Goal: Register for event/course: Register for event/course

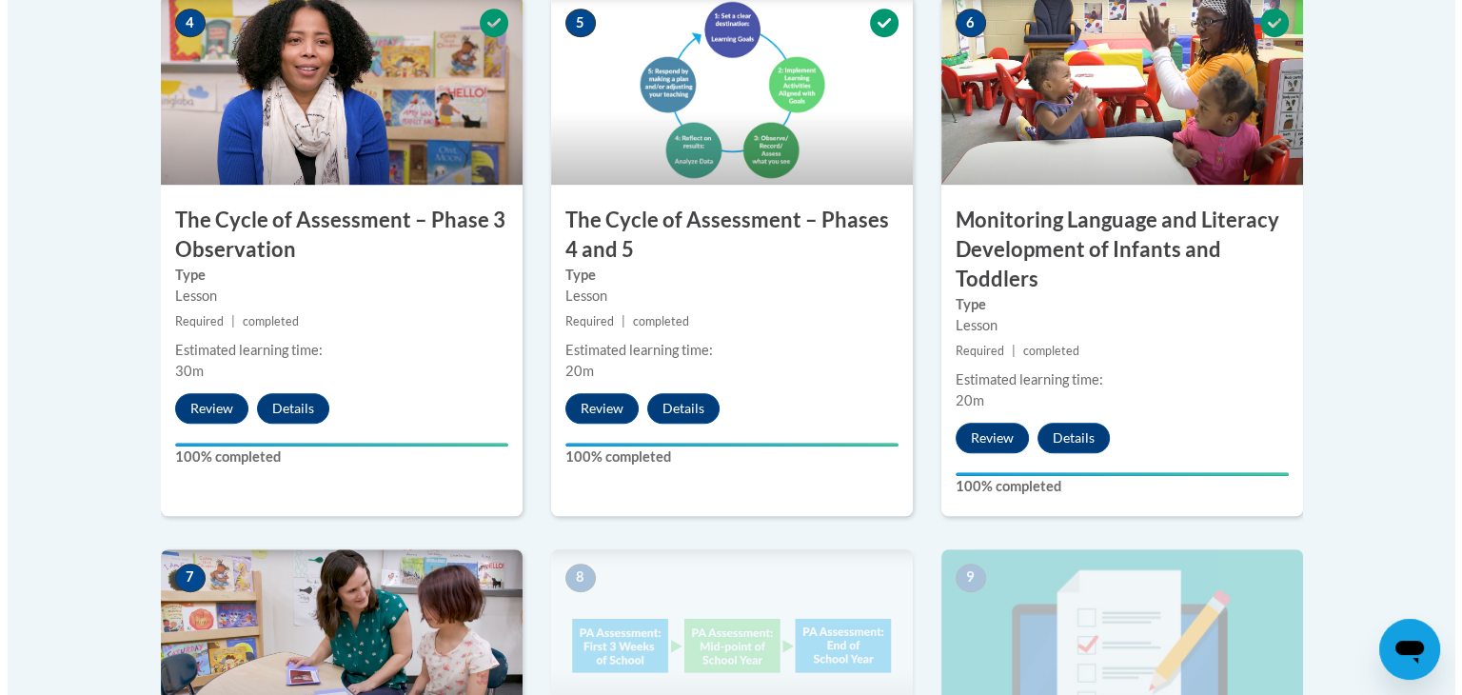
scroll to position [1823, 0]
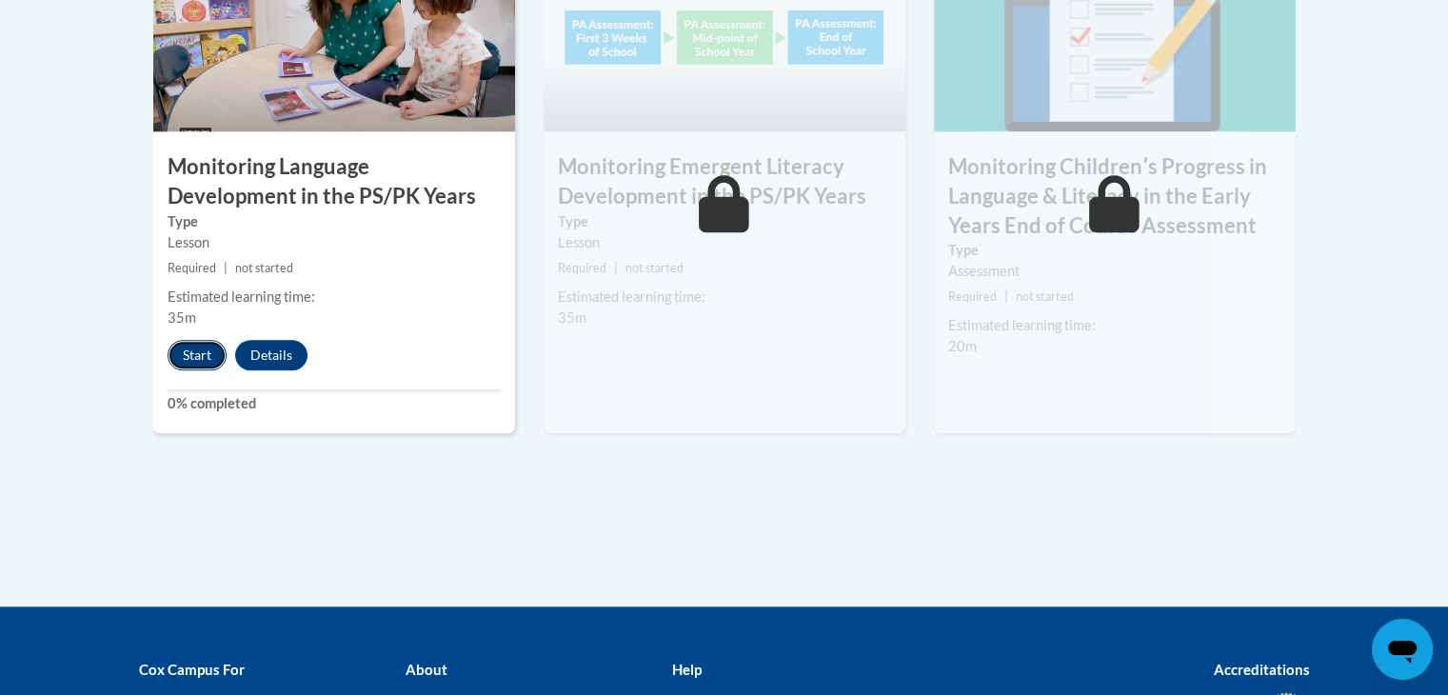
click at [185, 346] on button "Start" at bounding box center [197, 355] width 59 height 30
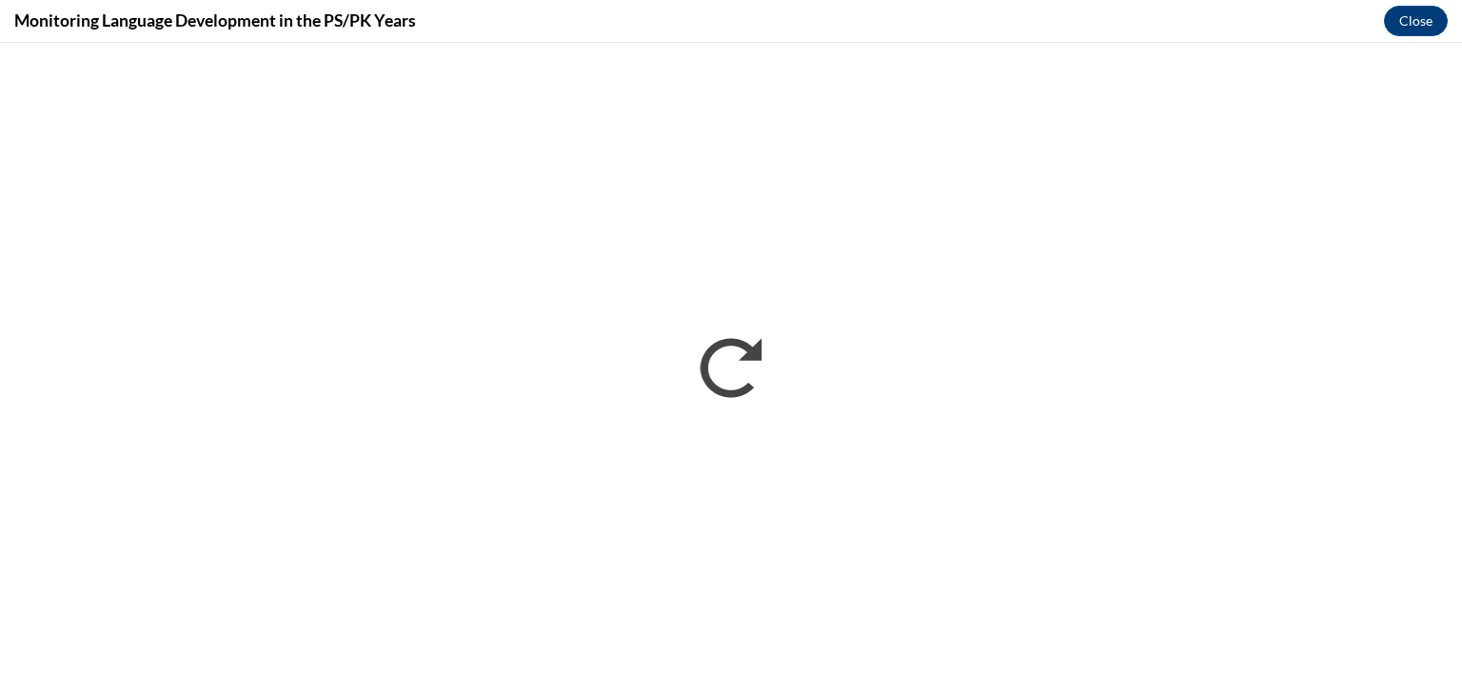
scroll to position [0, 0]
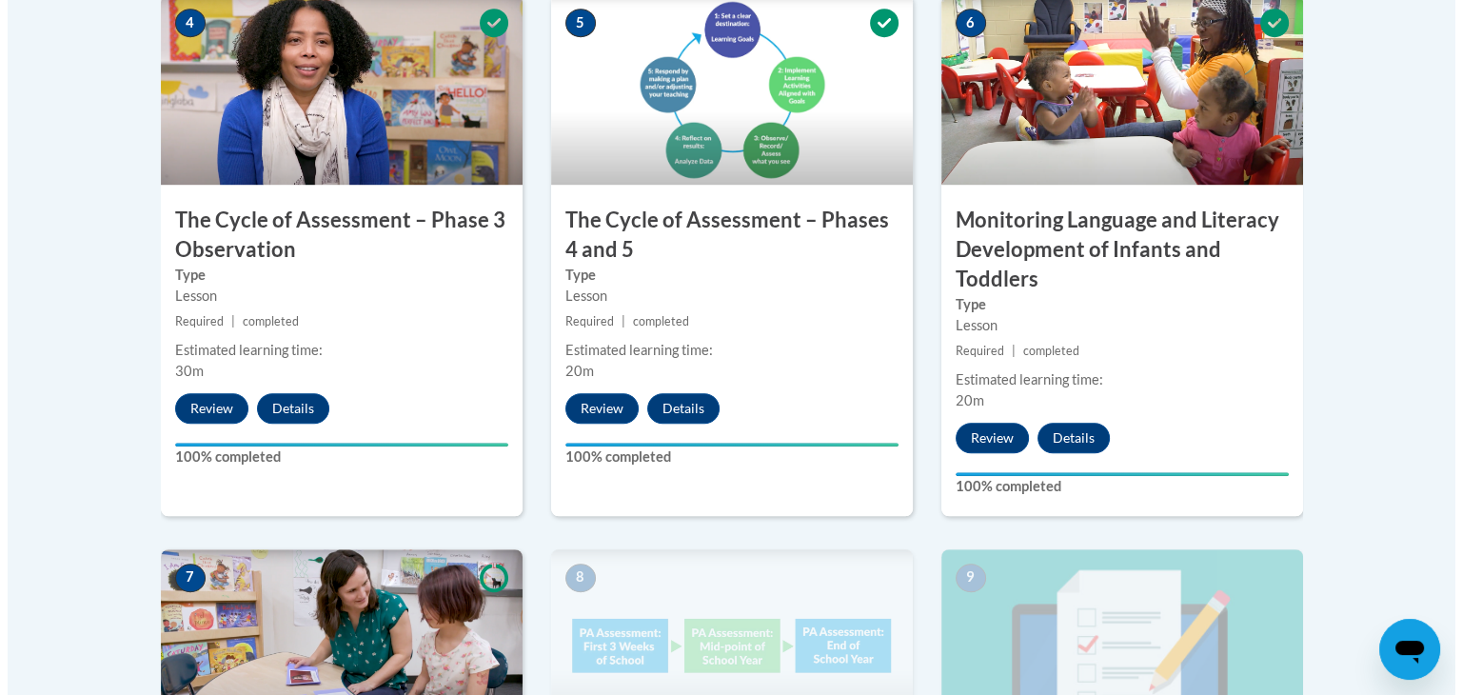
scroll to position [1823, 0]
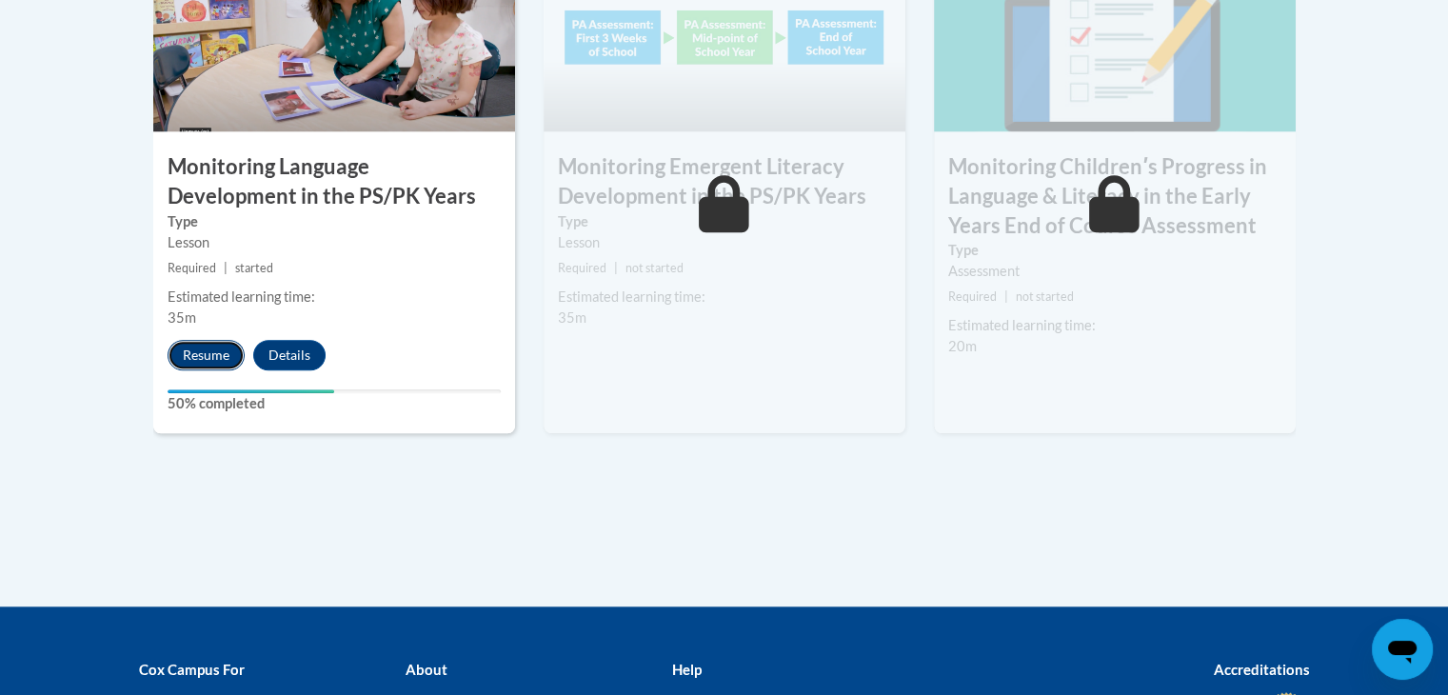
click at [179, 363] on button "Resume" at bounding box center [206, 355] width 77 height 30
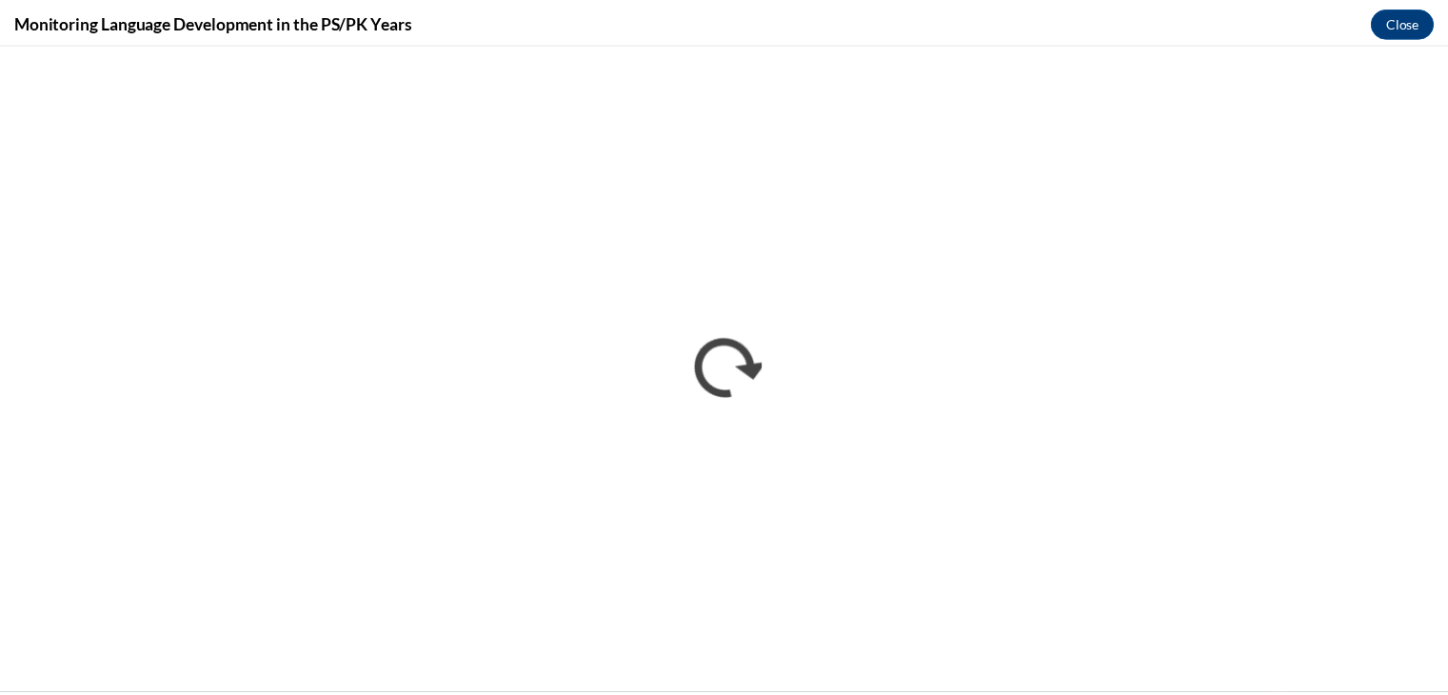
scroll to position [0, 0]
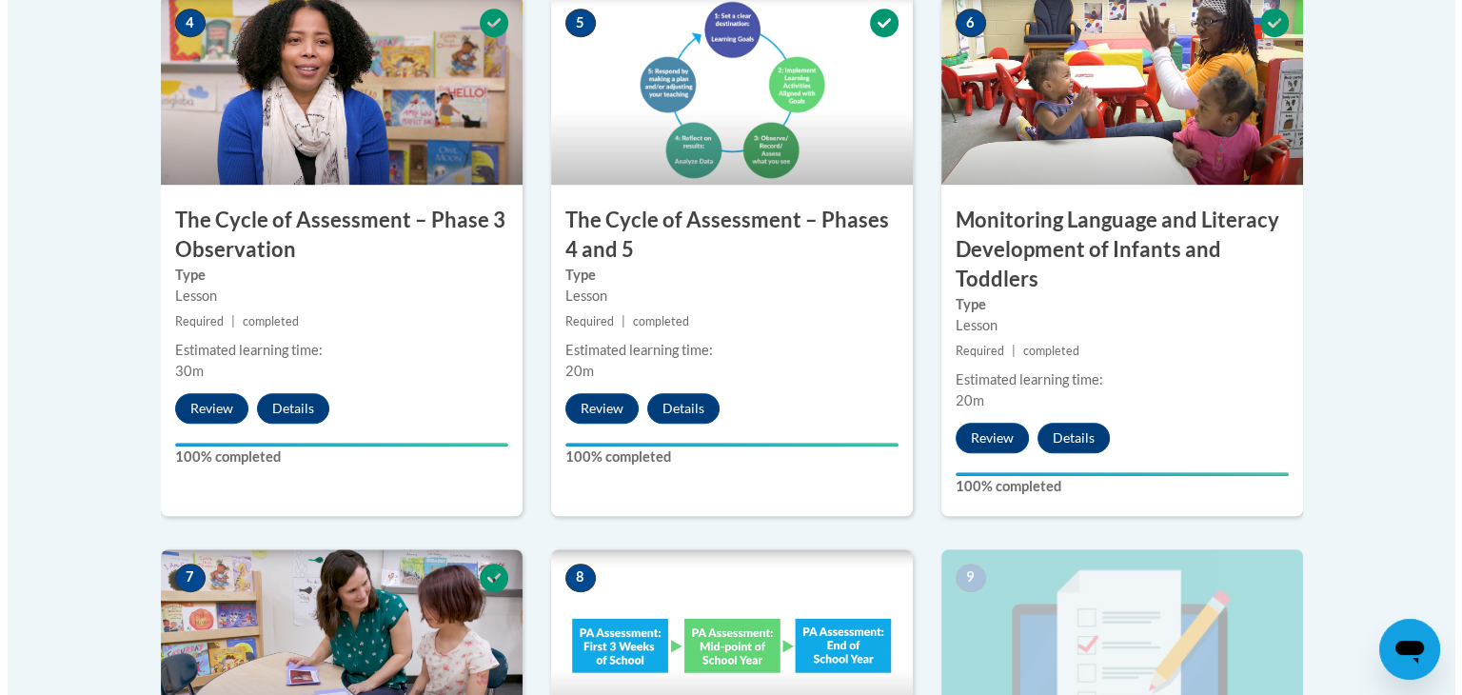
scroll to position [1823, 0]
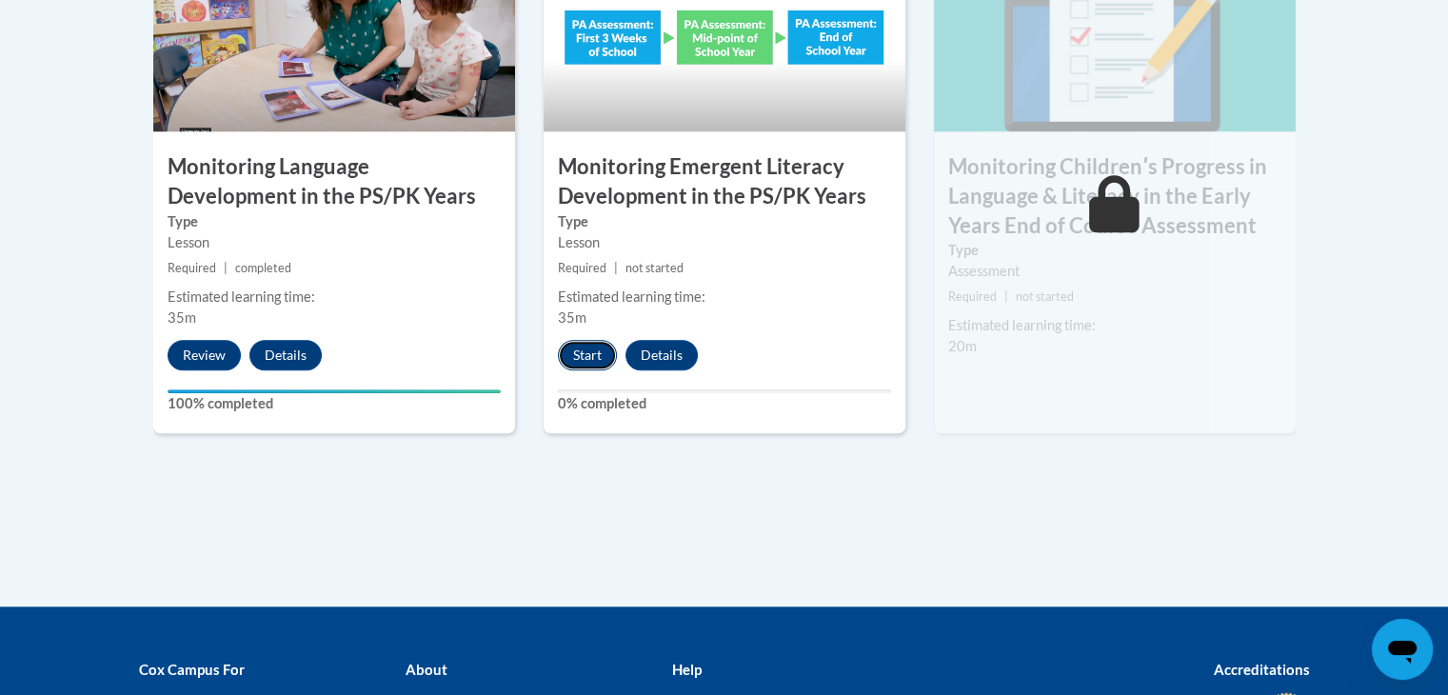
click at [582, 357] on button "Start" at bounding box center [587, 355] width 59 height 30
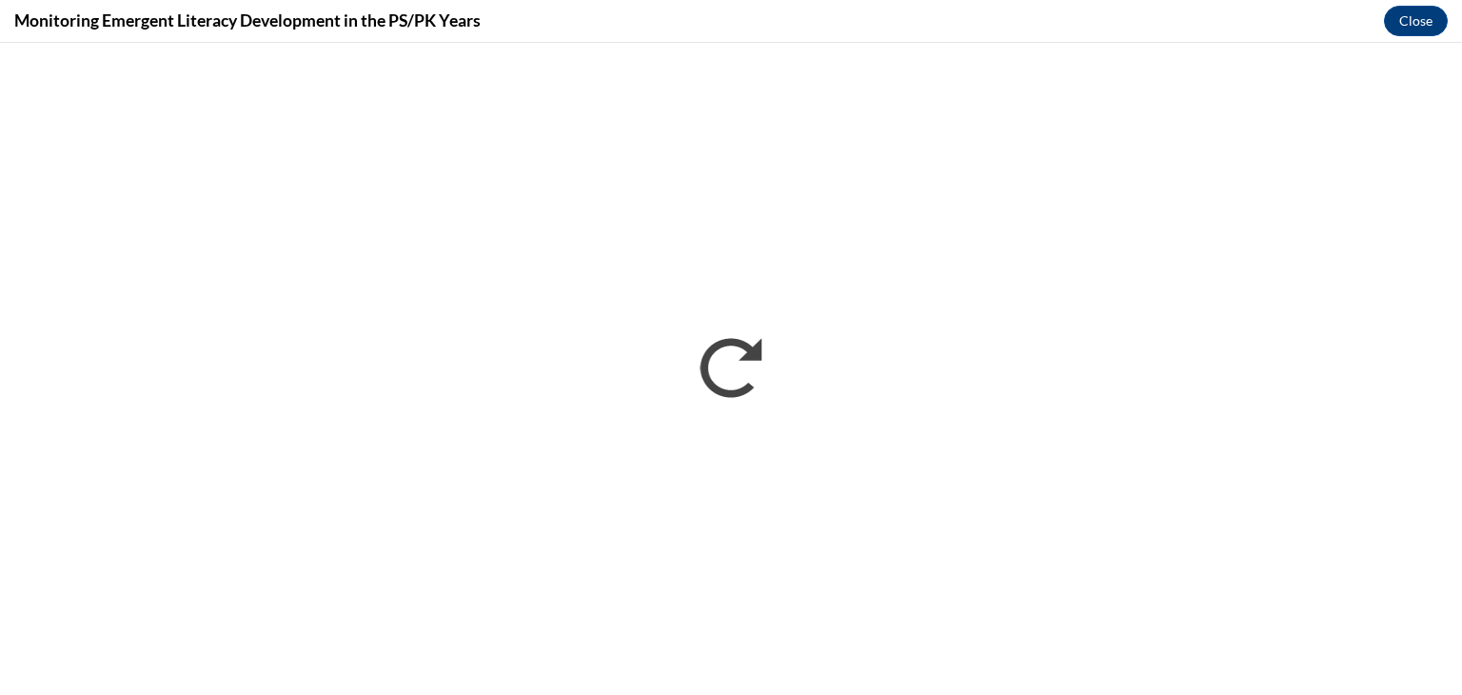
scroll to position [0, 0]
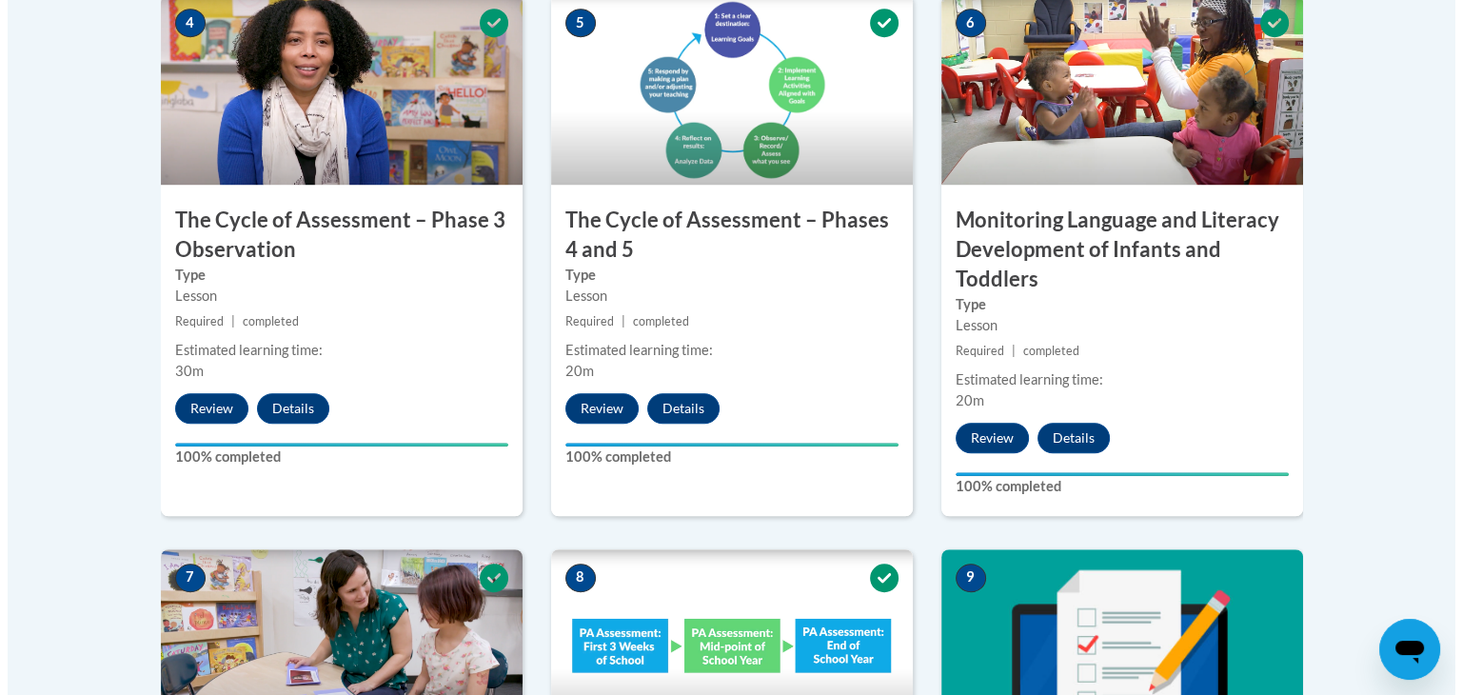
scroll to position [1823, 0]
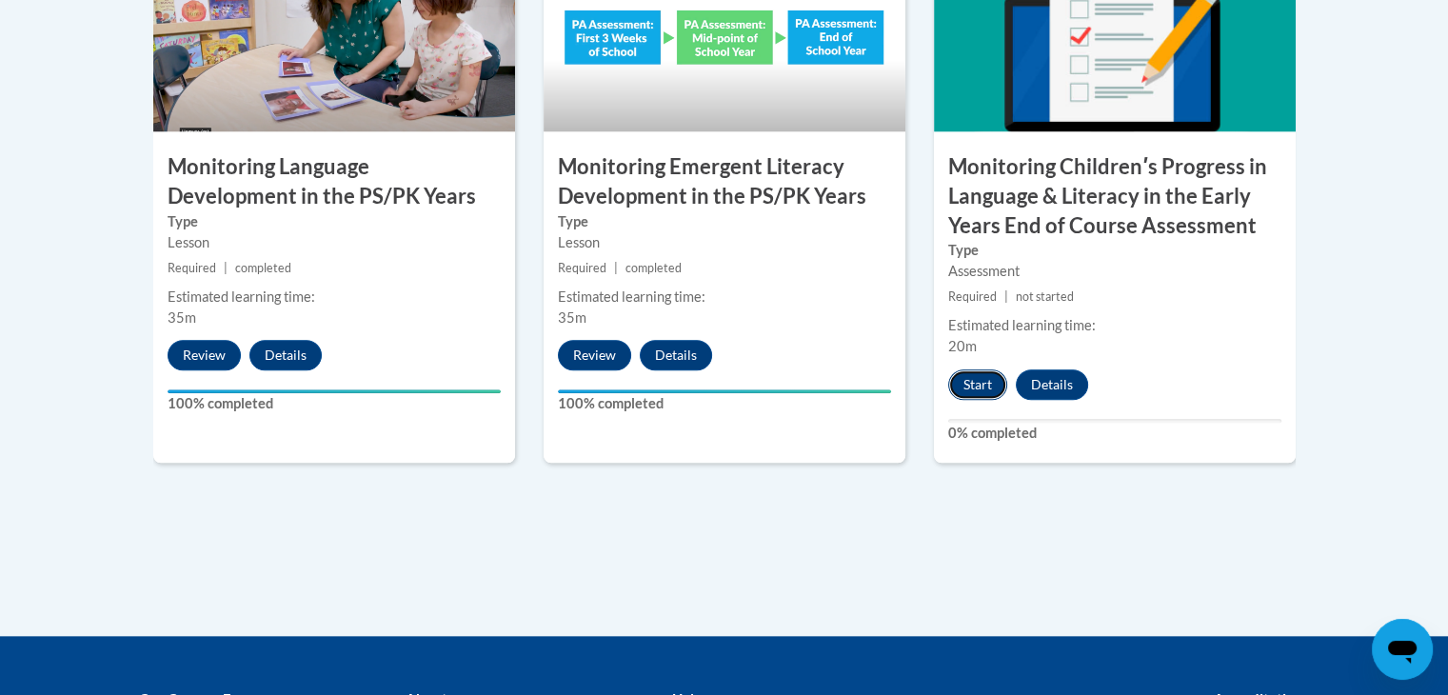
click at [975, 382] on button "Start" at bounding box center [977, 384] width 59 height 30
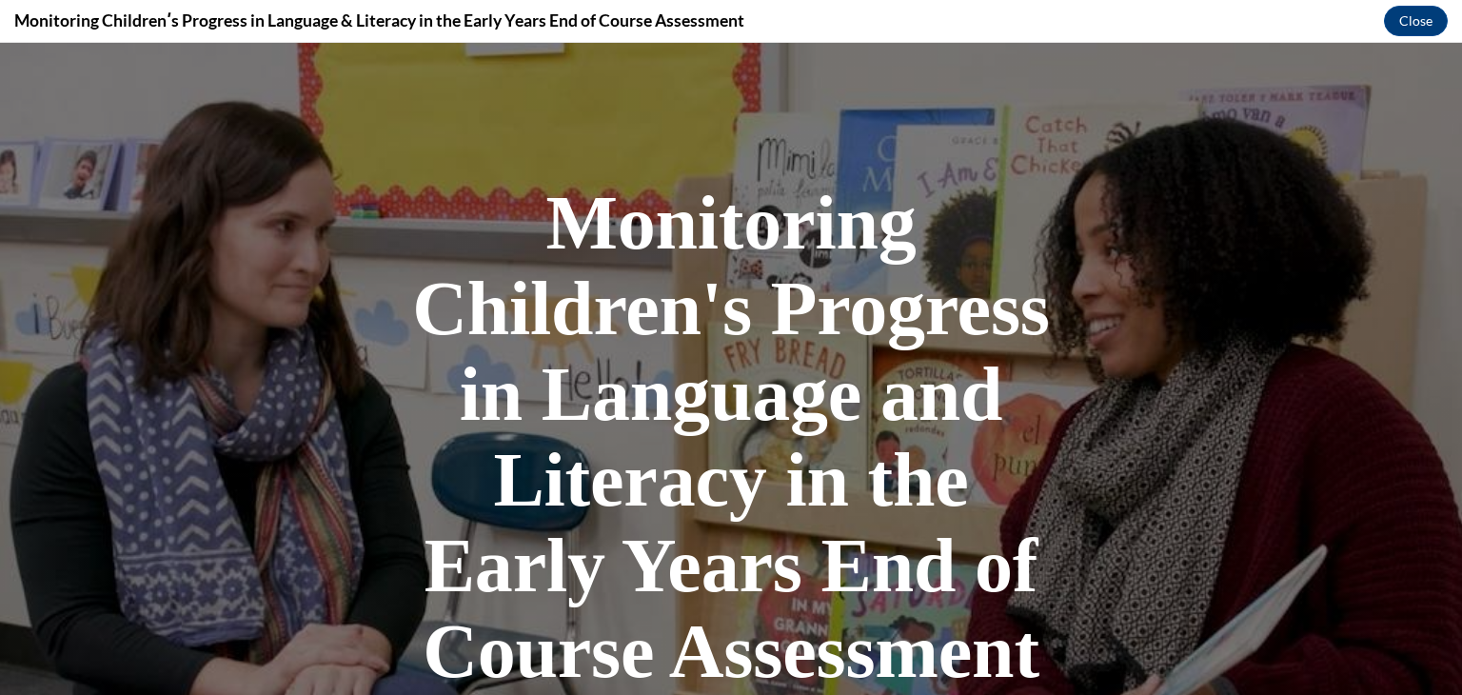
scroll to position [507, 0]
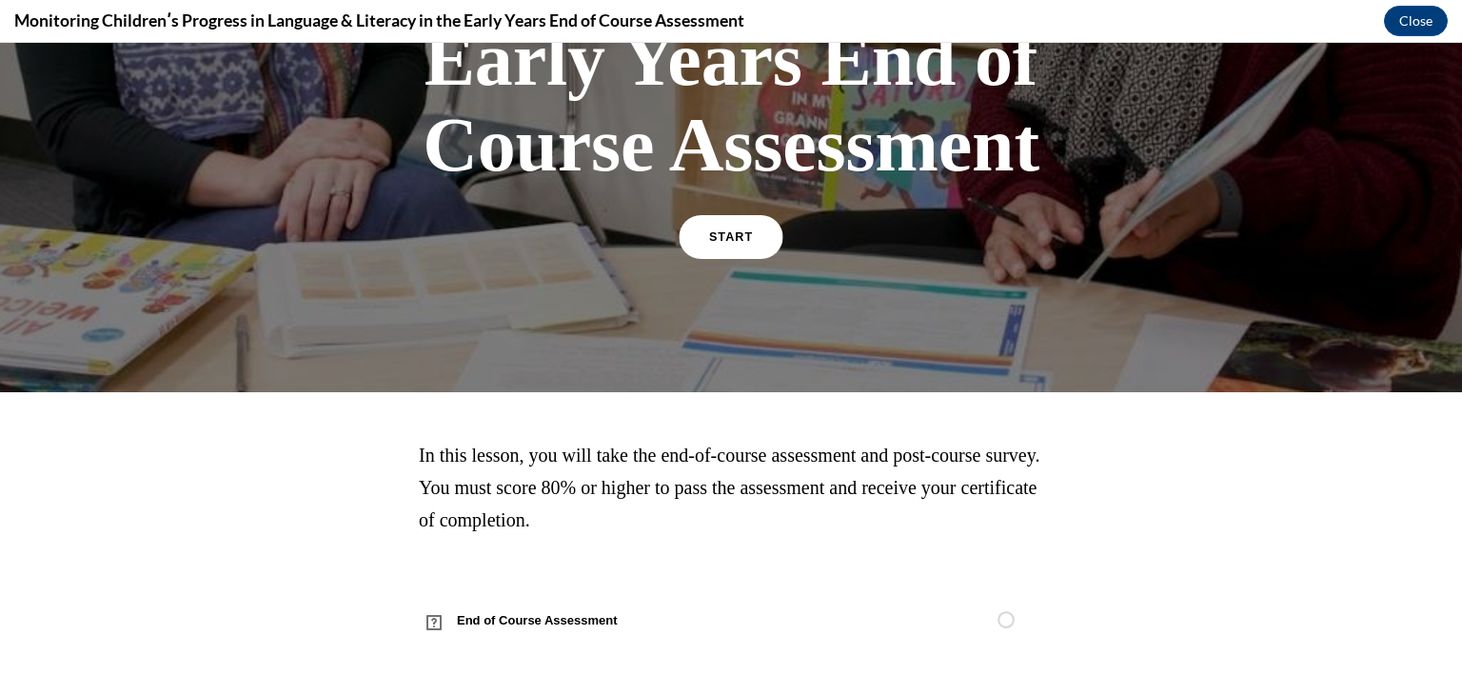
click at [725, 230] on span "START" at bounding box center [731, 237] width 44 height 14
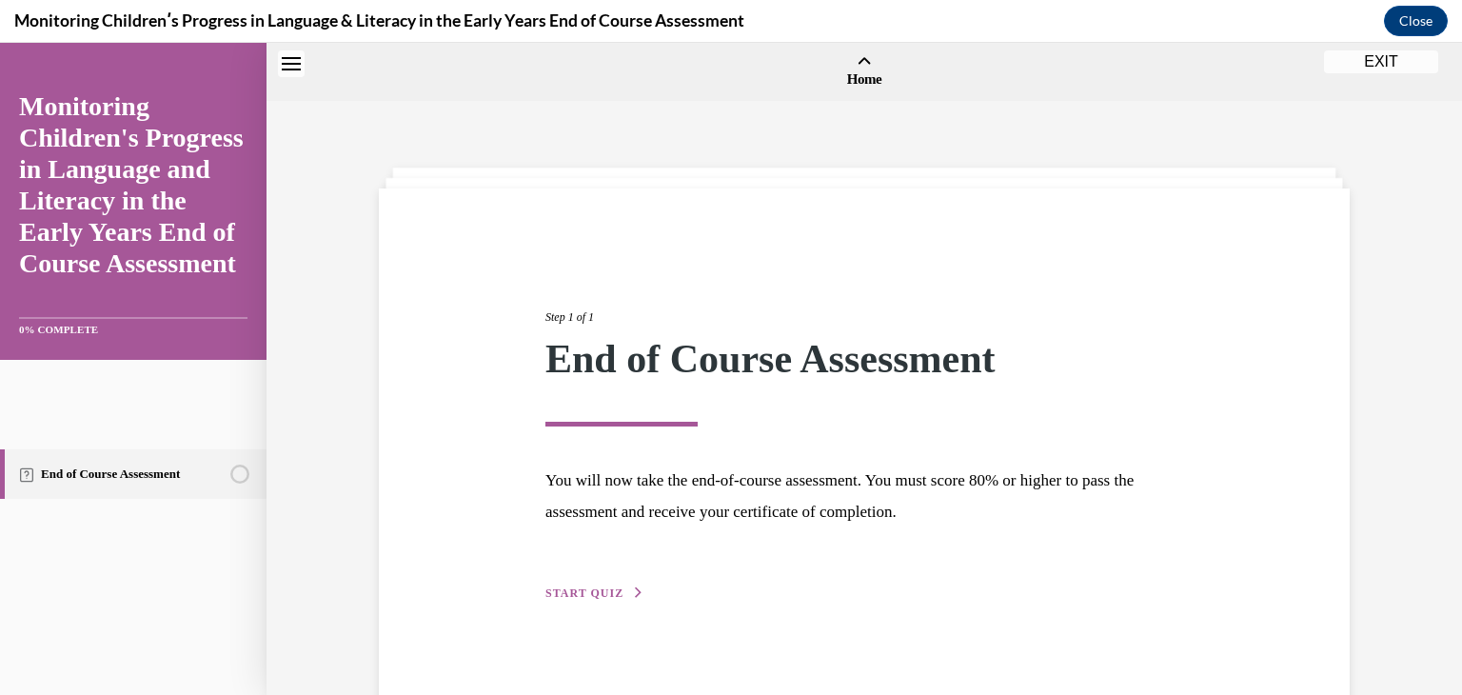
scroll to position [59, 0]
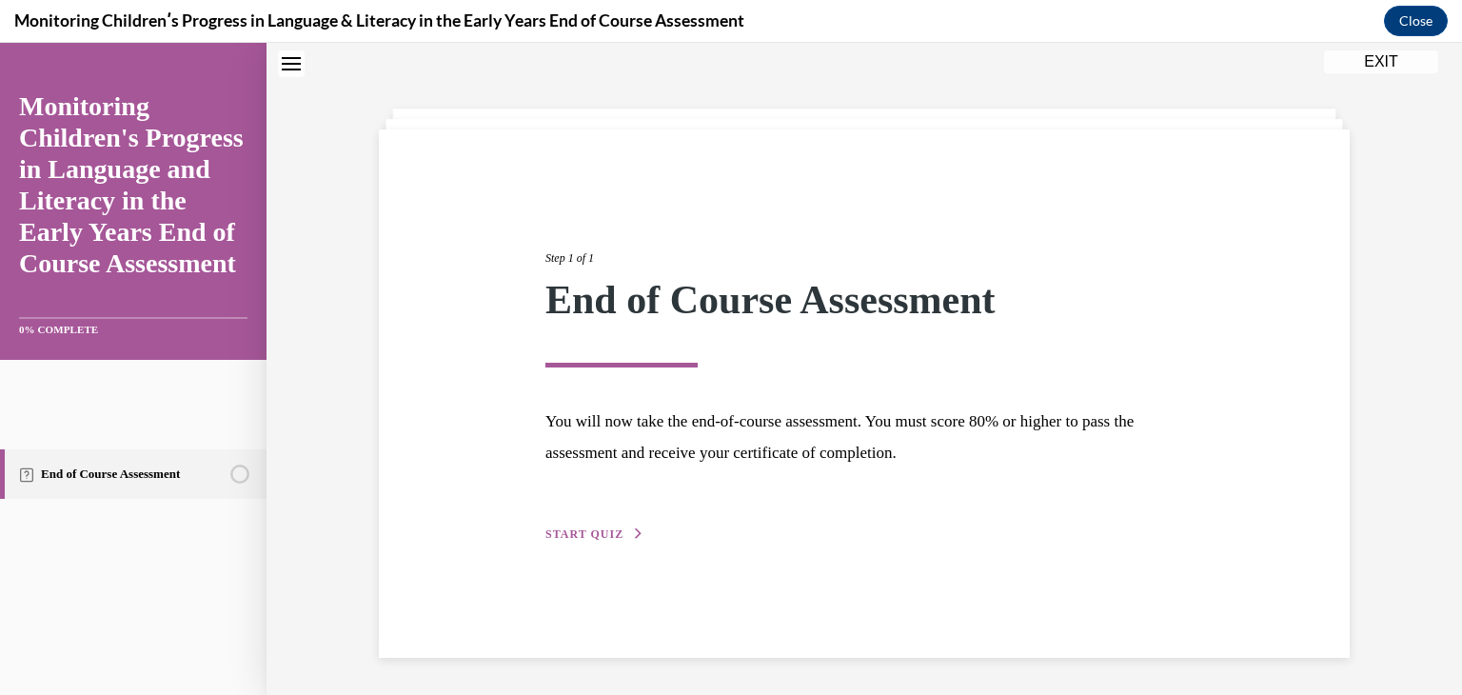
click at [557, 523] on div "Step 1 of 1 End of Course Assessment You will now take the end-of-course assess…" at bounding box center [864, 375] width 666 height 339
click at [573, 541] on button "START QUIZ" at bounding box center [595, 534] width 99 height 17
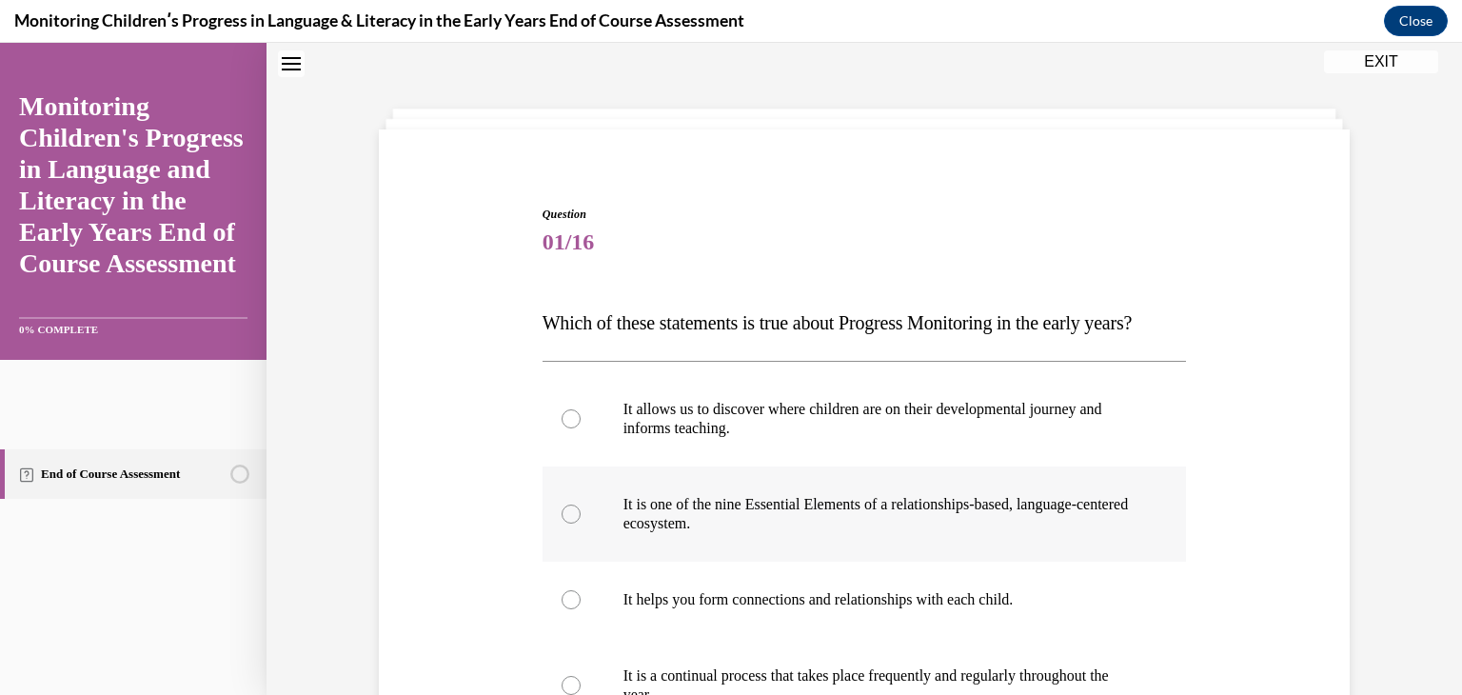
click at [596, 524] on label "It is one of the nine Essential Elements of a relationships-based, language-cen…" at bounding box center [865, 514] width 645 height 95
click at [581, 524] on input "It is one of the nine Essential Elements of a relationships-based, language-cen…" at bounding box center [571, 514] width 19 height 19
radio input "true"
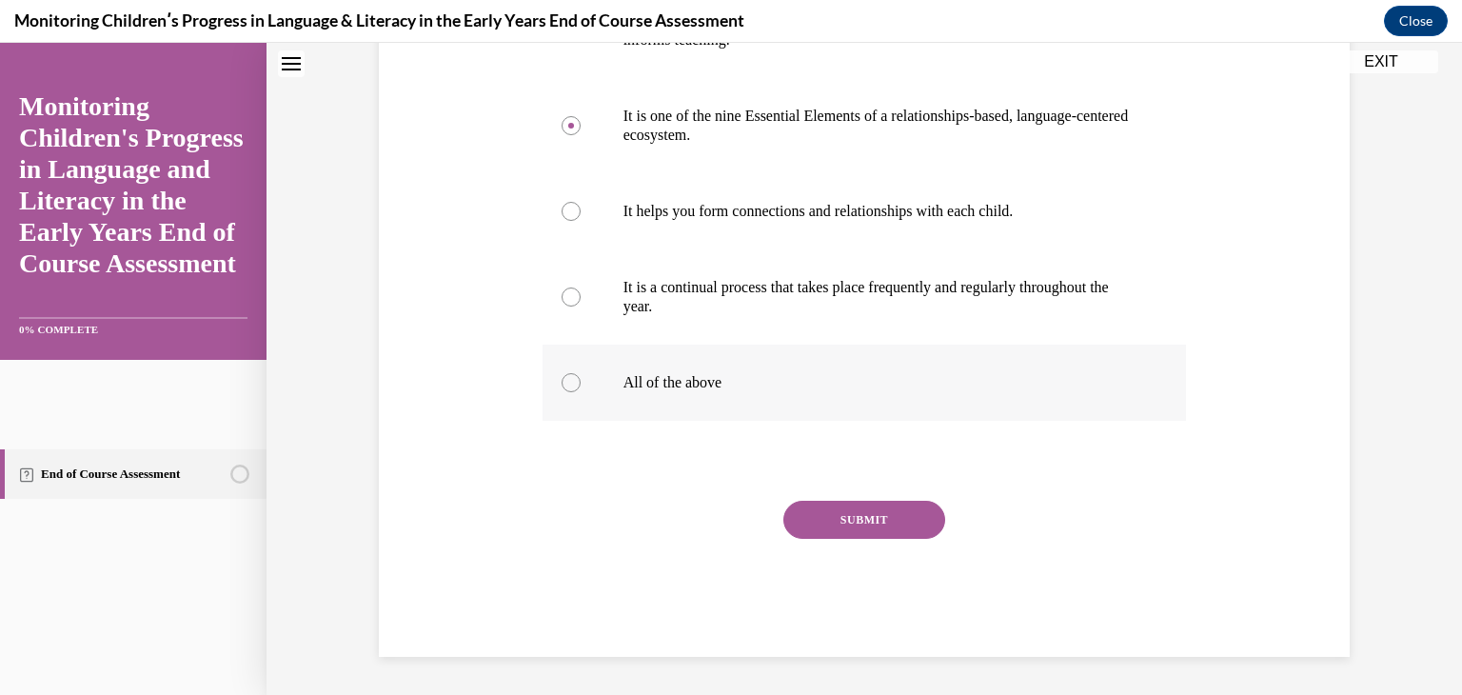
click at [674, 365] on label "All of the above" at bounding box center [865, 383] width 645 height 76
click at [581, 373] on input "All of the above" at bounding box center [571, 382] width 19 height 19
radio input "true"
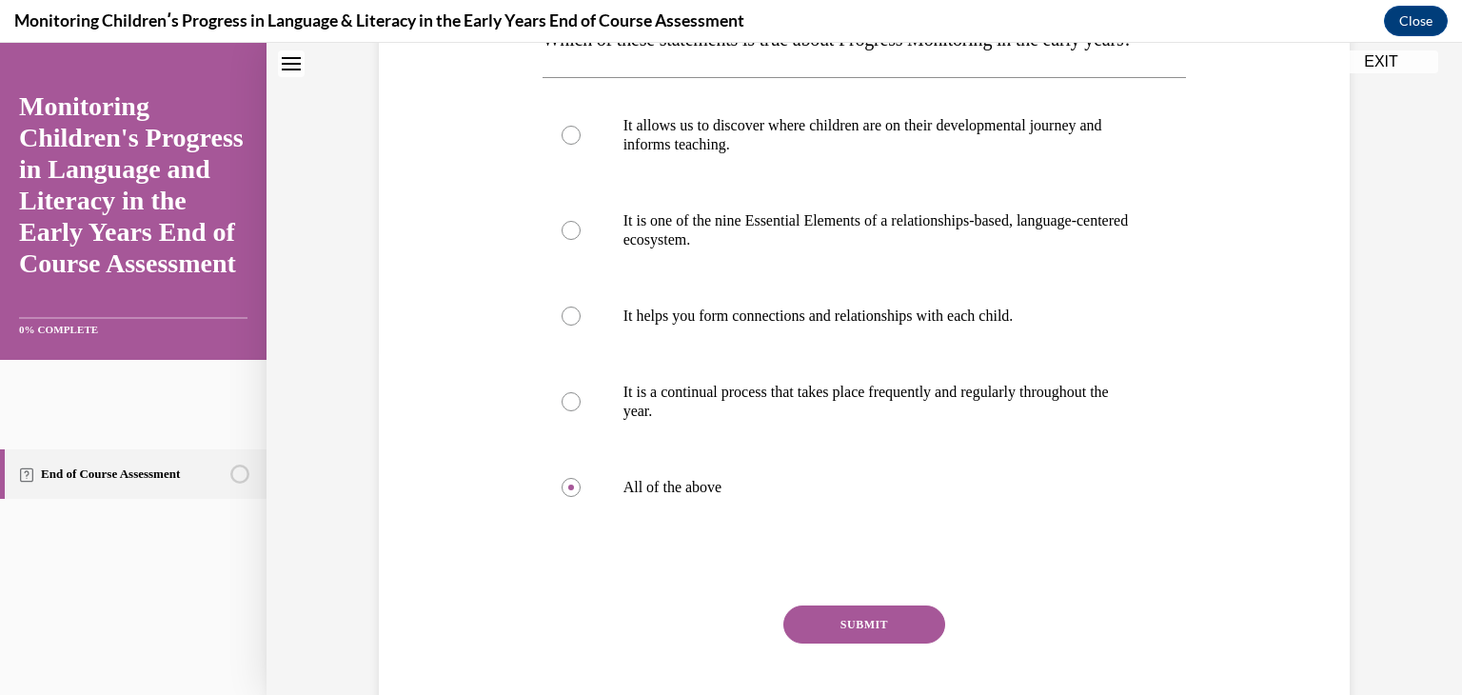
scroll to position [335, 0]
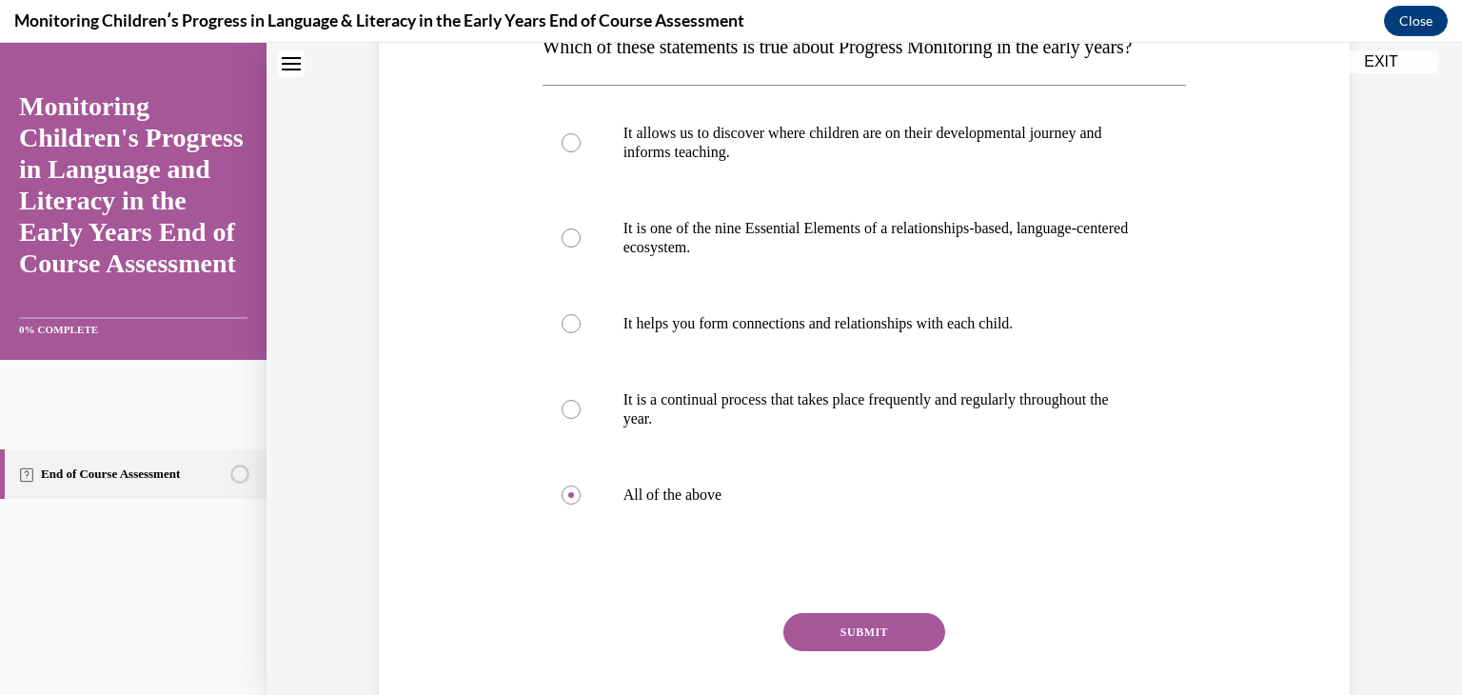
click at [901, 651] on button "SUBMIT" at bounding box center [865, 632] width 162 height 38
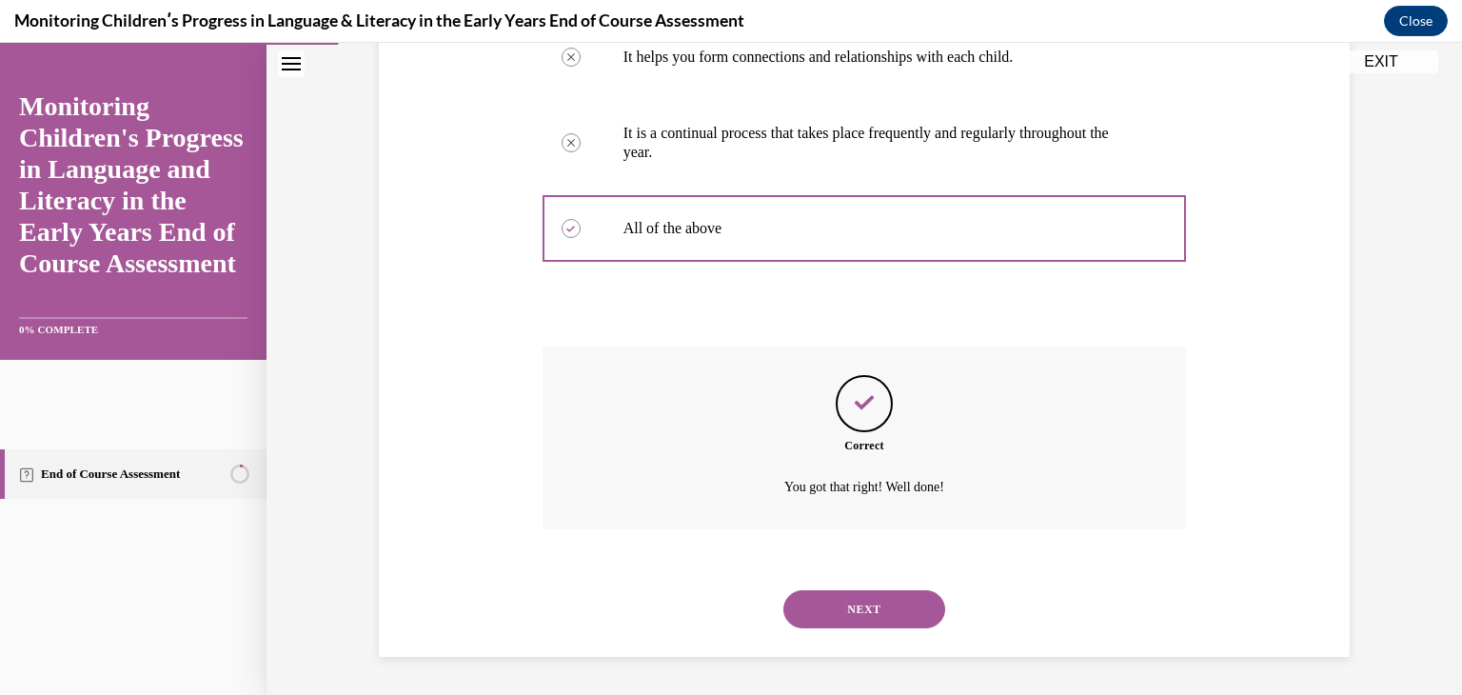
scroll to position [640, 0]
click at [895, 587] on div "NEXT" at bounding box center [865, 609] width 645 height 76
click at [883, 605] on button "NEXT" at bounding box center [865, 609] width 162 height 38
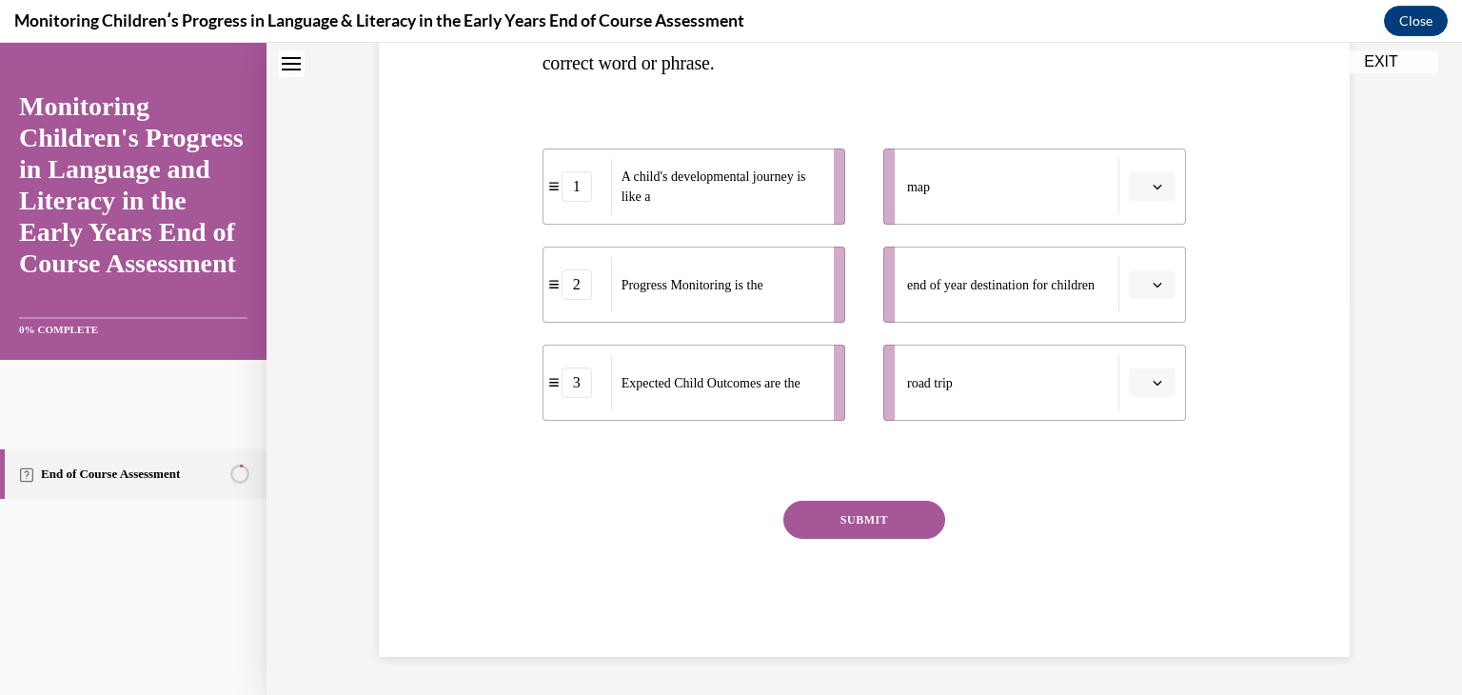
scroll to position [0, 0]
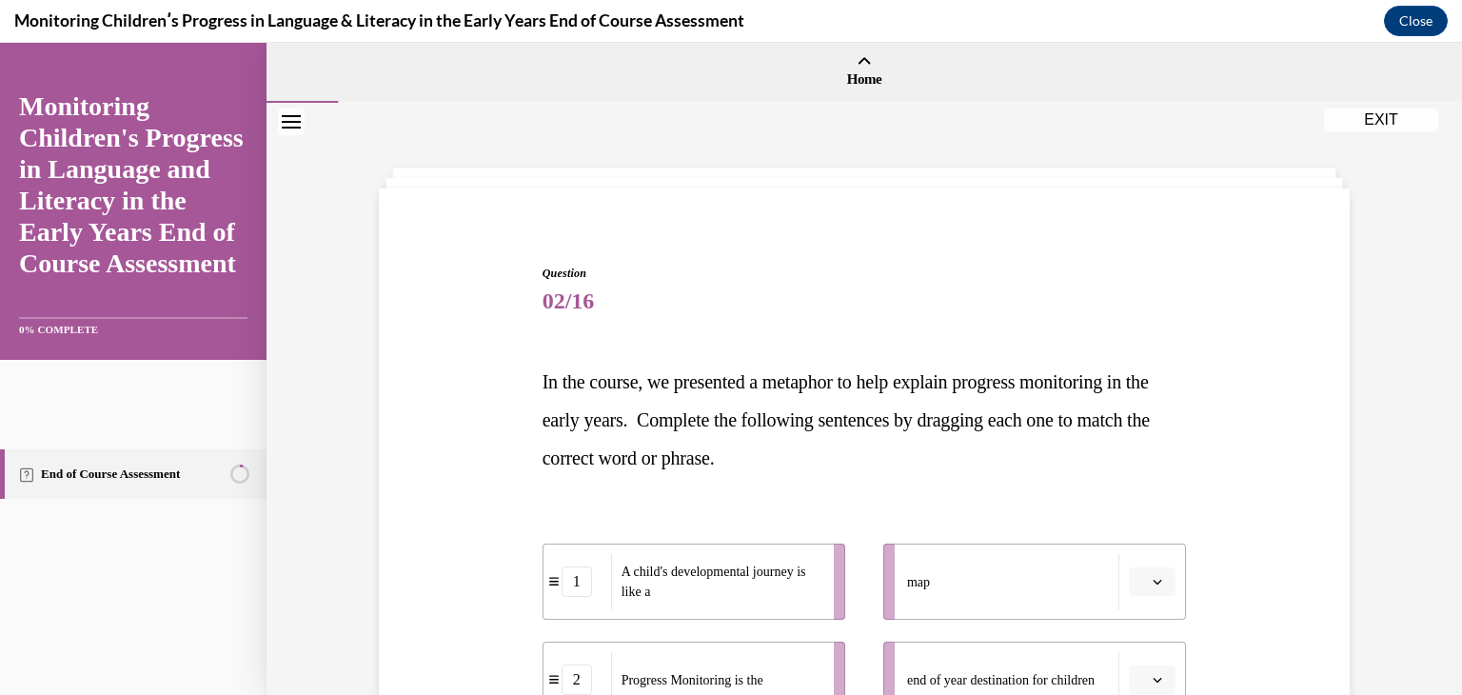
drag, startPoint x: 1452, startPoint y: 618, endPoint x: 1271, endPoint y: 212, distance: 444.1
click at [1271, 212] on div "Question 02/16 In the course, we presented a metaphor to help explain progress …" at bounding box center [864, 630] width 981 height 844
drag, startPoint x: 1461, startPoint y: 686, endPoint x: 1035, endPoint y: 305, distance: 572.4
click at [1035, 305] on span "02/16" at bounding box center [865, 301] width 645 height 38
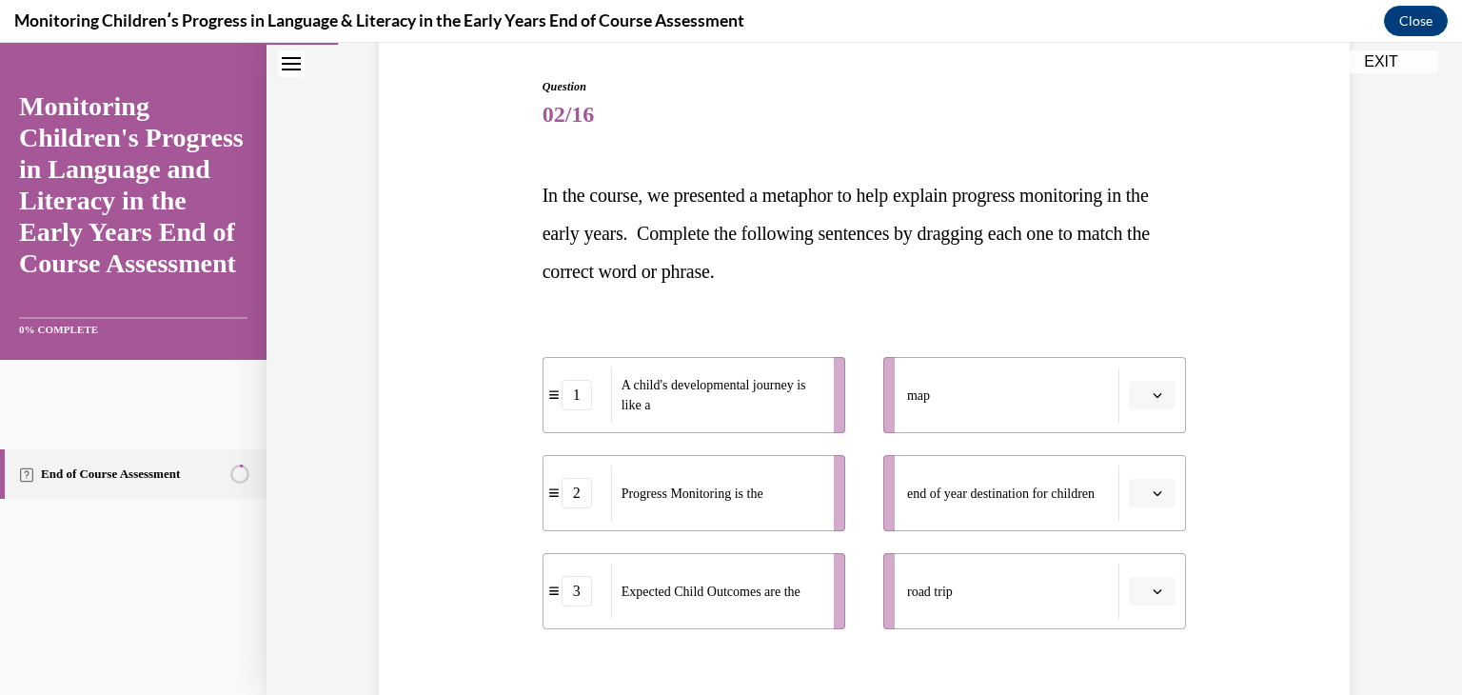
scroll to position [228, 0]
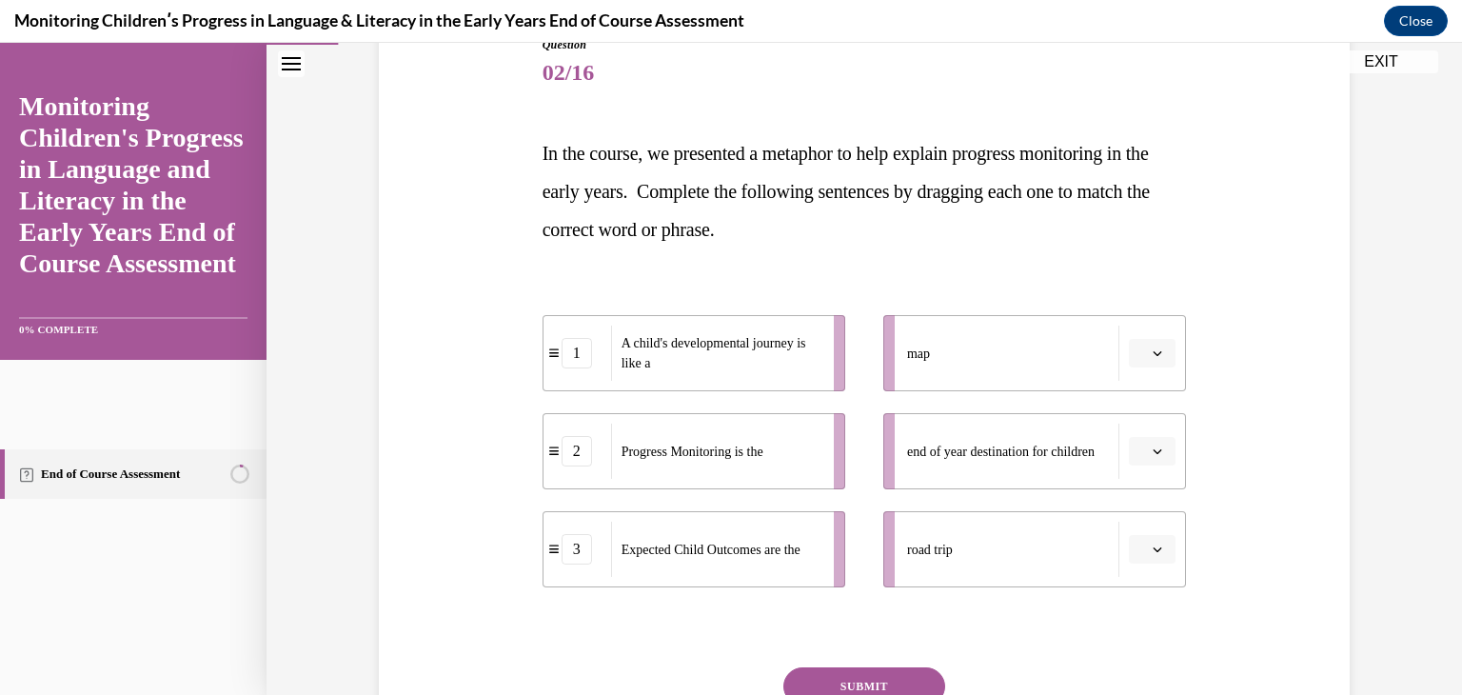
click at [1141, 549] on button "button" at bounding box center [1152, 549] width 47 height 29
click at [1142, 439] on div "1" at bounding box center [1144, 430] width 48 height 38
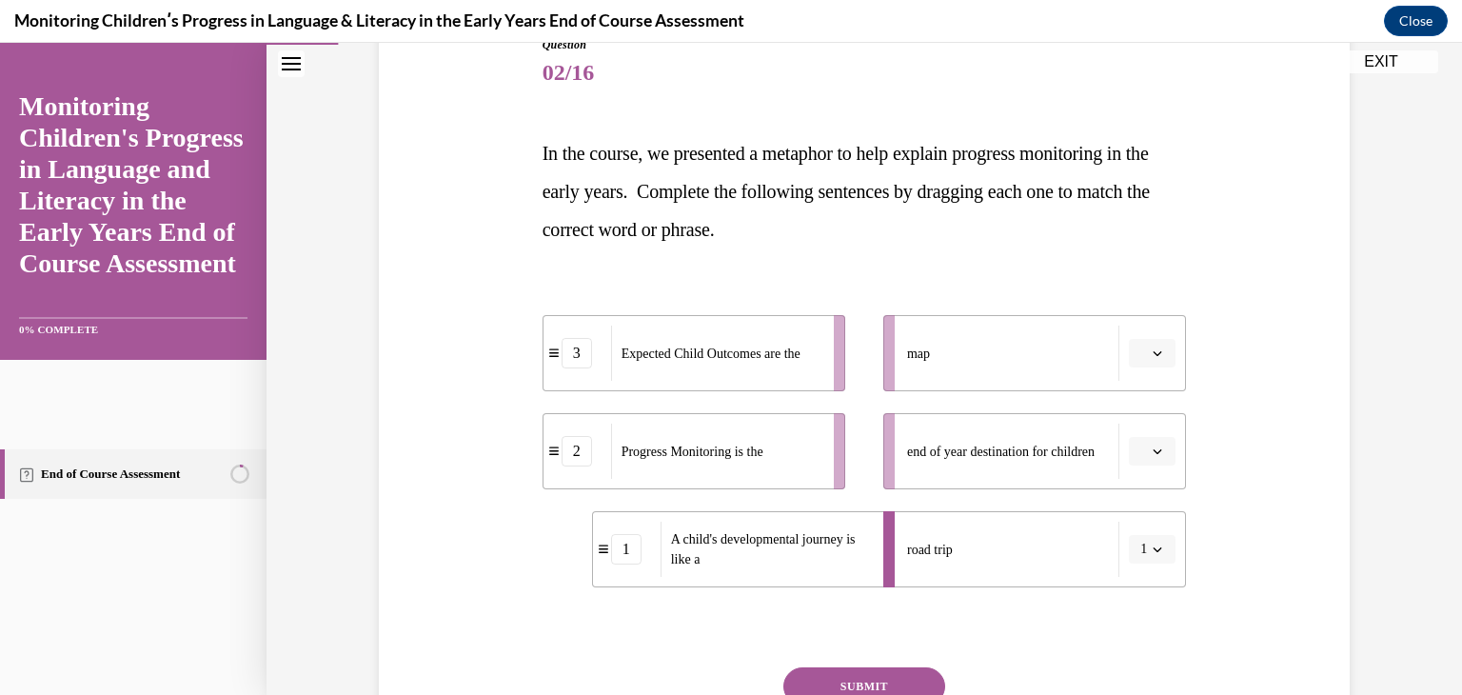
click at [1154, 355] on icon "button" at bounding box center [1158, 353] width 9 height 5
click at [1148, 469] on div "2" at bounding box center [1144, 472] width 48 height 38
click at [1142, 450] on button "button" at bounding box center [1152, 451] width 47 height 29
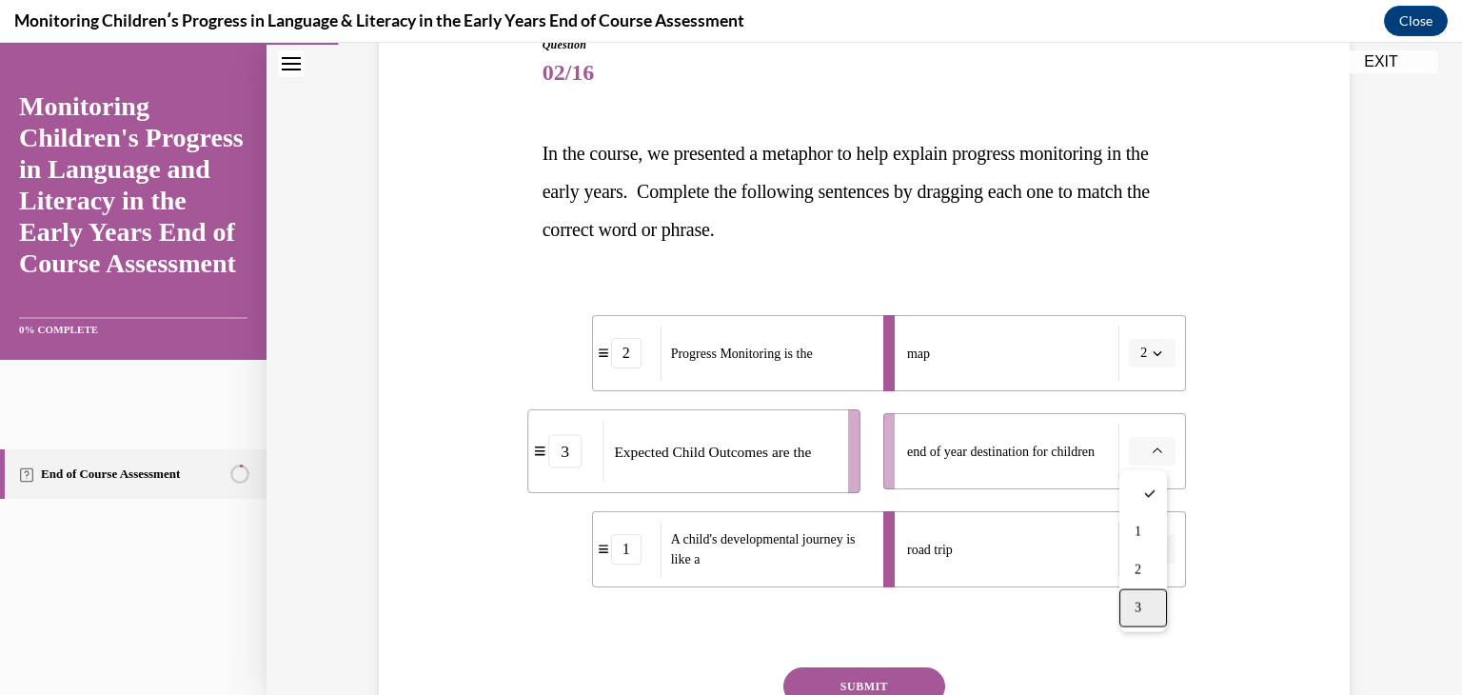
click at [1138, 601] on span "3" at bounding box center [1138, 608] width 7 height 15
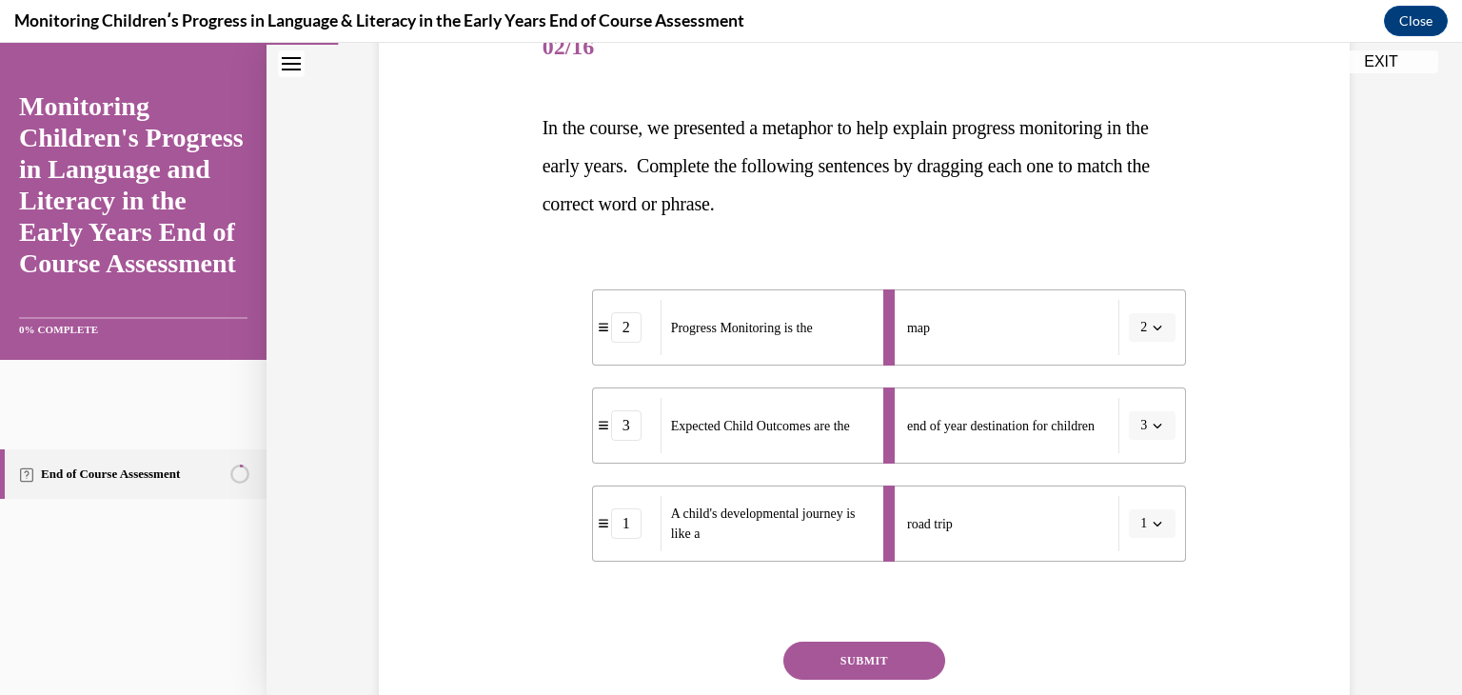
scroll to position [267, 0]
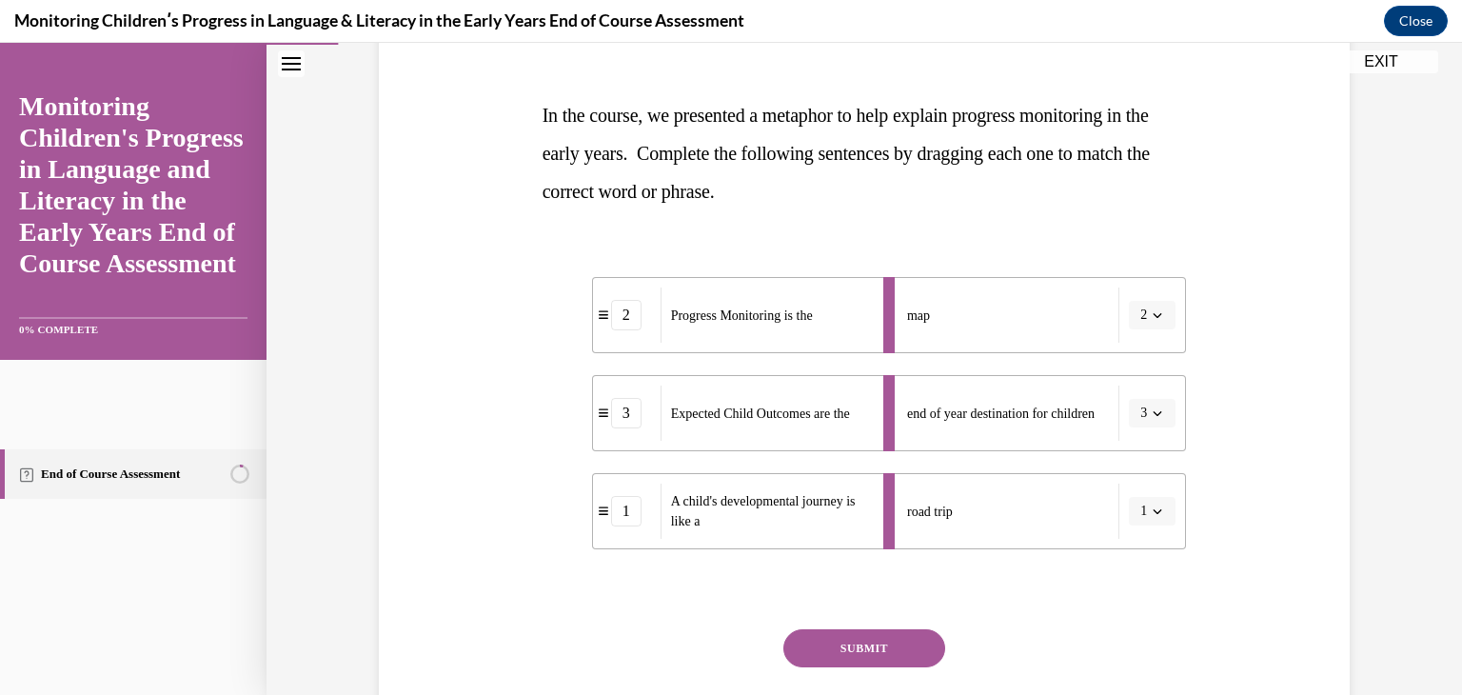
click at [864, 633] on button "SUBMIT" at bounding box center [865, 648] width 162 height 38
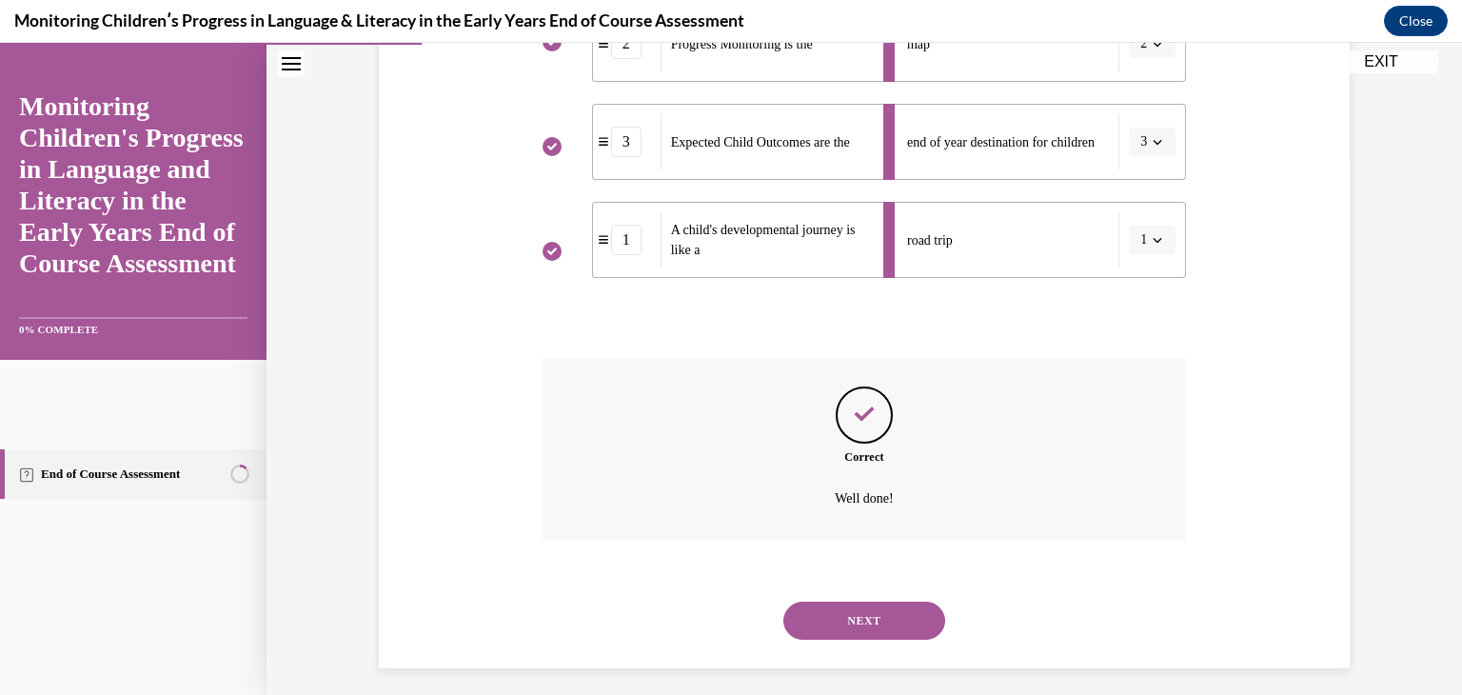
scroll to position [548, 0]
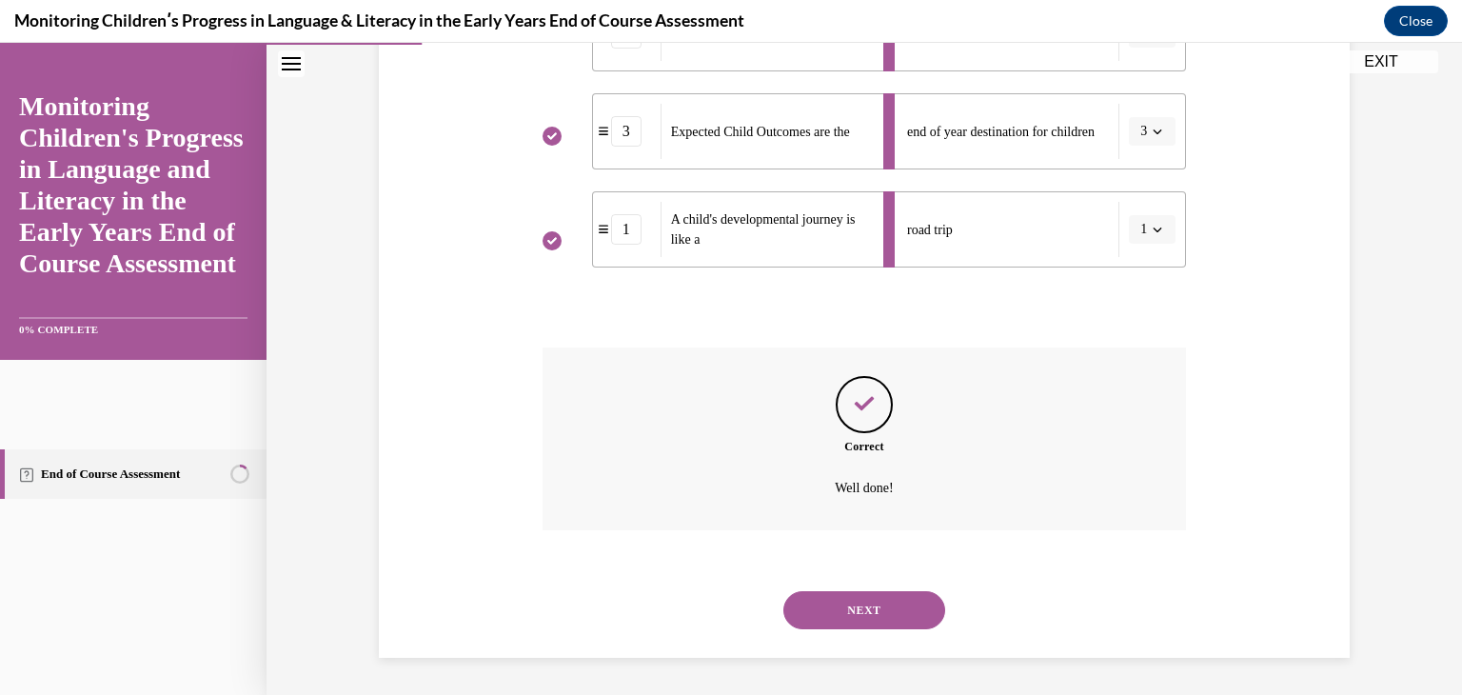
click at [865, 615] on button "NEXT" at bounding box center [865, 610] width 162 height 38
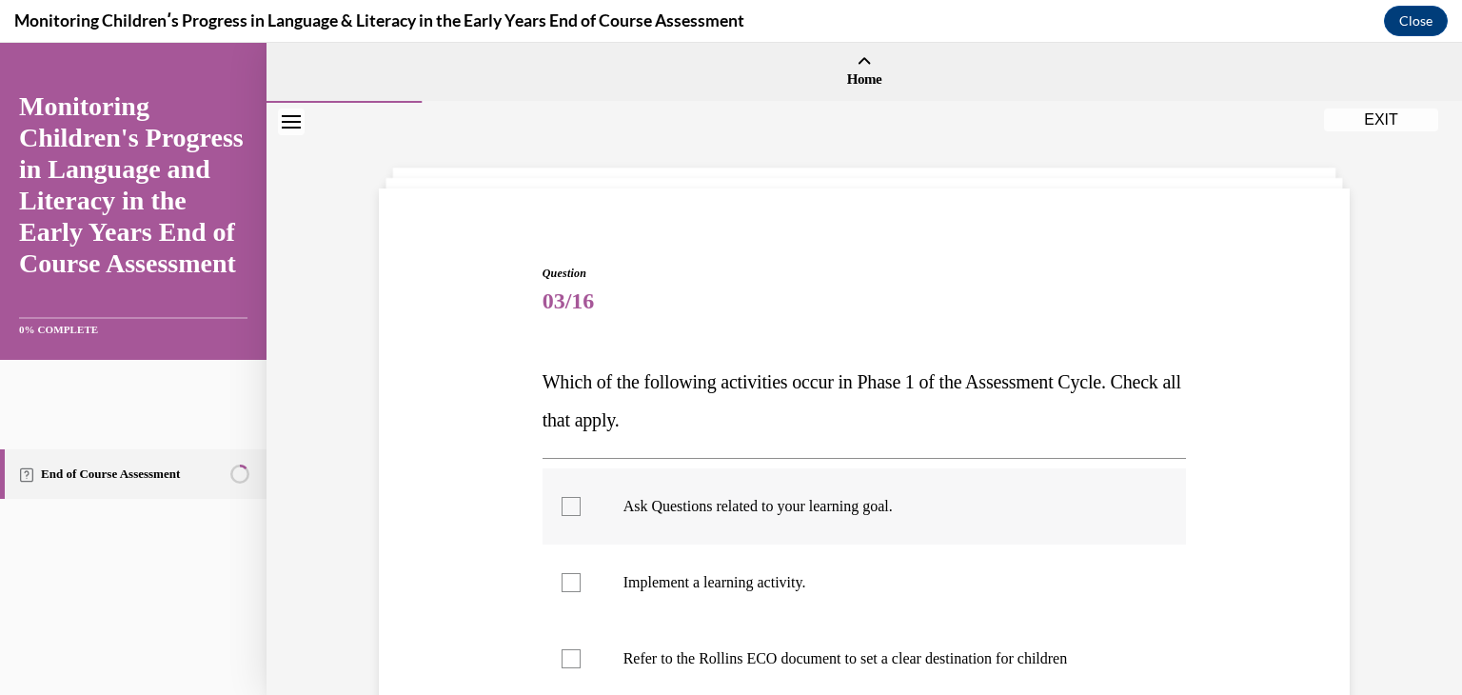
click at [845, 531] on label "Ask Questions related to your learning goal." at bounding box center [865, 506] width 645 height 76
click at [581, 516] on input "Ask Questions related to your learning goal." at bounding box center [571, 506] width 19 height 19
checkbox input "true"
click at [1046, 656] on p "Refer to the Rollins ECO document to set a clear destination for children" at bounding box center [882, 658] width 516 height 19
click at [581, 656] on input "Refer to the Rollins ECO document to set a clear destination for children" at bounding box center [571, 658] width 19 height 19
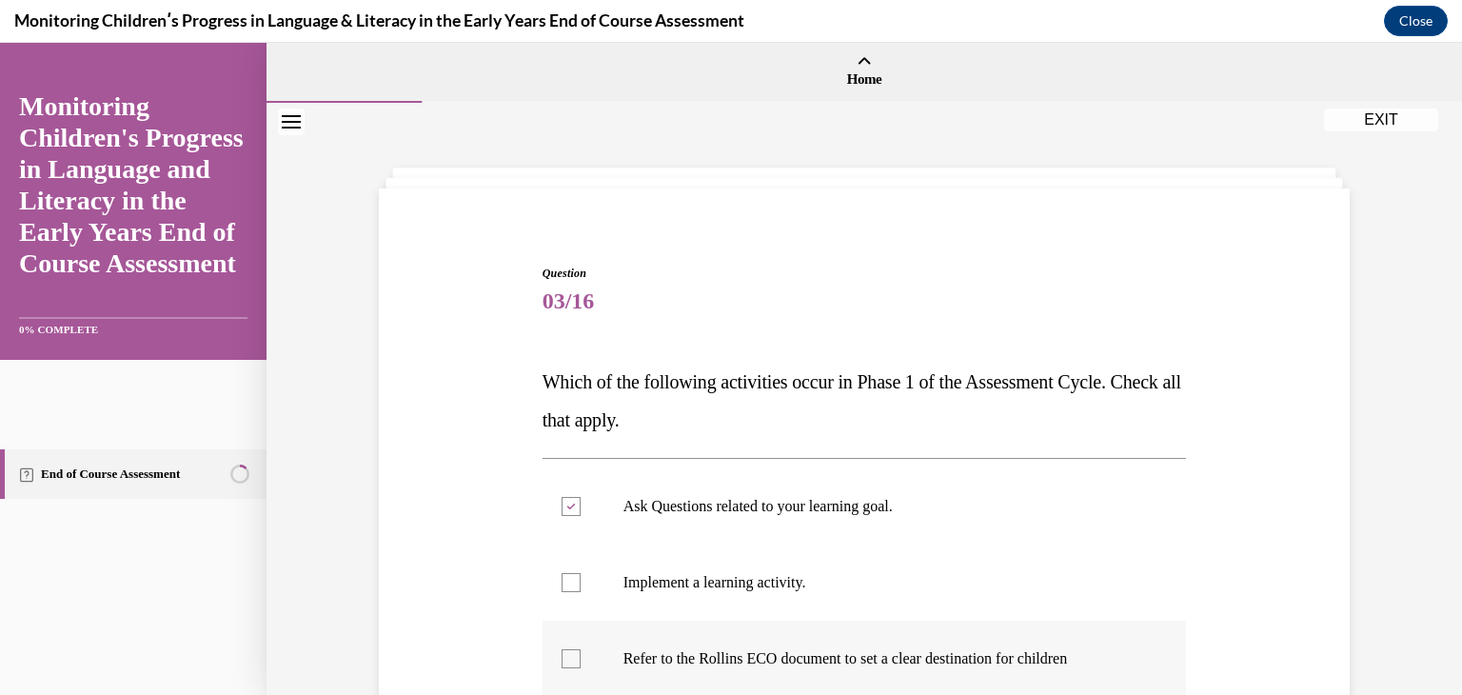
checkbox input "true"
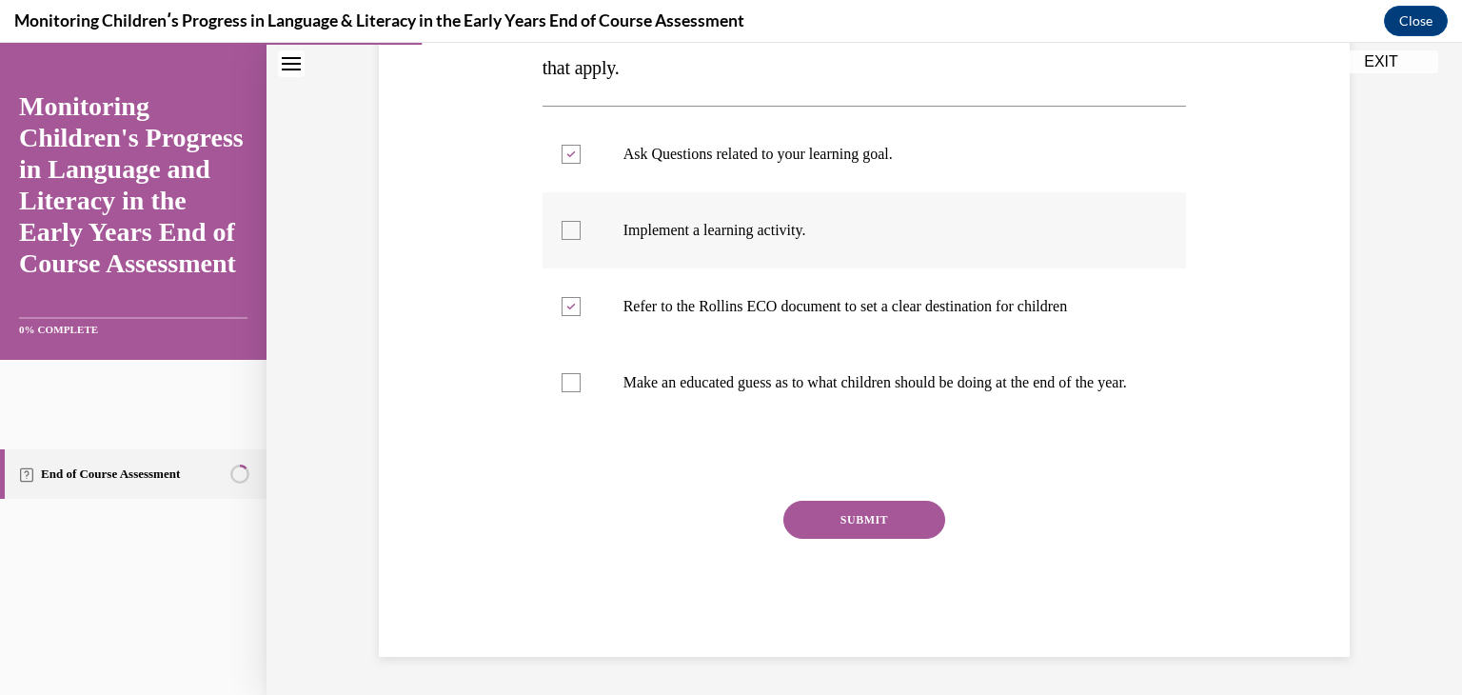
click at [769, 221] on p "Implement a learning activity." at bounding box center [882, 230] width 516 height 19
click at [581, 221] on input "Implement a learning activity." at bounding box center [571, 230] width 19 height 19
checkbox input "true"
click at [824, 505] on button "SUBMIT" at bounding box center [865, 520] width 162 height 38
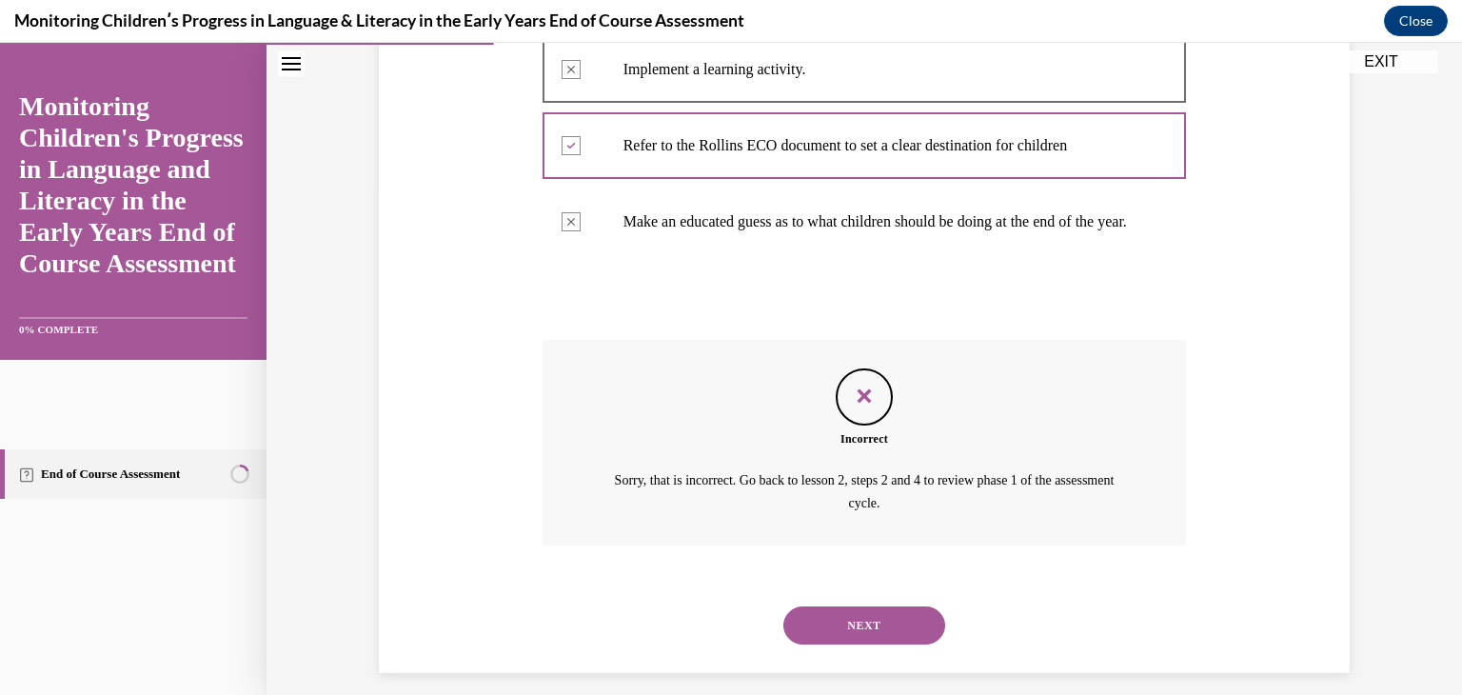
scroll to position [548, 0]
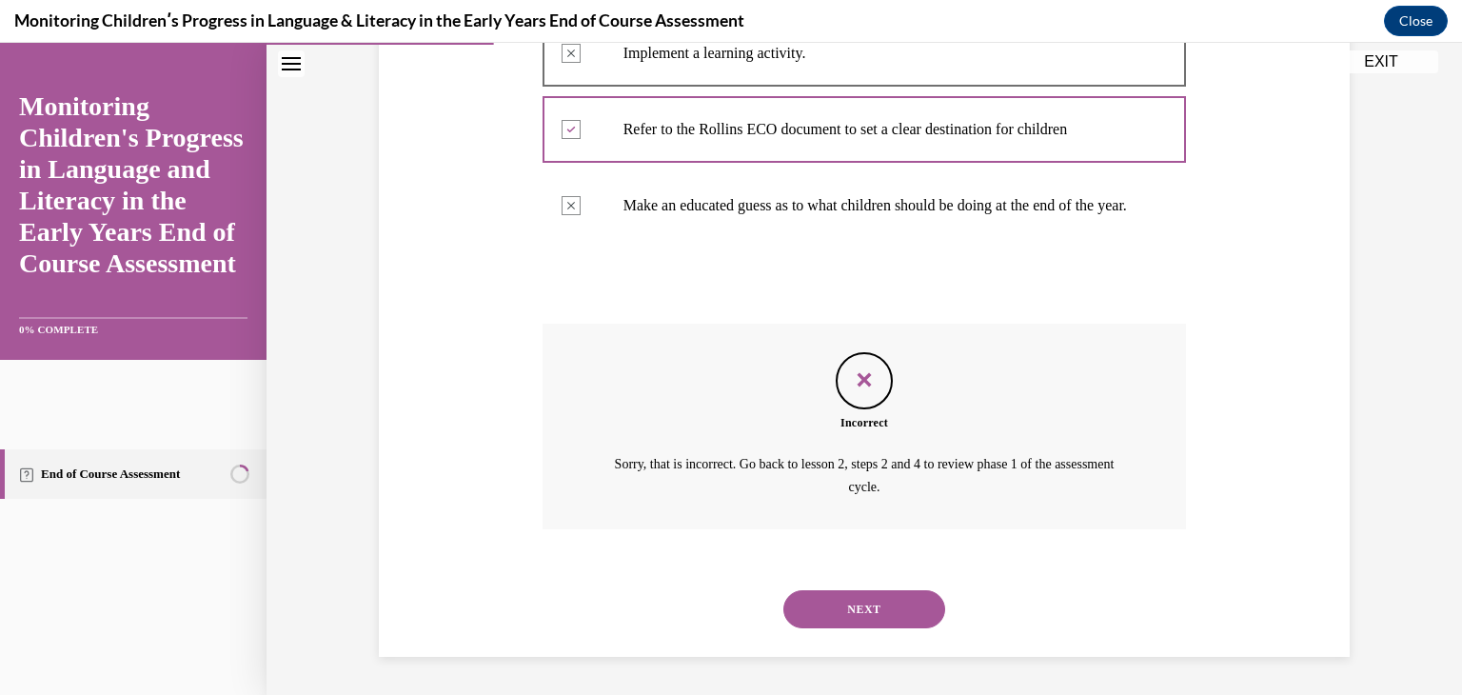
click at [835, 603] on button "NEXT" at bounding box center [865, 609] width 162 height 38
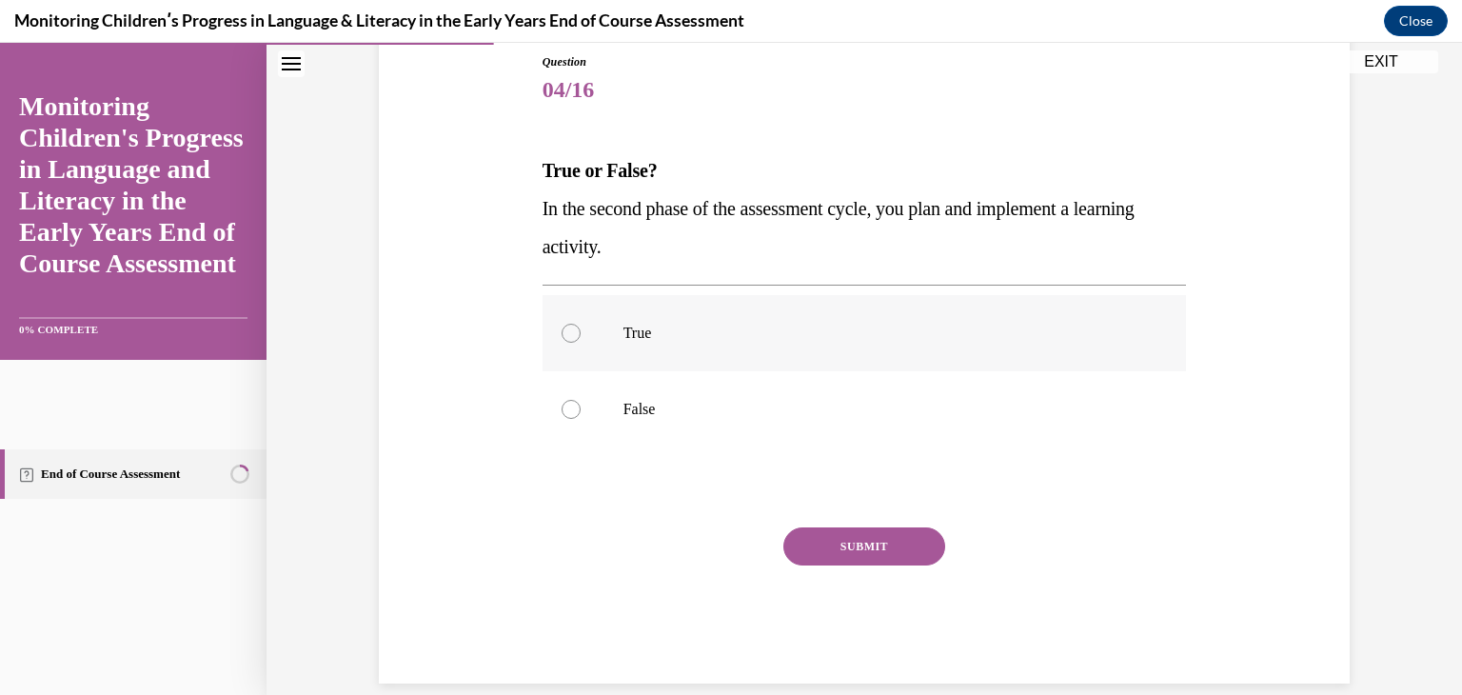
click at [587, 347] on label "True" at bounding box center [865, 333] width 645 height 76
click at [581, 343] on input "True" at bounding box center [571, 333] width 19 height 19
radio input "true"
click at [822, 546] on button "SUBMIT" at bounding box center [865, 546] width 162 height 38
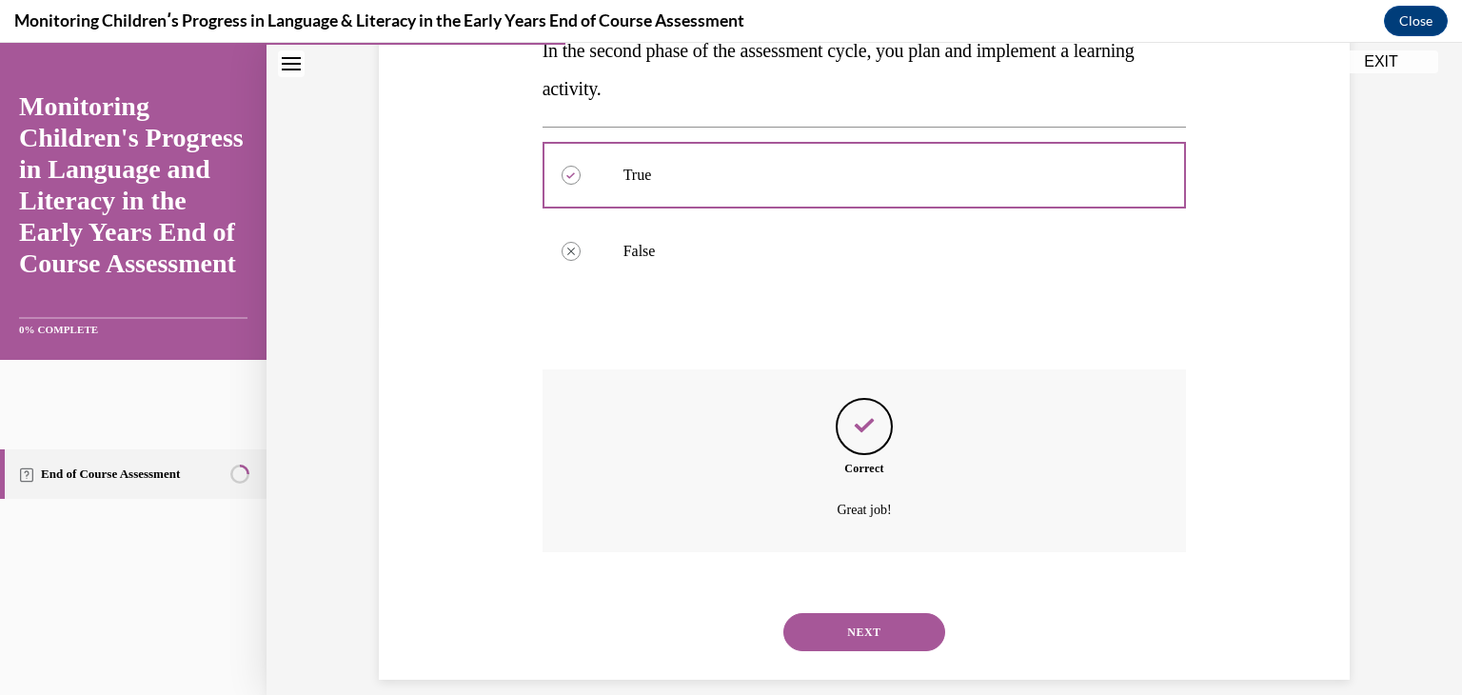
scroll to position [392, 0]
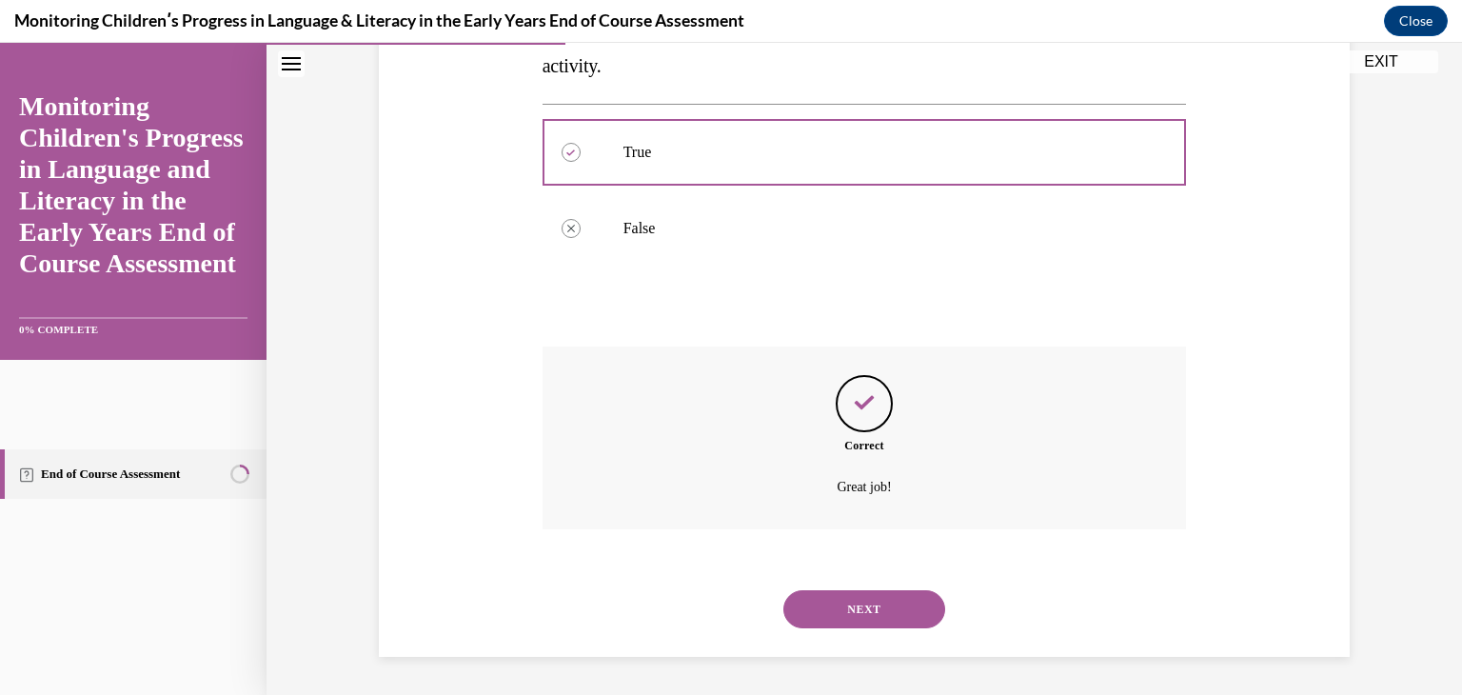
click at [868, 604] on button "NEXT" at bounding box center [865, 609] width 162 height 38
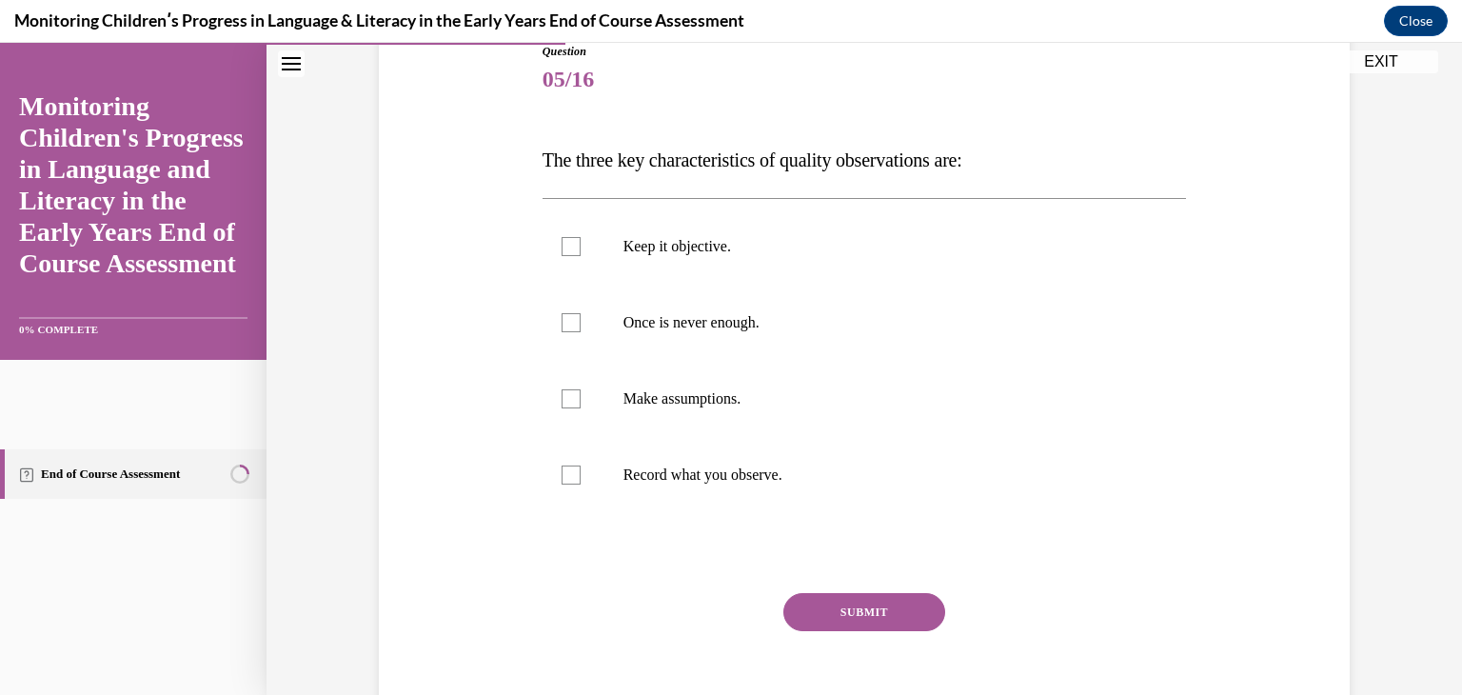
scroll to position [215, 0]
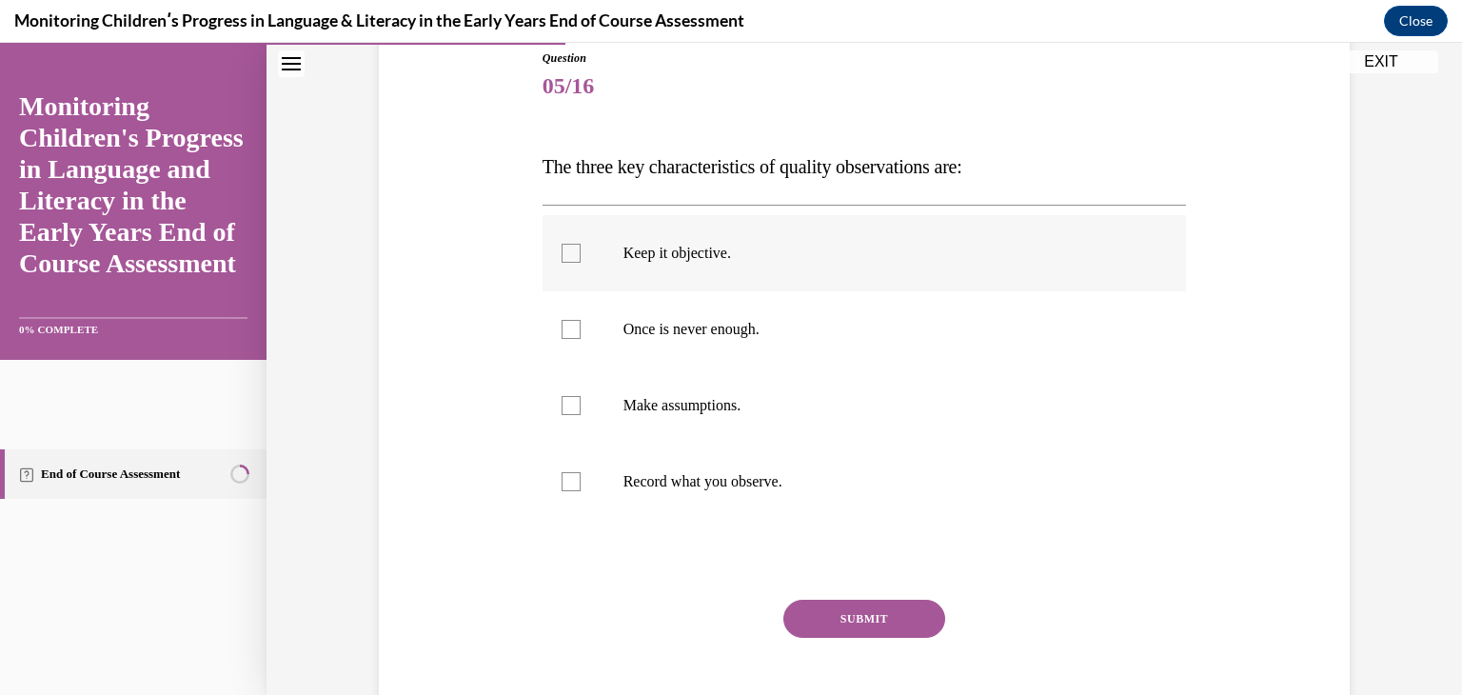
click at [719, 279] on label "Keep it objective." at bounding box center [865, 253] width 645 height 76
click at [581, 263] on input "Keep it objective." at bounding box center [571, 253] width 19 height 19
checkbox input "true"
click at [716, 328] on p "Once is never enough." at bounding box center [882, 329] width 516 height 19
click at [581, 328] on input "Once is never enough." at bounding box center [571, 329] width 19 height 19
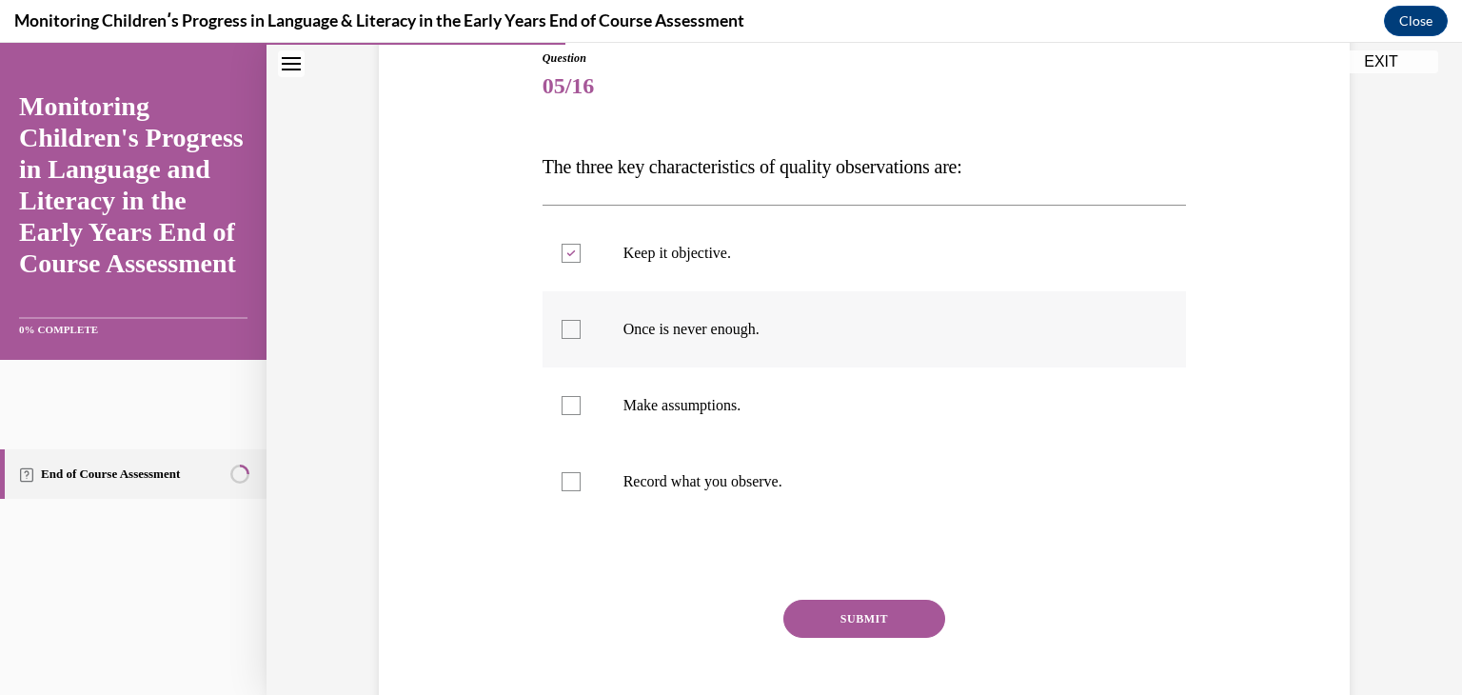
checkbox input "true"
click at [700, 480] on p "Record what you observe." at bounding box center [882, 481] width 516 height 19
click at [581, 480] on input "Record what you observe." at bounding box center [571, 481] width 19 height 19
checkbox input "true"
click at [836, 618] on button "SUBMIT" at bounding box center [865, 619] width 162 height 38
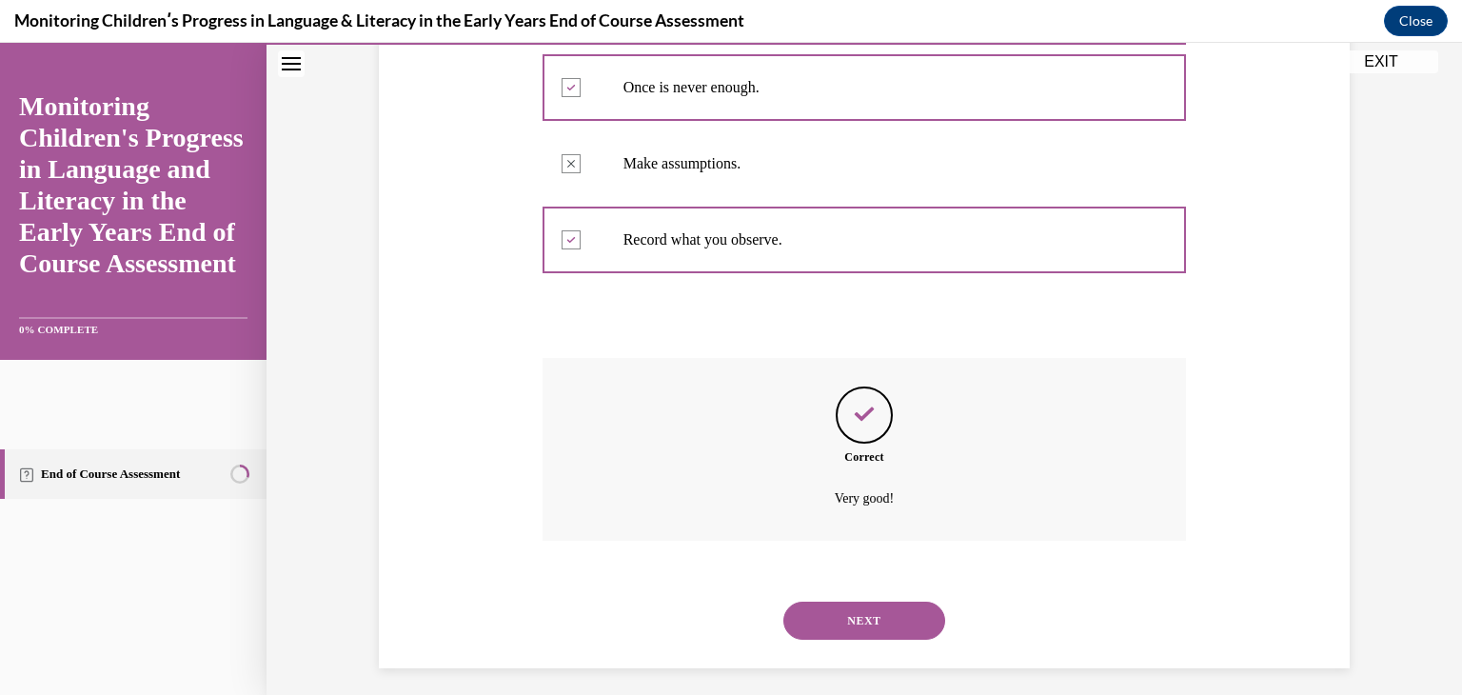
scroll to position [468, 0]
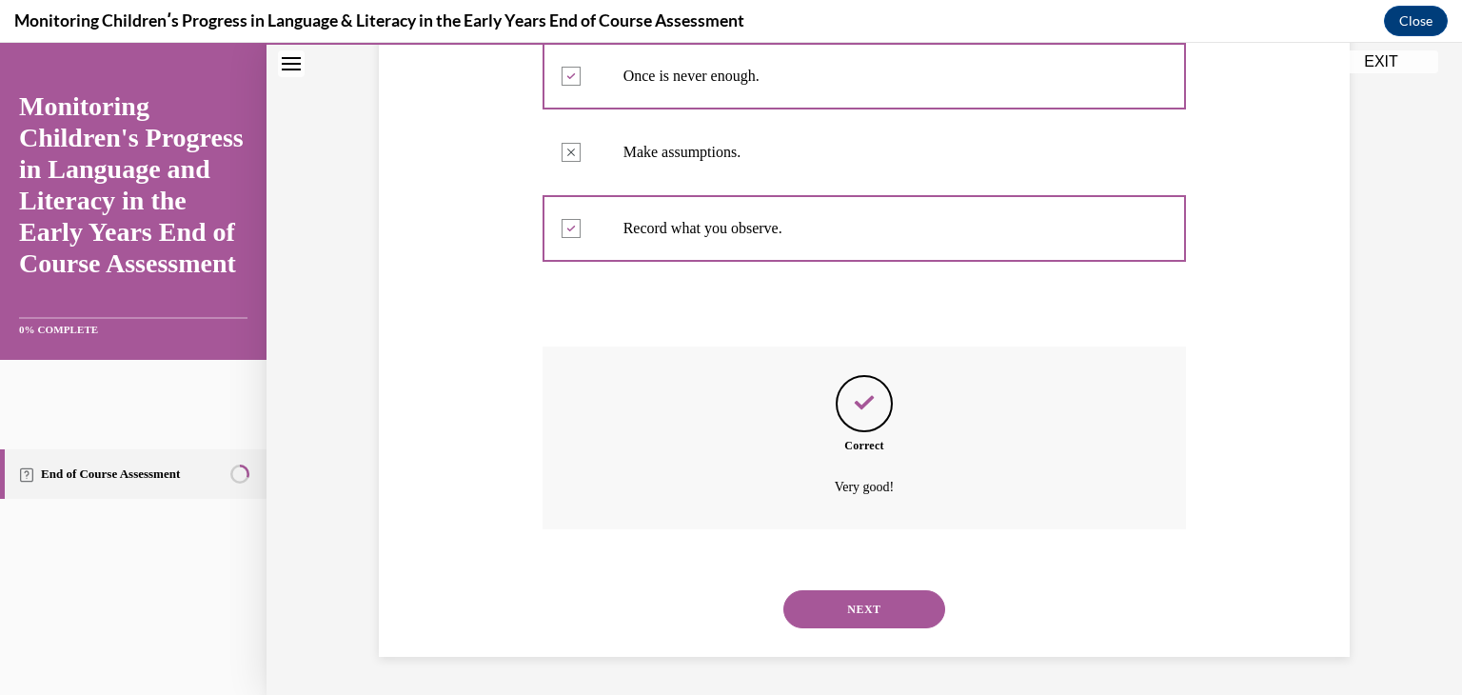
click at [836, 618] on button "NEXT" at bounding box center [865, 609] width 162 height 38
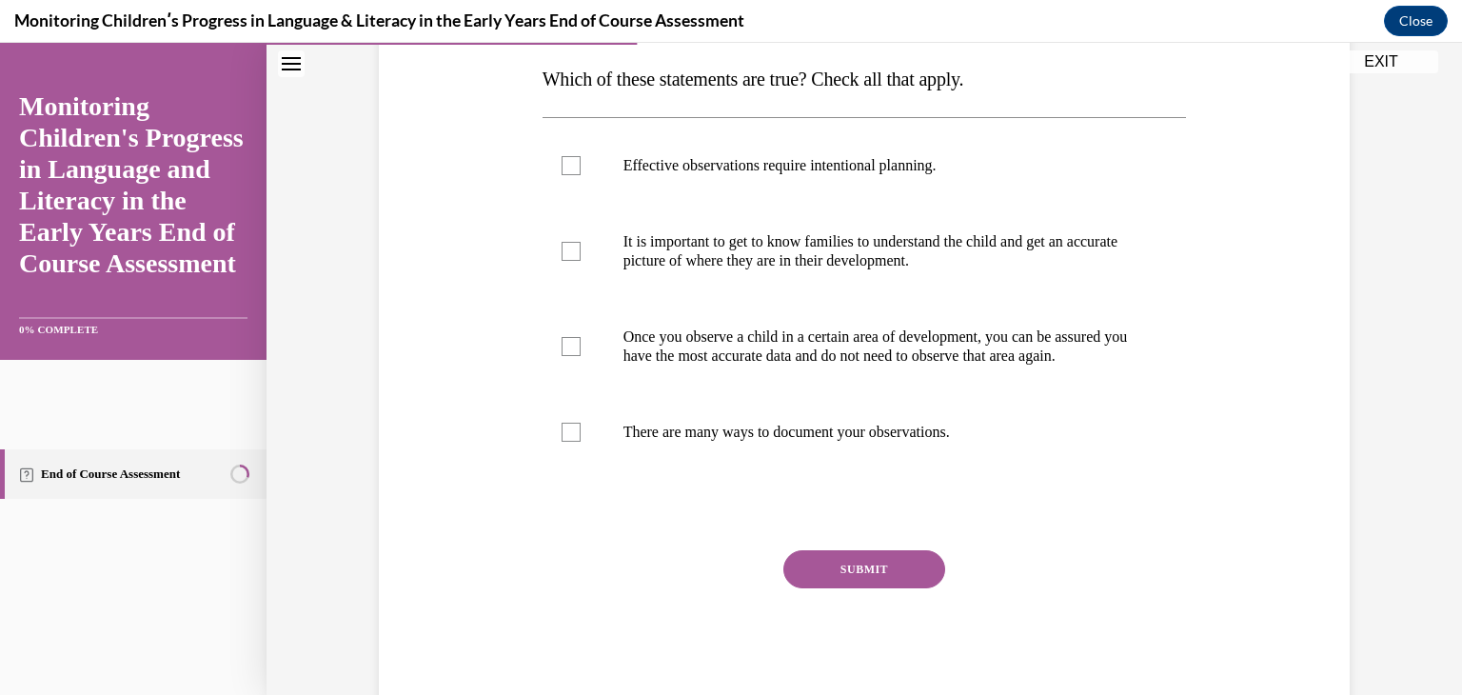
scroll to position [305, 0]
click at [852, 182] on label "Effective observations require intentional planning." at bounding box center [865, 164] width 645 height 76
click at [581, 173] on input "Effective observations require intentional planning." at bounding box center [571, 163] width 19 height 19
checkbox input "true"
click at [850, 267] on p "It is important to get to know families to understand the child and get an accu…" at bounding box center [882, 249] width 516 height 38
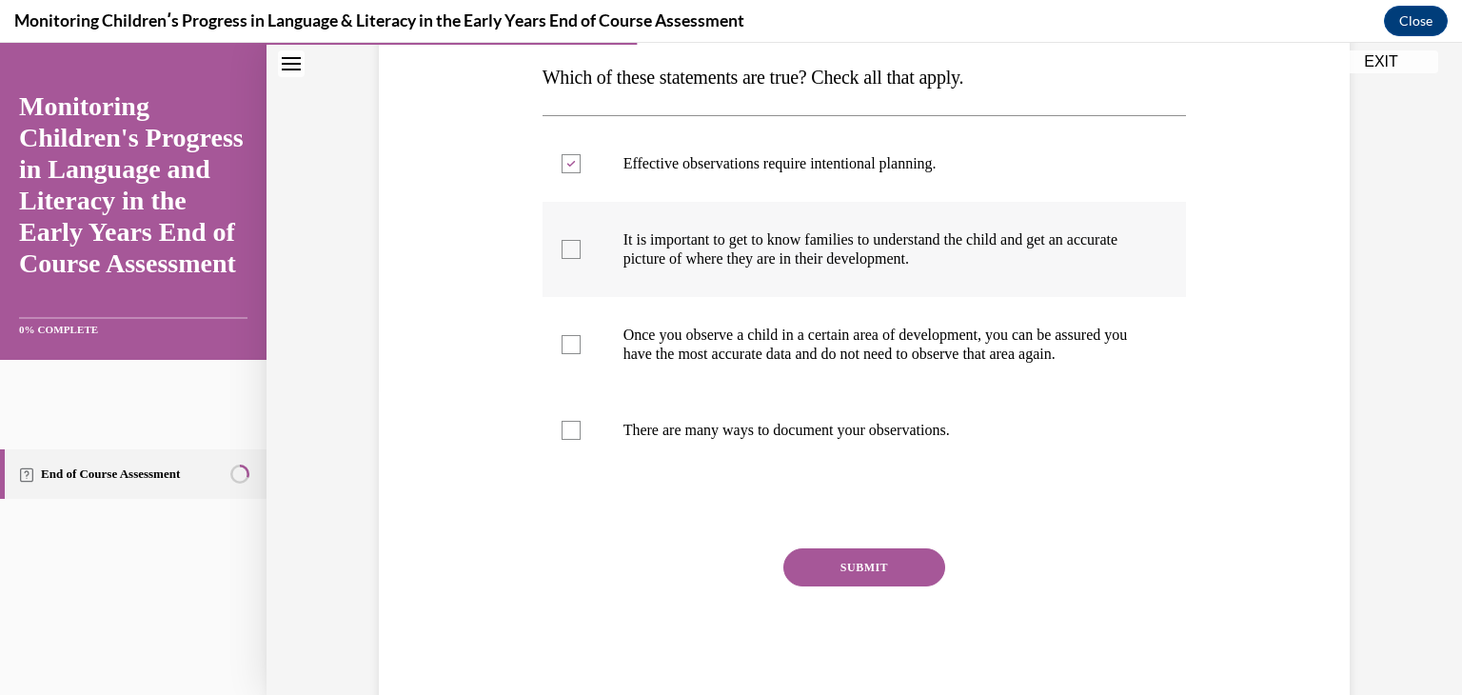
click at [581, 259] on input "It is important to get to know families to understand the child and get an accu…" at bounding box center [571, 249] width 19 height 19
checkbox input "true"
click at [804, 435] on label "There are many ways to document your observations." at bounding box center [865, 430] width 645 height 76
click at [581, 435] on input "There are many ways to document your observations." at bounding box center [571, 430] width 19 height 19
checkbox input "true"
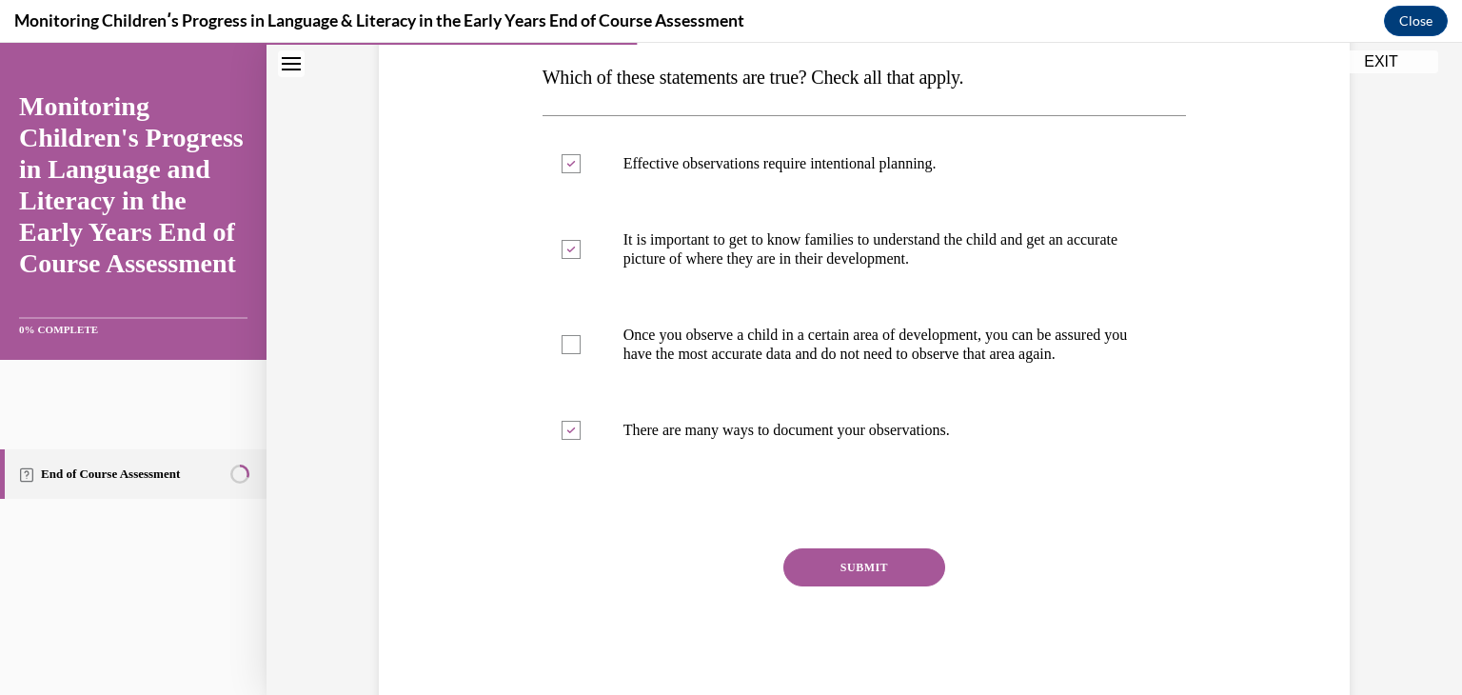
click at [825, 576] on button "SUBMIT" at bounding box center [865, 567] width 162 height 38
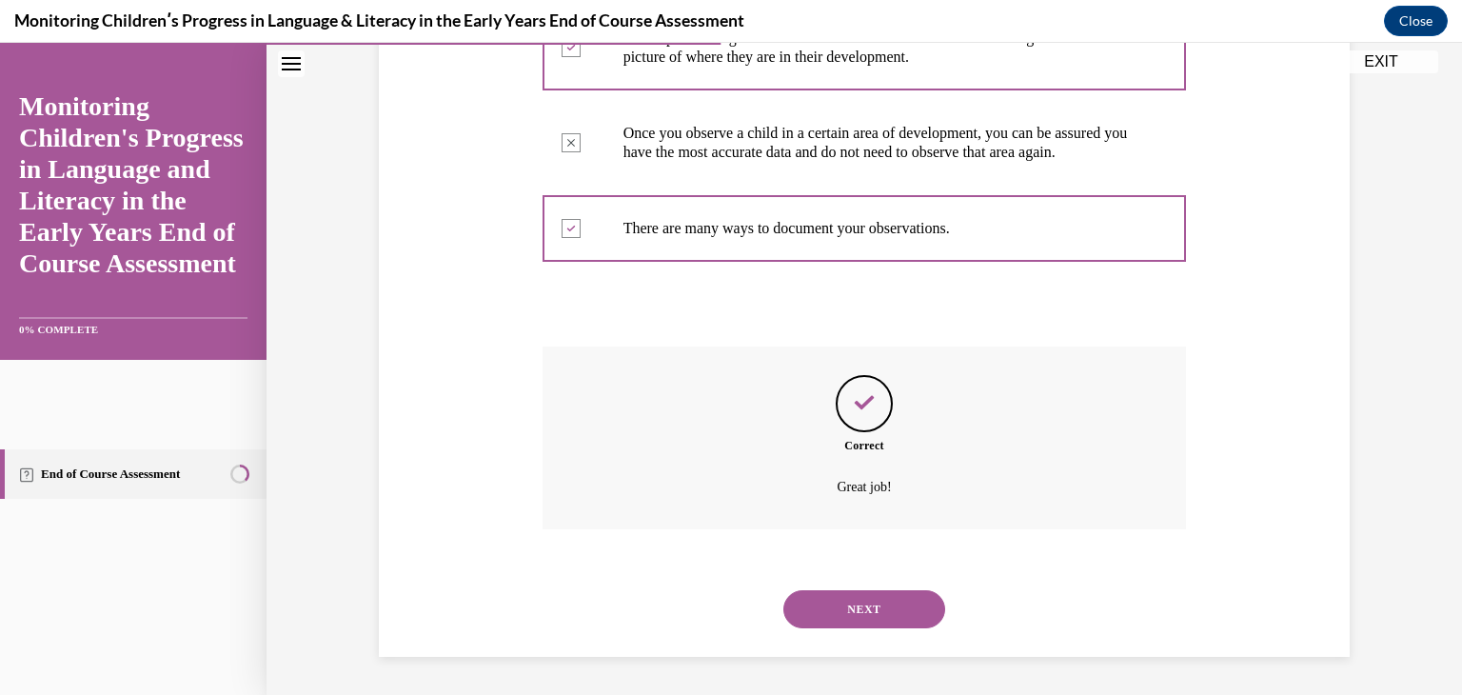
scroll to position [526, 0]
click at [864, 600] on button "NEXT" at bounding box center [865, 609] width 162 height 38
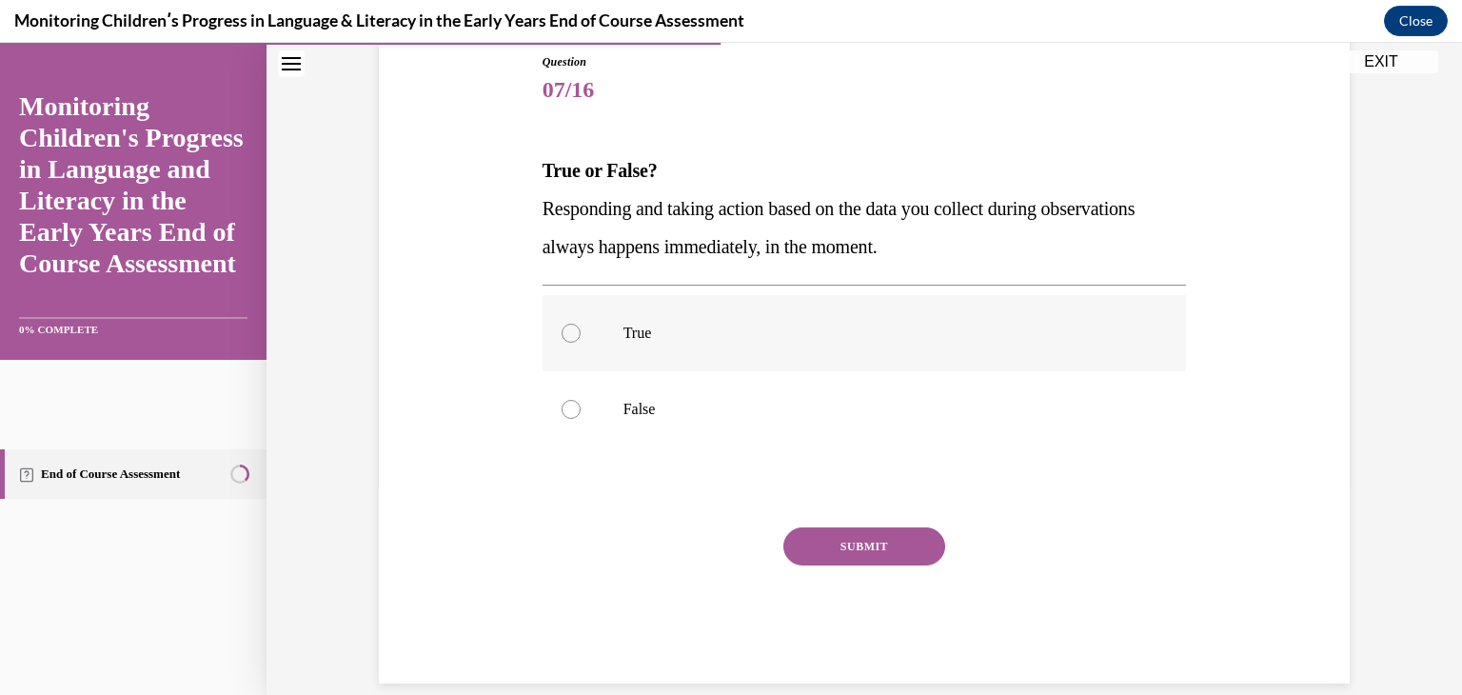
click at [607, 332] on label "True" at bounding box center [865, 333] width 645 height 76
click at [581, 332] on input "True" at bounding box center [571, 333] width 19 height 19
radio input "true"
click at [868, 542] on button "SUBMIT" at bounding box center [865, 546] width 162 height 38
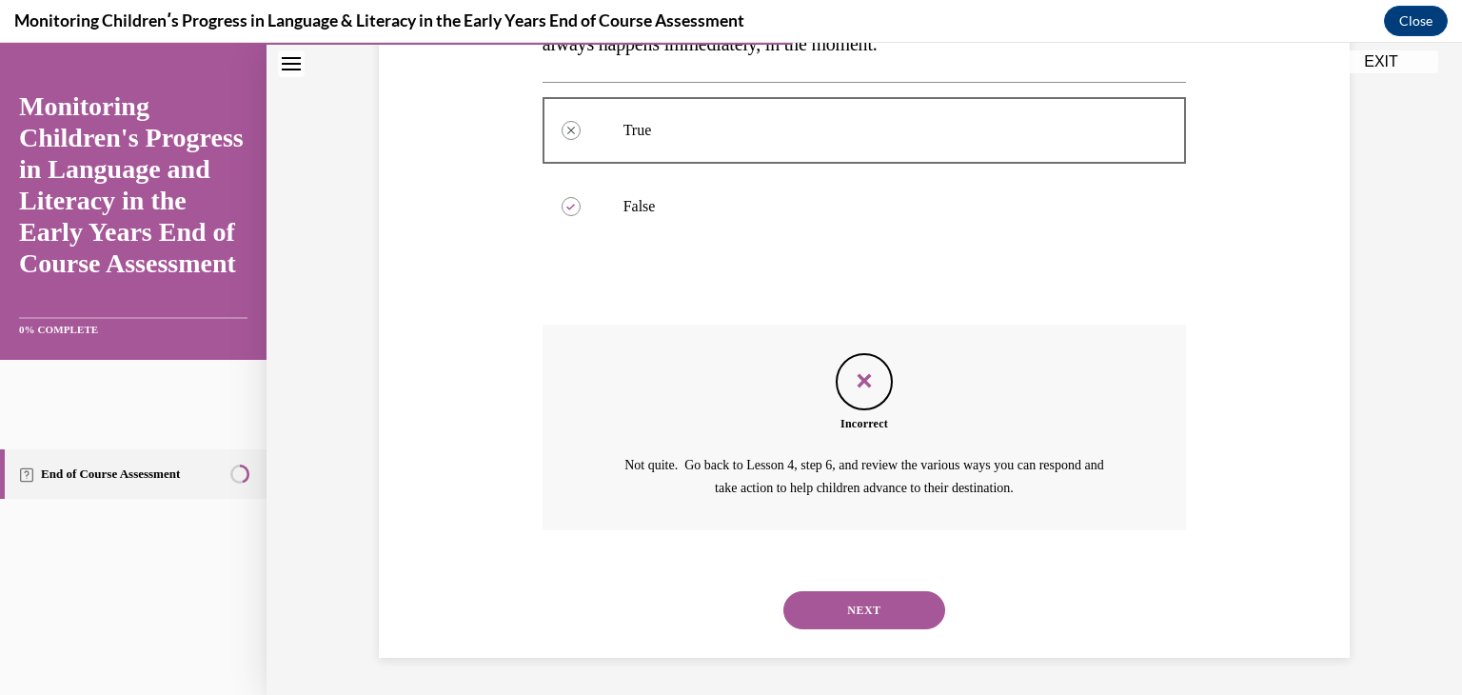
scroll to position [415, 0]
click at [864, 594] on button "NEXT" at bounding box center [865, 609] width 162 height 38
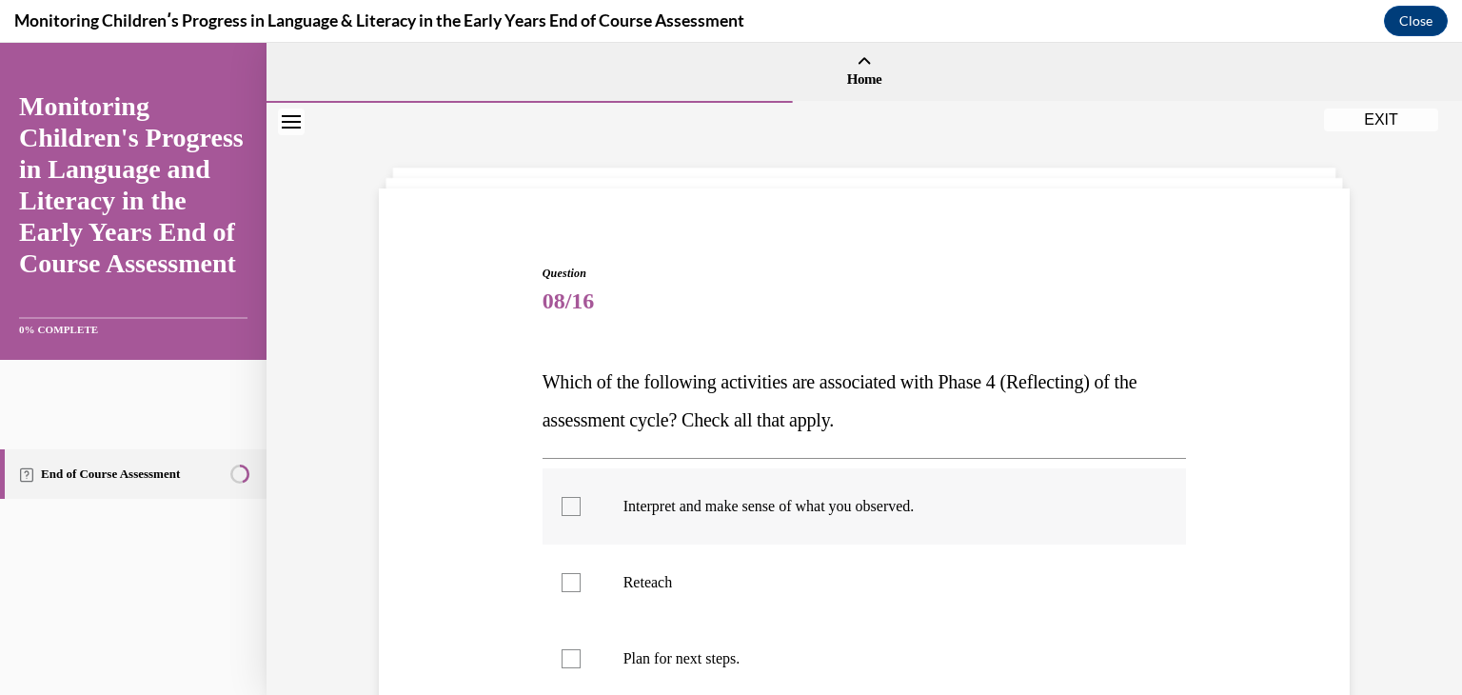
click at [827, 522] on label "Interpret and make sense of what you observed." at bounding box center [865, 506] width 645 height 76
click at [581, 516] on input "Interpret and make sense of what you observed." at bounding box center [571, 506] width 19 height 19
checkbox input "true"
click at [802, 560] on label "Reteach" at bounding box center [865, 583] width 645 height 76
click at [581, 573] on input "Reteach" at bounding box center [571, 582] width 19 height 19
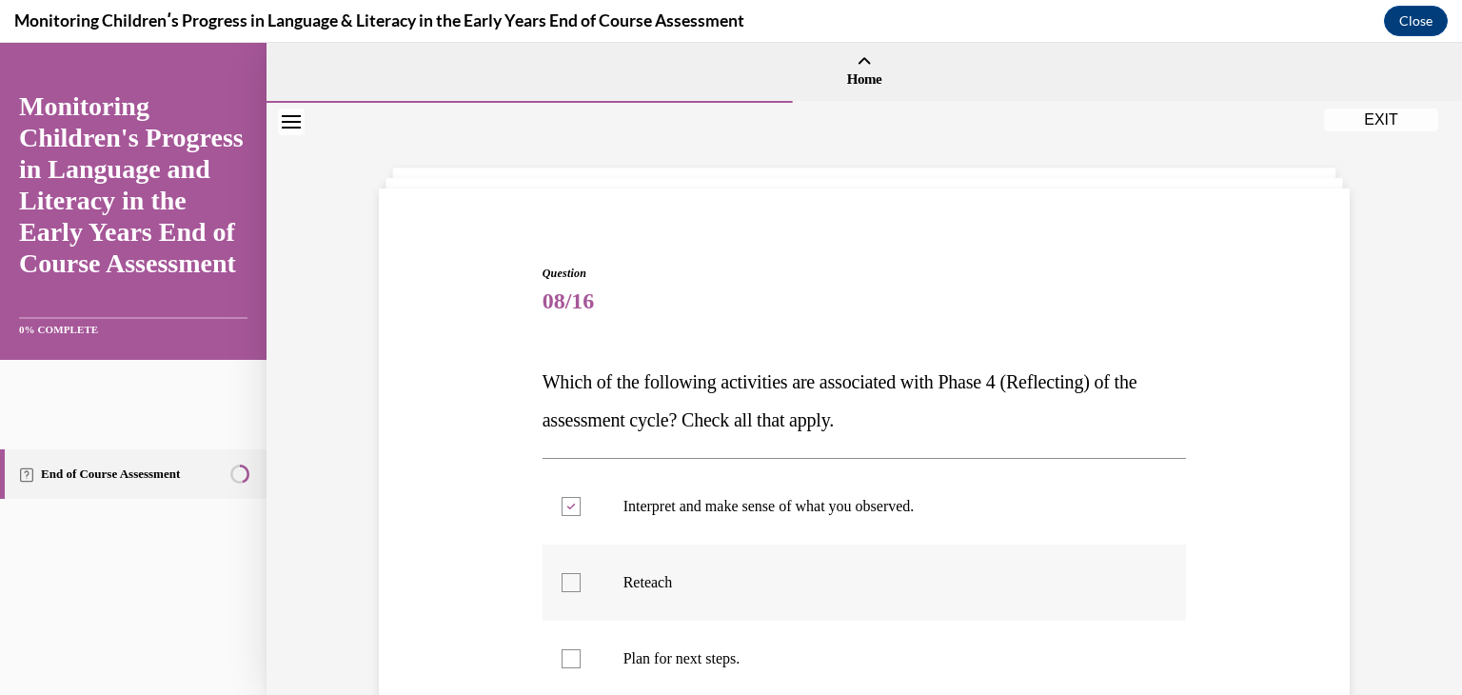
checkbox input "true"
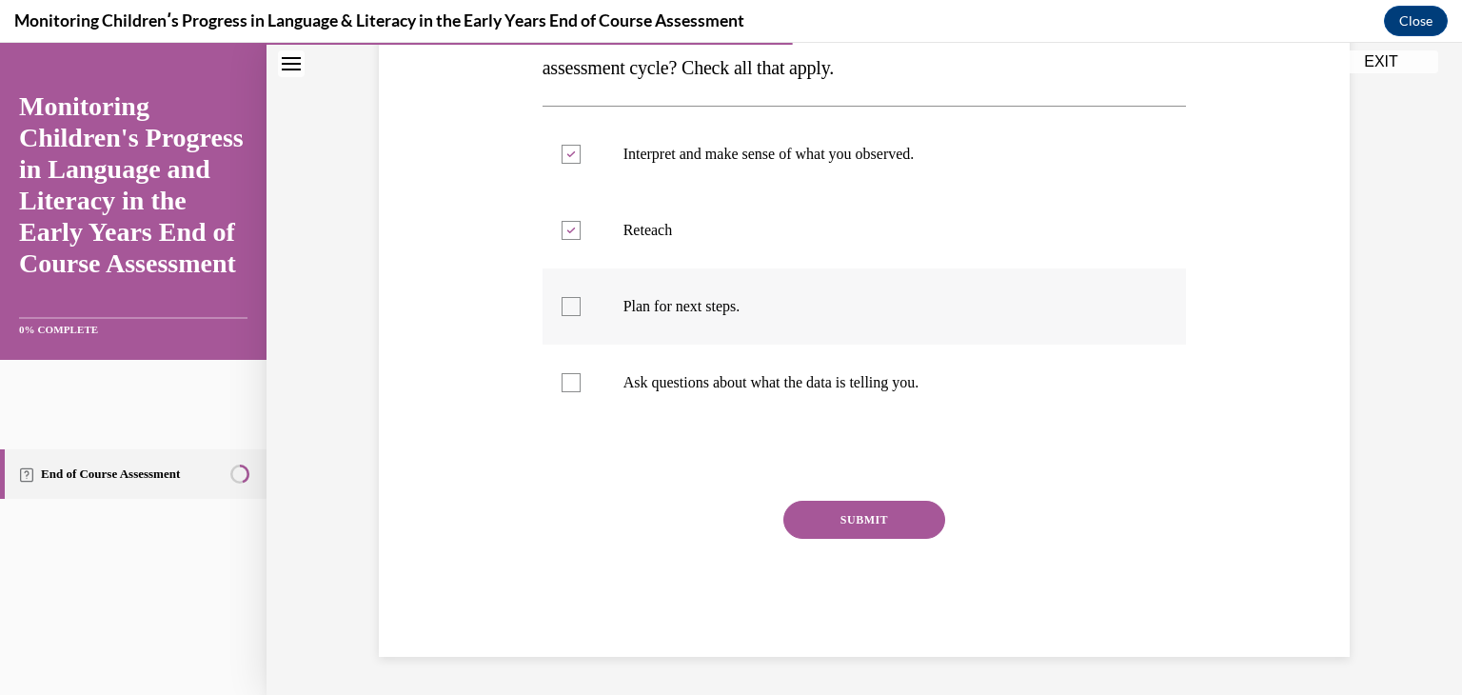
click at [713, 311] on p "Plan for next steps." at bounding box center [882, 306] width 516 height 19
click at [581, 311] on input "Plan for next steps." at bounding box center [571, 306] width 19 height 19
checkbox input "true"
click at [766, 362] on label "Ask questions about what the data is telling you." at bounding box center [865, 383] width 645 height 76
click at [581, 373] on input "Ask questions about what the data is telling you." at bounding box center [571, 382] width 19 height 19
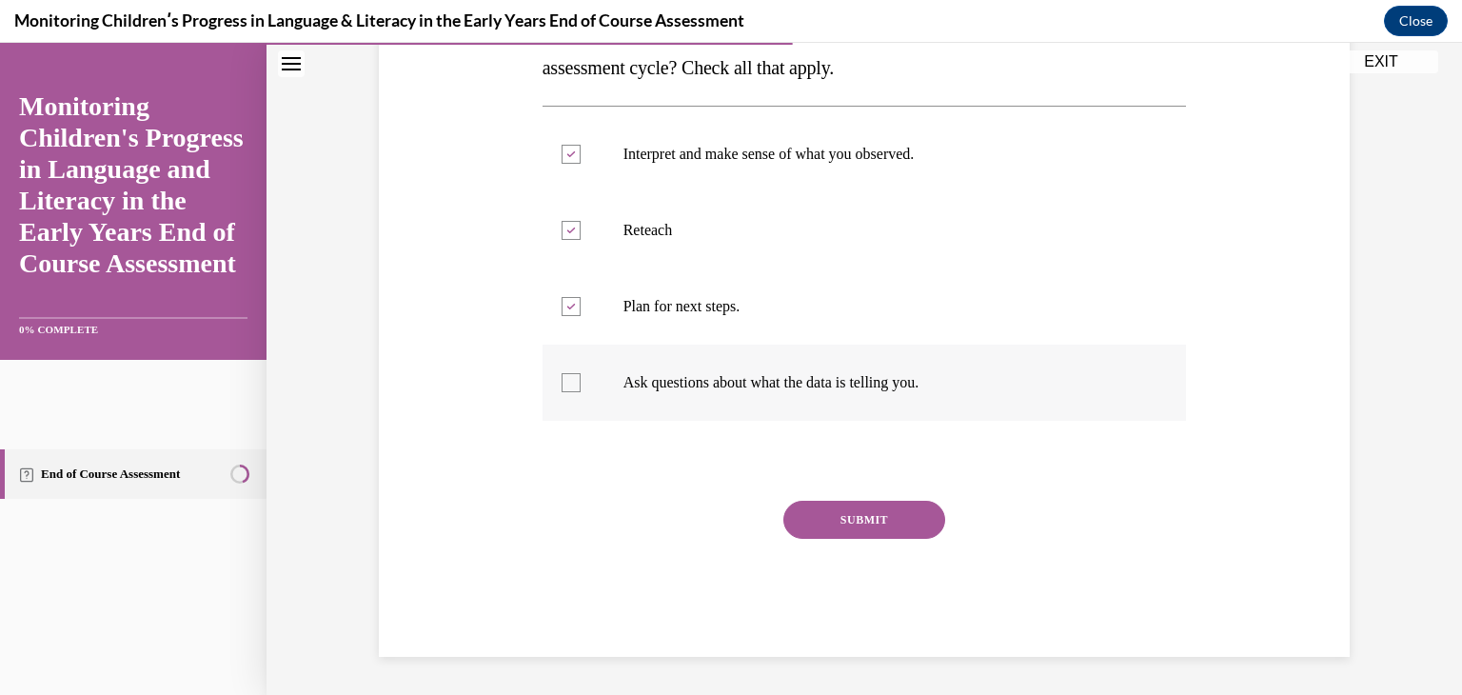
checkbox input "true"
click at [654, 235] on p "Reteach" at bounding box center [882, 230] width 516 height 19
click at [581, 235] on input "Reteach" at bounding box center [571, 230] width 19 height 19
checkbox input "false"
click at [837, 520] on button "SUBMIT" at bounding box center [865, 520] width 162 height 38
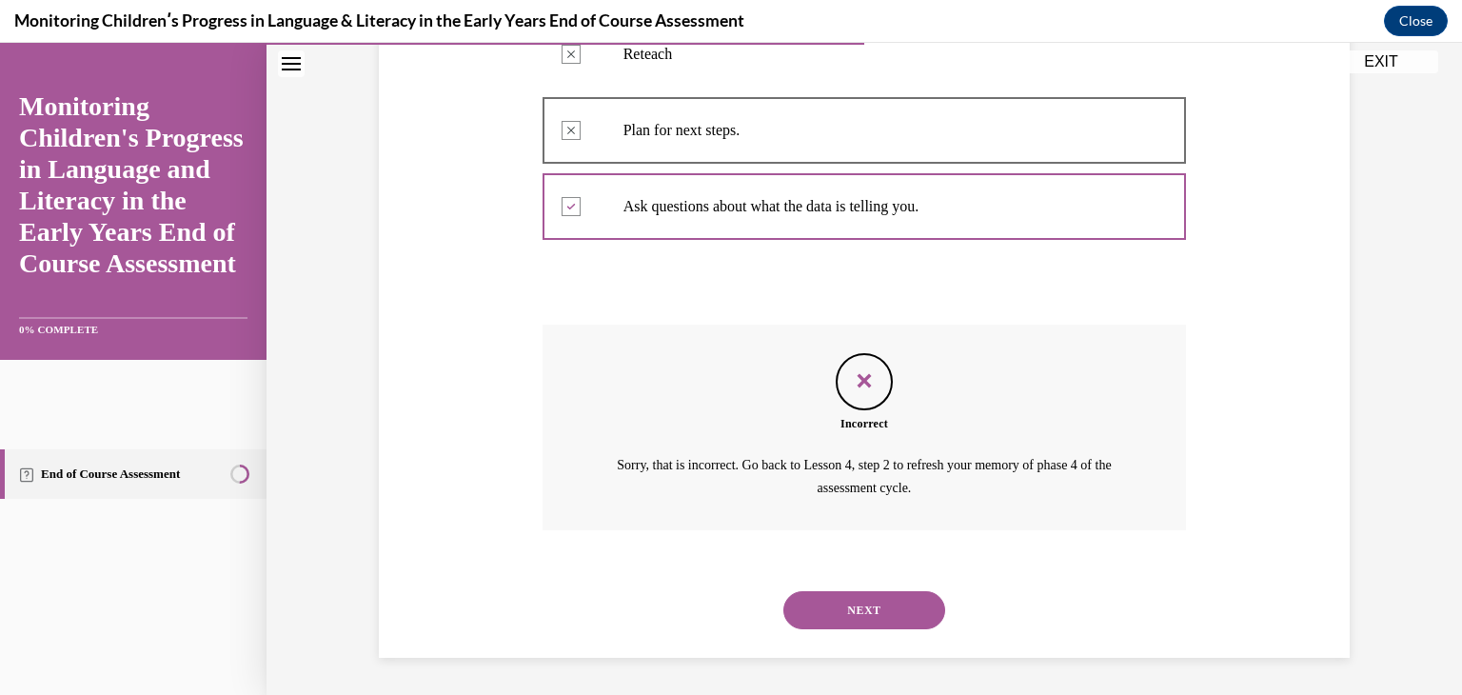
scroll to position [529, 0]
click at [856, 613] on button "NEXT" at bounding box center [865, 609] width 162 height 38
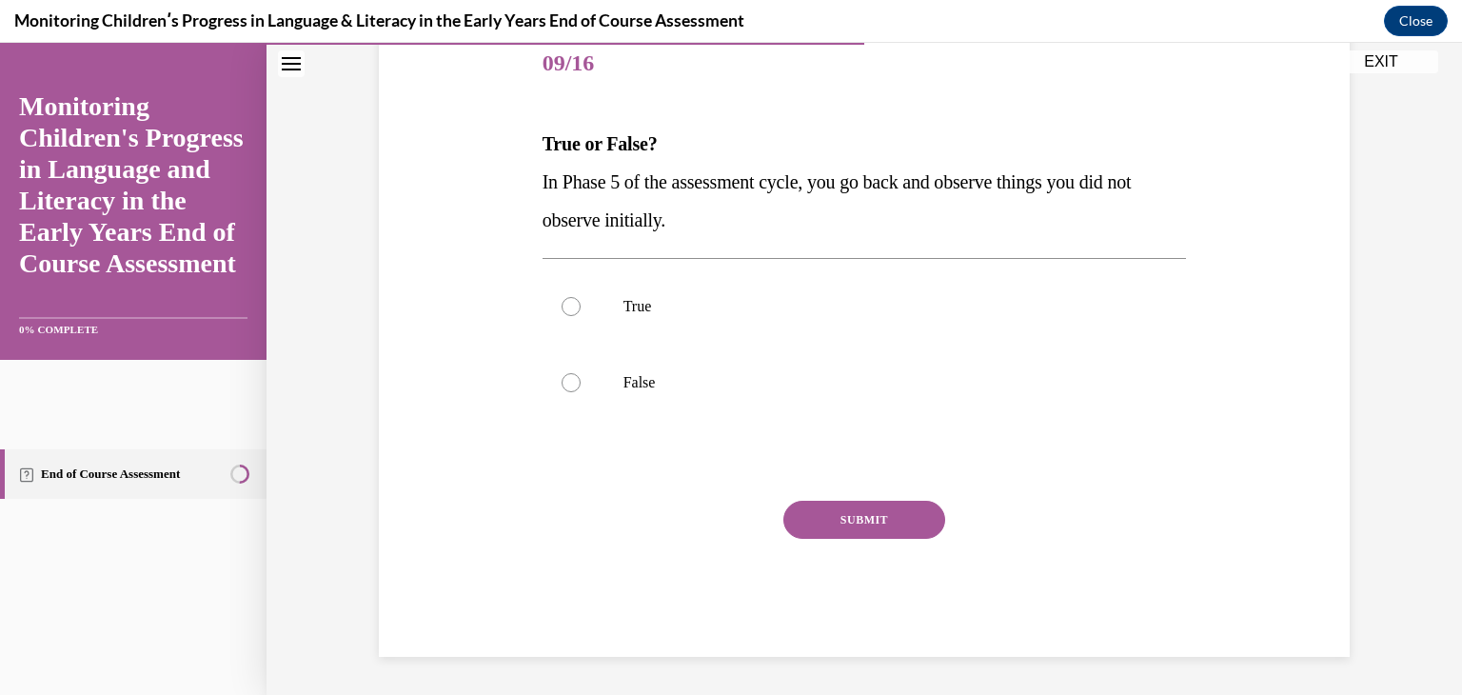
scroll to position [211, 0]
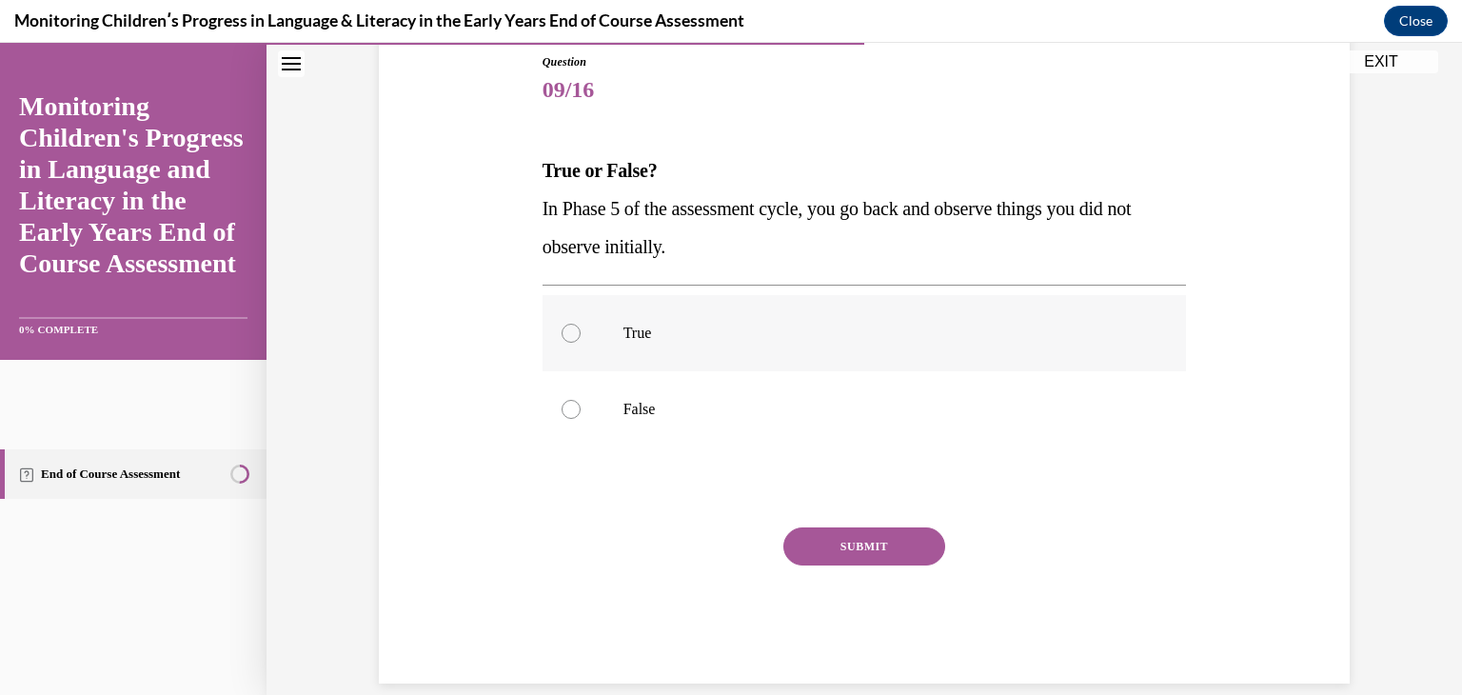
click at [605, 337] on label "True" at bounding box center [865, 333] width 645 height 76
click at [581, 337] on input "True" at bounding box center [571, 333] width 19 height 19
radio input "true"
click at [876, 546] on button "SUBMIT" at bounding box center [865, 546] width 162 height 38
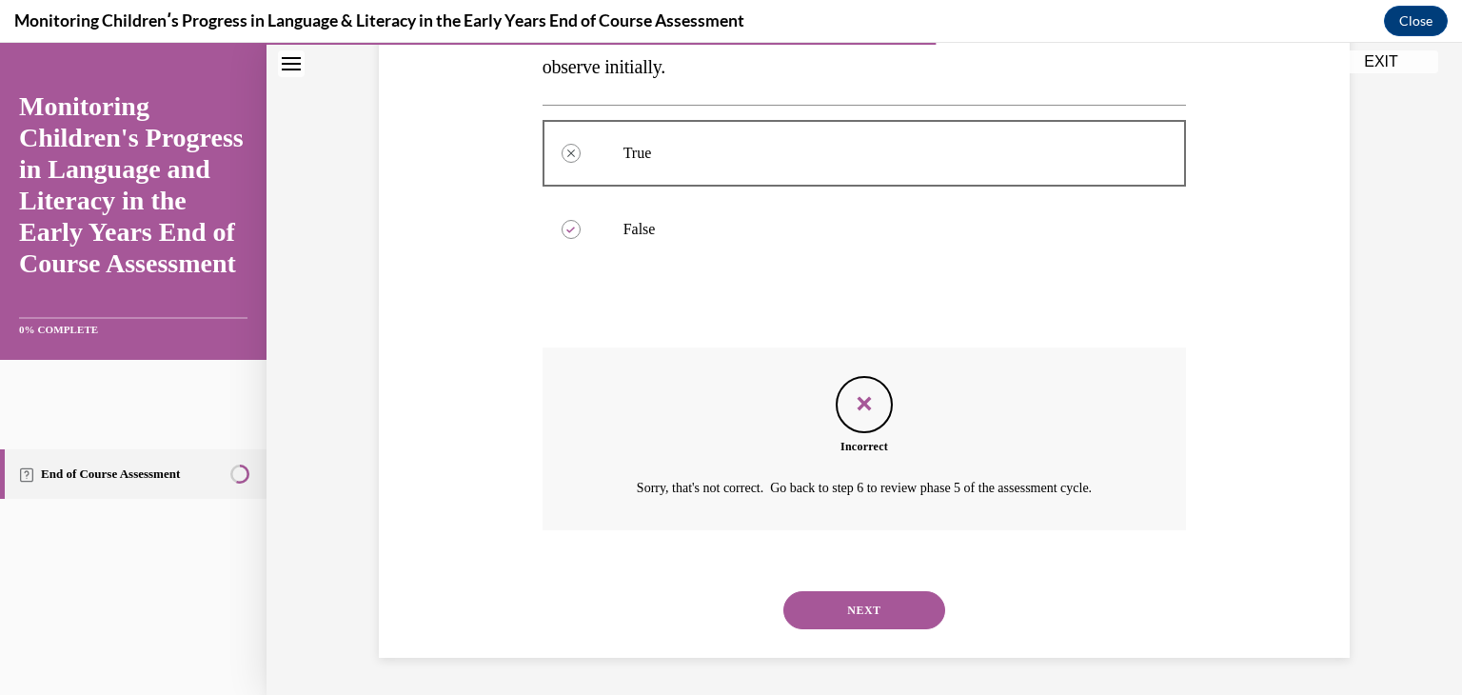
scroll to position [392, 0]
click at [875, 602] on button "NEXT" at bounding box center [865, 609] width 162 height 38
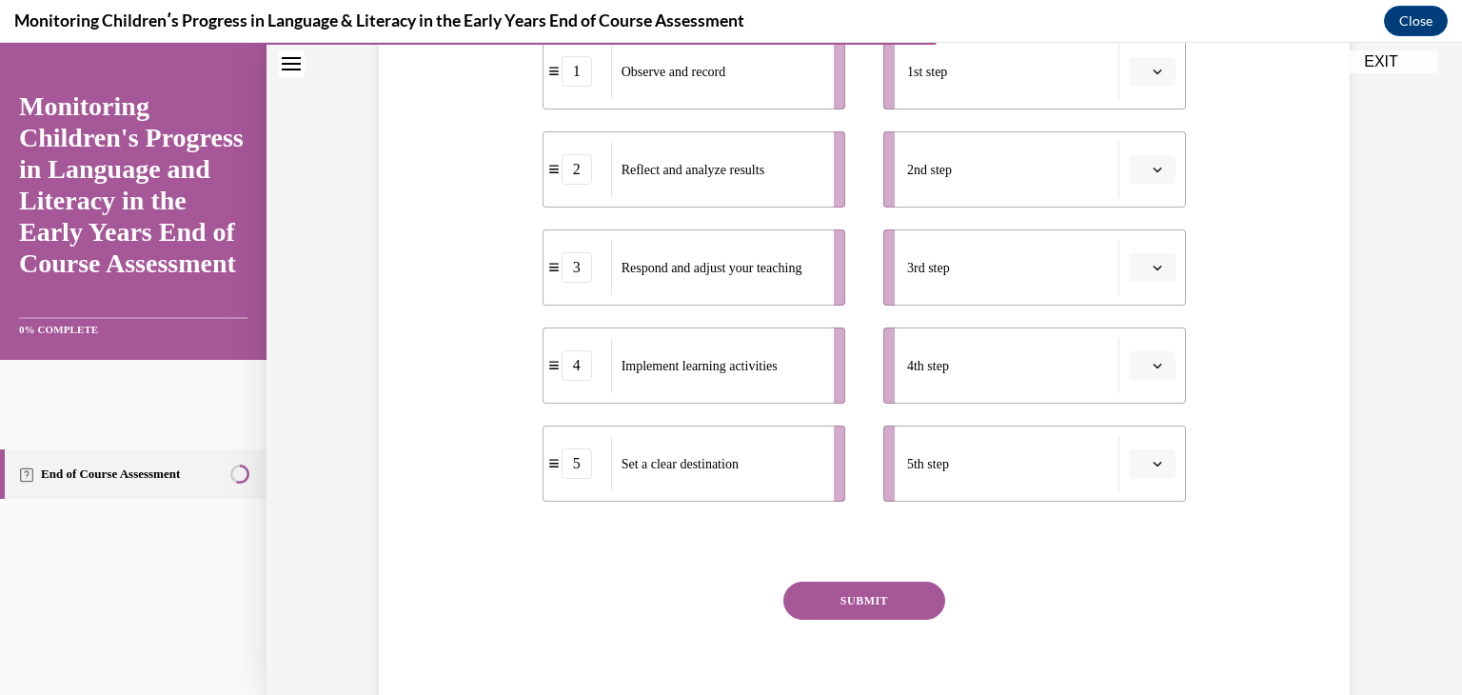
scroll to position [388, 0]
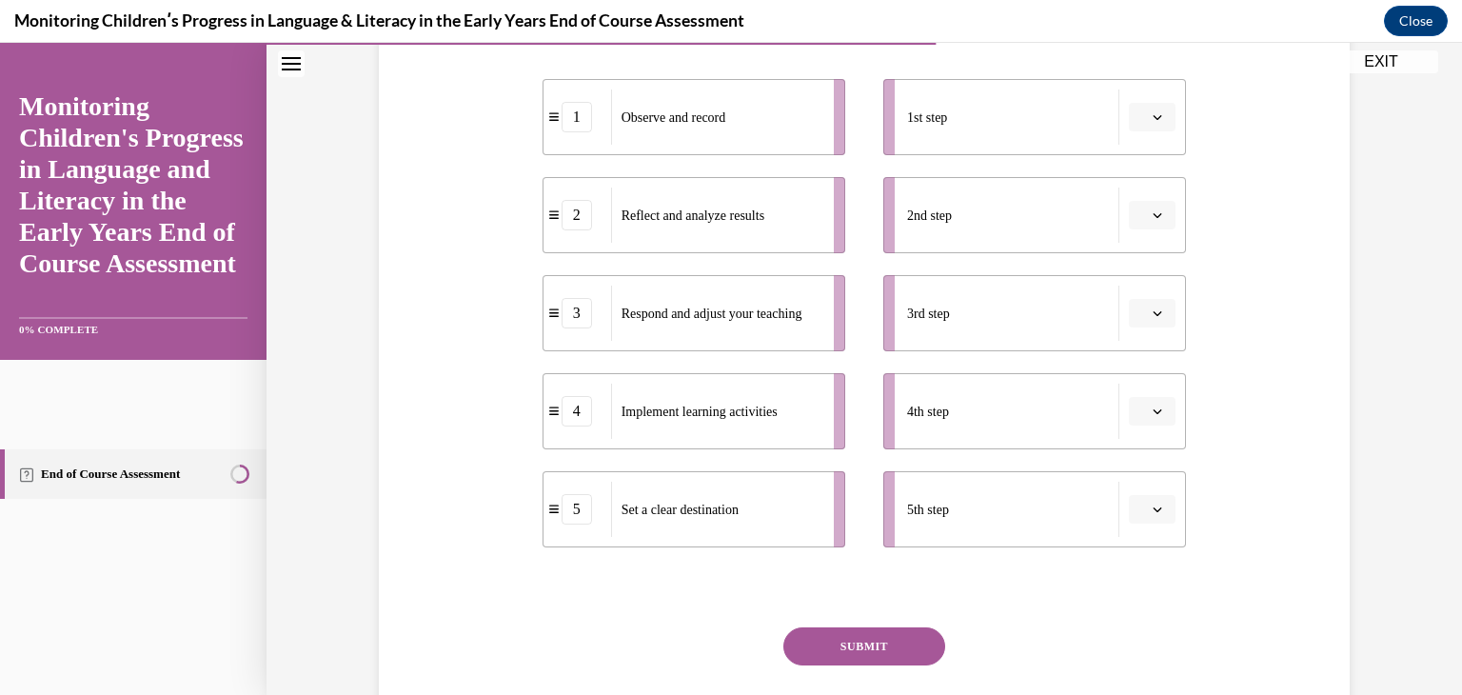
click at [1156, 115] on span "button" at bounding box center [1157, 116] width 13 height 13
click at [1137, 193] on span "1" at bounding box center [1138, 197] width 7 height 15
click at [1142, 117] on button "1" at bounding box center [1152, 117] width 47 height 29
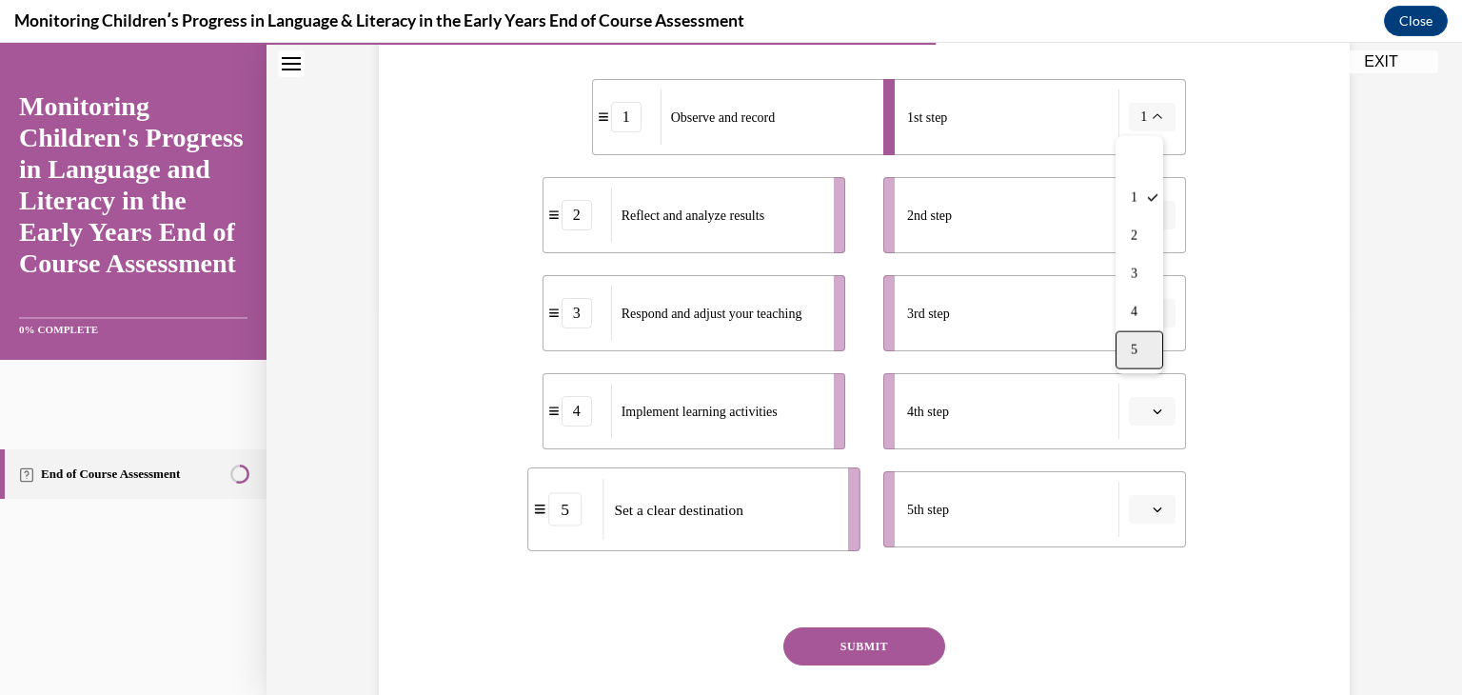
click at [1137, 344] on span "5" at bounding box center [1134, 350] width 7 height 15
click at [1135, 228] on button "button" at bounding box center [1152, 215] width 47 height 29
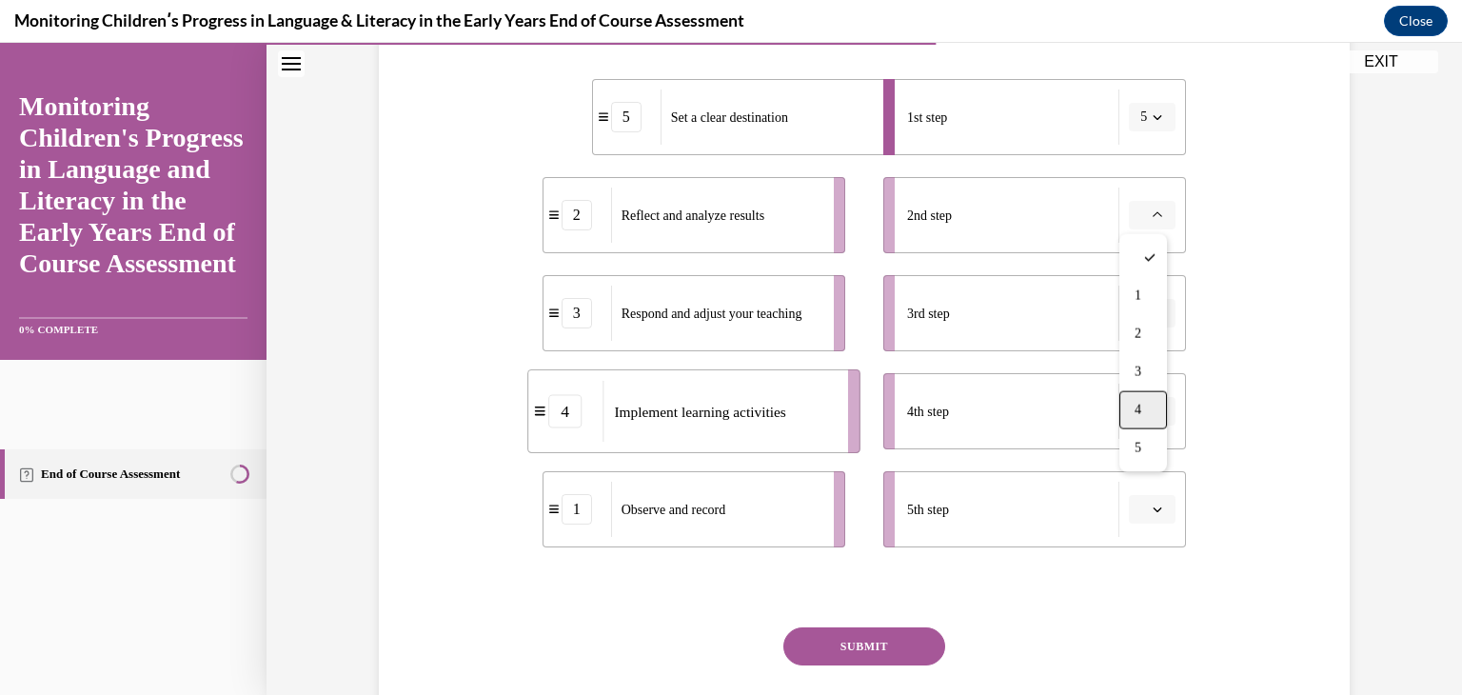
click at [1143, 408] on div "4" at bounding box center [1144, 410] width 48 height 38
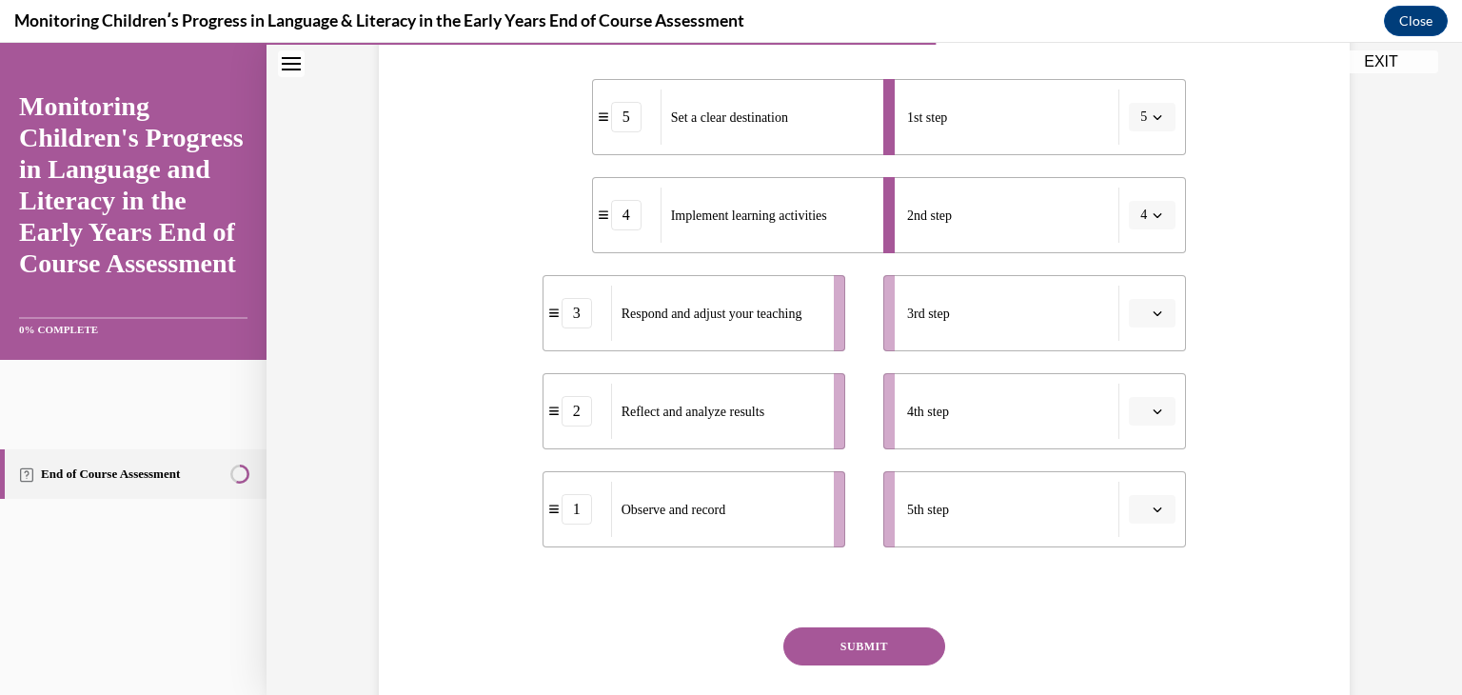
click at [1154, 311] on icon "button" at bounding box center [1158, 313] width 9 height 5
click at [1144, 396] on div "1" at bounding box center [1144, 394] width 48 height 38
click at [1142, 422] on button "button" at bounding box center [1152, 411] width 47 height 29
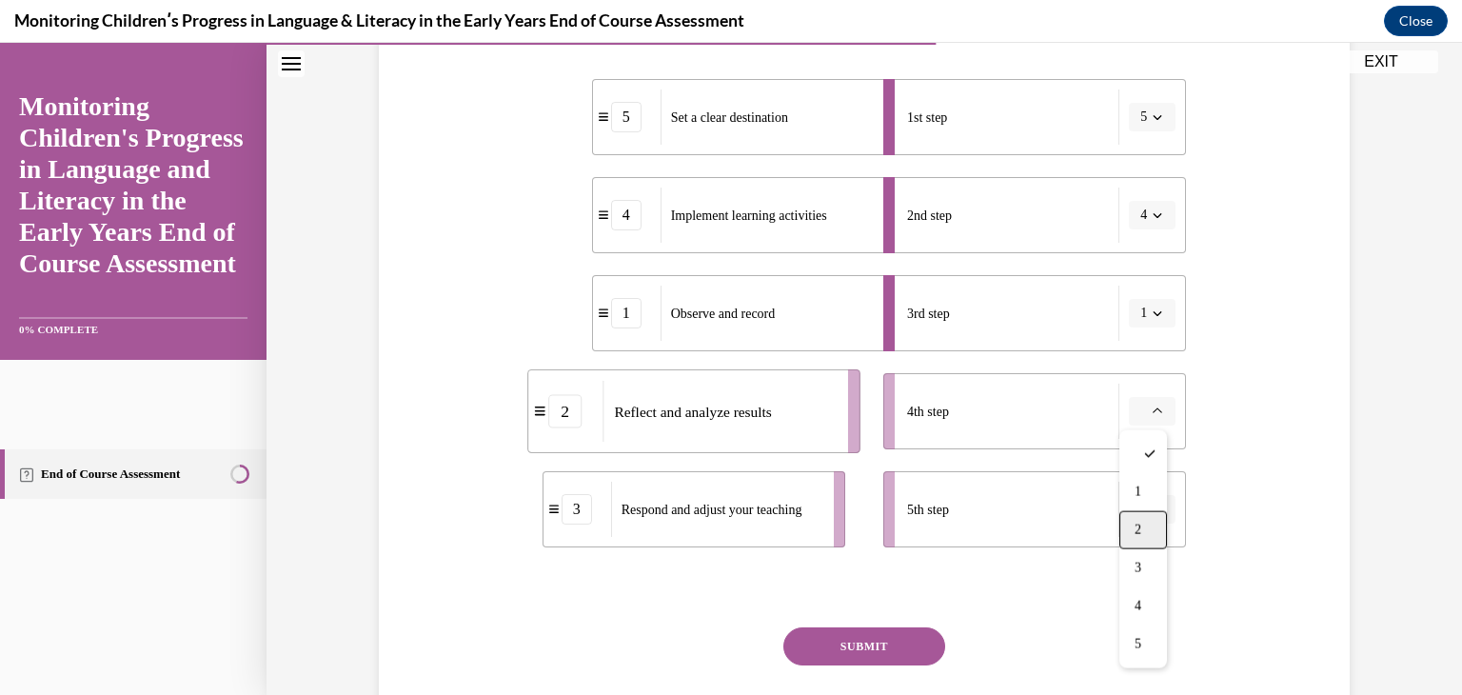
click at [1145, 526] on div "2" at bounding box center [1144, 530] width 48 height 38
click at [1153, 506] on icon "button" at bounding box center [1158, 510] width 10 height 10
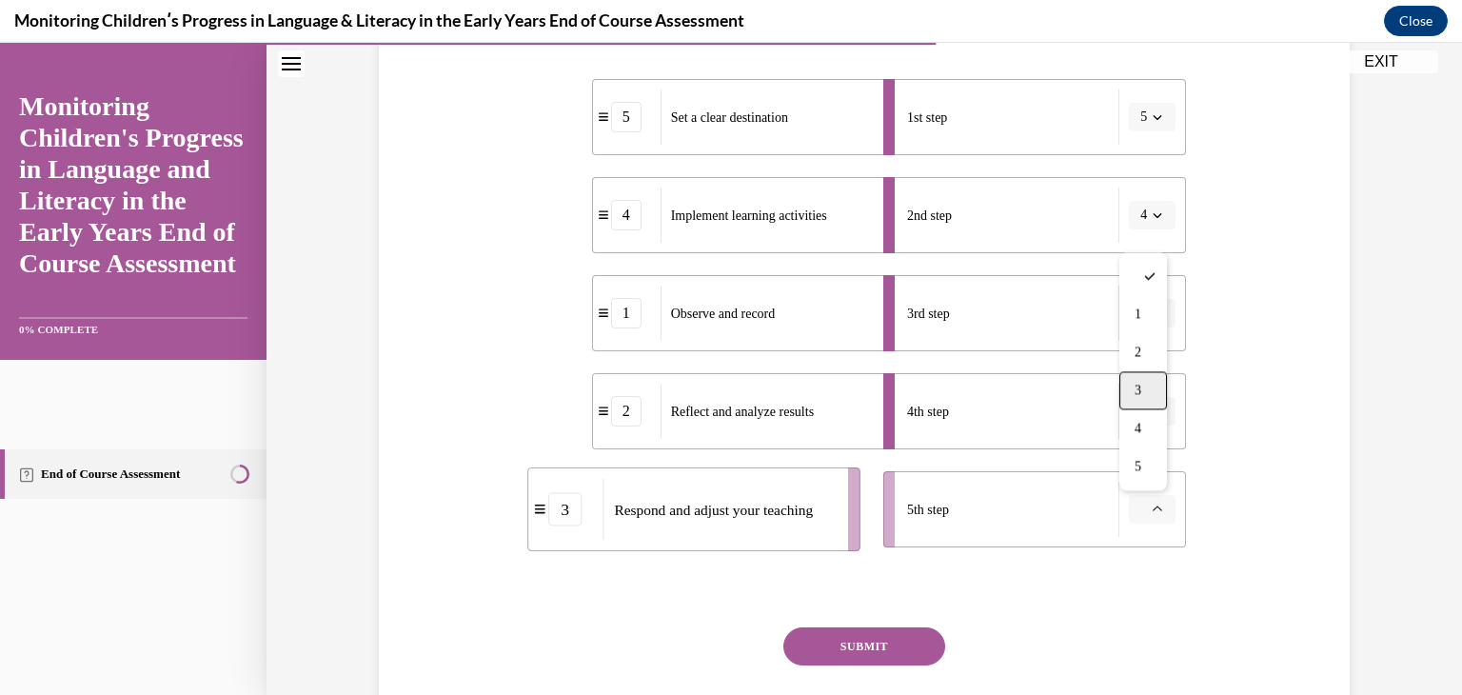
click at [1146, 399] on div "3" at bounding box center [1144, 390] width 48 height 38
click at [869, 652] on button "SUBMIT" at bounding box center [865, 646] width 162 height 38
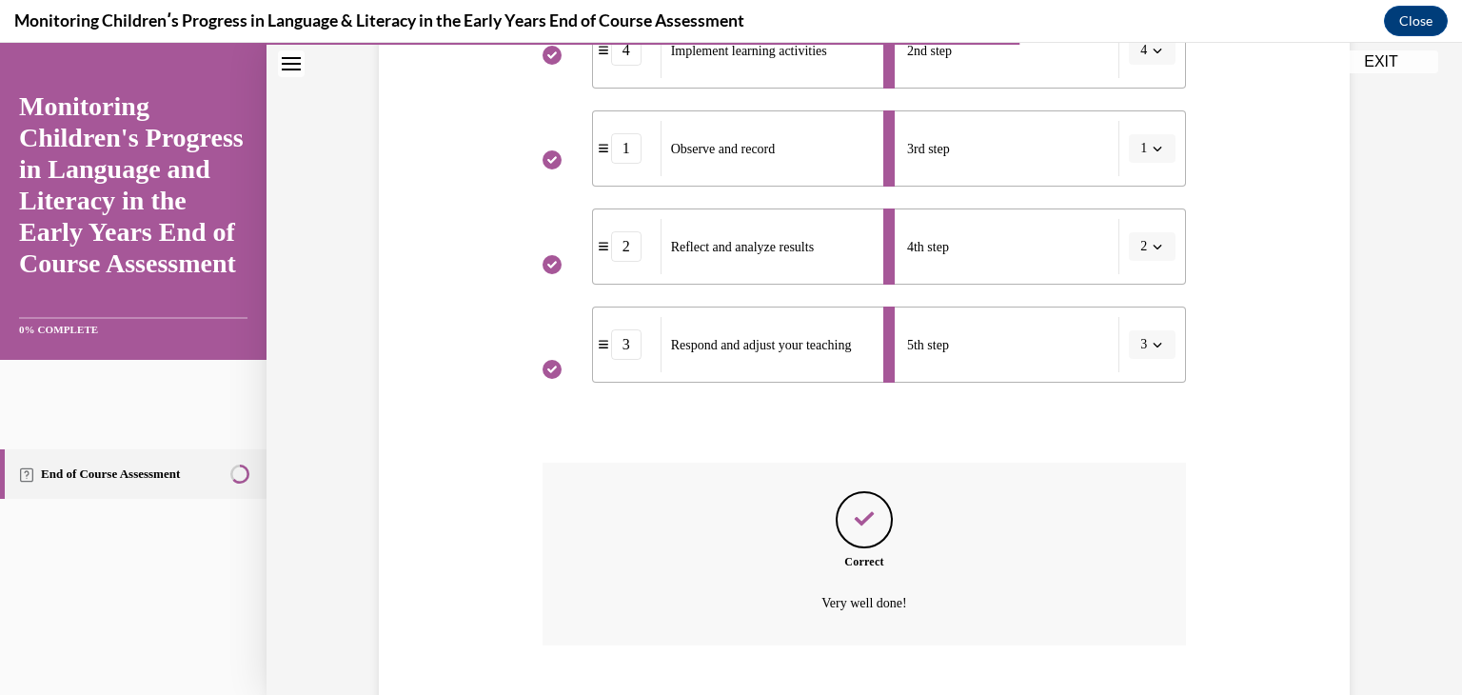
scroll to position [669, 0]
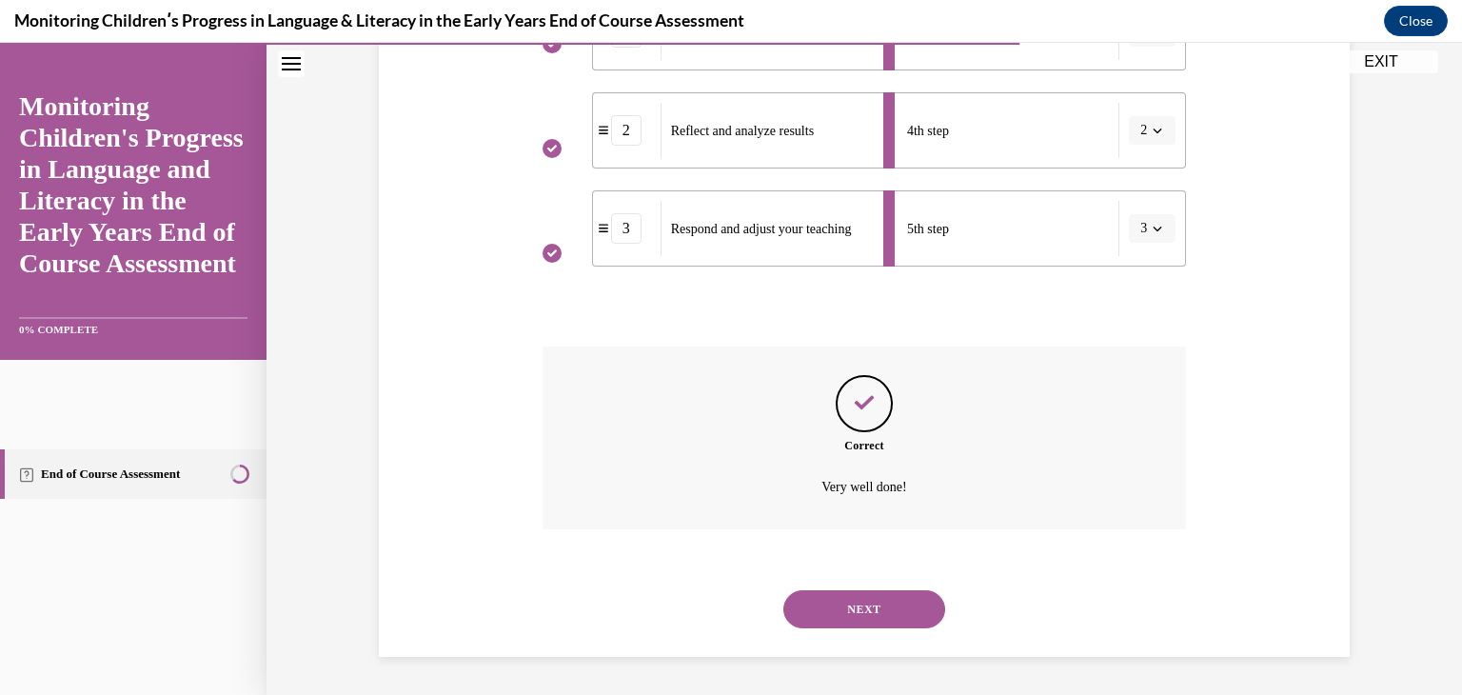
click at [857, 605] on button "NEXT" at bounding box center [865, 609] width 162 height 38
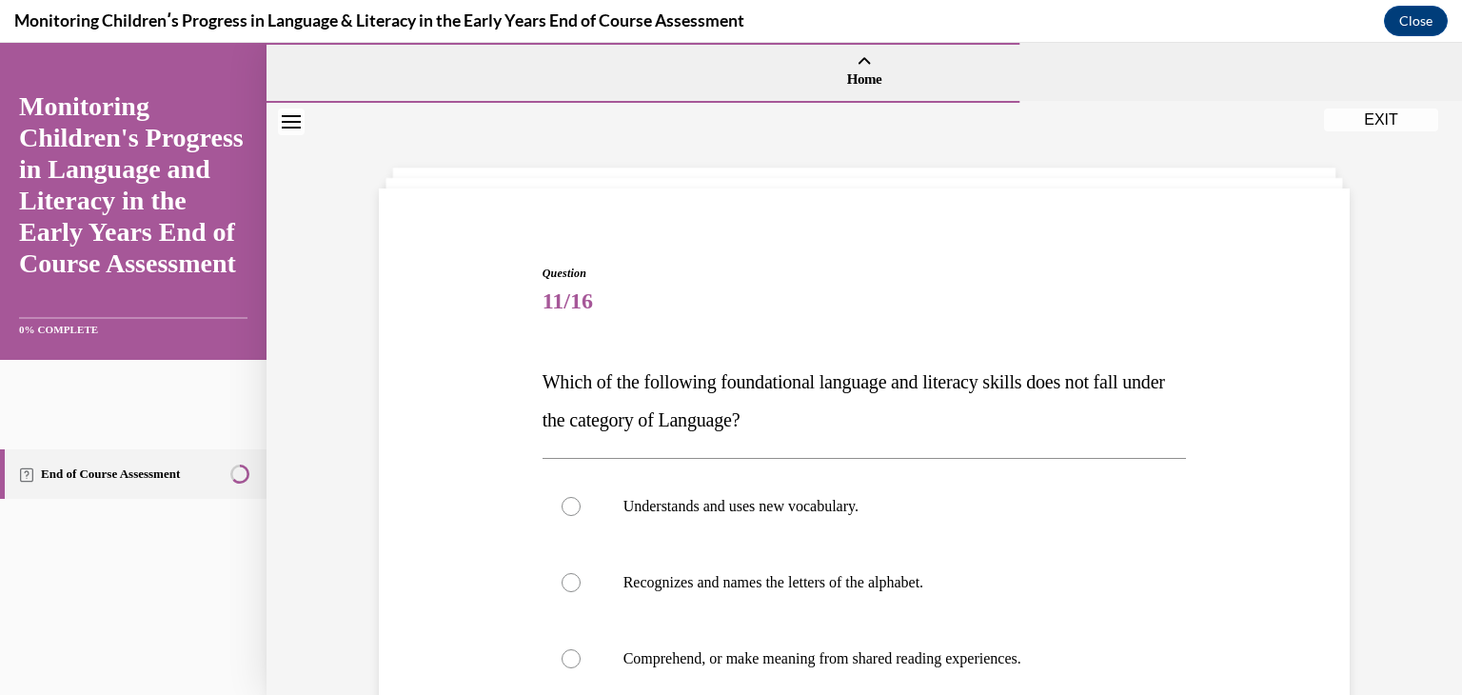
scroll to position [352, 0]
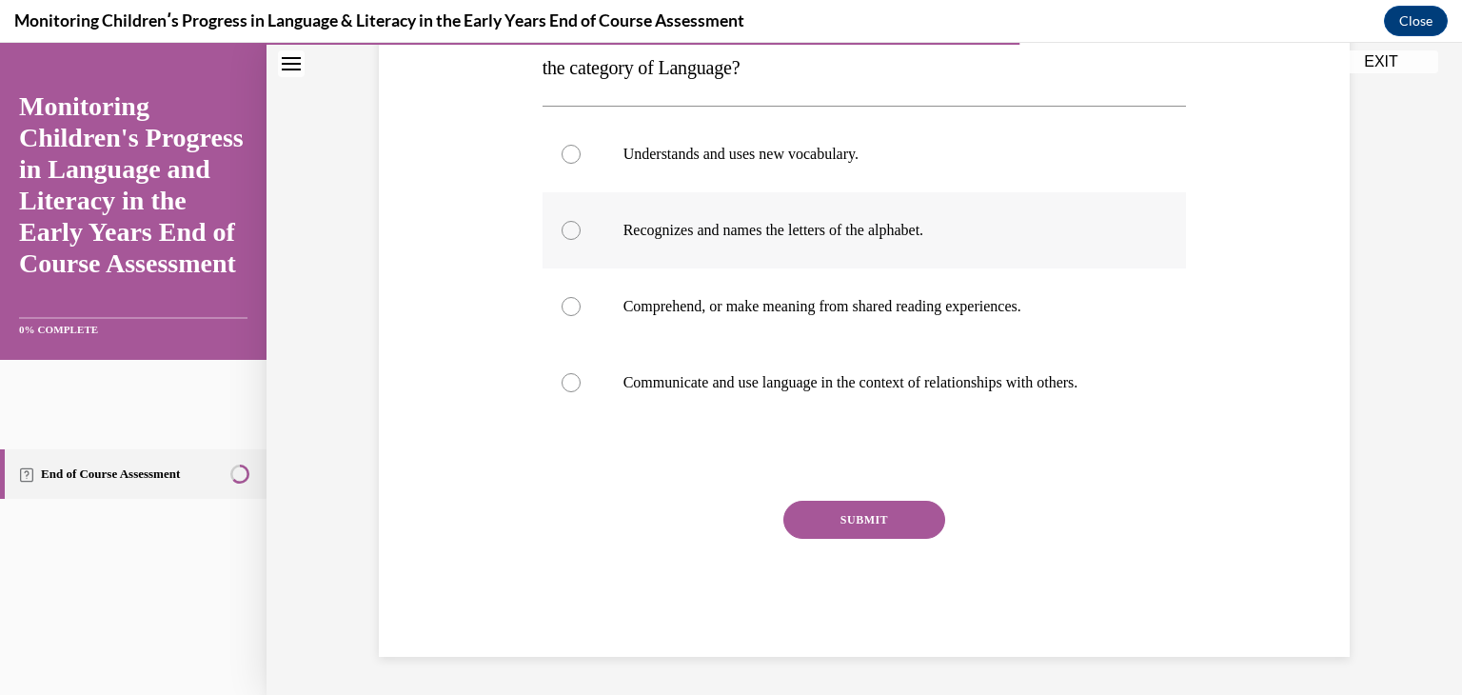
click at [814, 252] on label "Recognizes and names the letters of the alphabet." at bounding box center [865, 230] width 645 height 76
click at [581, 240] on input "Recognizes and names the letters of the alphabet." at bounding box center [571, 230] width 19 height 19
radio input "true"
click at [809, 175] on label "Understands and uses new vocabulary." at bounding box center [865, 154] width 645 height 76
click at [581, 164] on input "Understands and uses new vocabulary." at bounding box center [571, 154] width 19 height 19
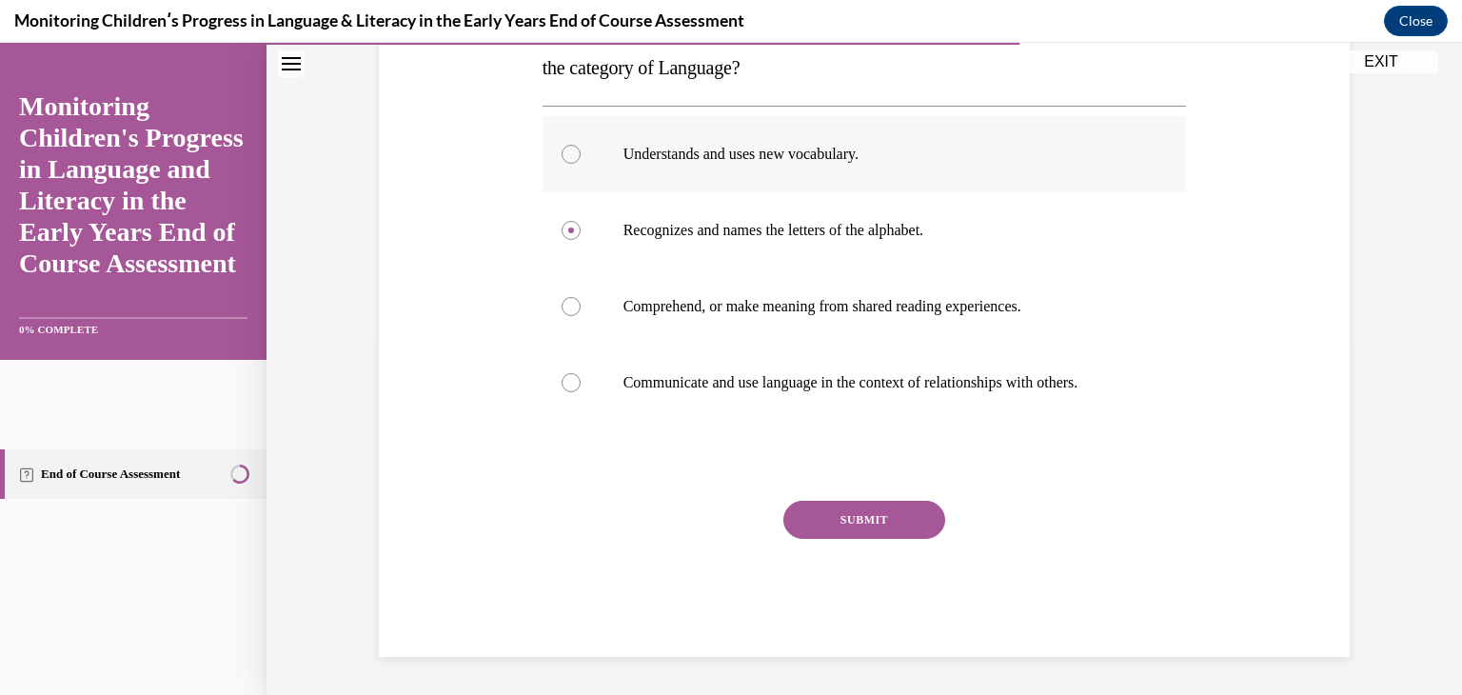
radio input "true"
click at [807, 227] on p "Recognizes and names the letters of the alphabet." at bounding box center [882, 230] width 516 height 19
click at [581, 227] on input "Recognizes and names the letters of the alphabet." at bounding box center [571, 230] width 19 height 19
radio input "true"
click at [830, 522] on button "SUBMIT" at bounding box center [865, 520] width 162 height 38
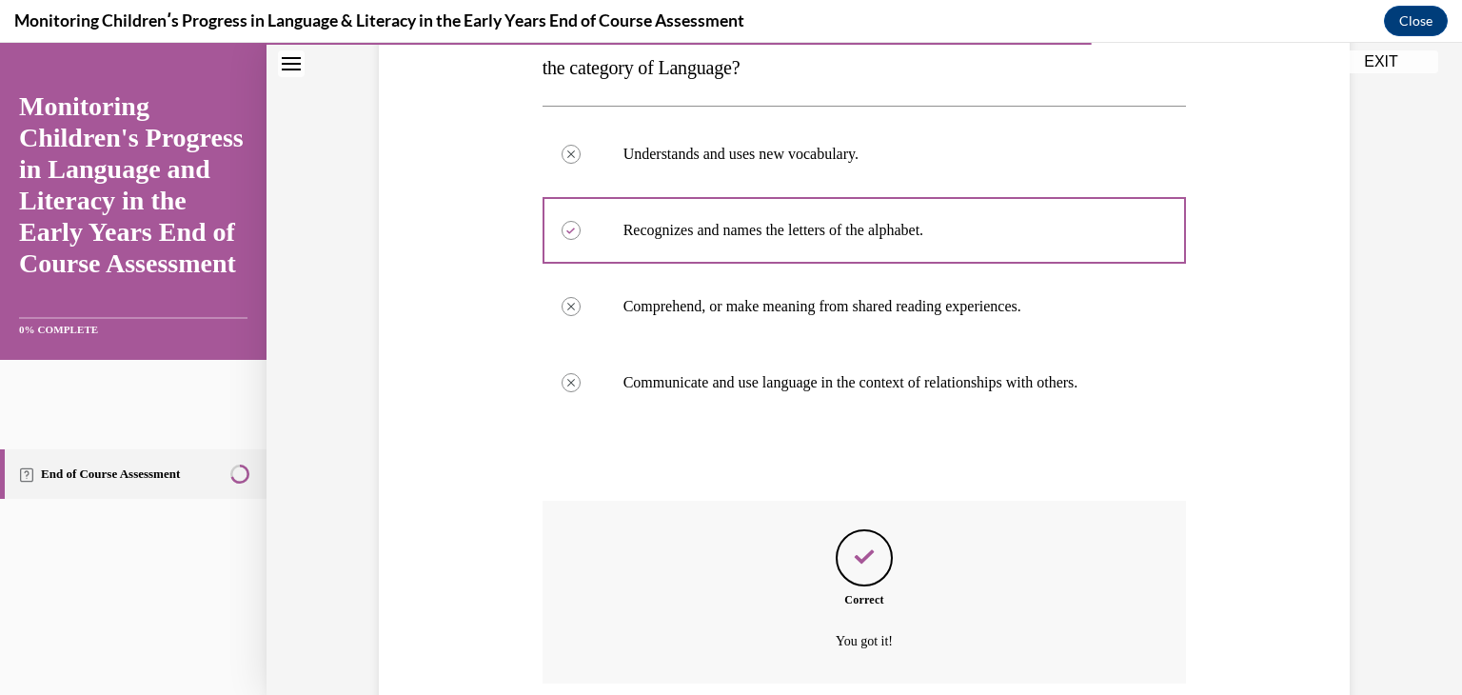
scroll to position [506, 0]
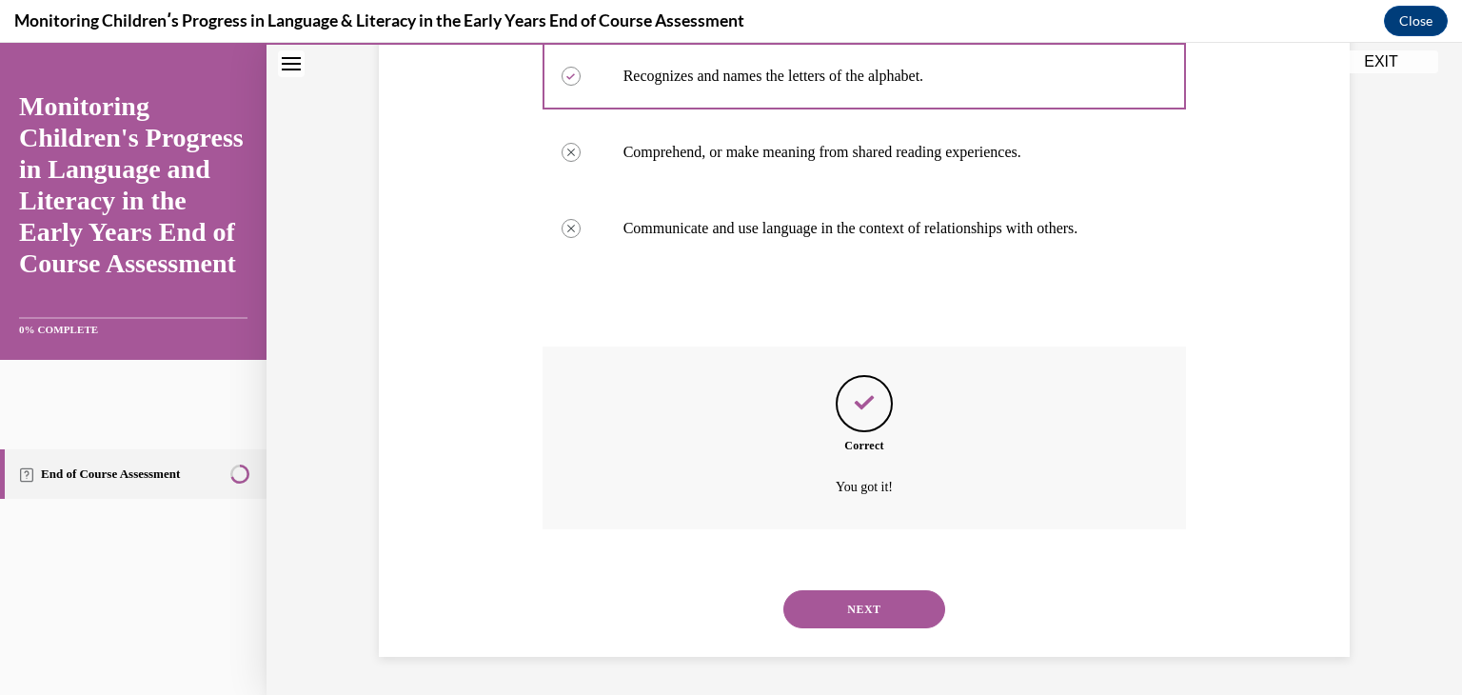
click at [909, 610] on button "NEXT" at bounding box center [865, 609] width 162 height 38
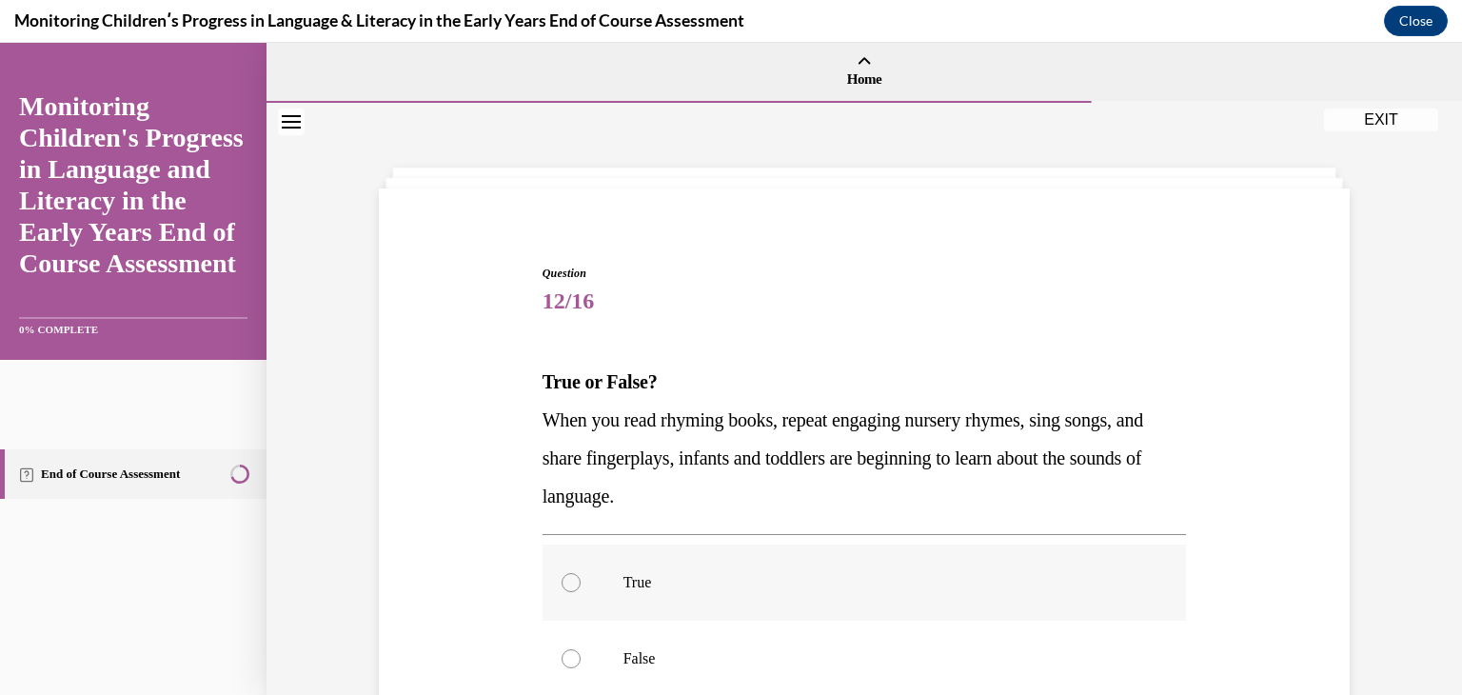
click at [905, 582] on p "True" at bounding box center [882, 582] width 516 height 19
click at [581, 582] on input "True" at bounding box center [571, 582] width 19 height 19
radio input "true"
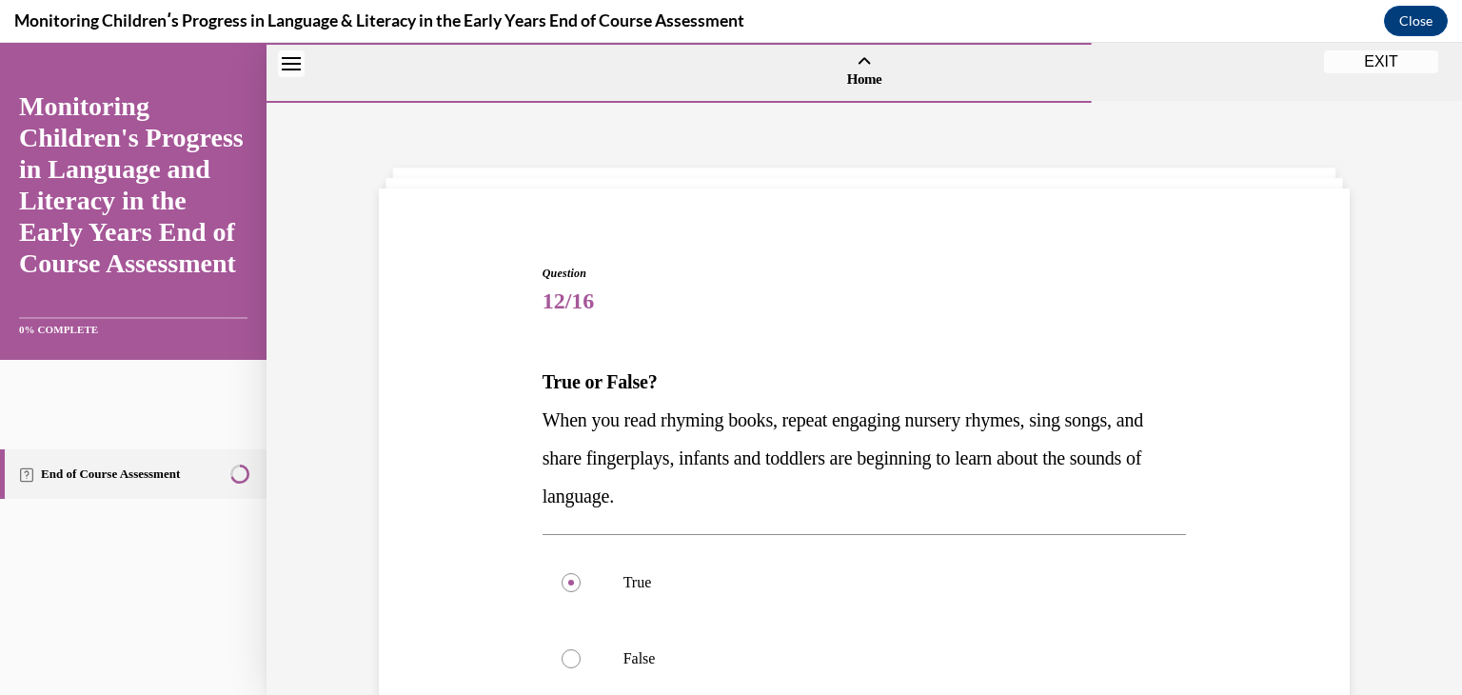
scroll to position [276, 0]
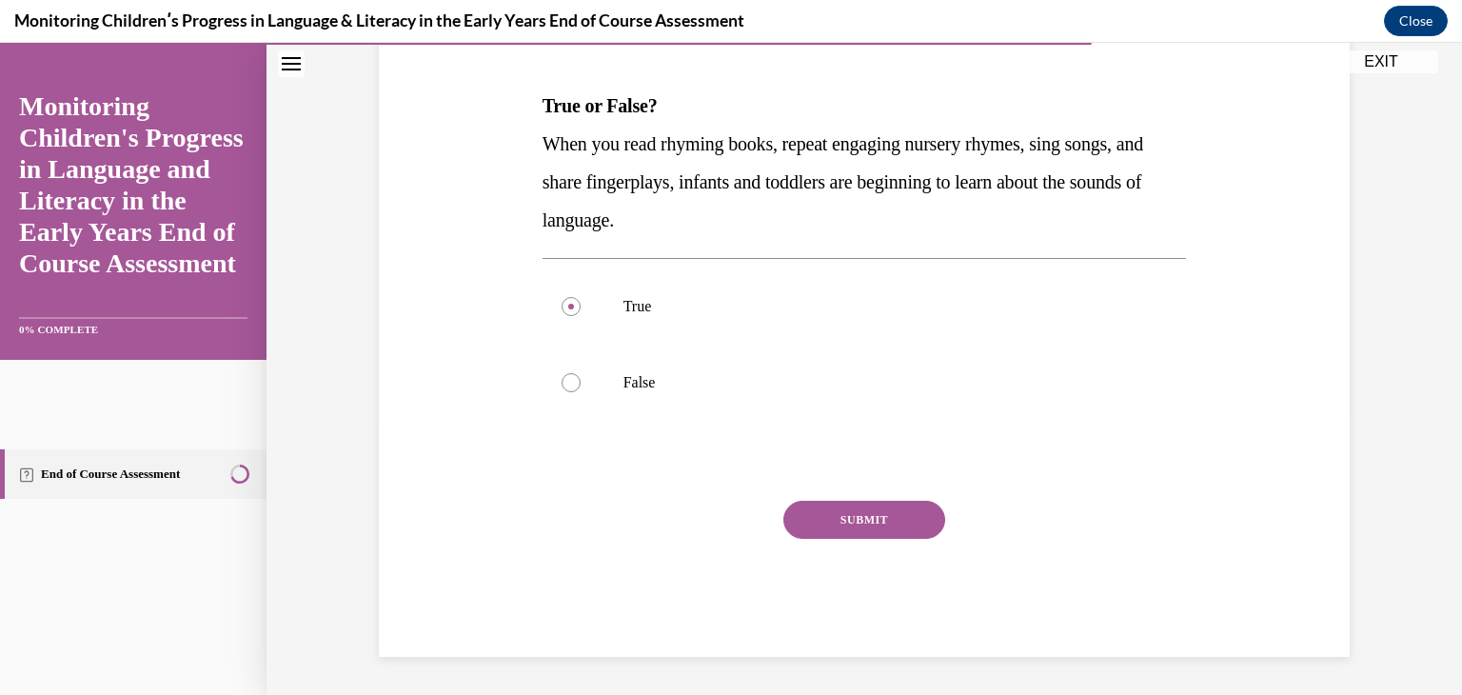
click at [871, 515] on button "SUBMIT" at bounding box center [865, 520] width 162 height 38
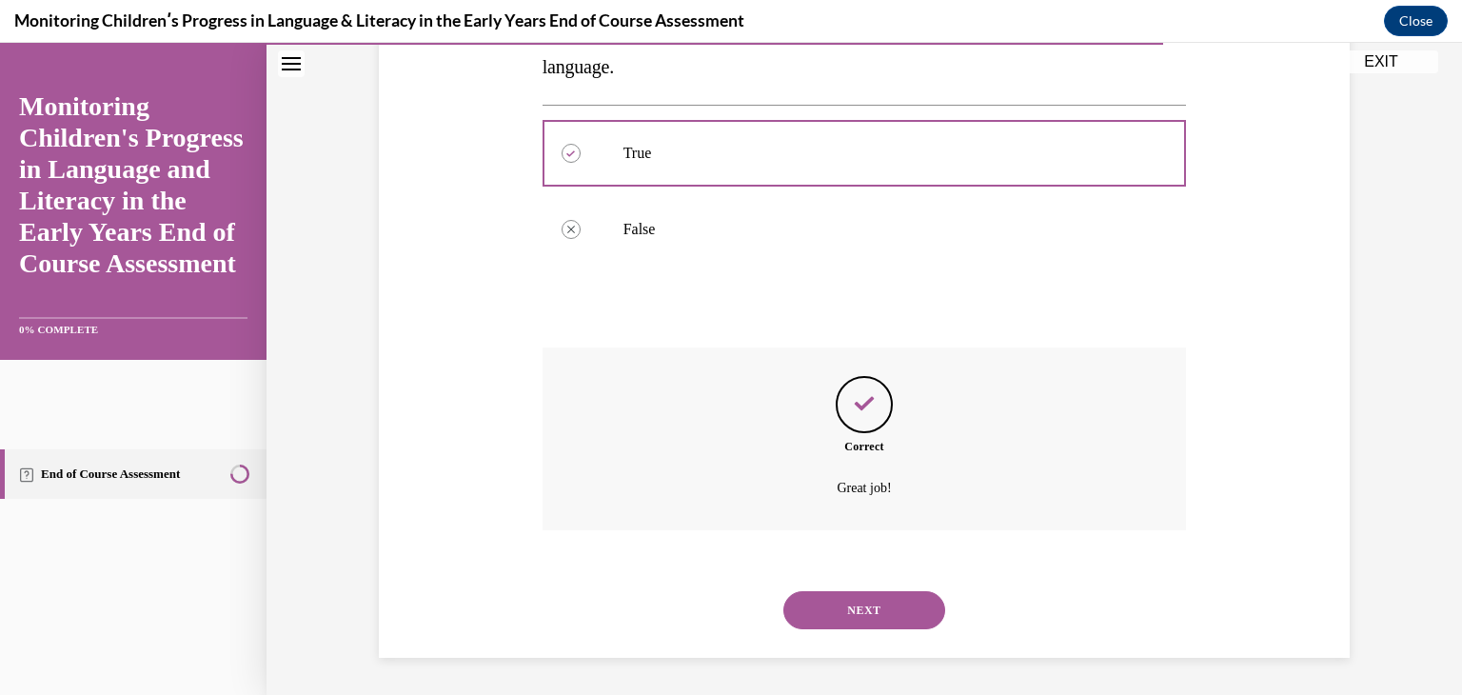
scroll to position [430, 0]
click at [844, 613] on button "NEXT" at bounding box center [865, 609] width 162 height 38
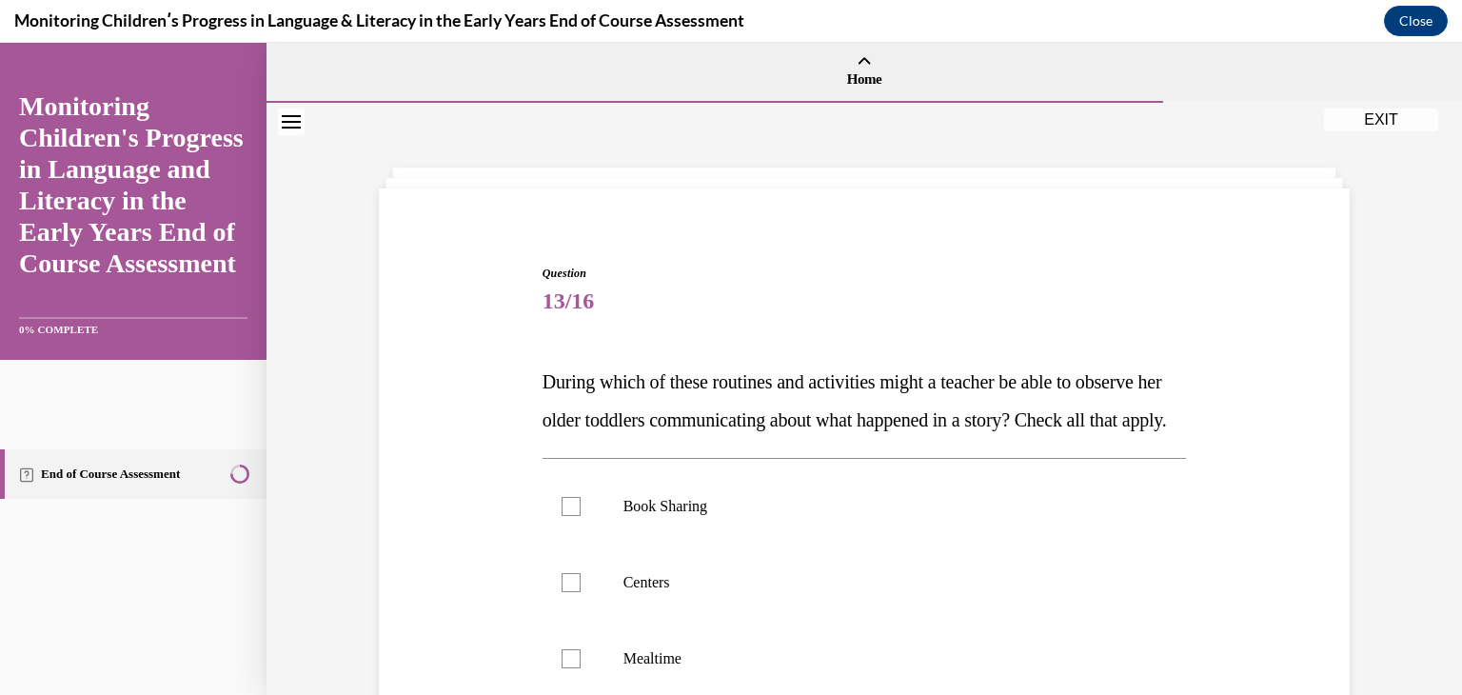
scroll to position [390, 0]
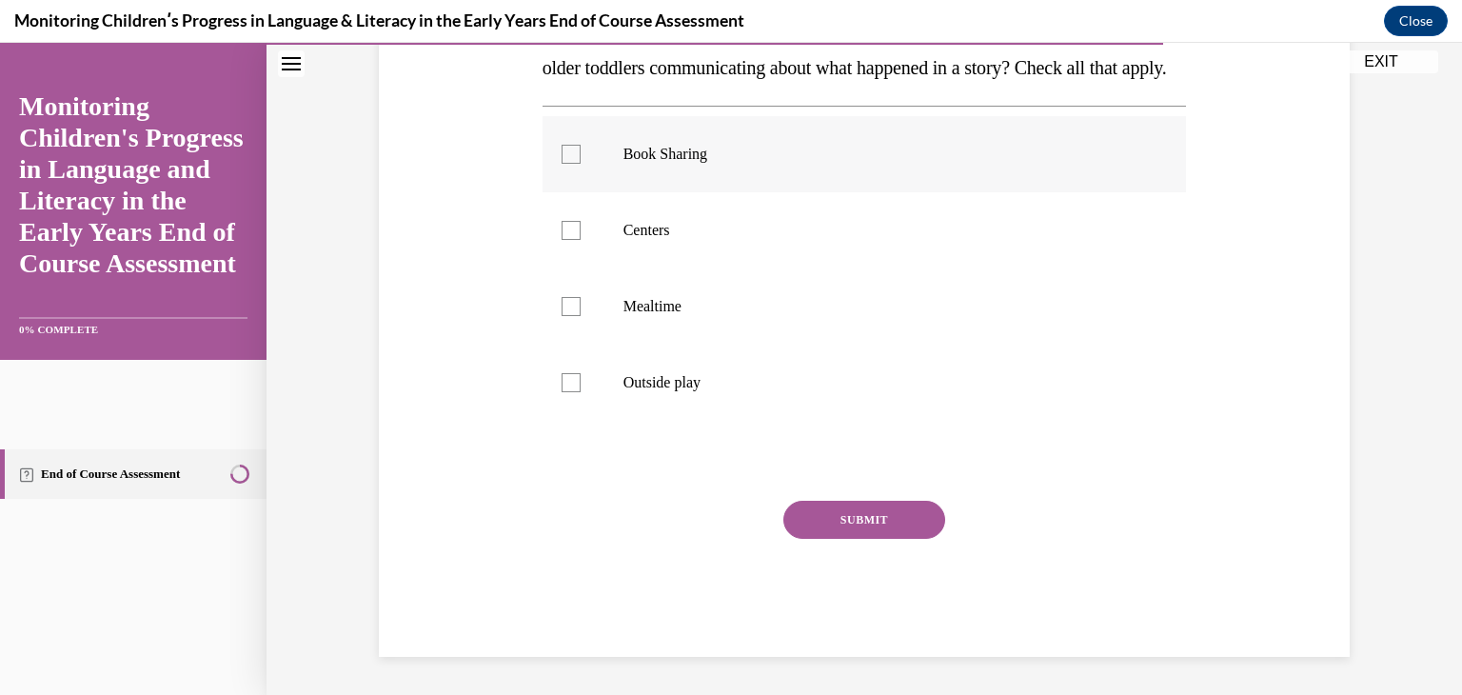
click at [767, 165] on label "Book Sharing" at bounding box center [865, 154] width 645 height 76
click at [581, 164] on input "Book Sharing" at bounding box center [571, 154] width 19 height 19
checkbox input "true"
click at [859, 511] on button "SUBMIT" at bounding box center [865, 520] width 162 height 38
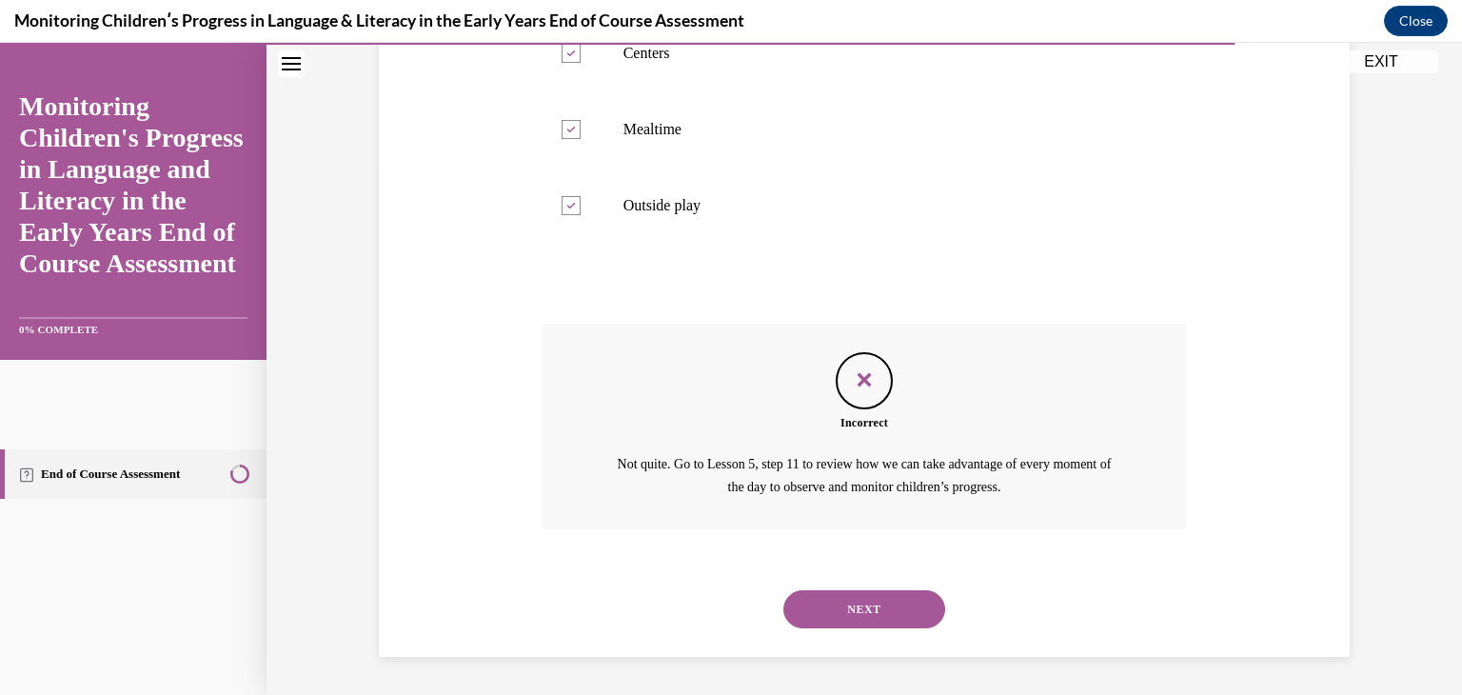
scroll to position [567, 0]
click at [852, 605] on button "NEXT" at bounding box center [865, 609] width 162 height 38
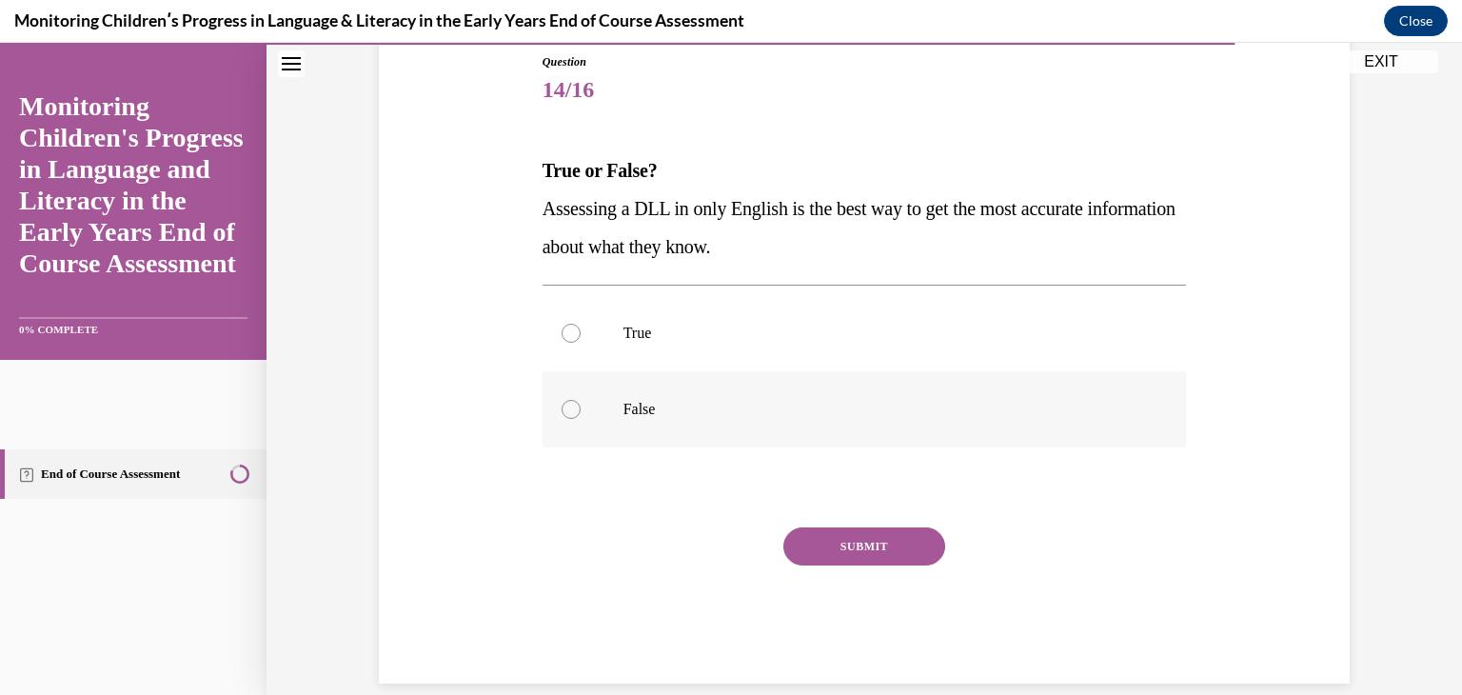
click at [643, 408] on p "False" at bounding box center [882, 409] width 516 height 19
click at [581, 408] on input "False" at bounding box center [571, 409] width 19 height 19
radio input "true"
click at [878, 541] on button "SUBMIT" at bounding box center [865, 546] width 162 height 38
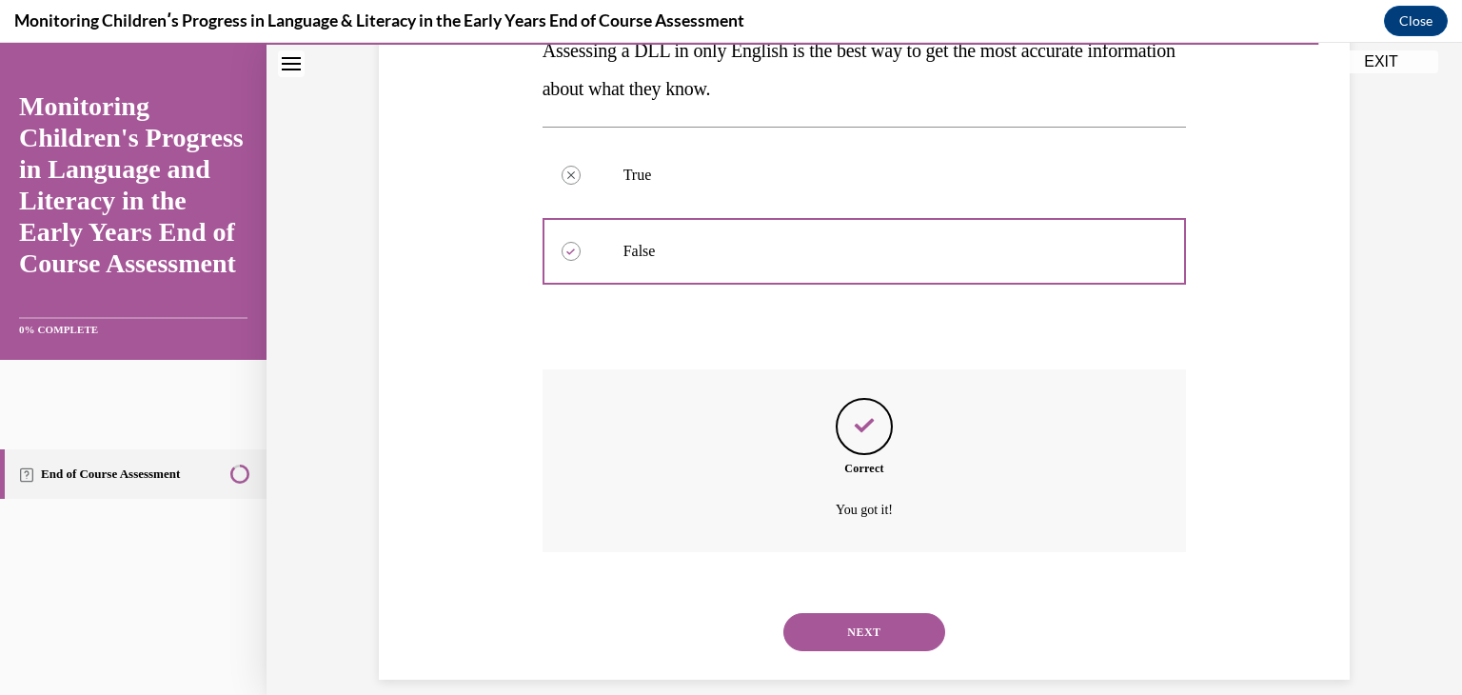
scroll to position [392, 0]
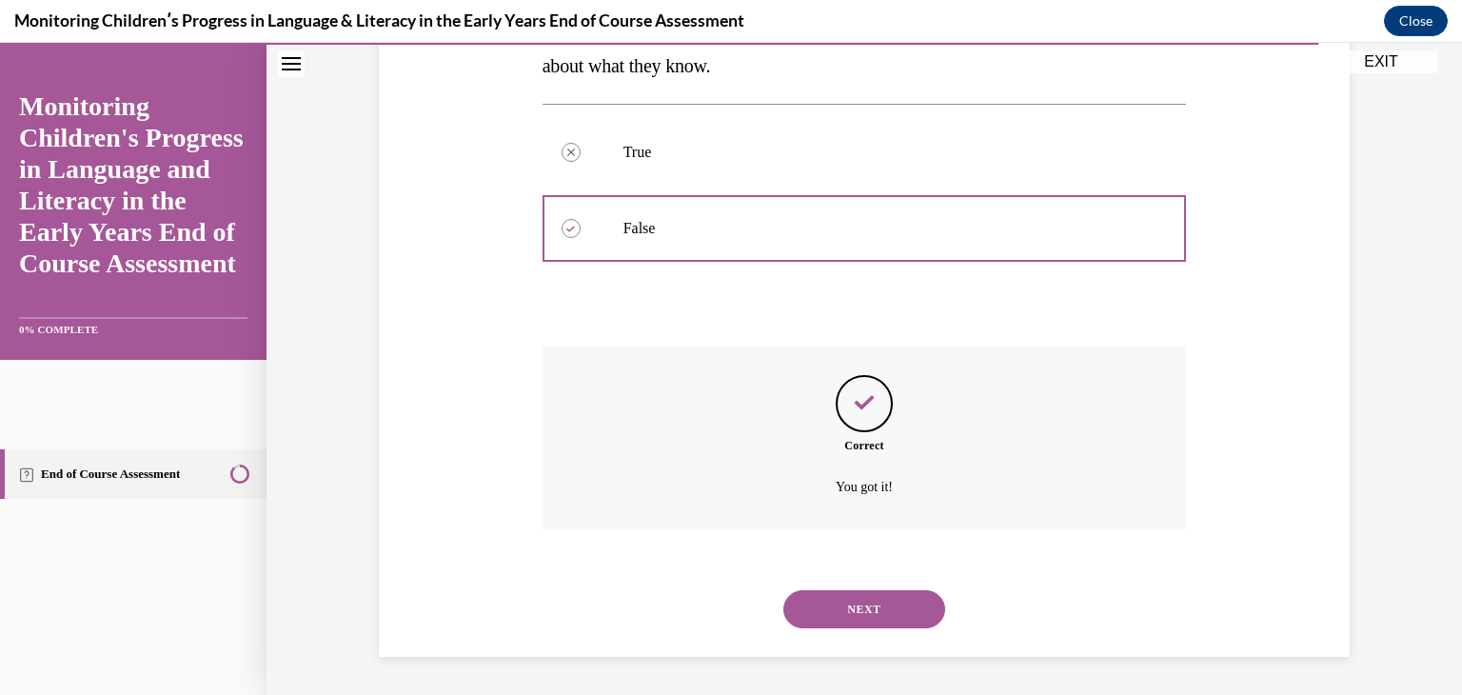
click at [857, 613] on button "NEXT" at bounding box center [865, 609] width 162 height 38
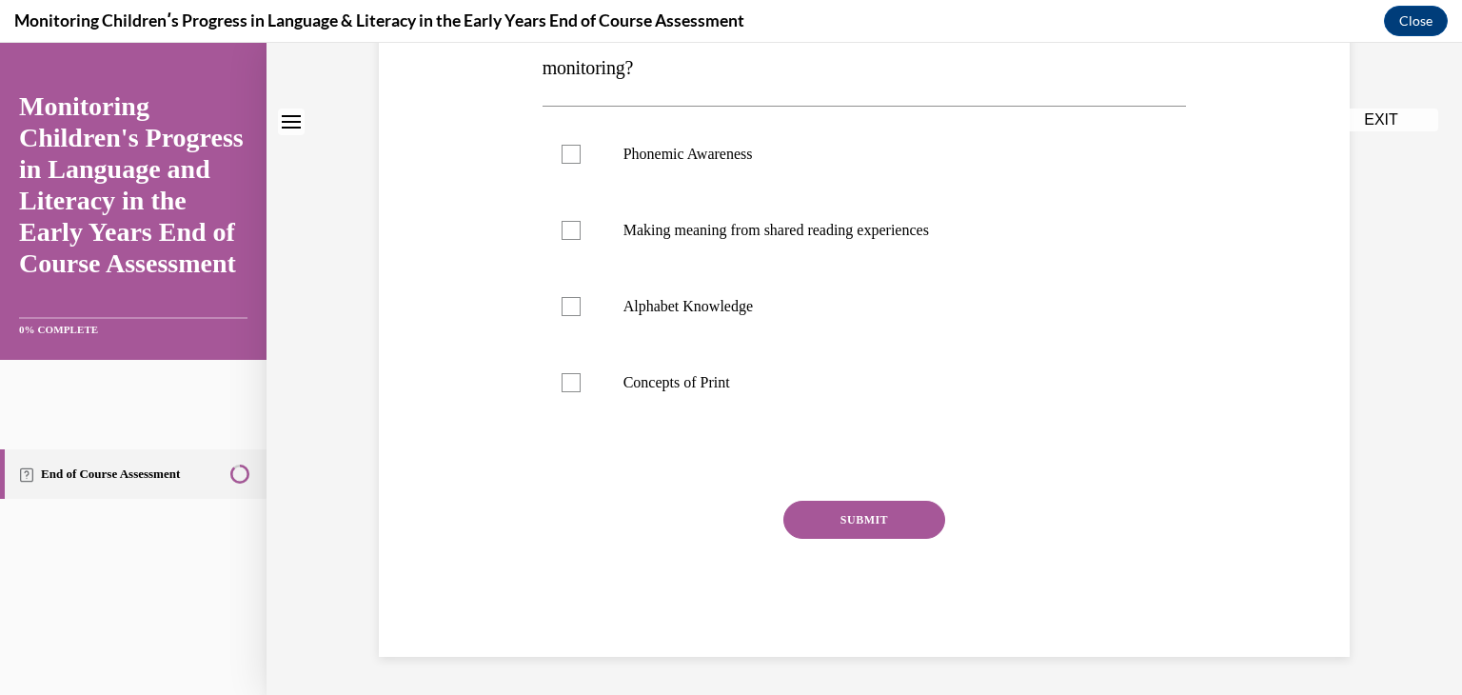
scroll to position [0, 0]
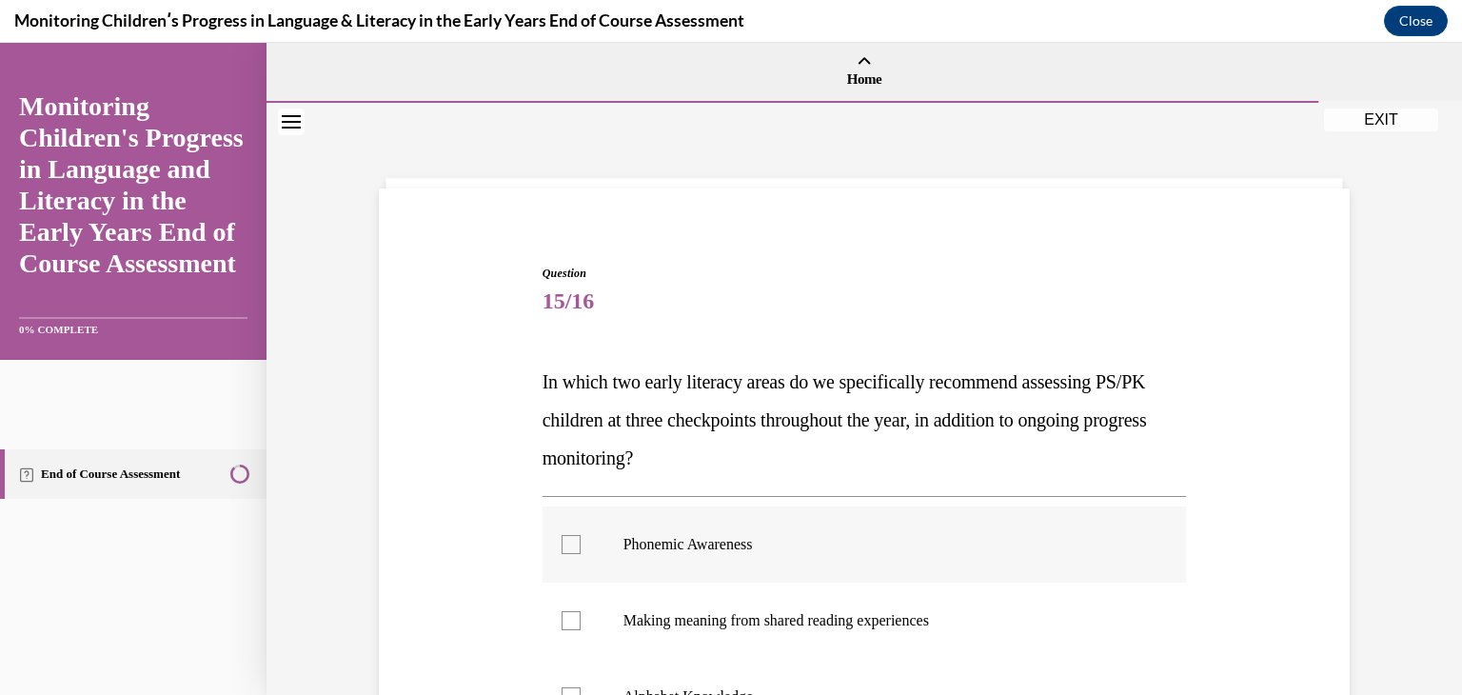
click at [810, 526] on label "Phonemic Awareness" at bounding box center [865, 544] width 645 height 76
click at [581, 535] on input "Phonemic Awareness" at bounding box center [571, 544] width 19 height 19
checkbox input "true"
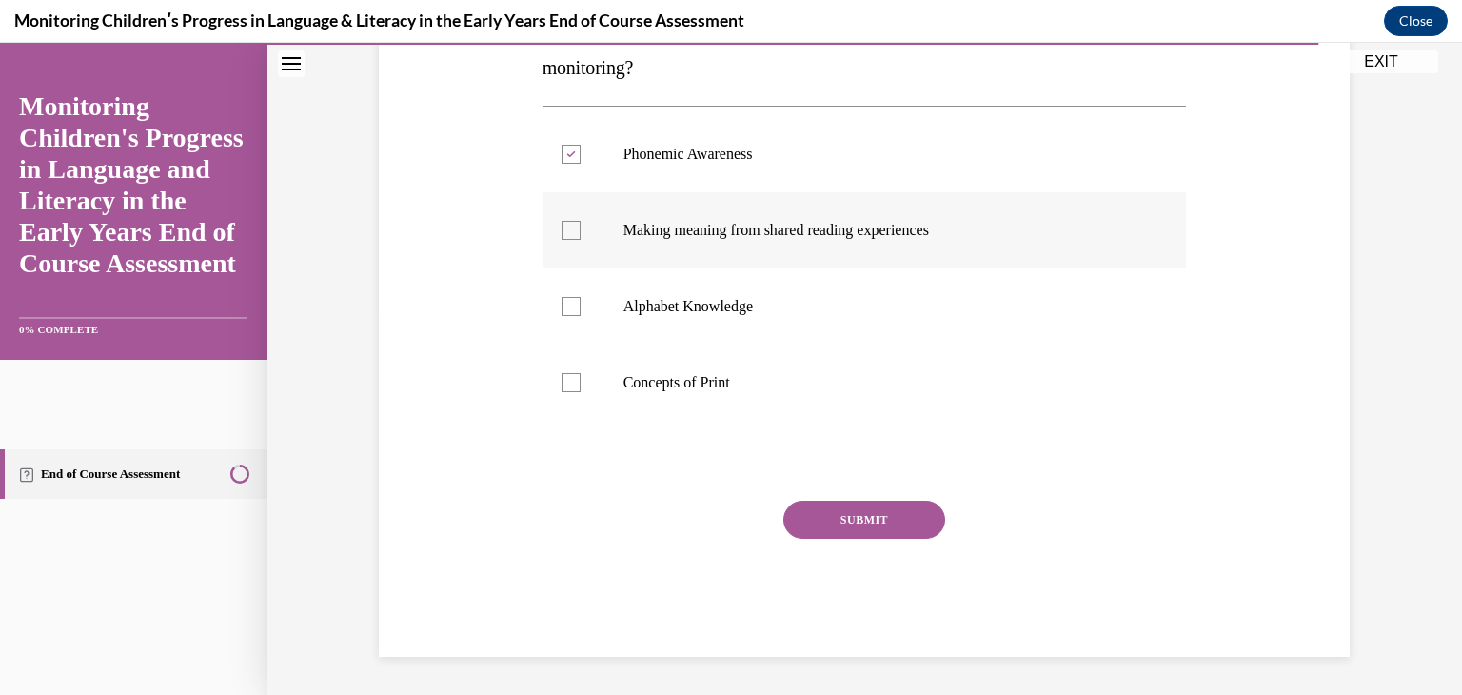
click at [674, 241] on label "Making meaning from shared reading experiences" at bounding box center [865, 230] width 645 height 76
click at [581, 240] on input "Making meaning from shared reading experiences" at bounding box center [571, 230] width 19 height 19
checkbox input "true"
click at [668, 292] on label "Alphabet Knowledge" at bounding box center [865, 306] width 645 height 76
click at [581, 297] on input "Alphabet Knowledge" at bounding box center [571, 306] width 19 height 19
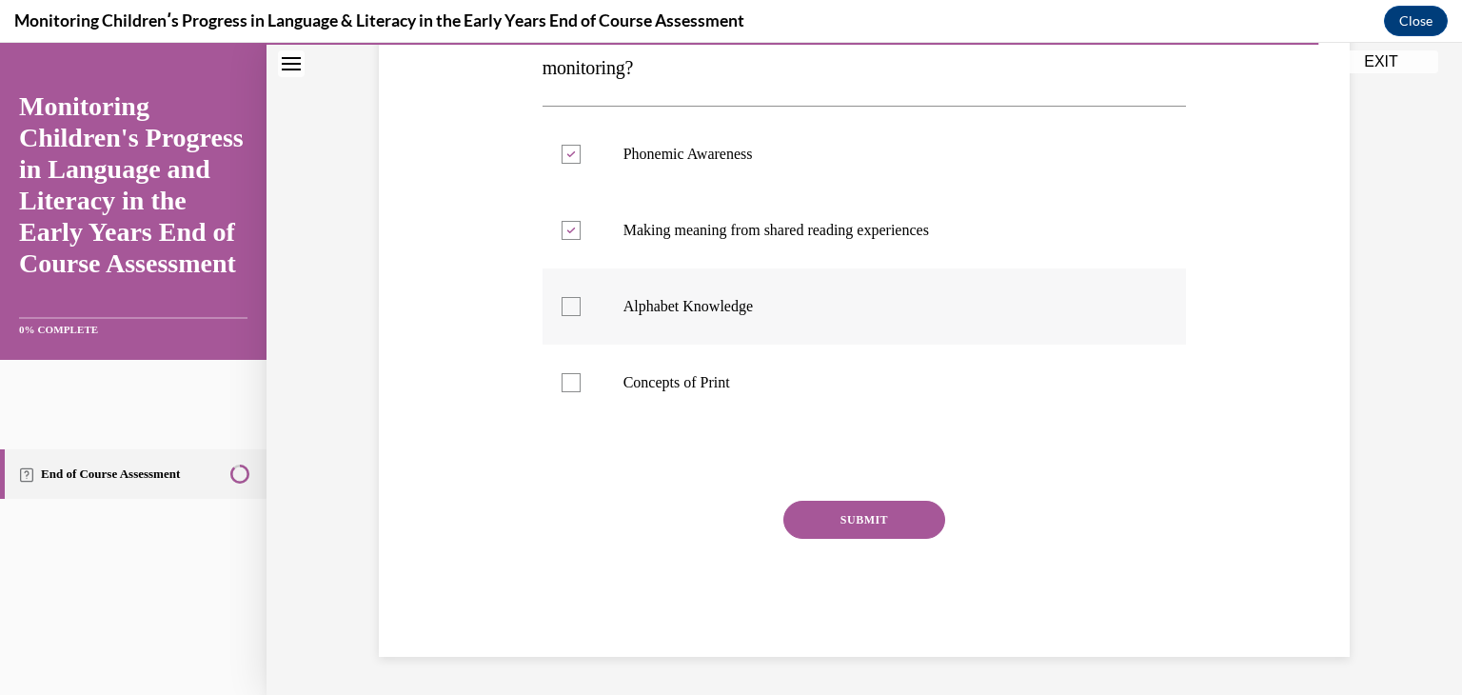
checkbox input "true"
click at [663, 360] on label "Concepts of Print" at bounding box center [865, 383] width 645 height 76
click at [581, 373] on input "Concepts of Print" at bounding box center [571, 382] width 19 height 19
checkbox input "true"
click at [853, 525] on button "SUBMIT" at bounding box center [865, 520] width 162 height 38
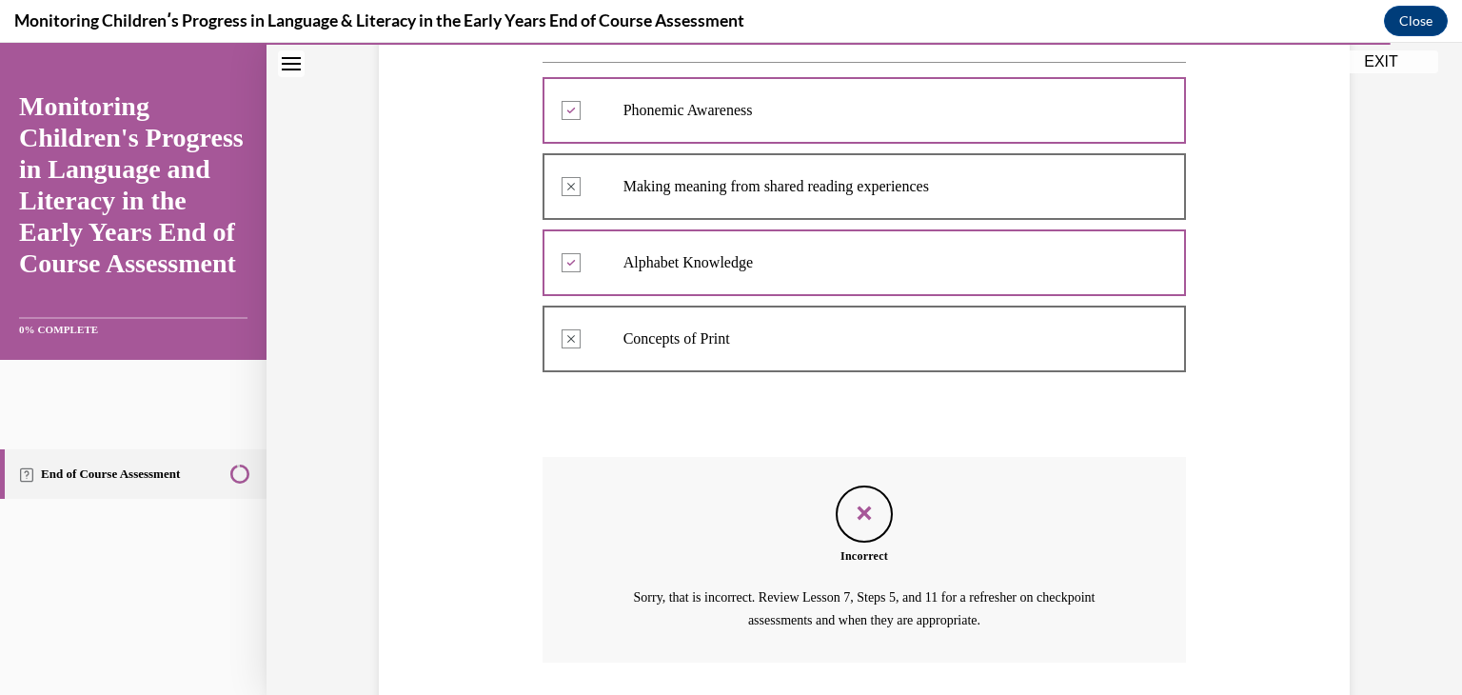
scroll to position [567, 0]
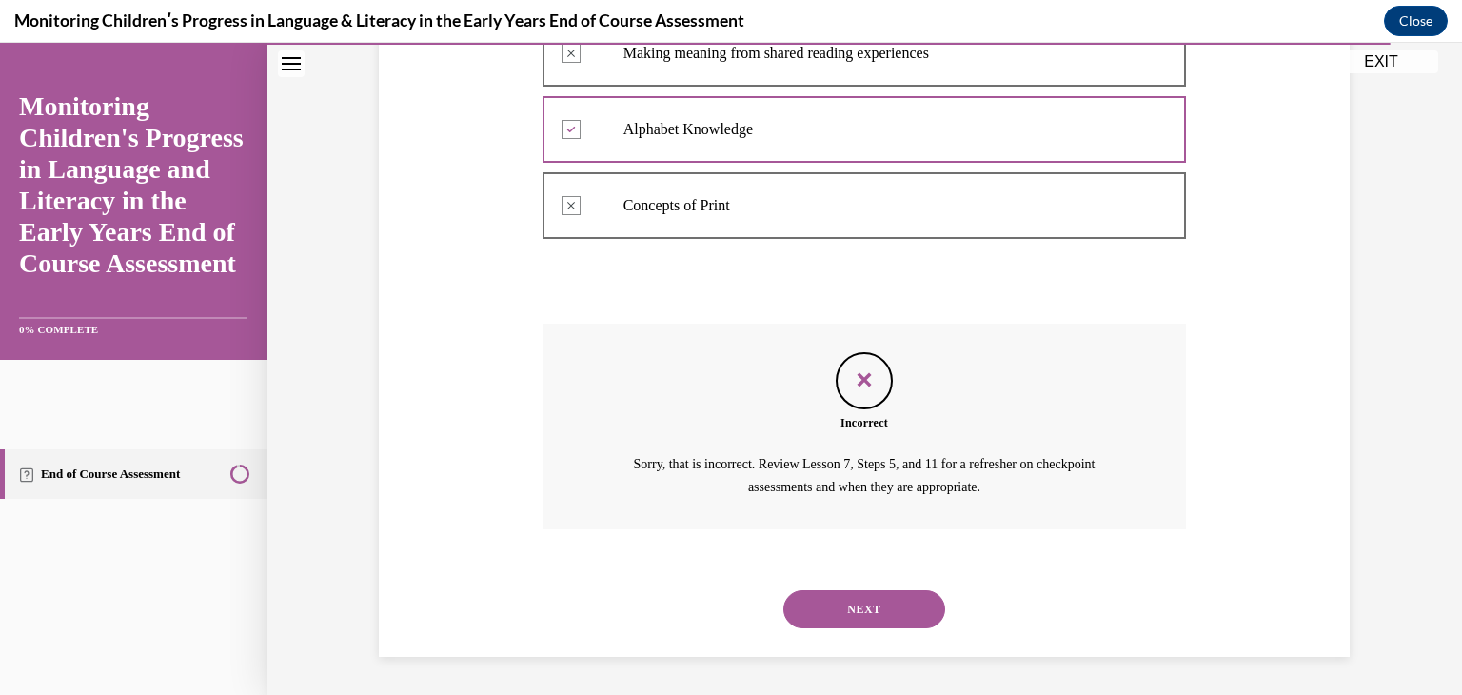
click at [851, 620] on button "NEXT" at bounding box center [865, 609] width 162 height 38
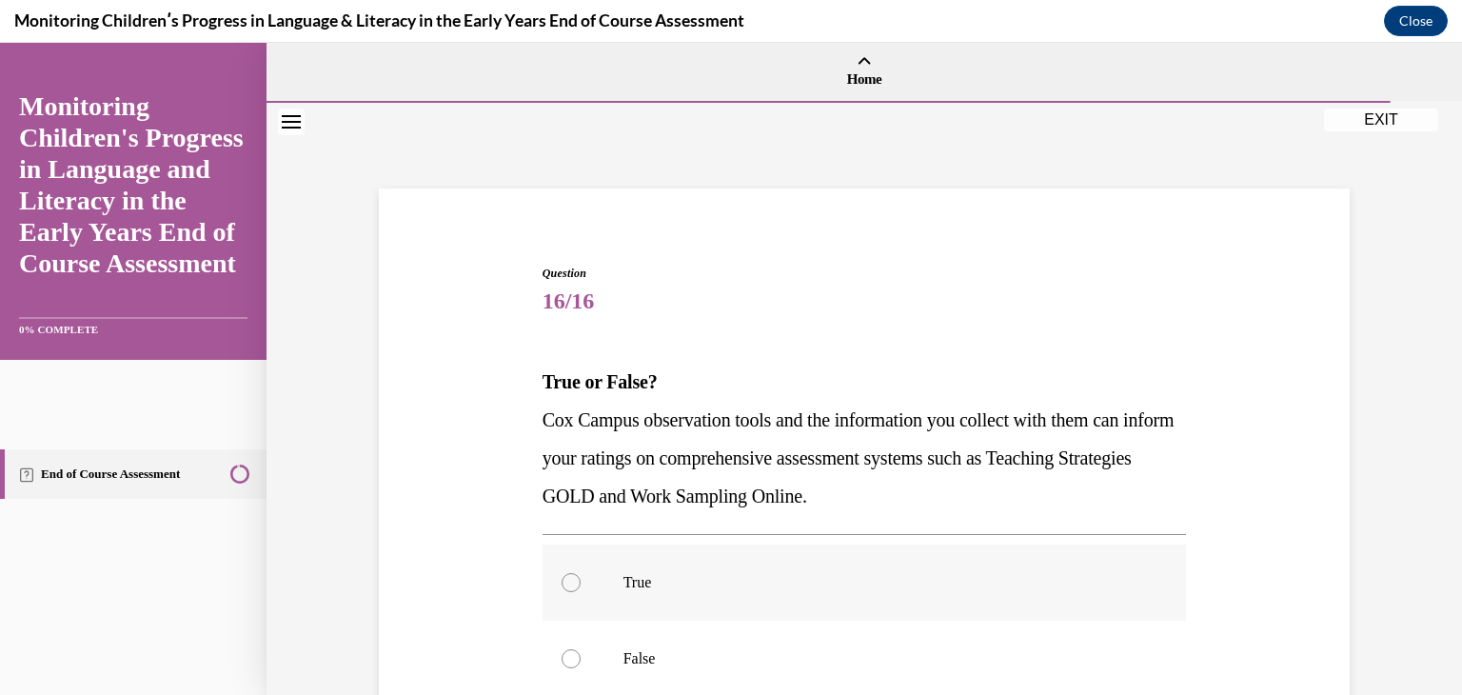
click at [699, 557] on label "True" at bounding box center [865, 583] width 645 height 76
click at [581, 573] on input "True" at bounding box center [571, 582] width 19 height 19
radio input "true"
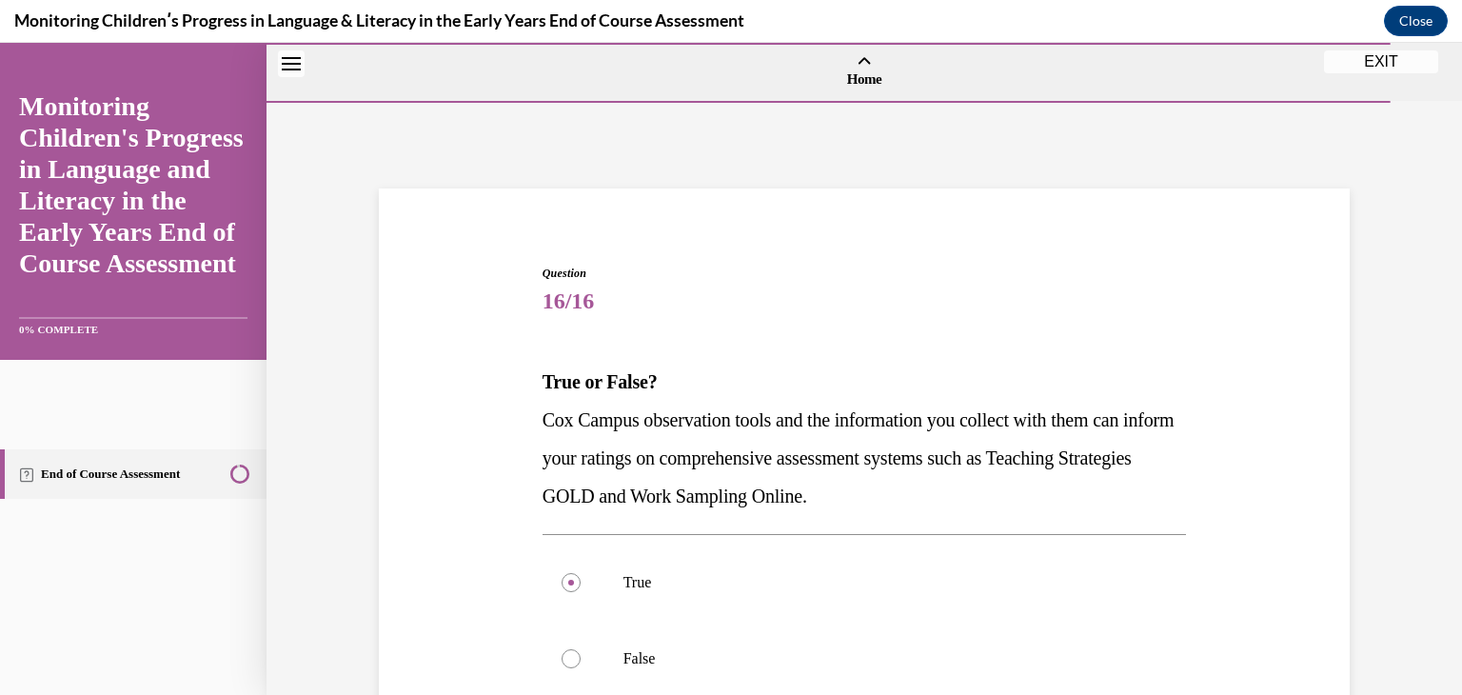
scroll to position [276, 0]
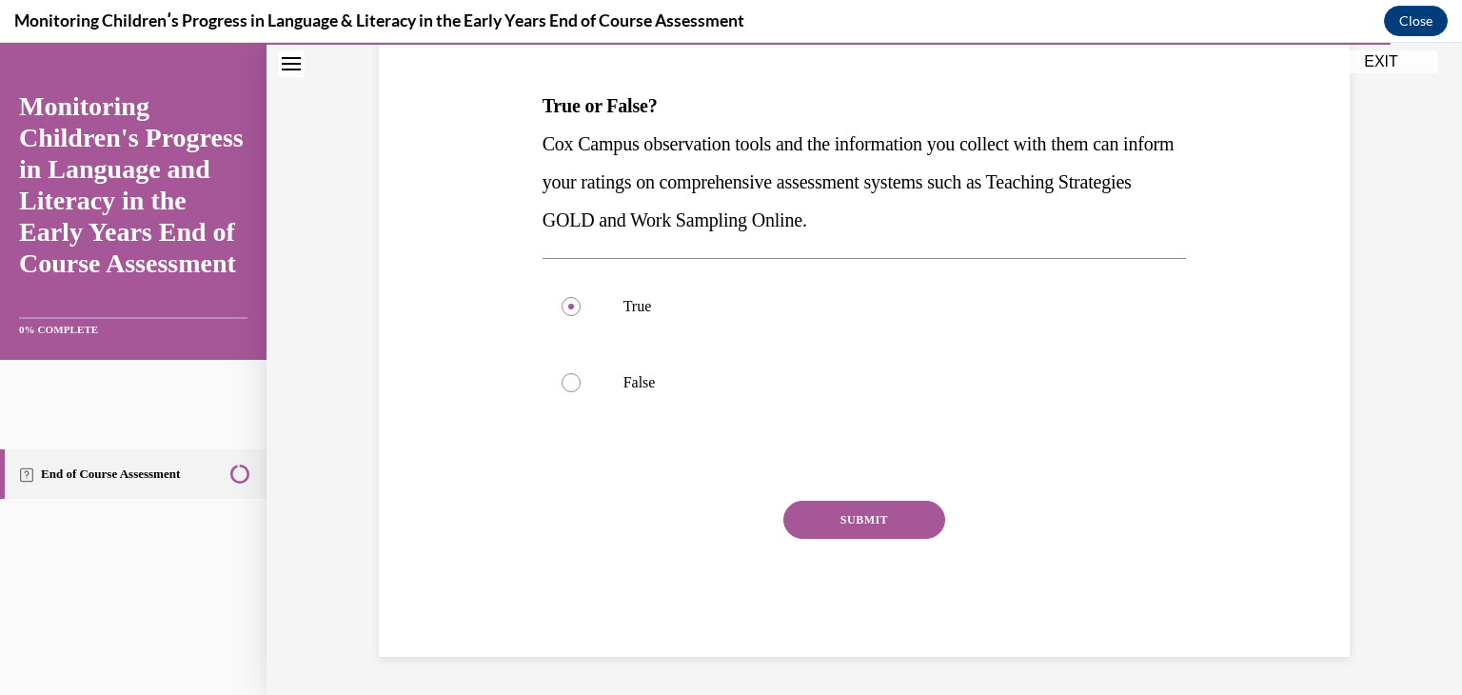
click at [880, 517] on button "SUBMIT" at bounding box center [865, 520] width 162 height 38
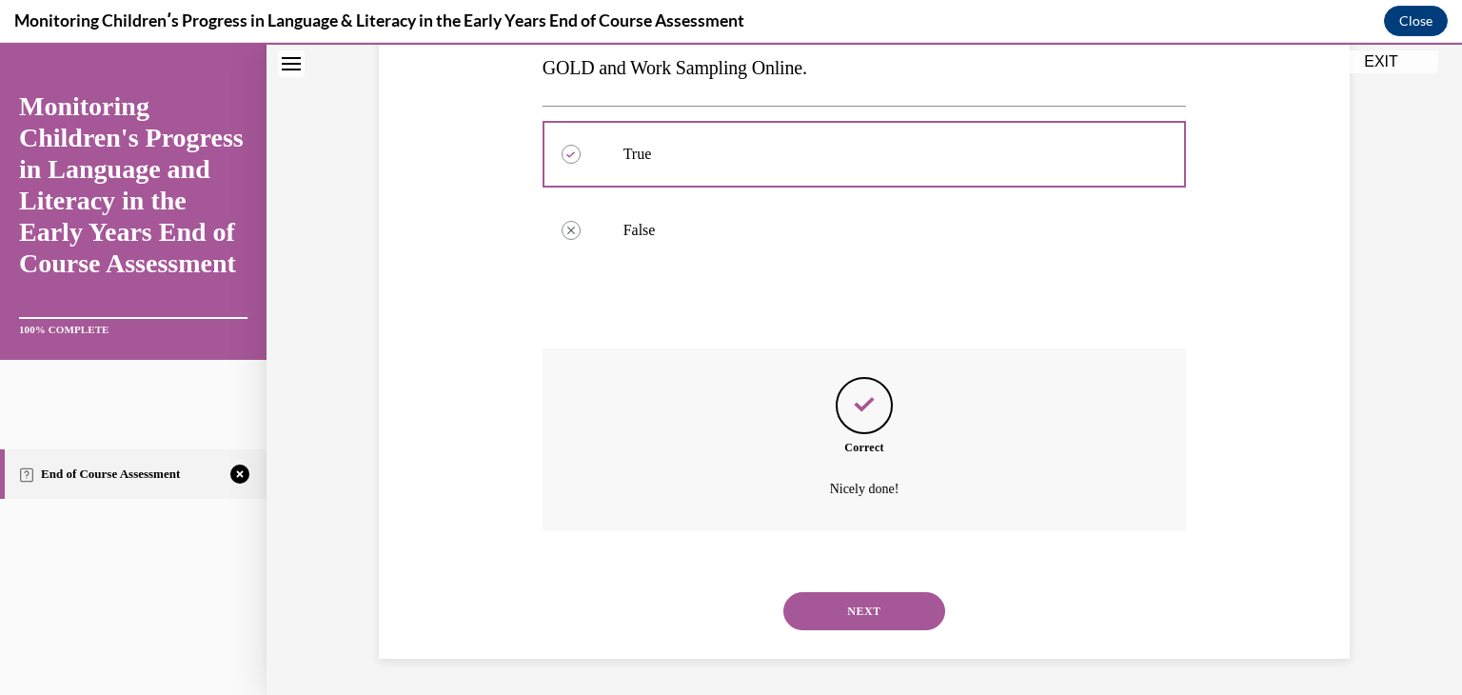
scroll to position [430, 0]
click at [896, 616] on button "NEXT" at bounding box center [865, 609] width 162 height 38
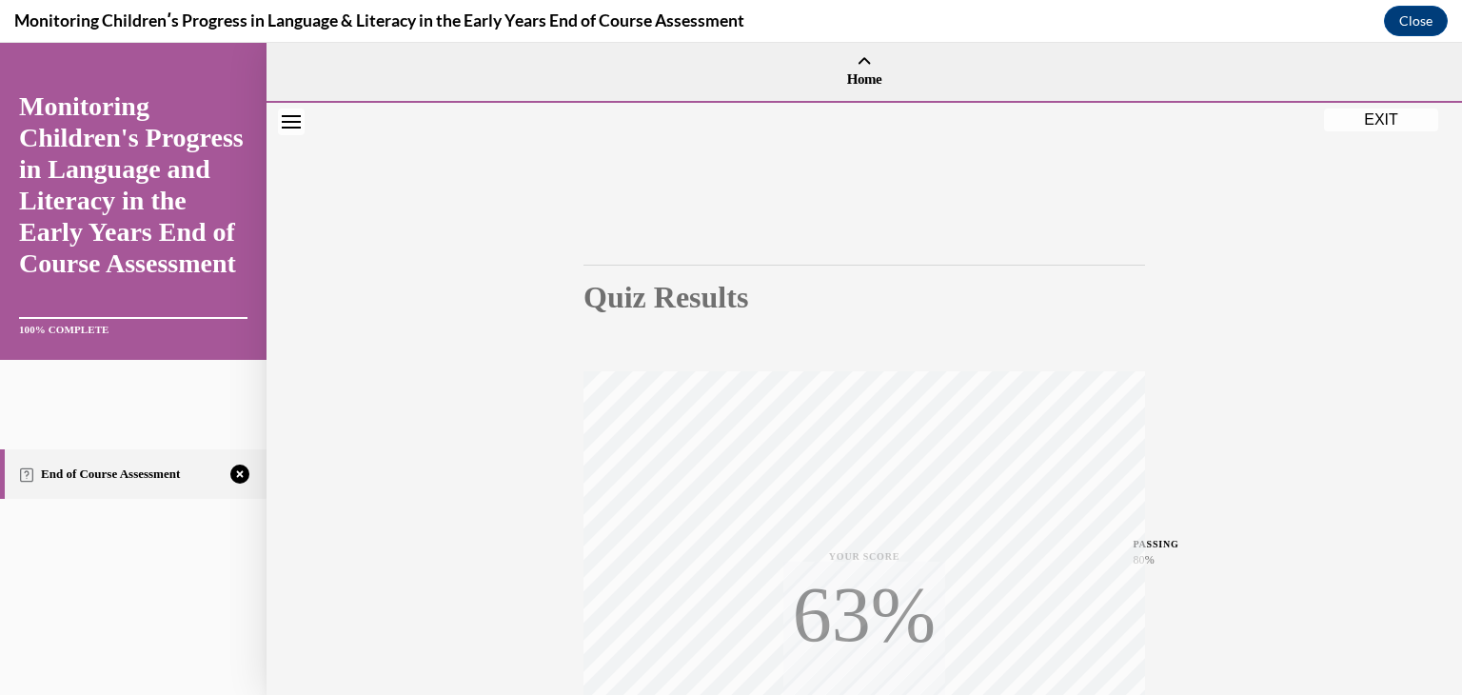
scroll to position [324, 0]
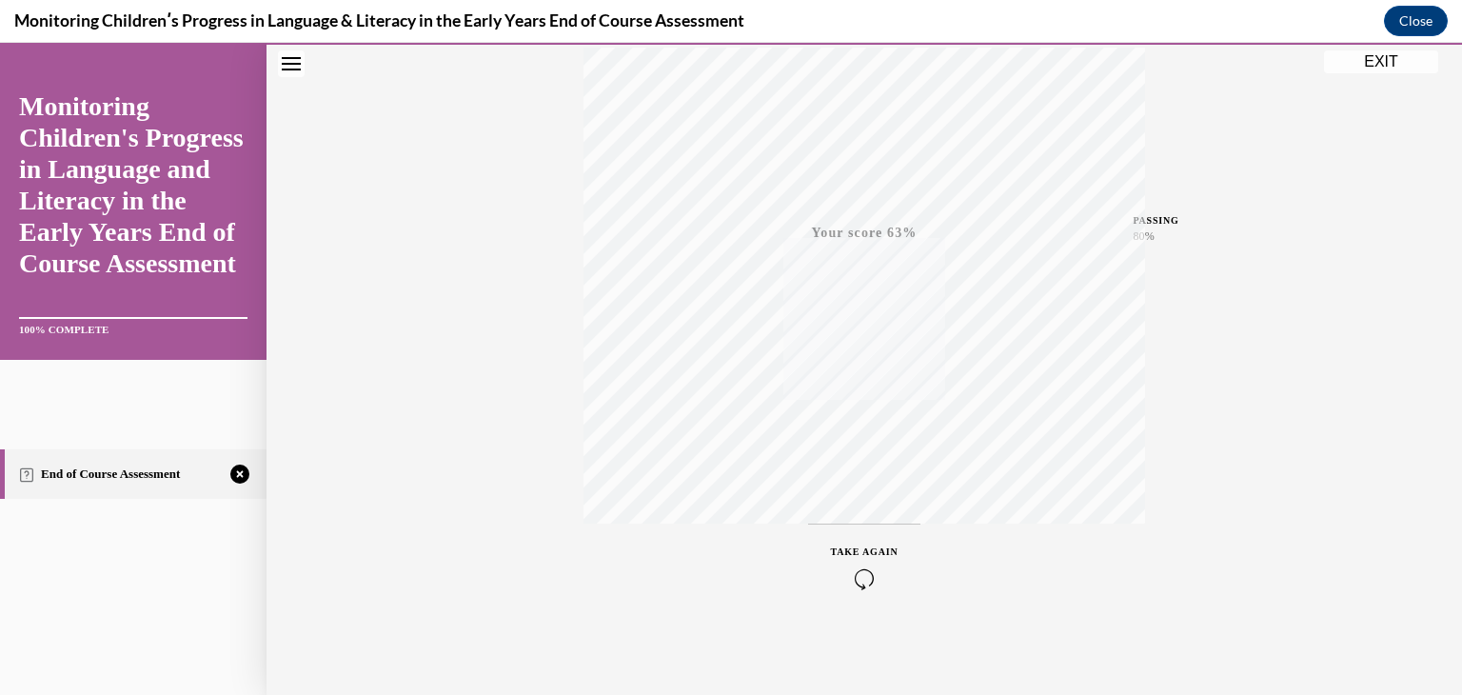
click at [860, 582] on icon "button" at bounding box center [865, 578] width 68 height 21
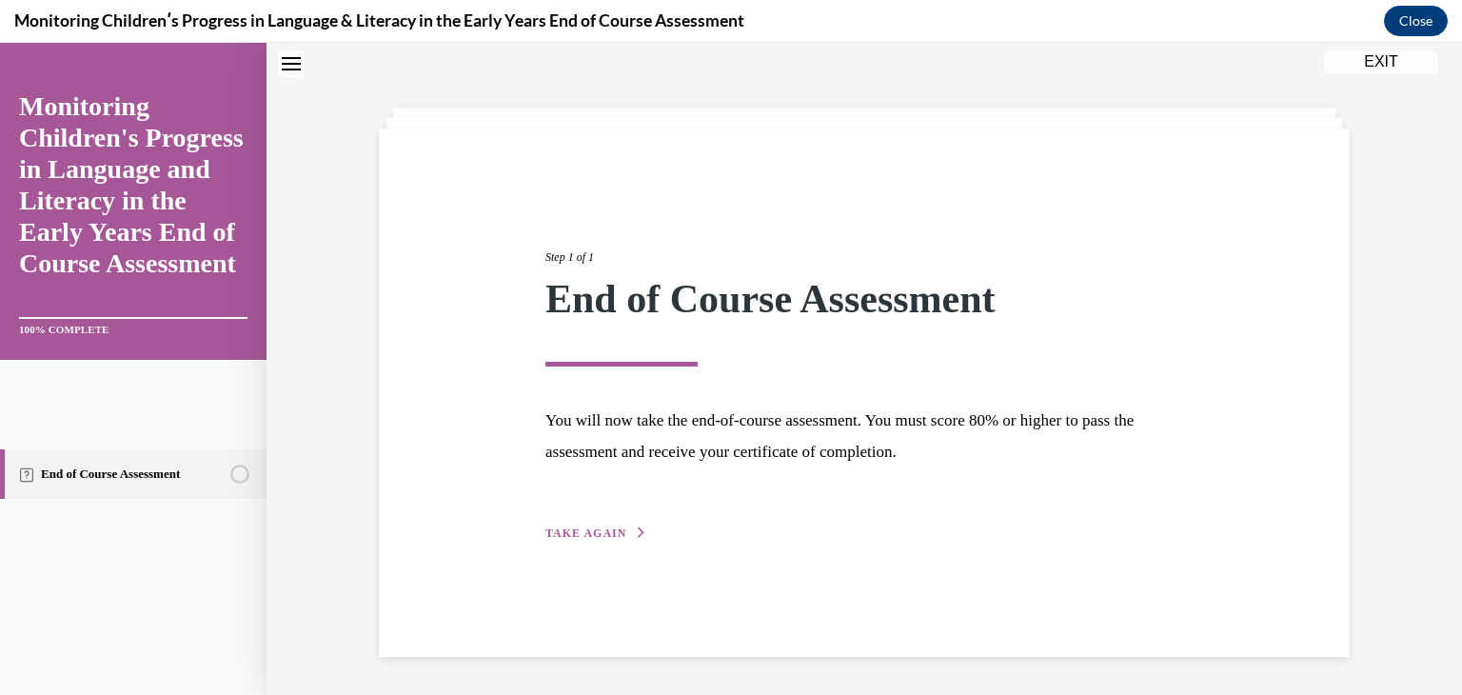
scroll to position [60, 0]
click at [609, 526] on span "TAKE AGAIN" at bounding box center [586, 532] width 81 height 13
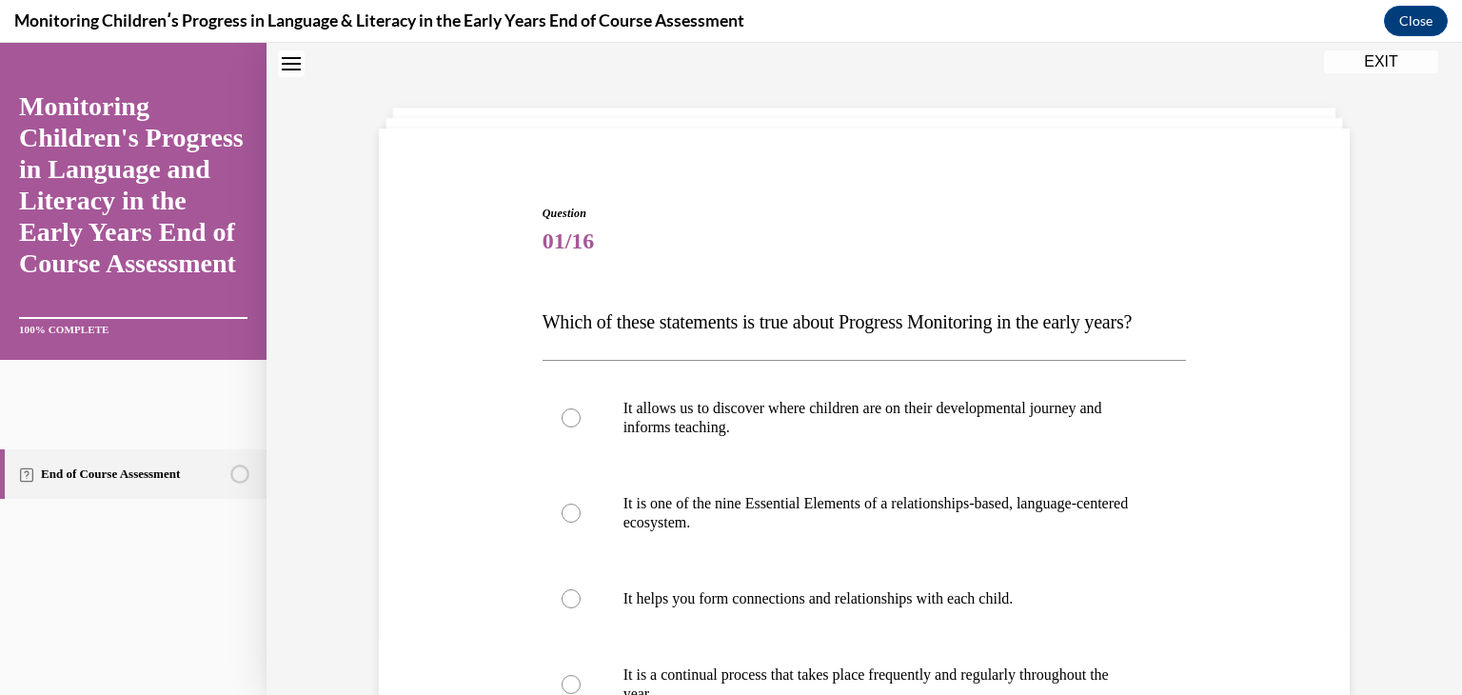
scroll to position [486, 0]
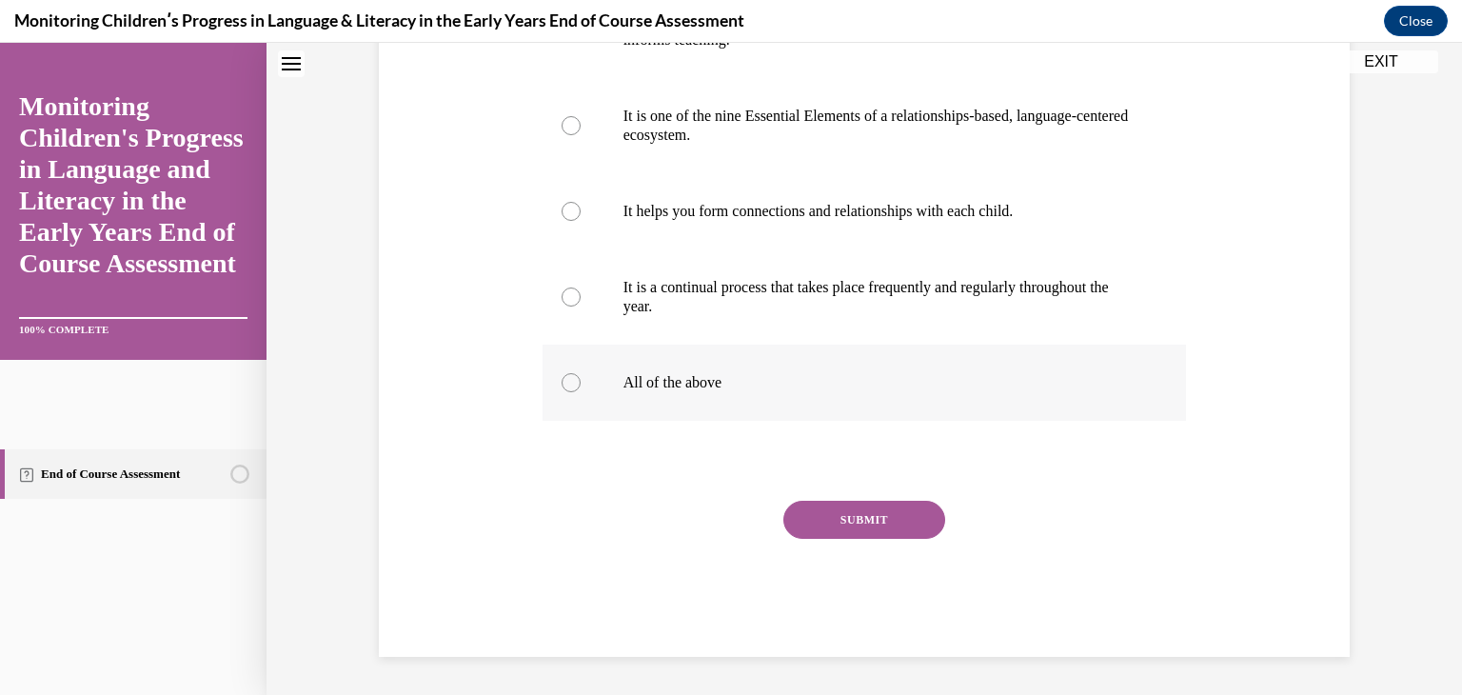
click at [707, 374] on p "All of the above" at bounding box center [882, 382] width 516 height 19
click at [581, 374] on input "All of the above" at bounding box center [571, 382] width 19 height 19
radio input "true"
click at [841, 521] on button "SUBMIT" at bounding box center [865, 520] width 162 height 38
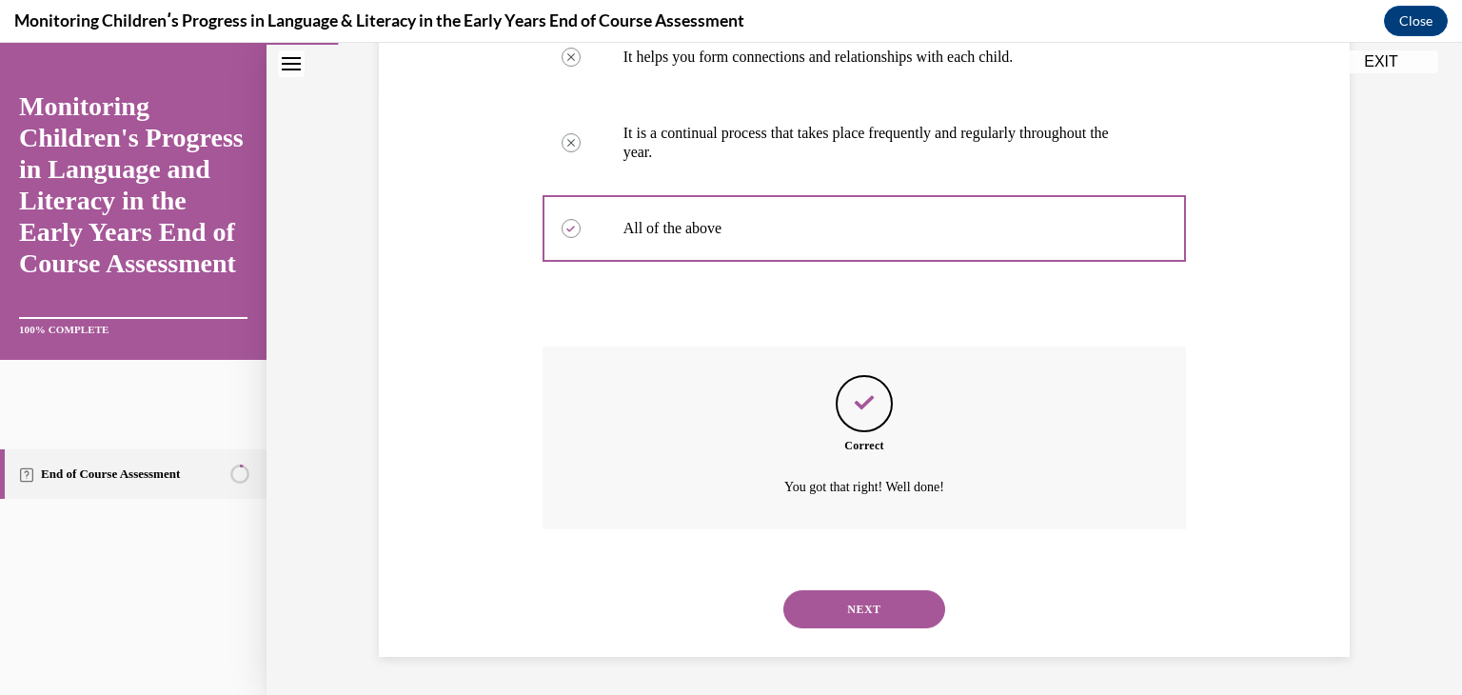
scroll to position [640, 0]
click at [866, 612] on button "NEXT" at bounding box center [865, 609] width 162 height 38
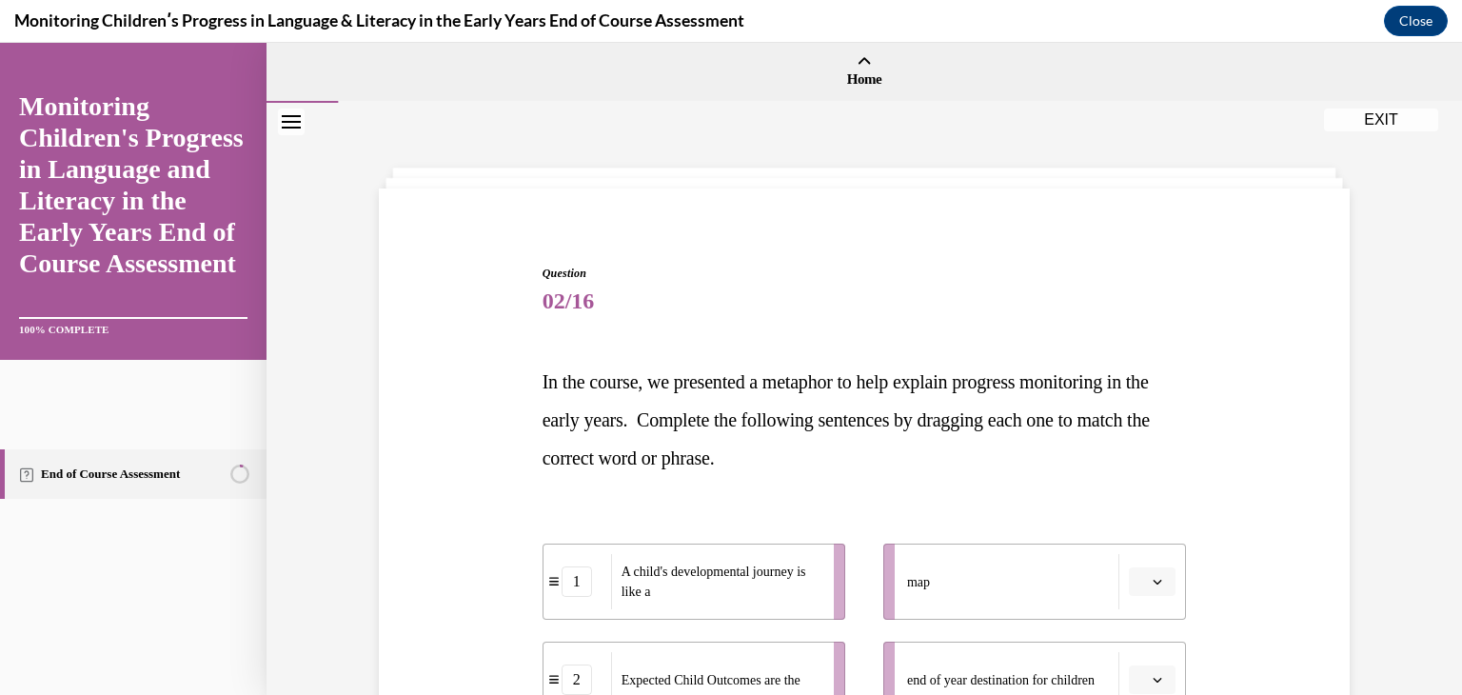
click at [1131, 587] on button "button" at bounding box center [1152, 581] width 47 height 29
click at [1135, 494] on span "2" at bounding box center [1138, 500] width 7 height 15
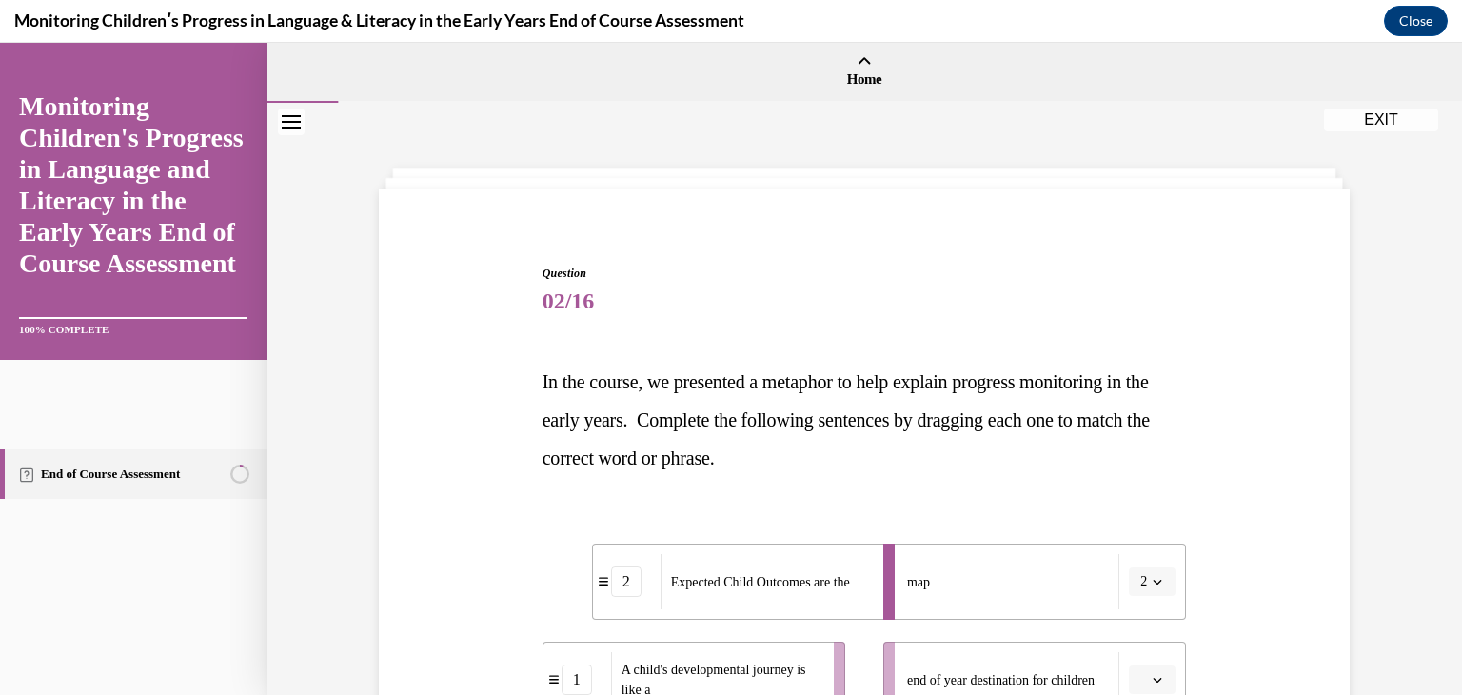
click at [1153, 677] on icon "button" at bounding box center [1158, 680] width 10 height 10
click at [1141, 635] on span "3" at bounding box center [1138, 636] width 7 height 15
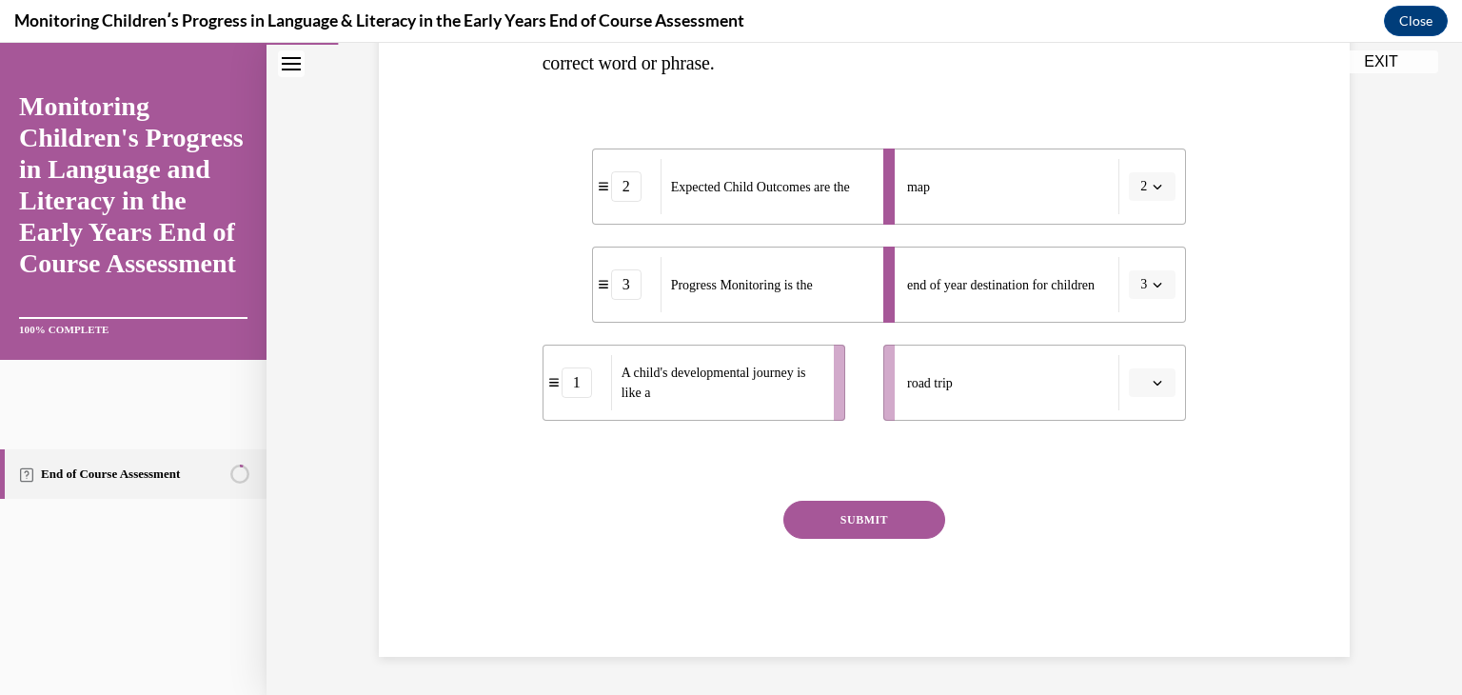
click at [1161, 390] on button "button" at bounding box center [1152, 382] width 47 height 29
click at [1135, 459] on span "1" at bounding box center [1138, 462] width 7 height 15
click at [894, 515] on button "SUBMIT" at bounding box center [865, 520] width 162 height 38
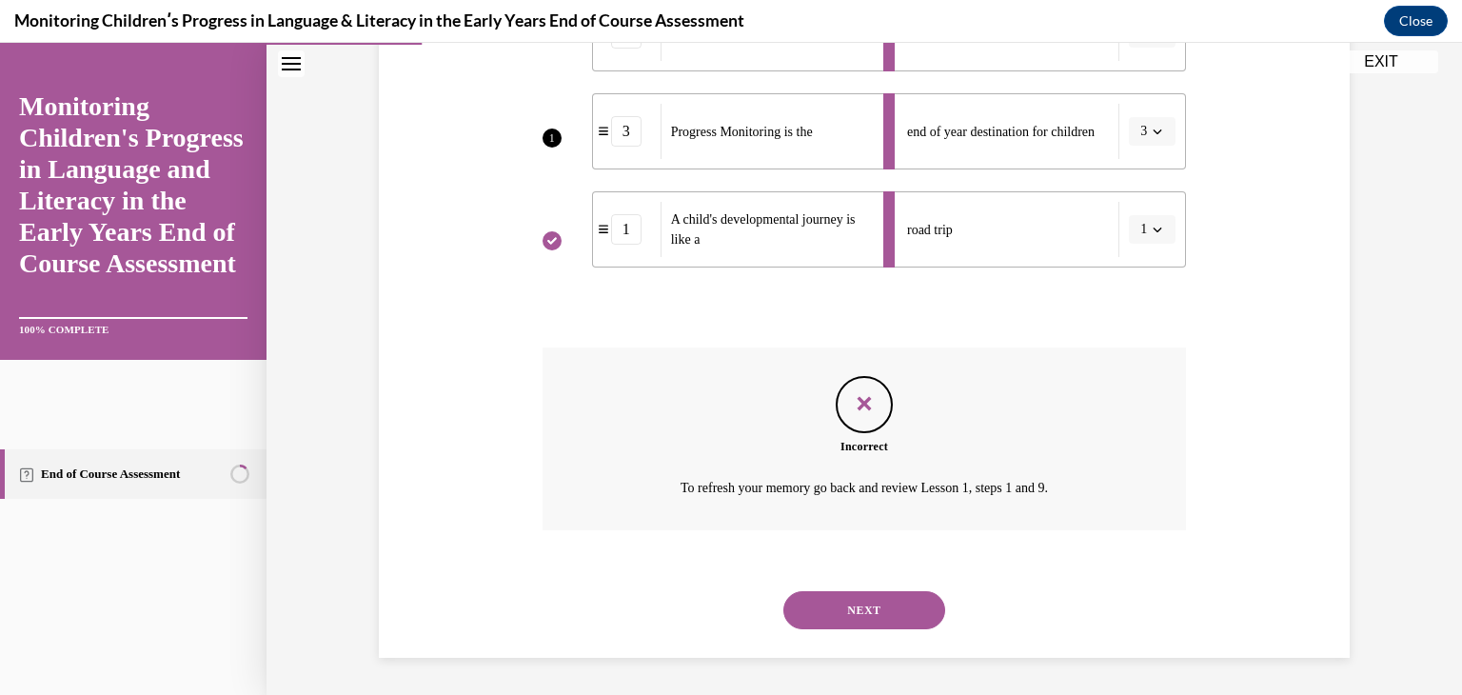
scroll to position [548, 0]
click at [873, 595] on button "NEXT" at bounding box center [865, 610] width 162 height 38
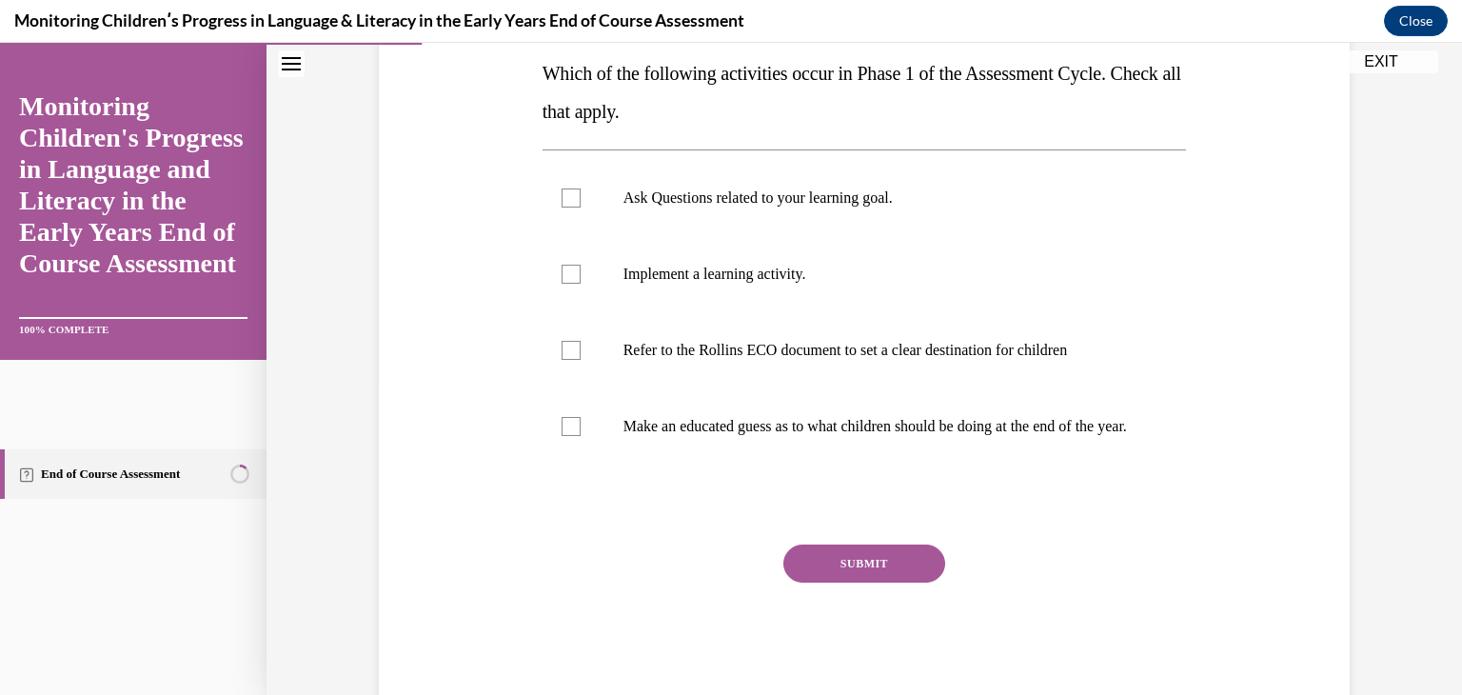
scroll to position [289, 0]
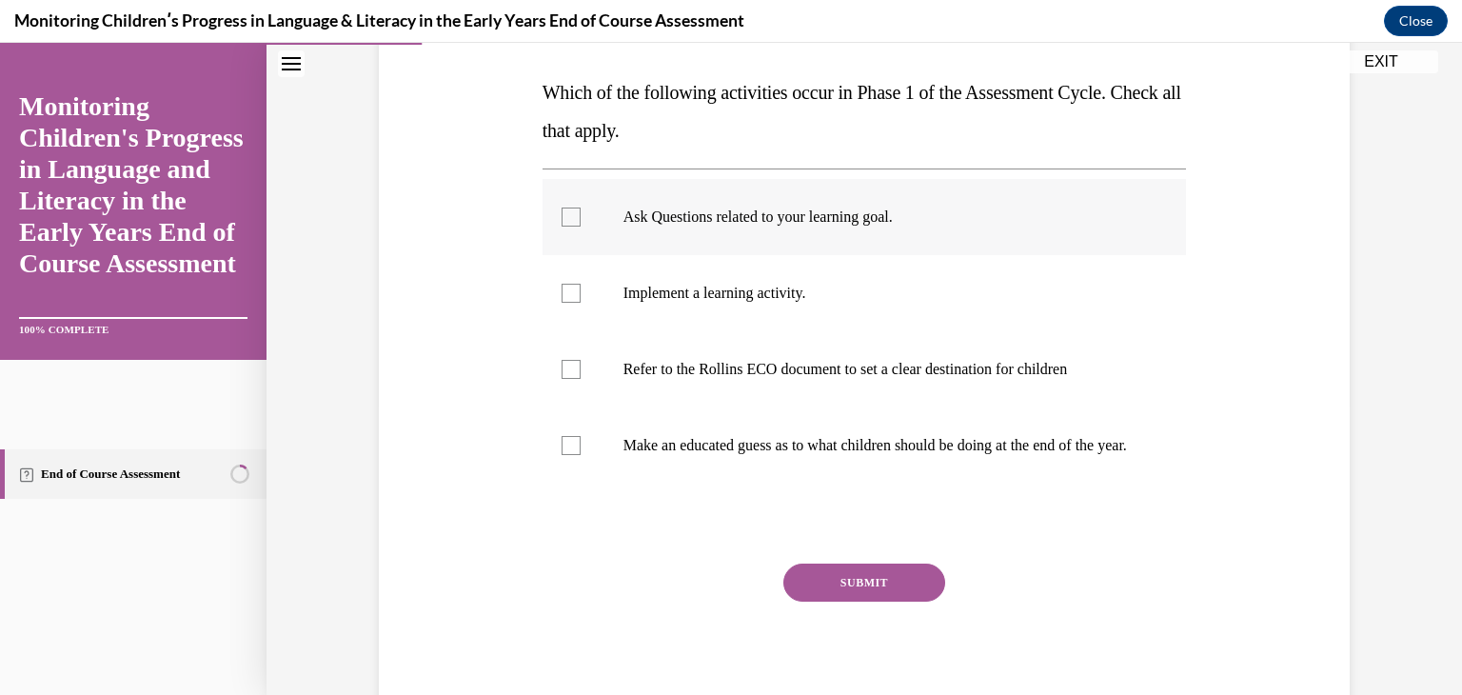
click at [994, 204] on label "Ask Questions related to your learning goal." at bounding box center [865, 217] width 645 height 76
click at [581, 208] on input "Ask Questions related to your learning goal." at bounding box center [571, 217] width 19 height 19
checkbox input "true"
click at [932, 340] on label "Refer to the Rollins ECO document to set a clear destination for children" at bounding box center [865, 369] width 645 height 76
click at [581, 360] on input "Refer to the Rollins ECO document to set a clear destination for children" at bounding box center [571, 369] width 19 height 19
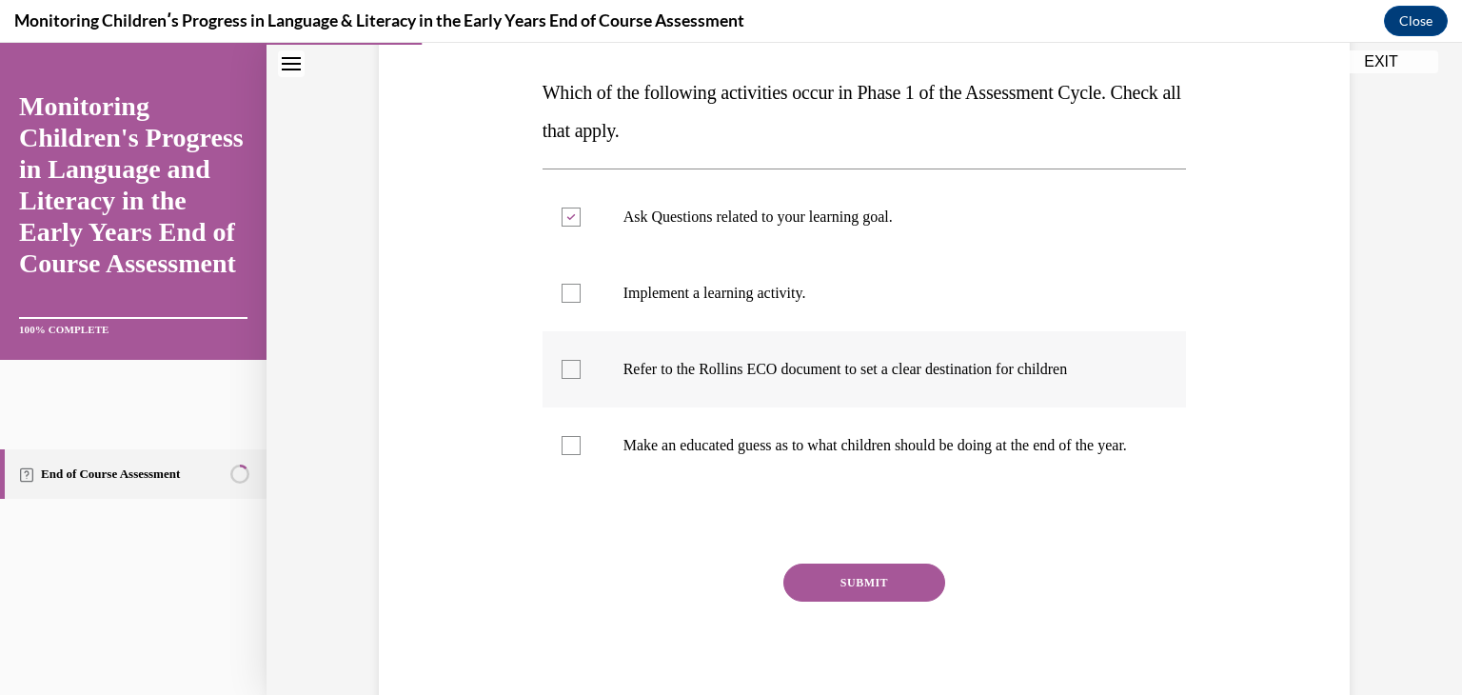
checkbox input "true"
click at [864, 597] on button "SUBMIT" at bounding box center [865, 583] width 162 height 38
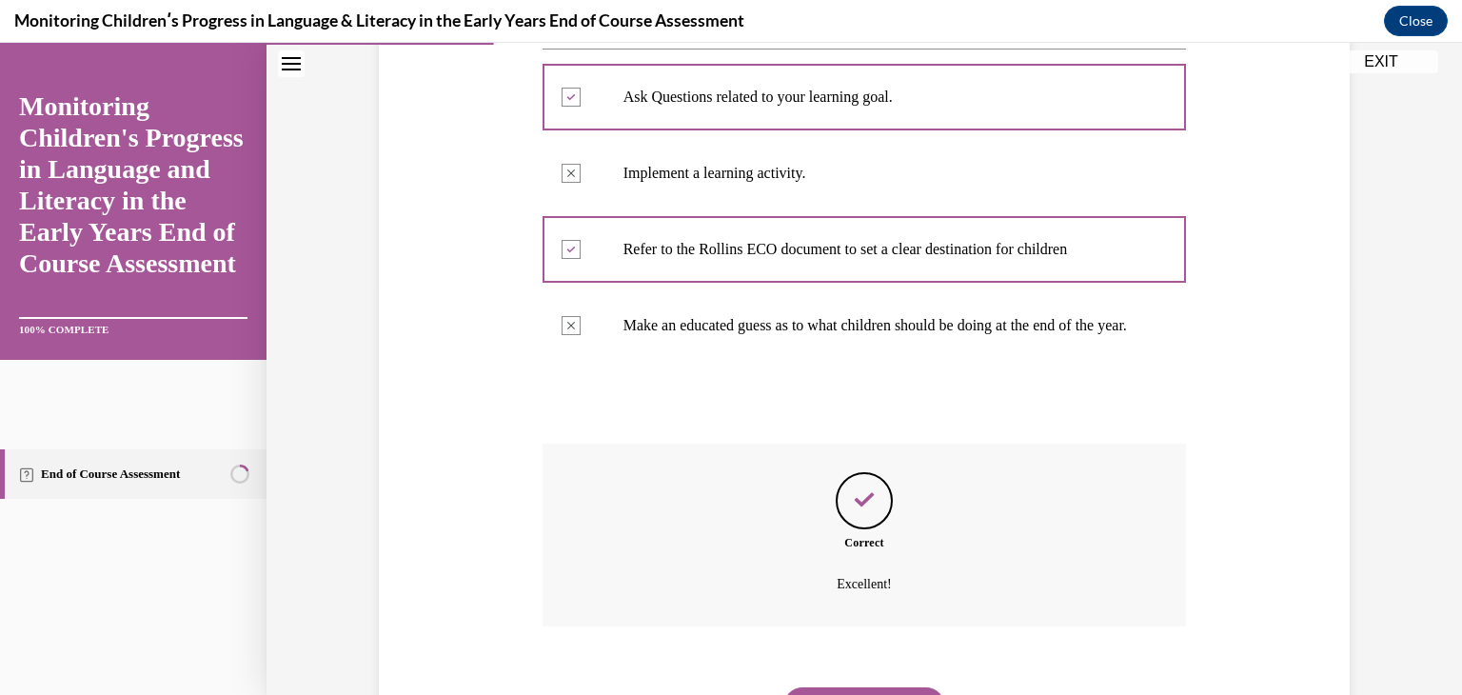
scroll to position [526, 0]
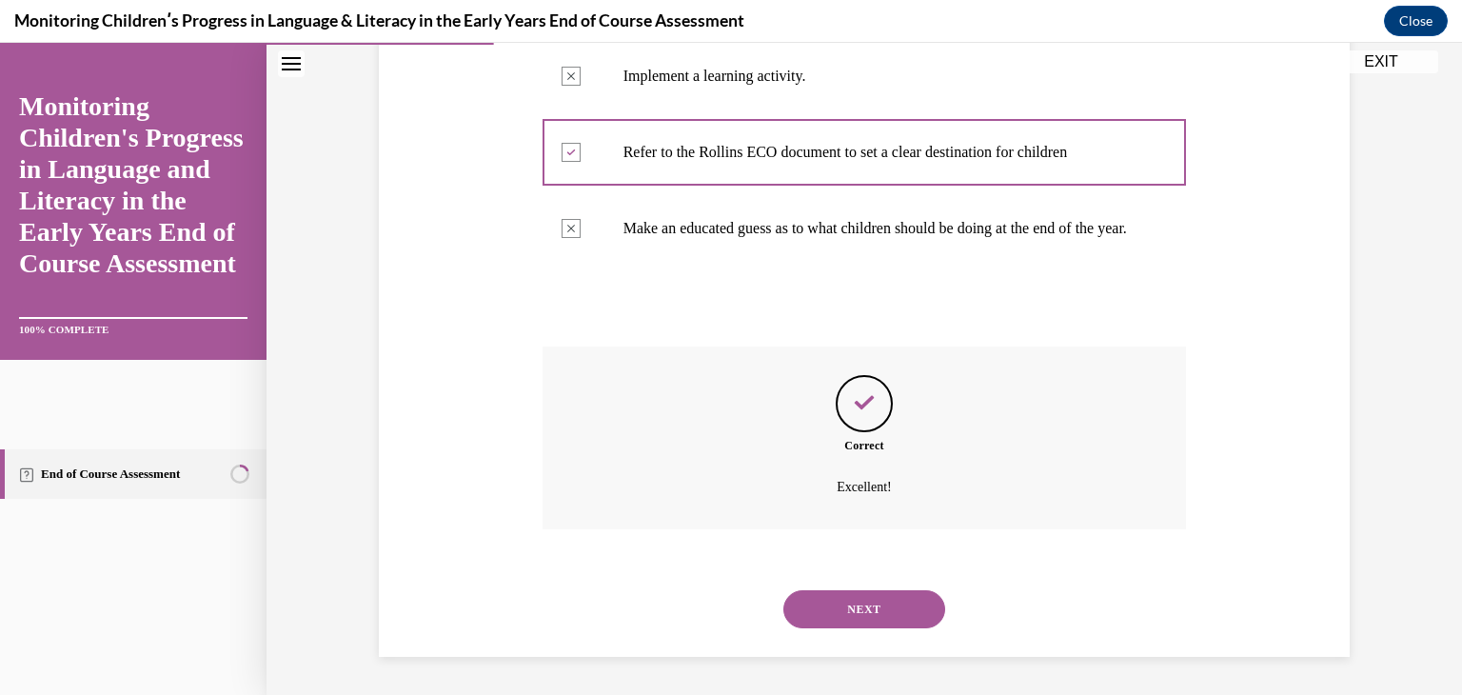
click at [888, 616] on button "NEXT" at bounding box center [865, 609] width 162 height 38
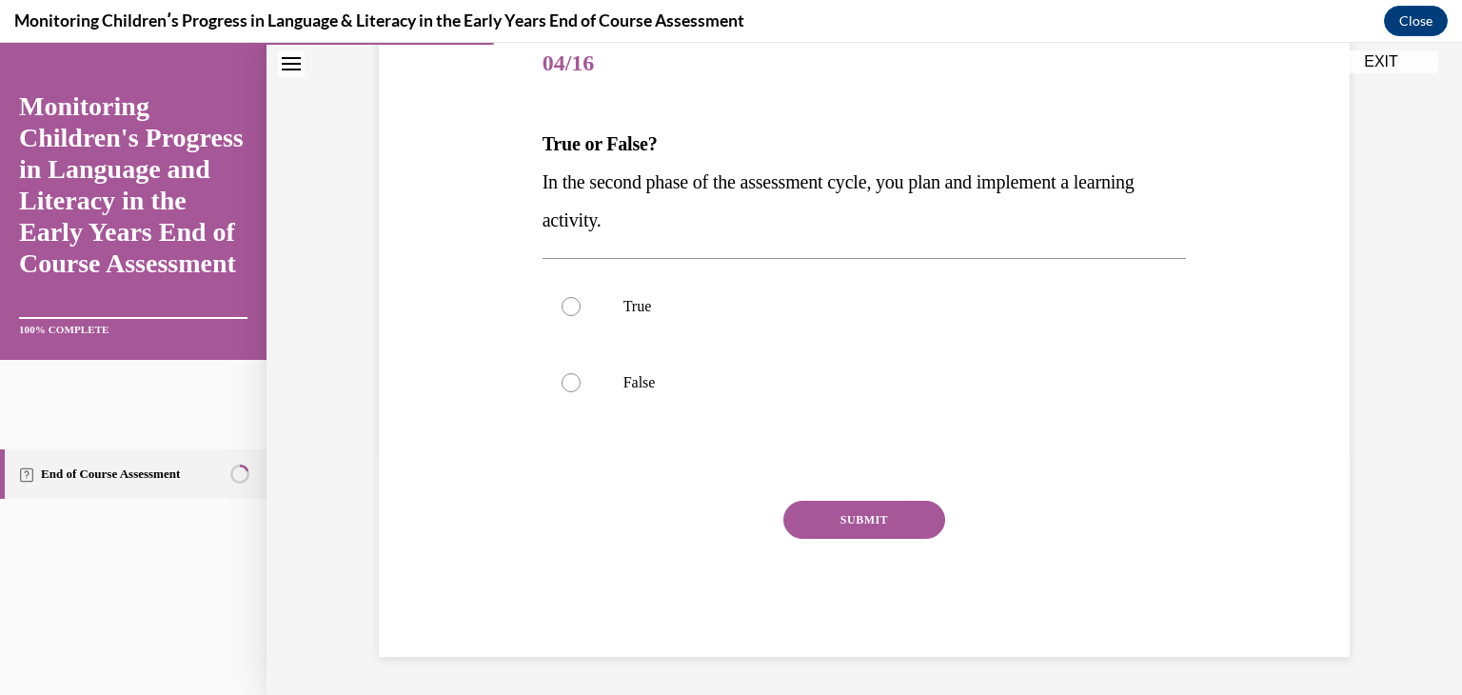
scroll to position [211, 0]
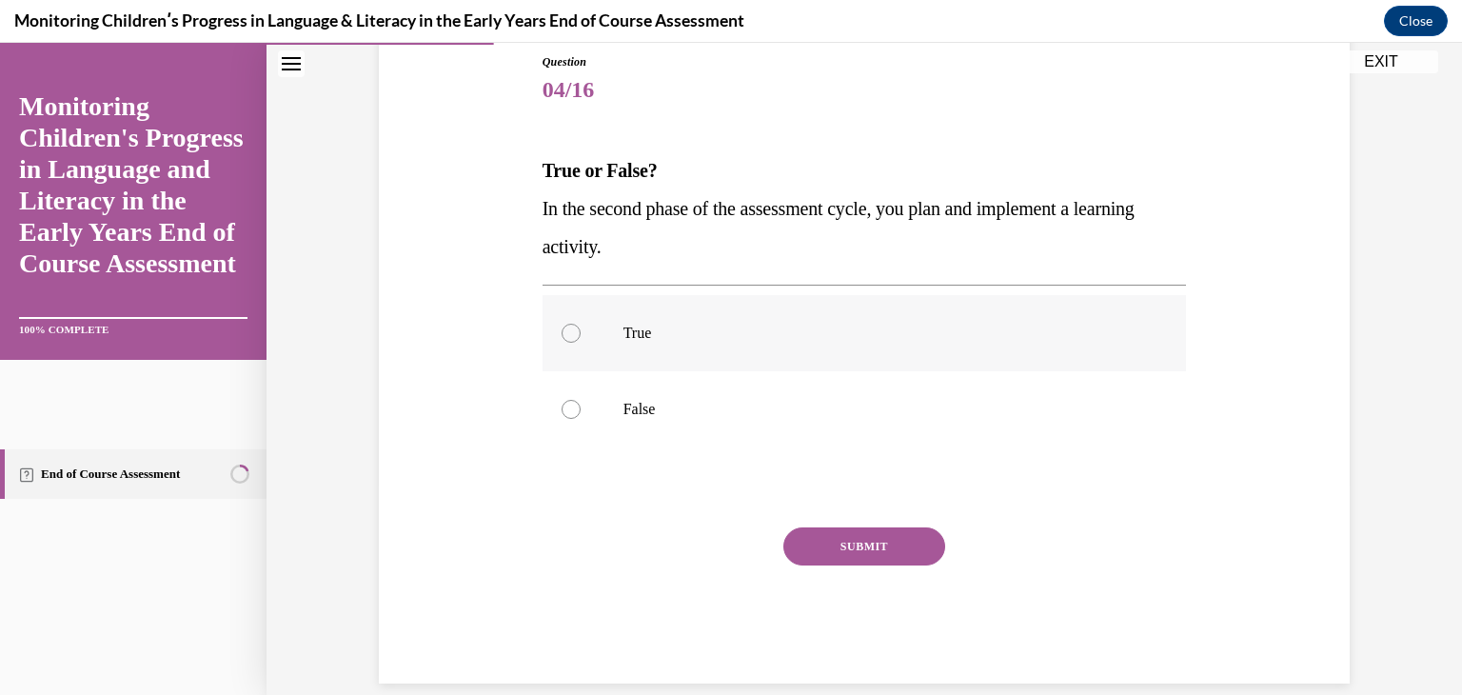
click at [677, 343] on label "True" at bounding box center [865, 333] width 645 height 76
click at [581, 343] on input "True" at bounding box center [571, 333] width 19 height 19
radio input "true"
click at [824, 538] on button "SUBMIT" at bounding box center [865, 546] width 162 height 38
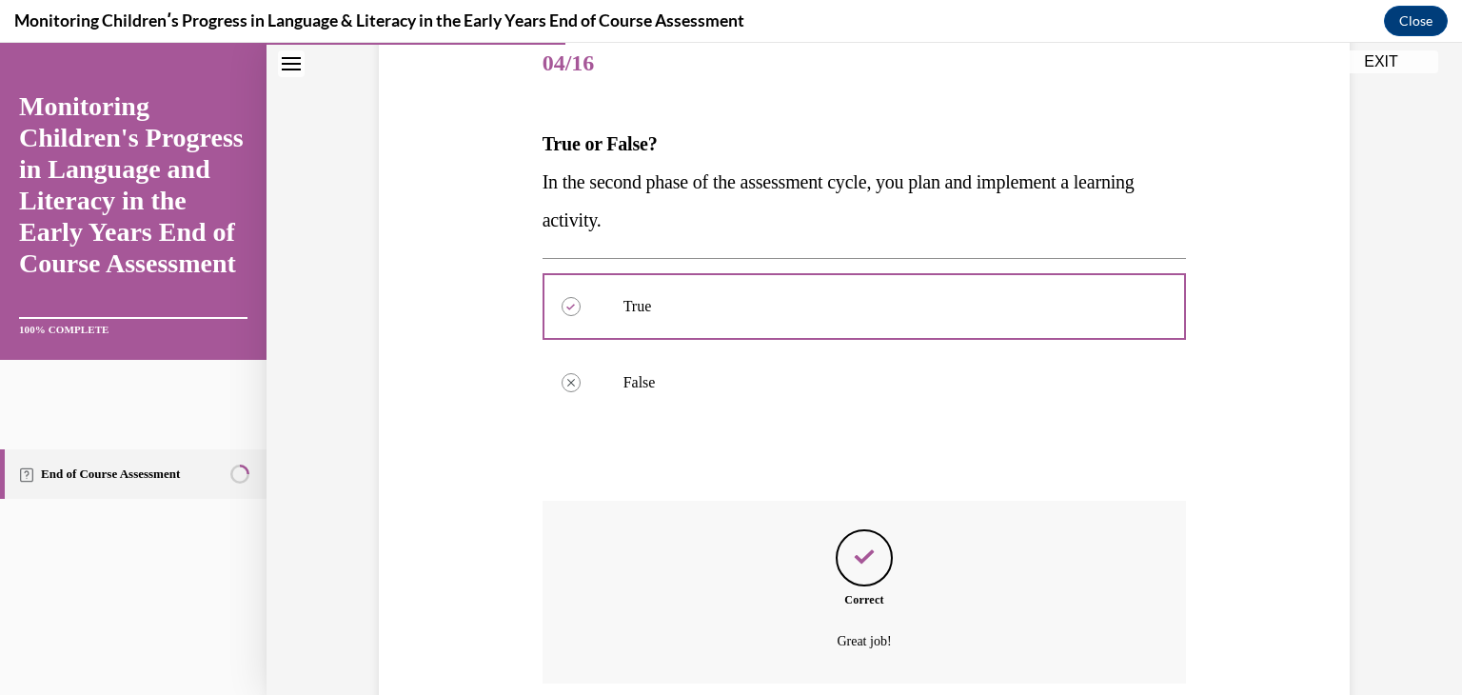
scroll to position [392, 0]
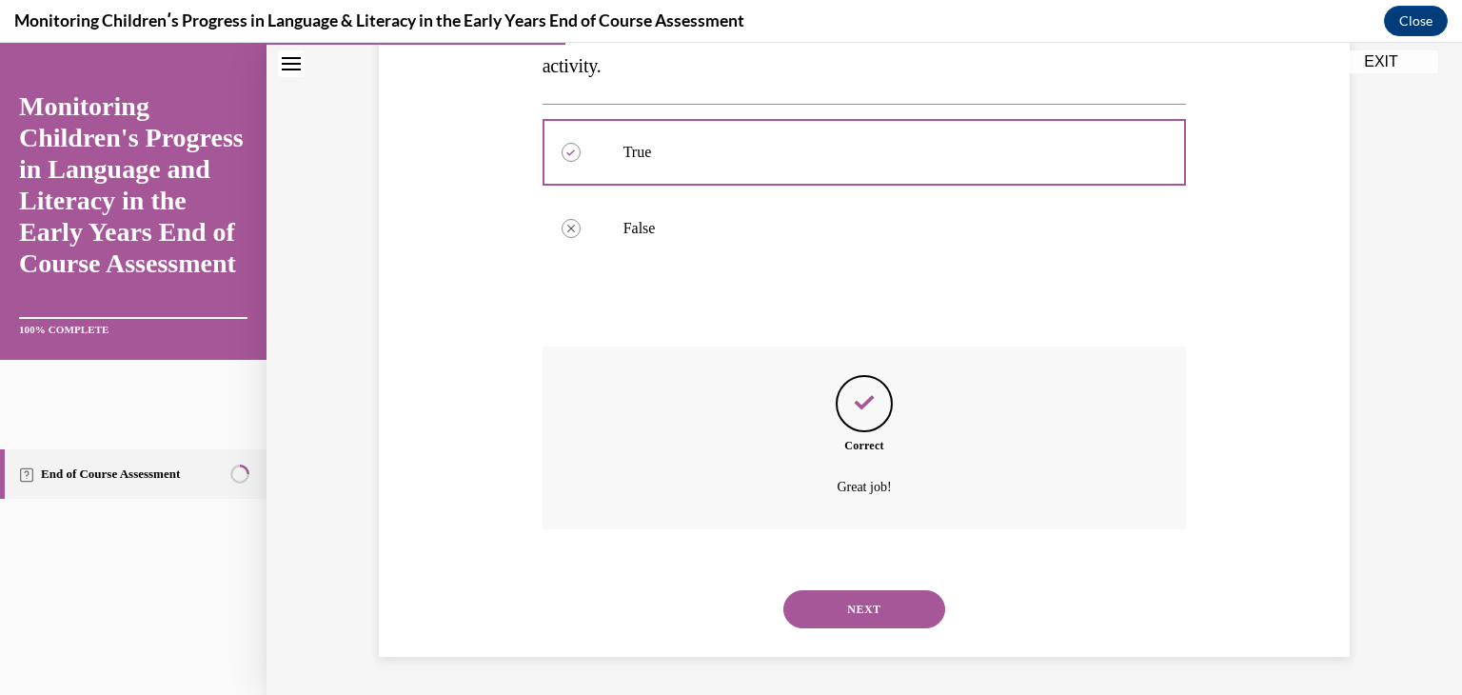
click at [871, 599] on button "NEXT" at bounding box center [865, 609] width 162 height 38
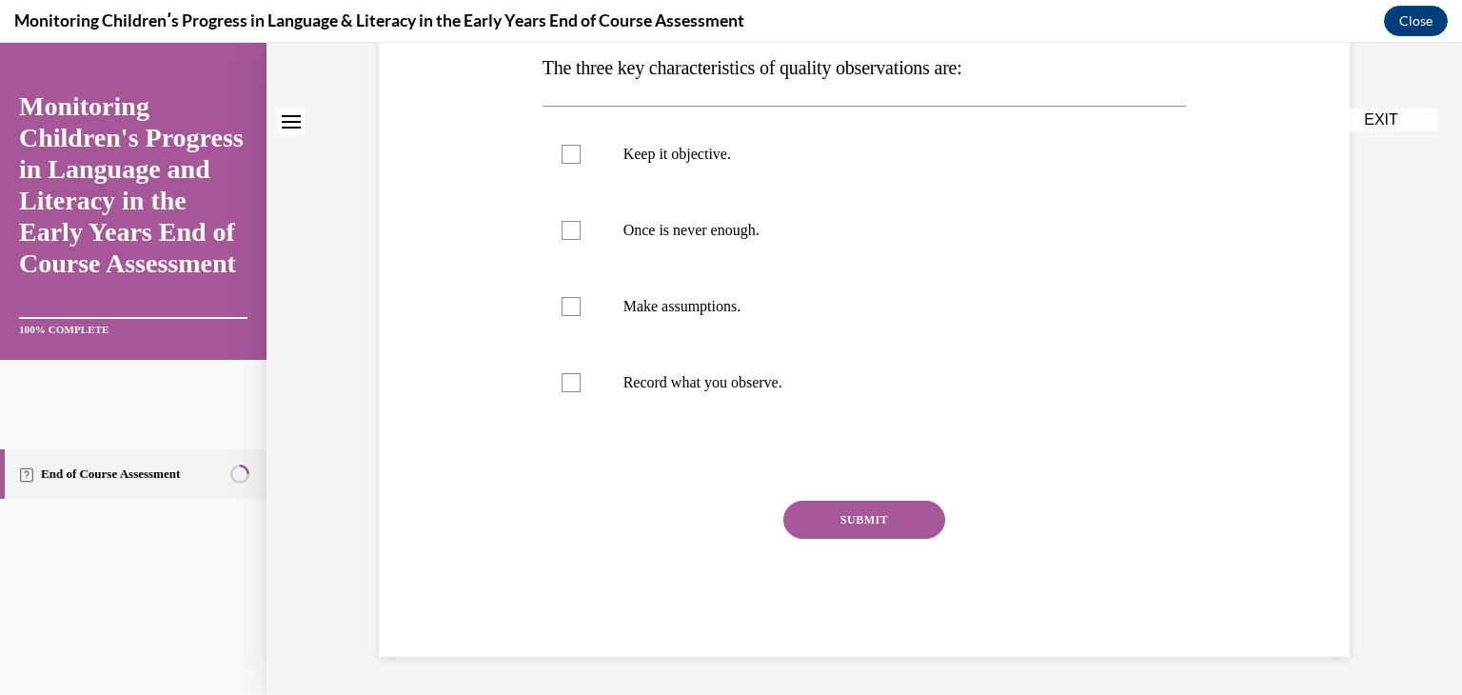
scroll to position [0, 0]
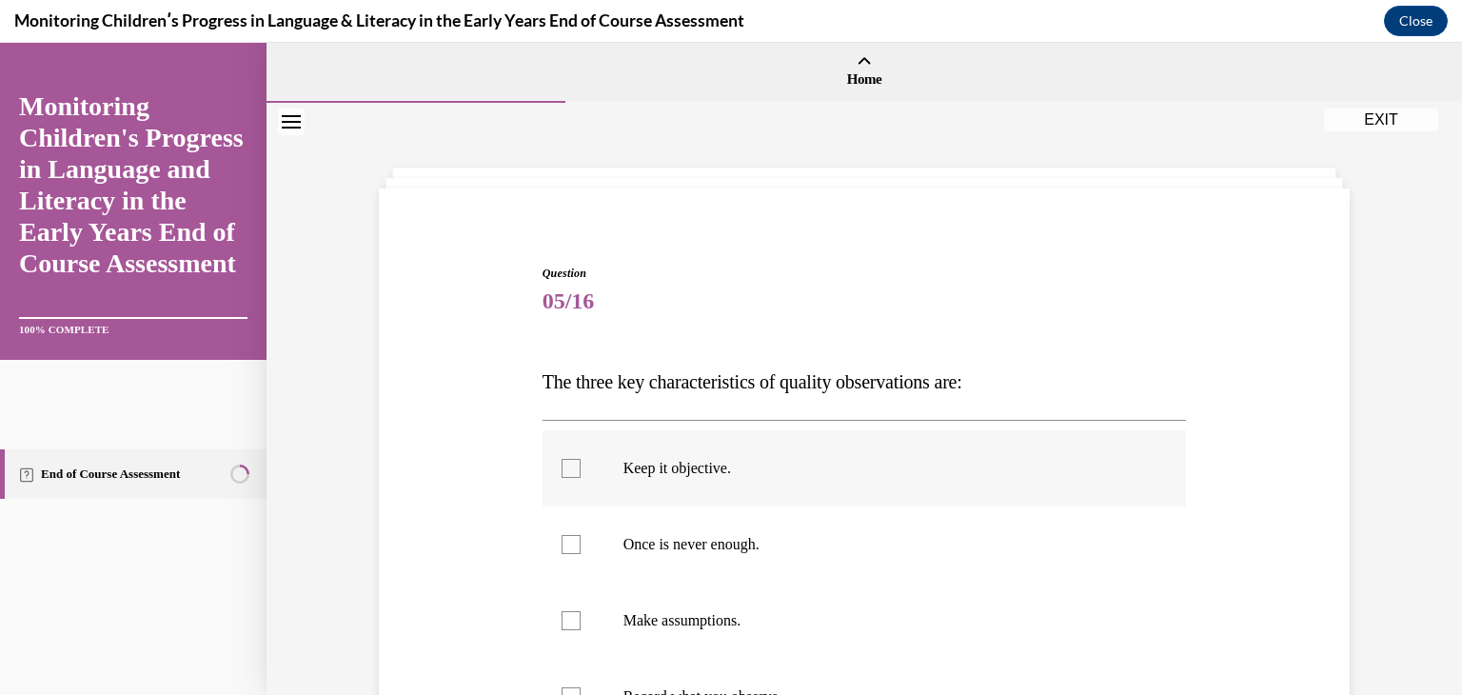
click at [665, 477] on p "Keep it objective." at bounding box center [882, 468] width 516 height 19
click at [581, 477] on input "Keep it objective." at bounding box center [571, 468] width 19 height 19
checkbox input "true"
click at [659, 530] on label "Once is never enough." at bounding box center [865, 544] width 645 height 76
click at [581, 535] on input "Once is never enough." at bounding box center [571, 544] width 19 height 19
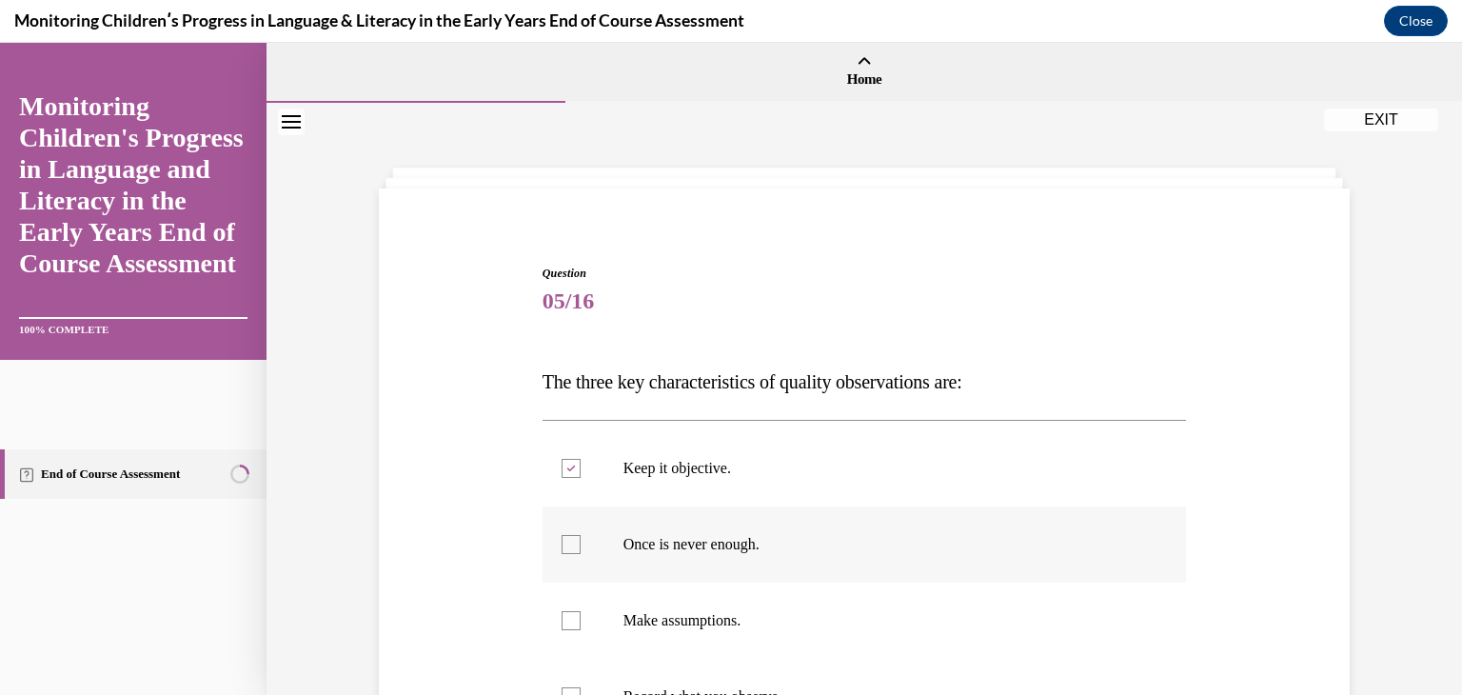
checkbox input "true"
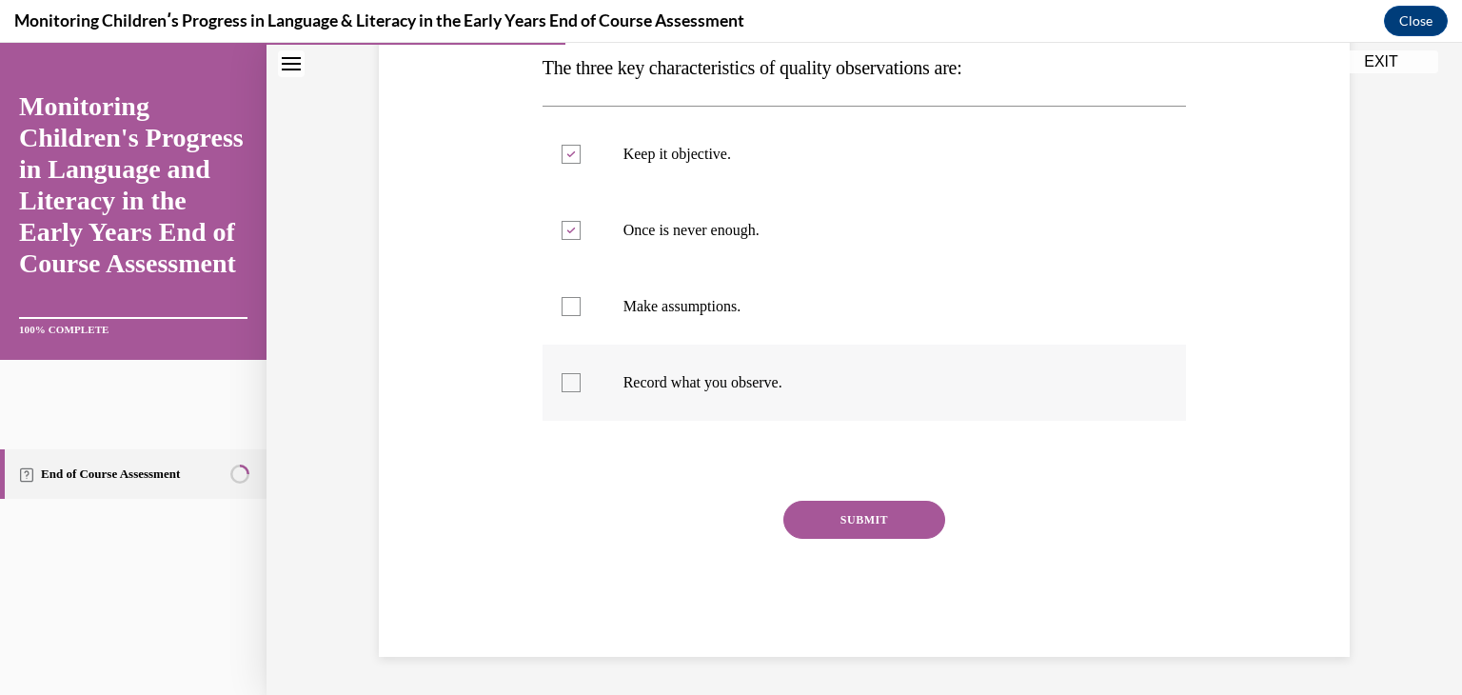
click at [696, 369] on label "Record what you observe." at bounding box center [865, 383] width 645 height 76
click at [581, 373] on input "Record what you observe." at bounding box center [571, 382] width 19 height 19
checkbox input "true"
click at [851, 528] on button "SUBMIT" at bounding box center [865, 520] width 162 height 38
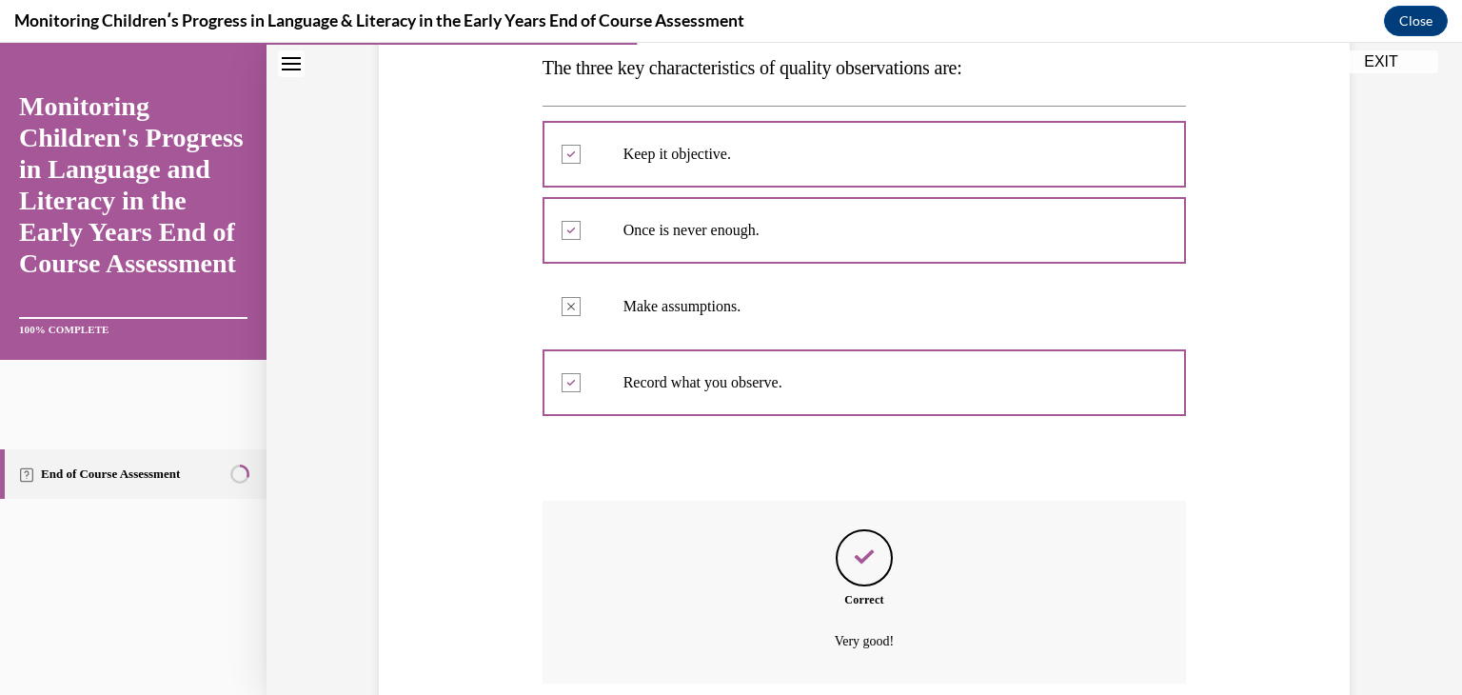
scroll to position [468, 0]
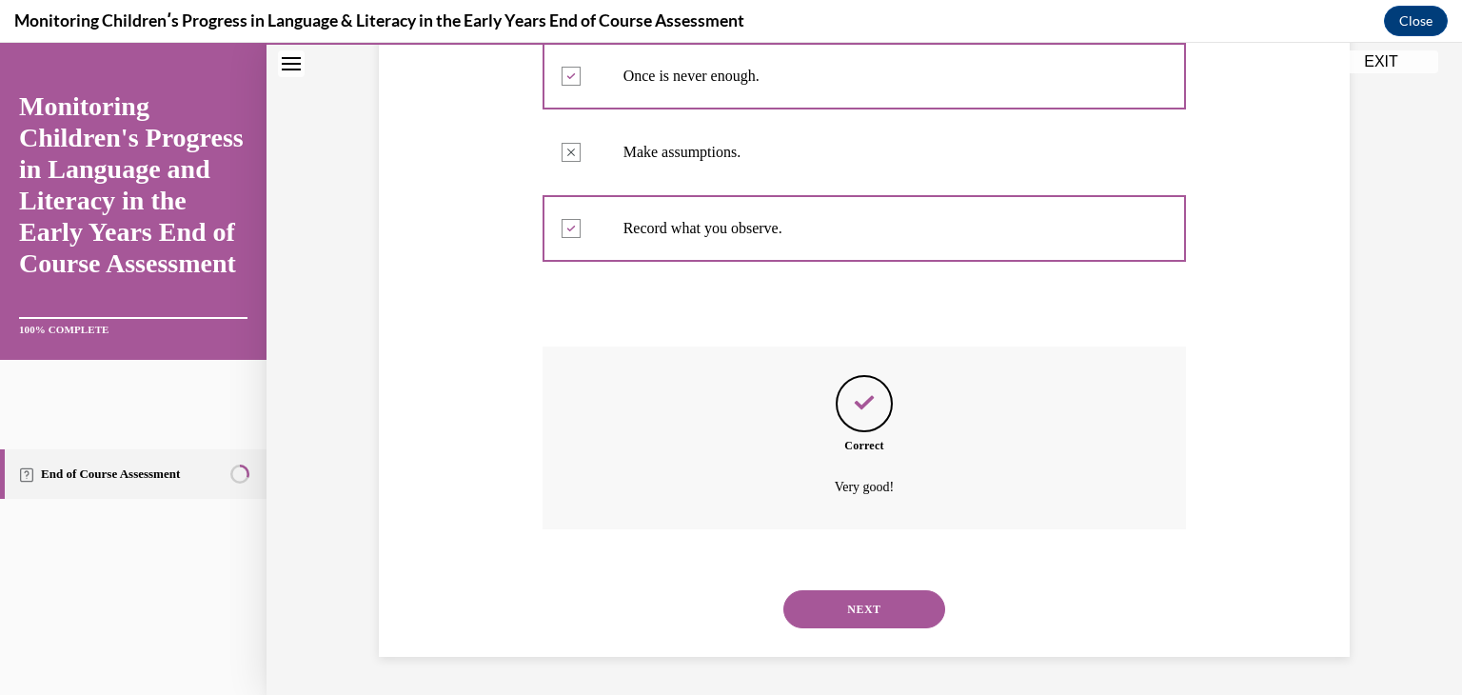
click at [864, 608] on button "NEXT" at bounding box center [865, 609] width 162 height 38
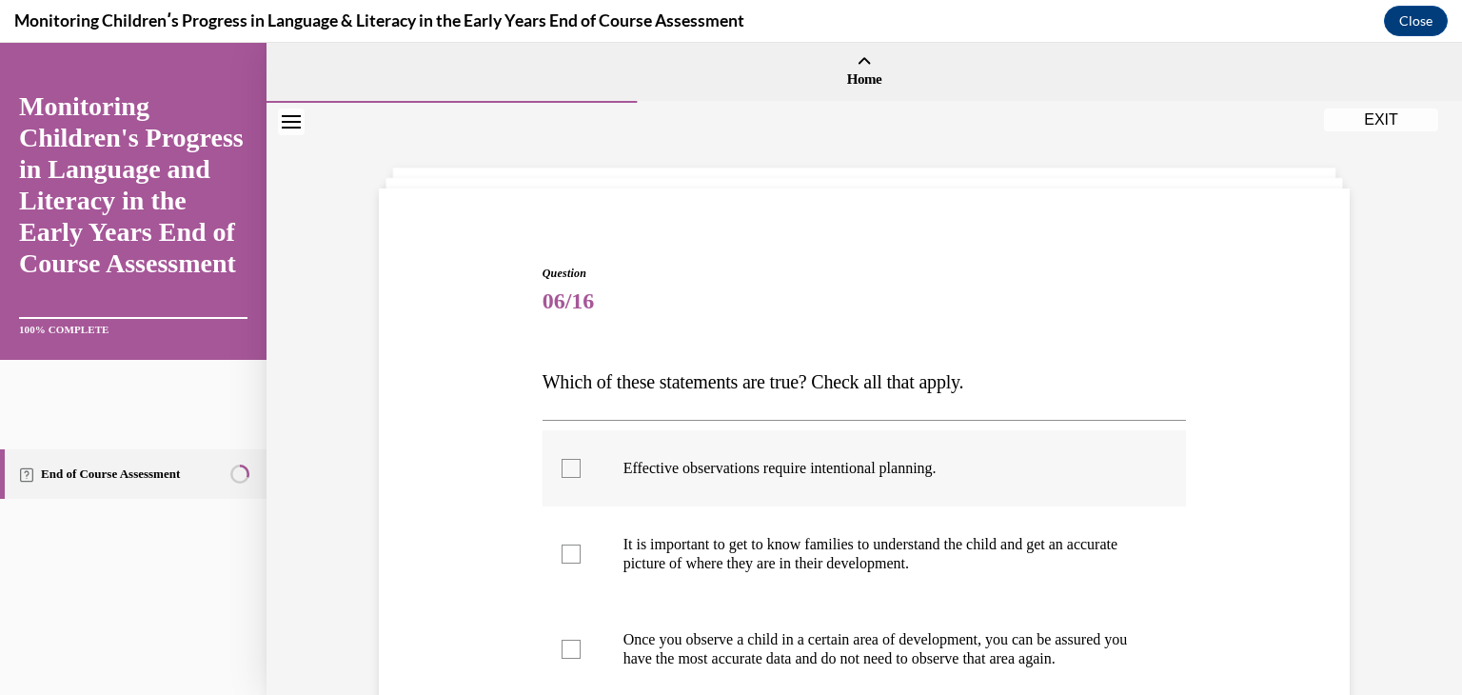
click at [822, 468] on p "Effective observations require intentional planning." at bounding box center [882, 468] width 516 height 19
click at [581, 468] on input "Effective observations require intentional planning." at bounding box center [571, 468] width 19 height 19
checkbox input "true"
click at [810, 523] on label "It is important to get to know families to understand the child and get an accu…" at bounding box center [865, 553] width 645 height 95
click at [581, 545] on input "It is important to get to know families to understand the child and get an accu…" at bounding box center [571, 554] width 19 height 19
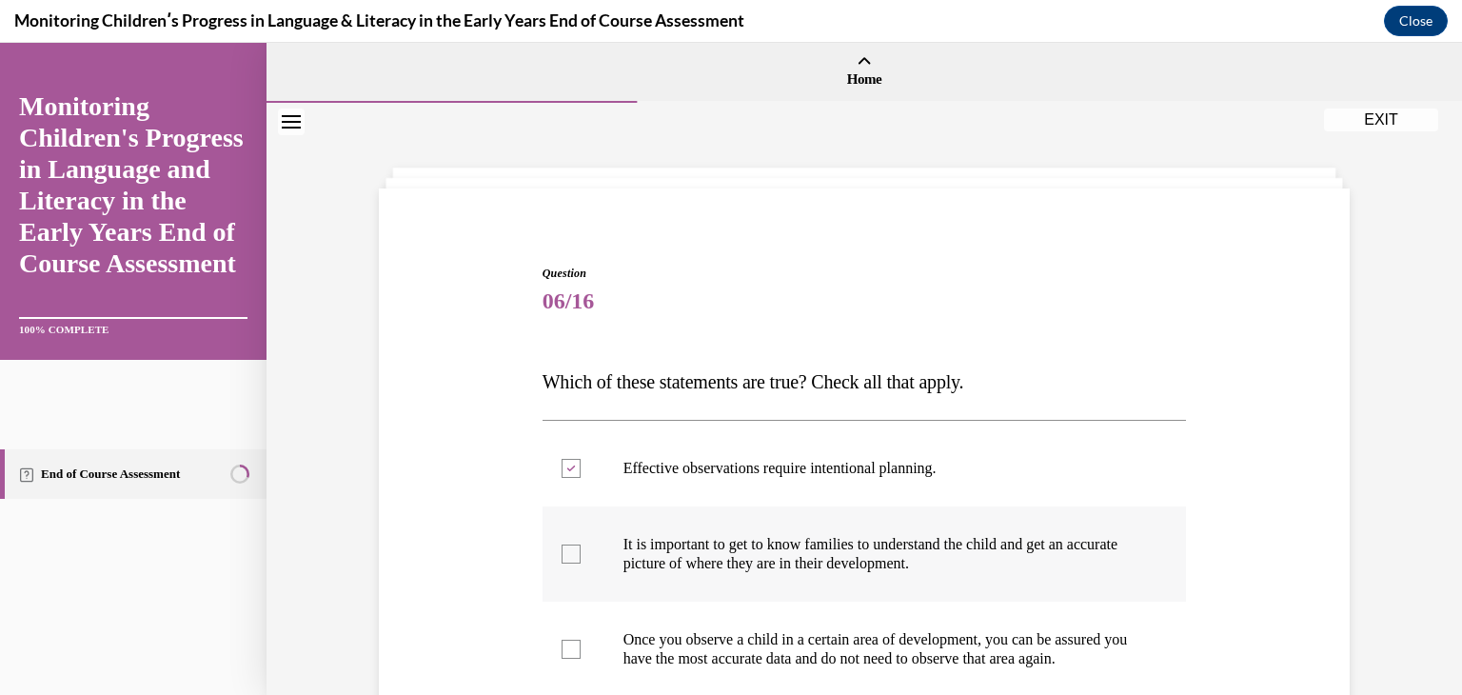
checkbox input "true"
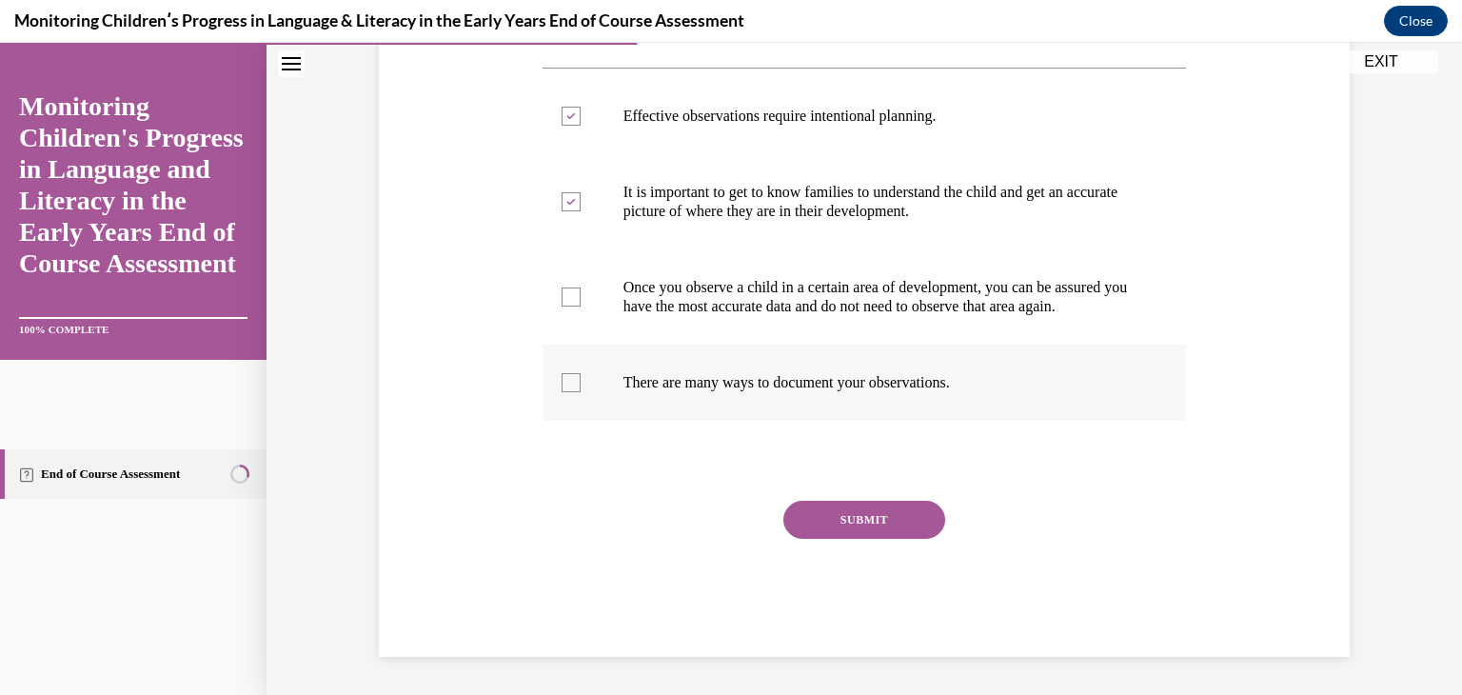
click at [937, 391] on label "There are many ways to document your observations." at bounding box center [865, 383] width 645 height 76
click at [581, 391] on input "There are many ways to document your observations." at bounding box center [571, 382] width 19 height 19
checkbox input "true"
click at [861, 523] on button "SUBMIT" at bounding box center [865, 520] width 162 height 38
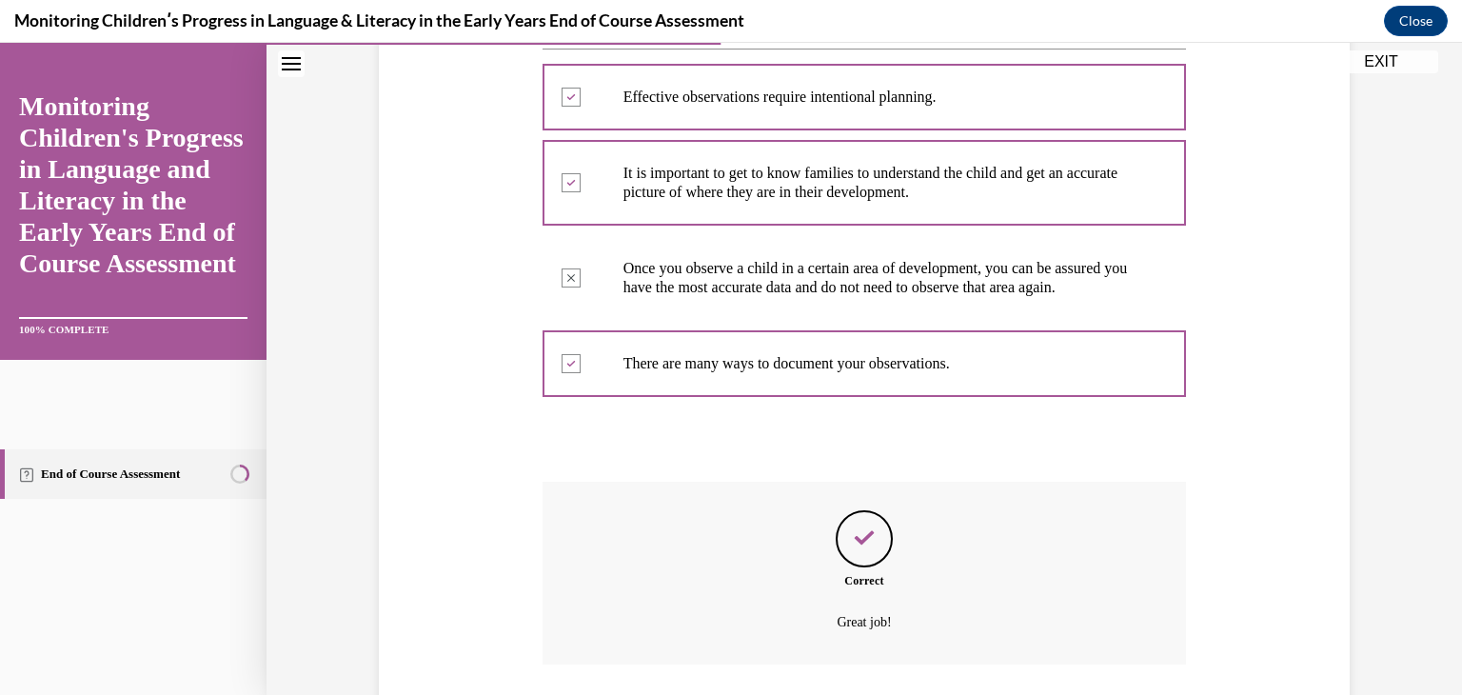
scroll to position [526, 0]
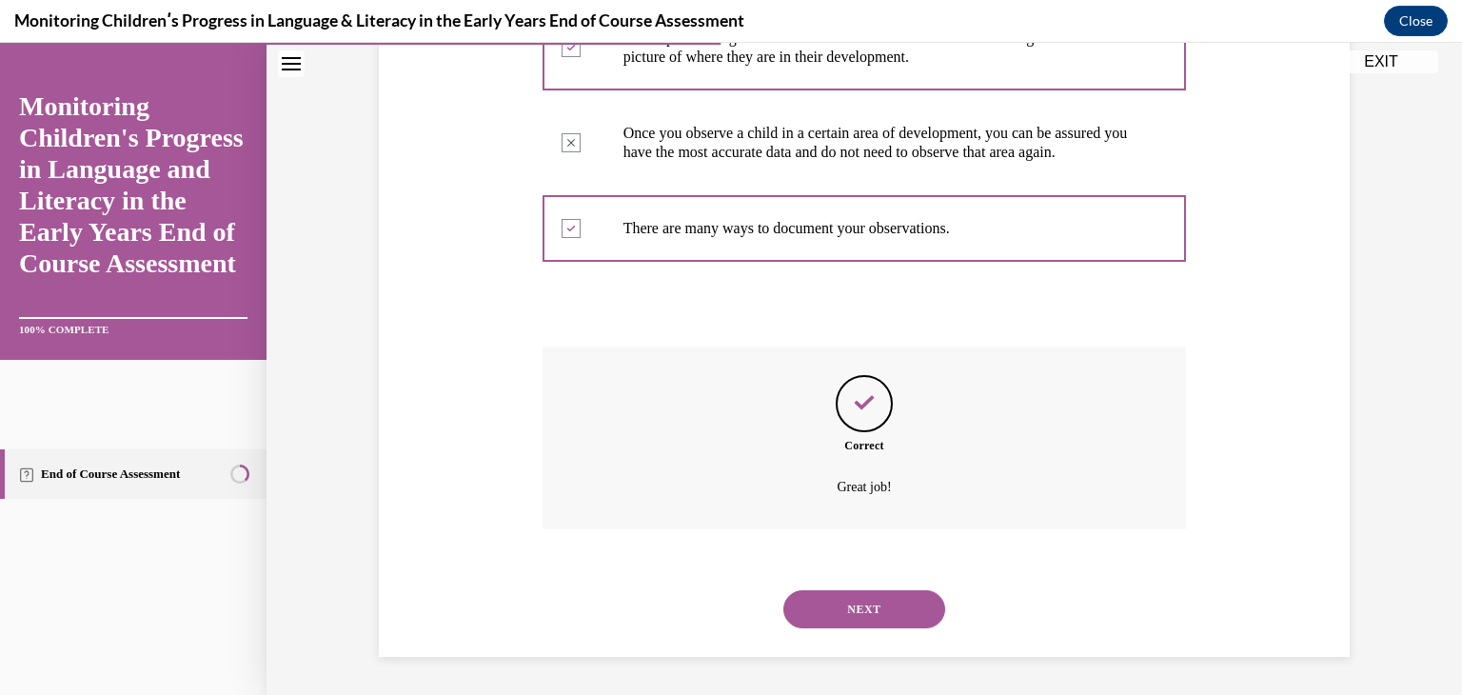
click at [866, 615] on button "NEXT" at bounding box center [865, 609] width 162 height 38
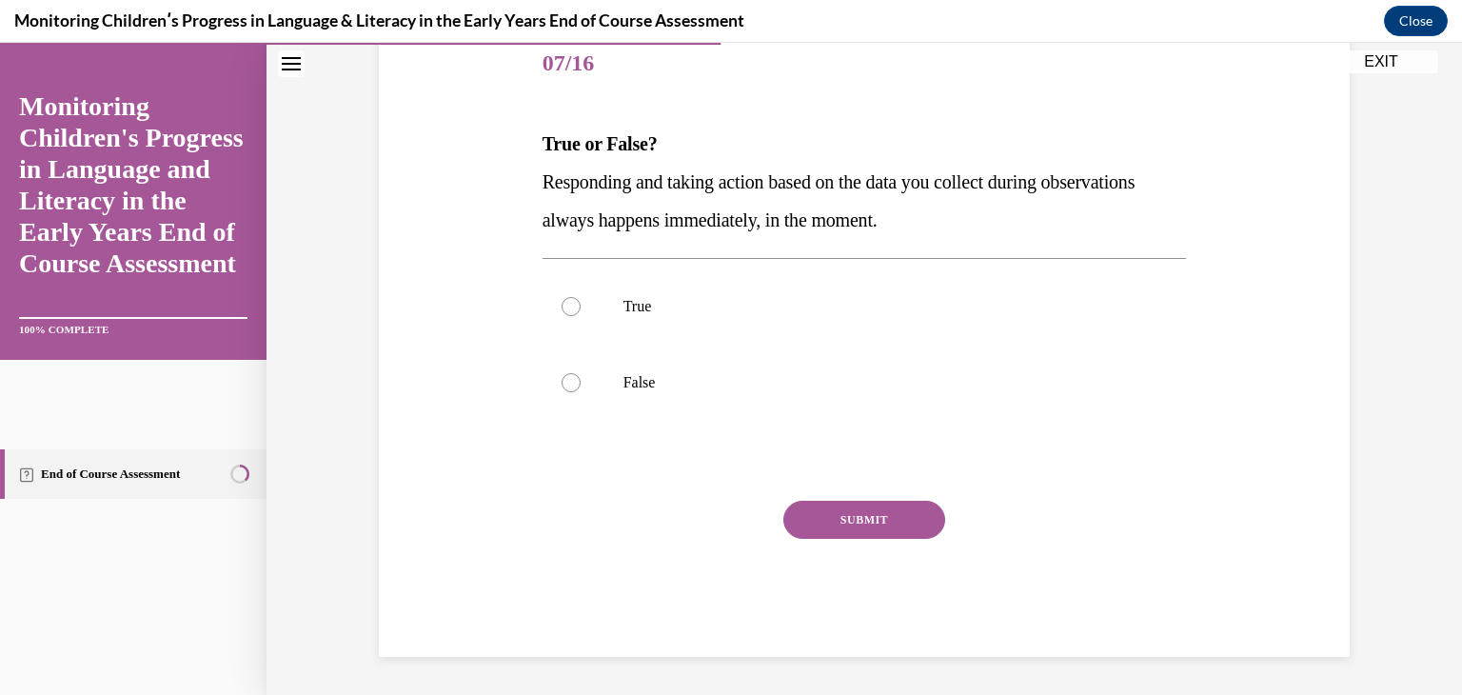
scroll to position [211, 0]
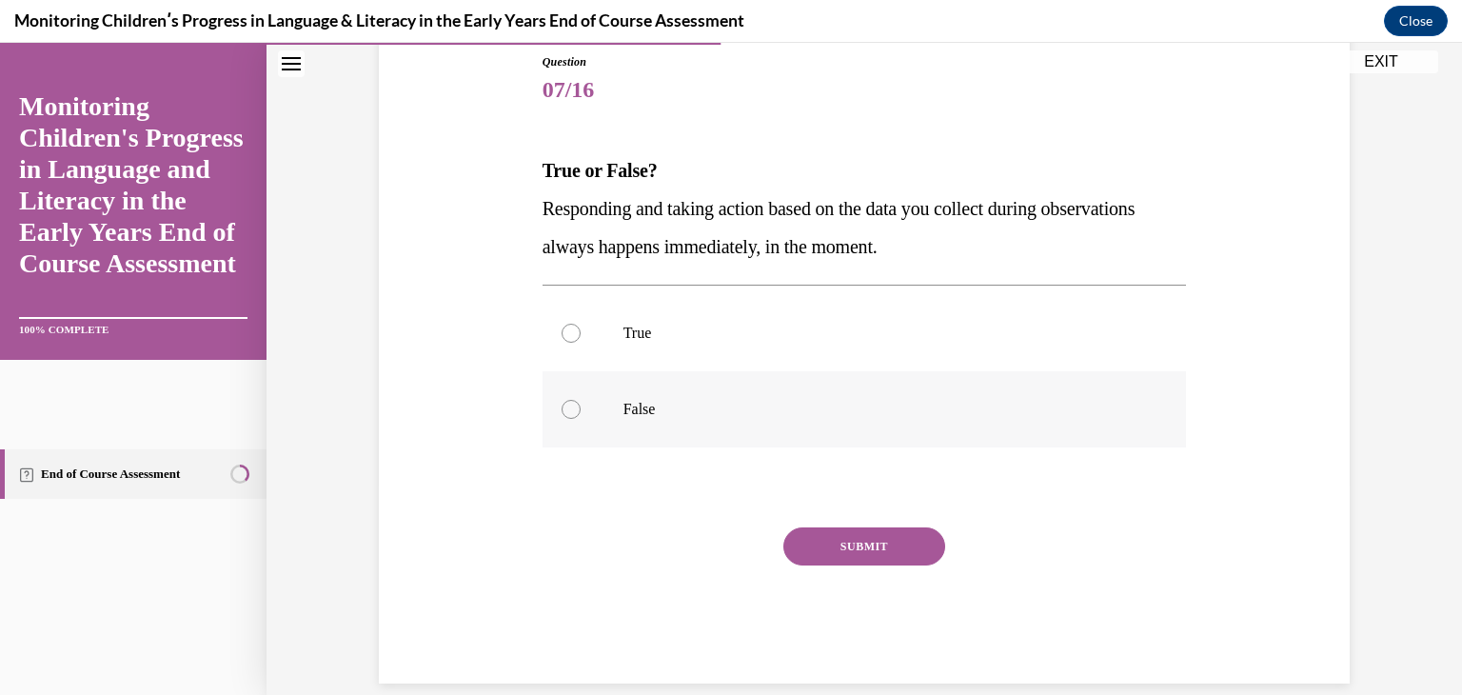
click at [624, 405] on p "False" at bounding box center [882, 409] width 516 height 19
click at [581, 405] on input "False" at bounding box center [571, 409] width 19 height 19
radio input "true"
click at [843, 546] on button "SUBMIT" at bounding box center [865, 546] width 162 height 38
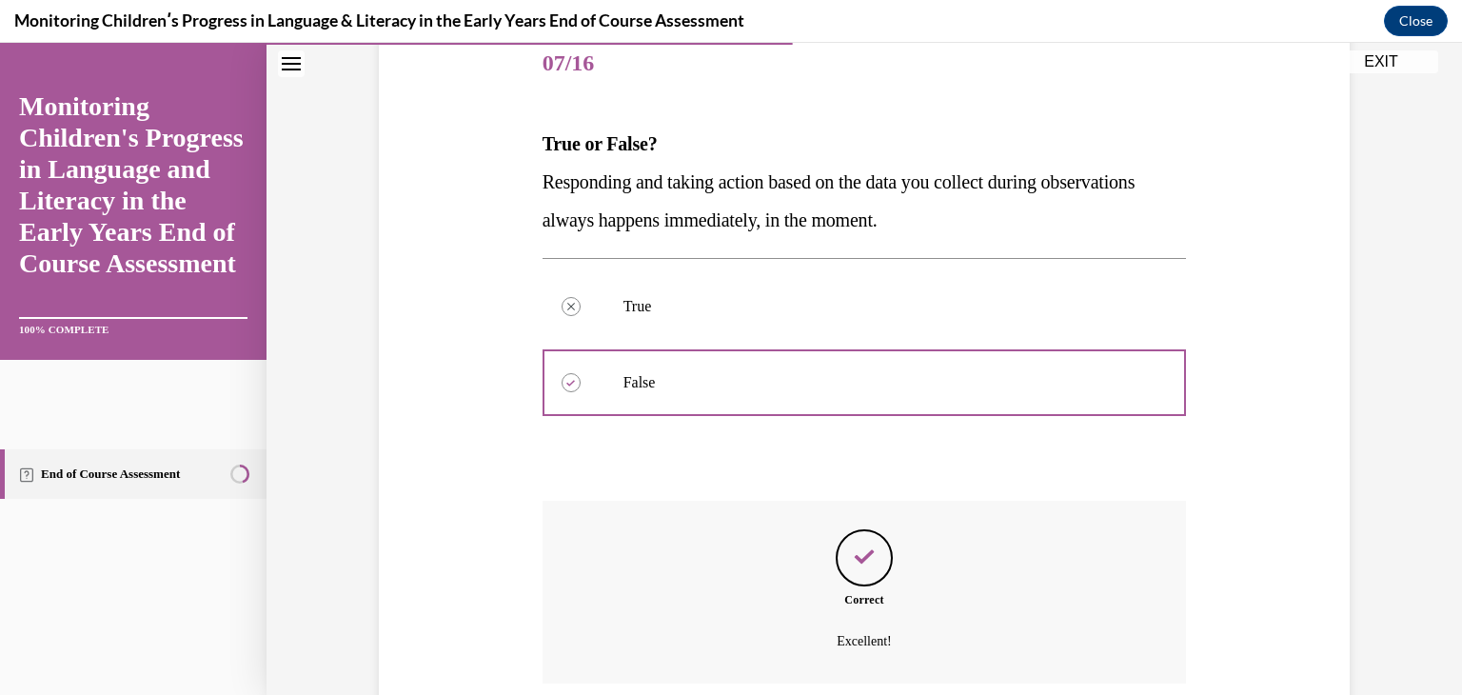
scroll to position [392, 0]
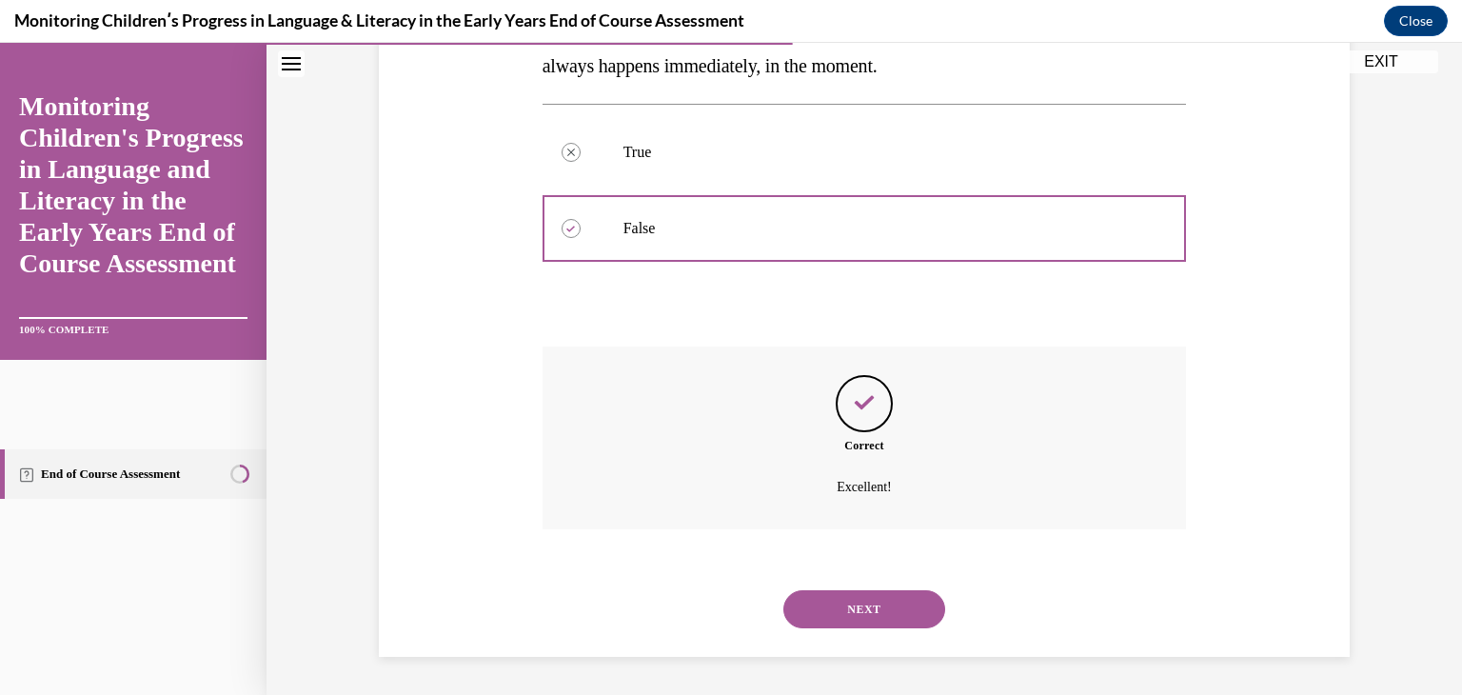
click at [887, 608] on button "NEXT" at bounding box center [865, 609] width 162 height 38
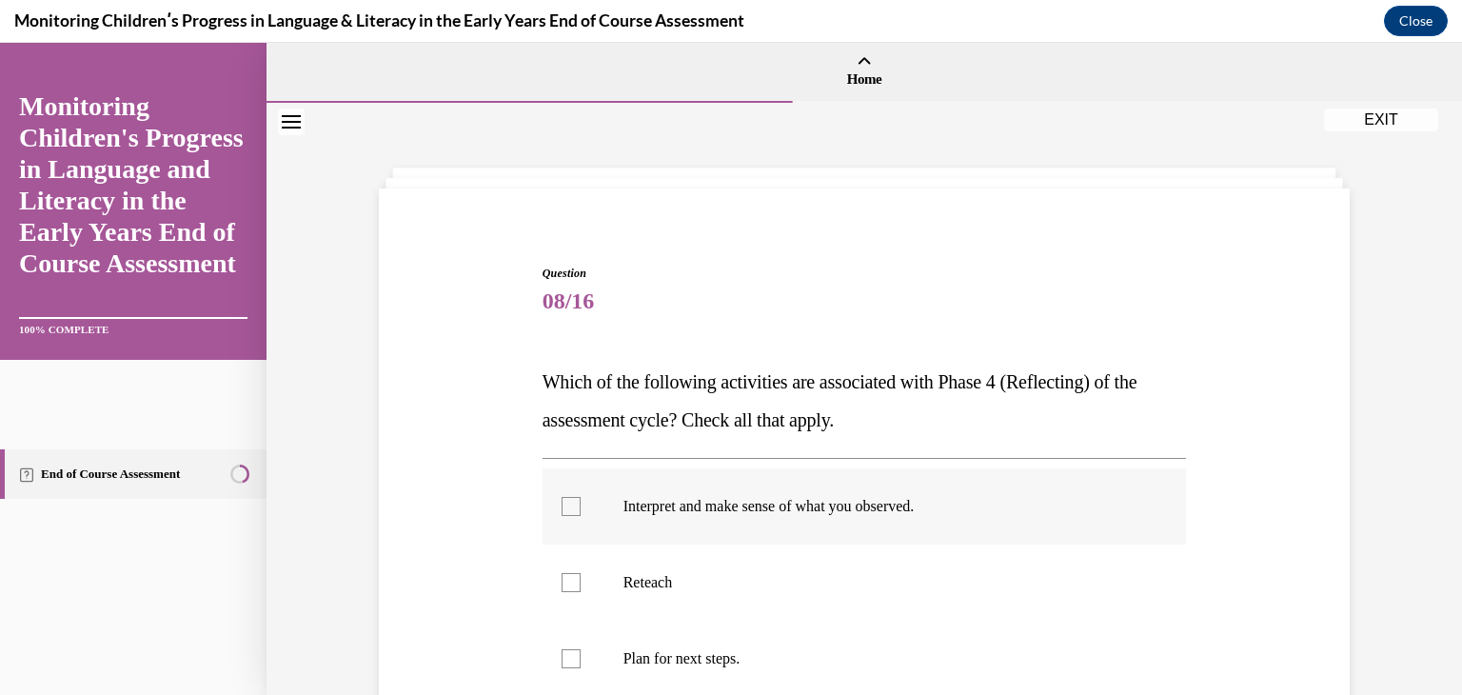
click at [821, 527] on label "Interpret and make sense of what you observed." at bounding box center [865, 506] width 645 height 76
click at [581, 516] on input "Interpret and make sense of what you observed." at bounding box center [571, 506] width 19 height 19
checkbox input "true"
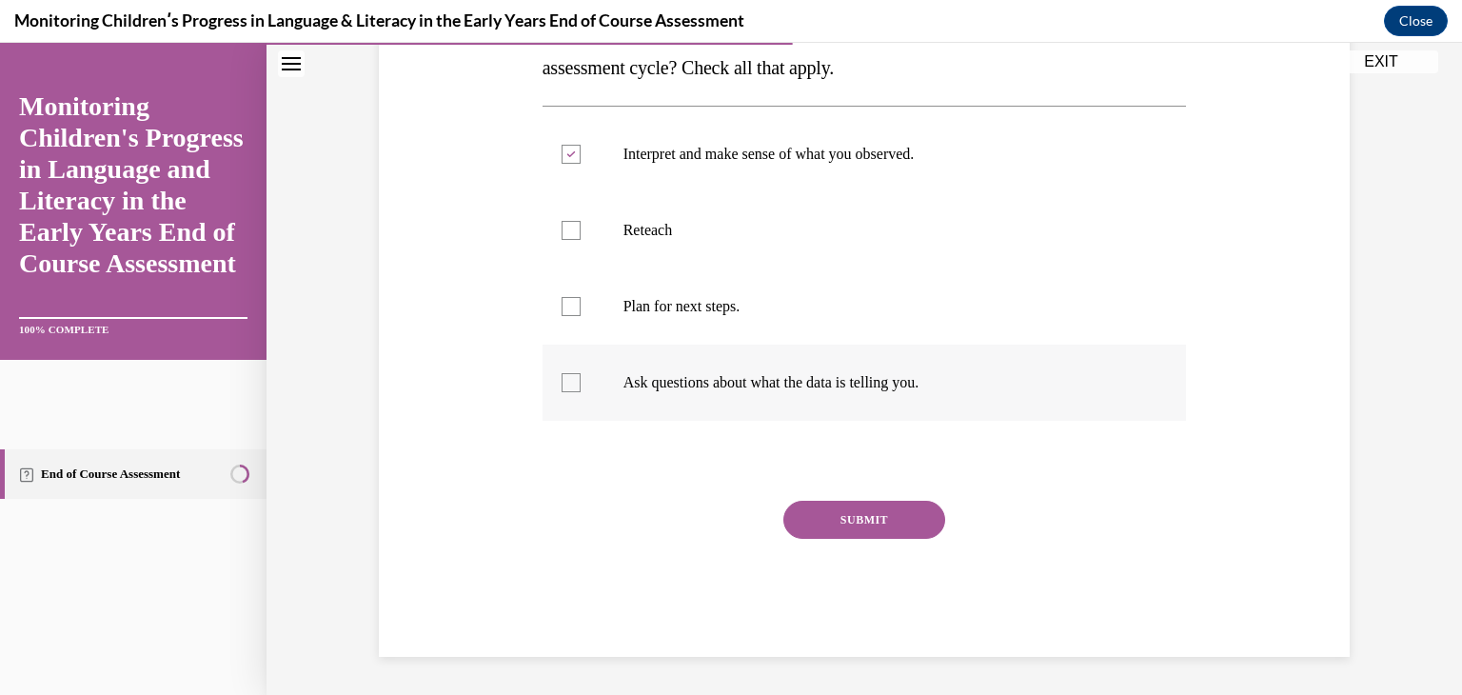
click at [948, 386] on p "Ask questions about what the data is telling you." at bounding box center [882, 382] width 516 height 19
click at [581, 386] on input "Ask questions about what the data is telling you." at bounding box center [571, 382] width 19 height 19
checkbox input "true"
click at [889, 526] on button "SUBMIT" at bounding box center [865, 520] width 162 height 38
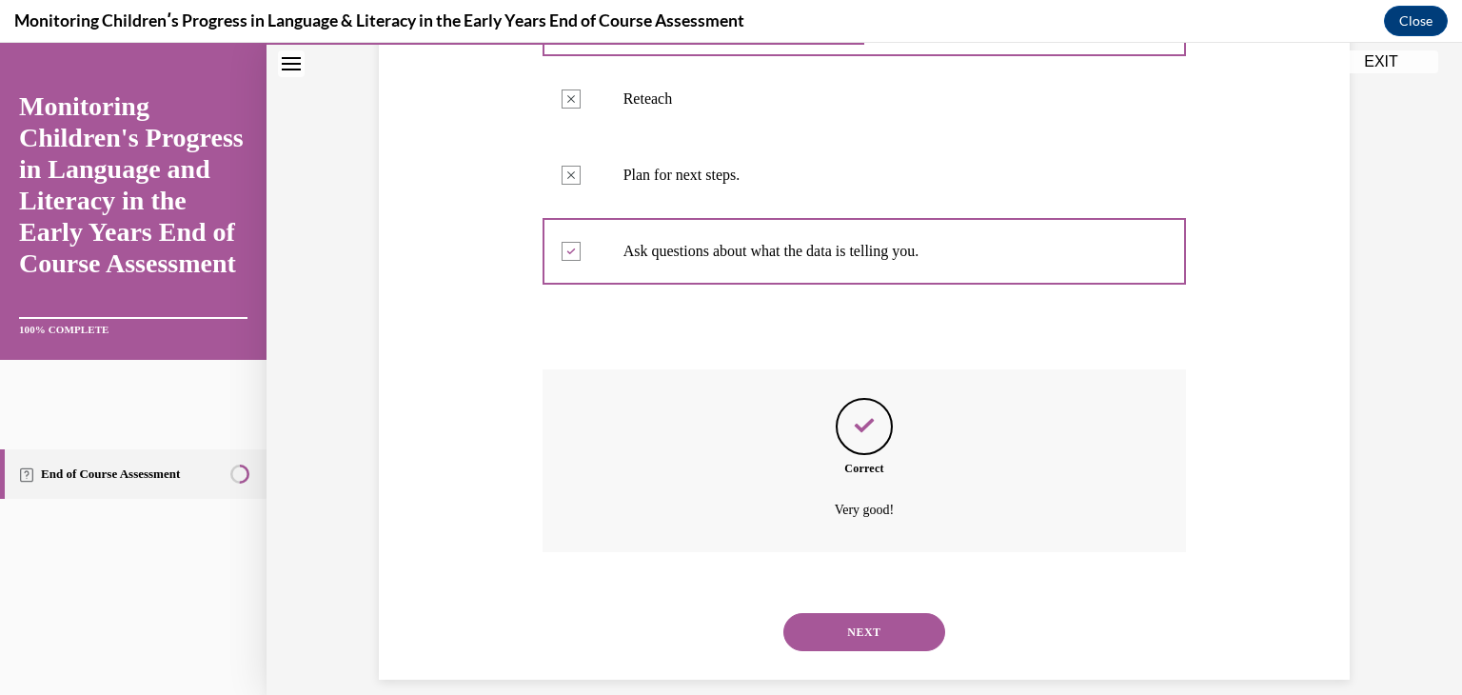
scroll to position [506, 0]
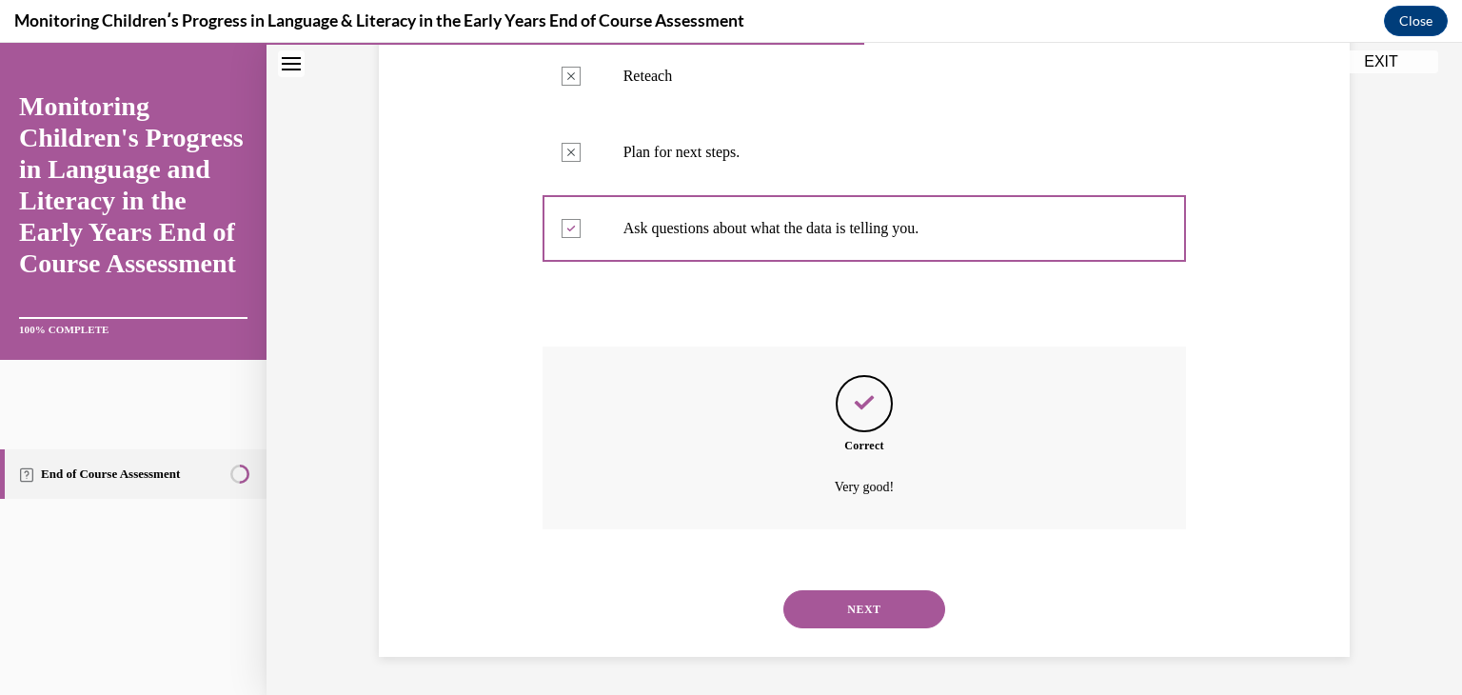
click at [889, 620] on button "NEXT" at bounding box center [865, 609] width 162 height 38
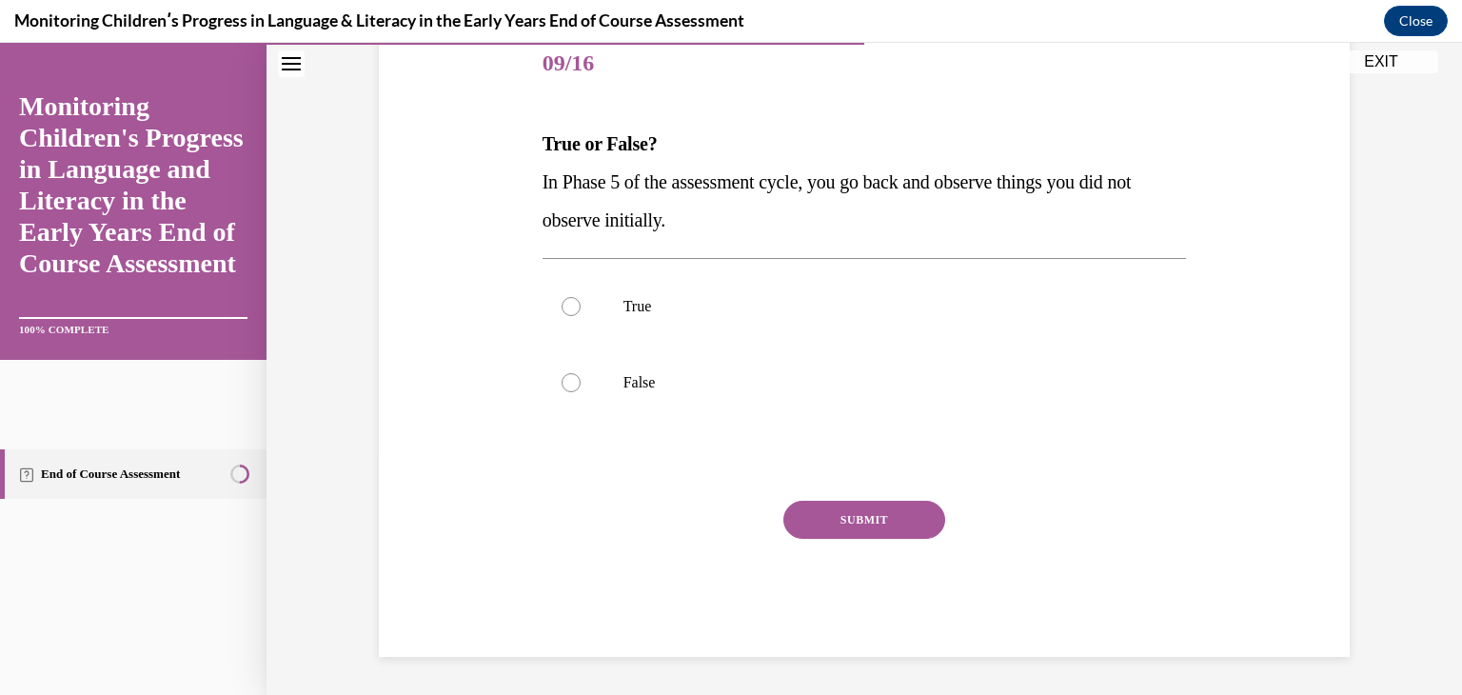
scroll to position [211, 0]
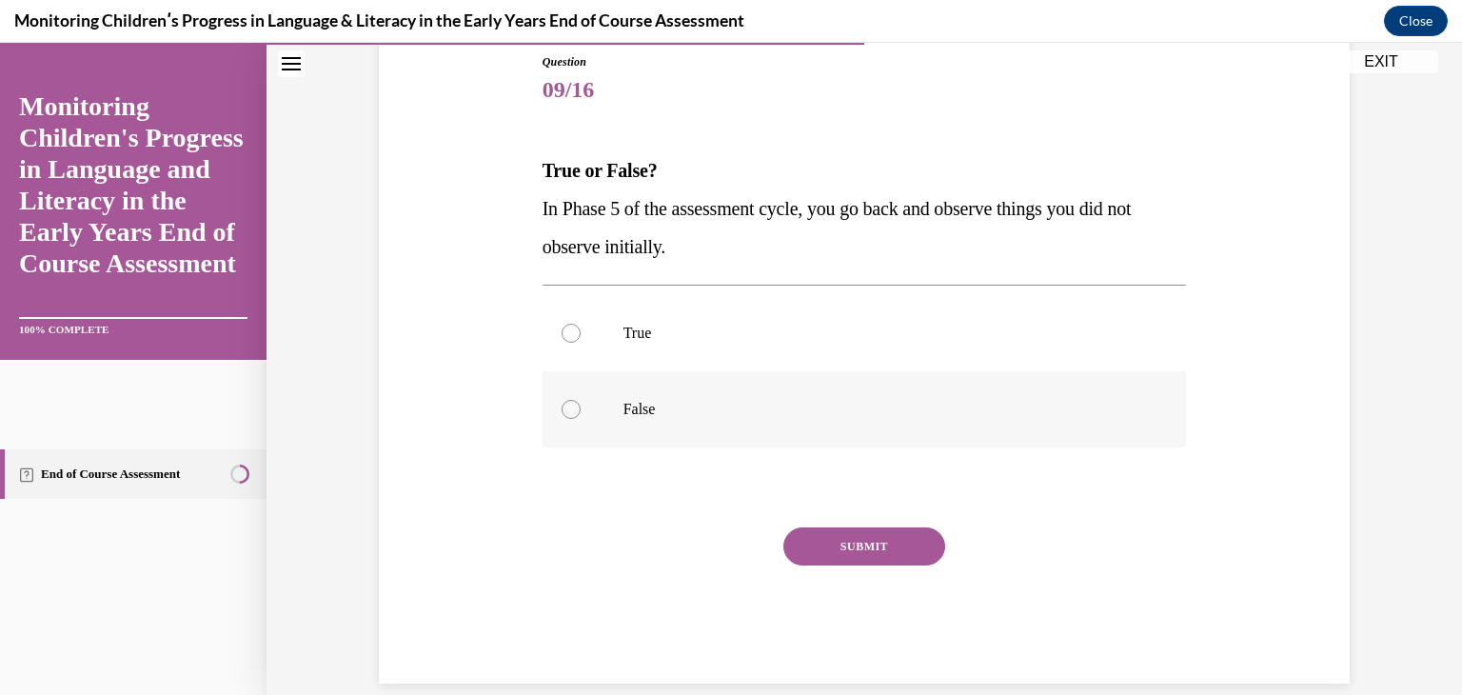
click at [681, 416] on p "False" at bounding box center [882, 409] width 516 height 19
click at [581, 416] on input "False" at bounding box center [571, 409] width 19 height 19
radio input "true"
click at [834, 539] on button "SUBMIT" at bounding box center [865, 546] width 162 height 38
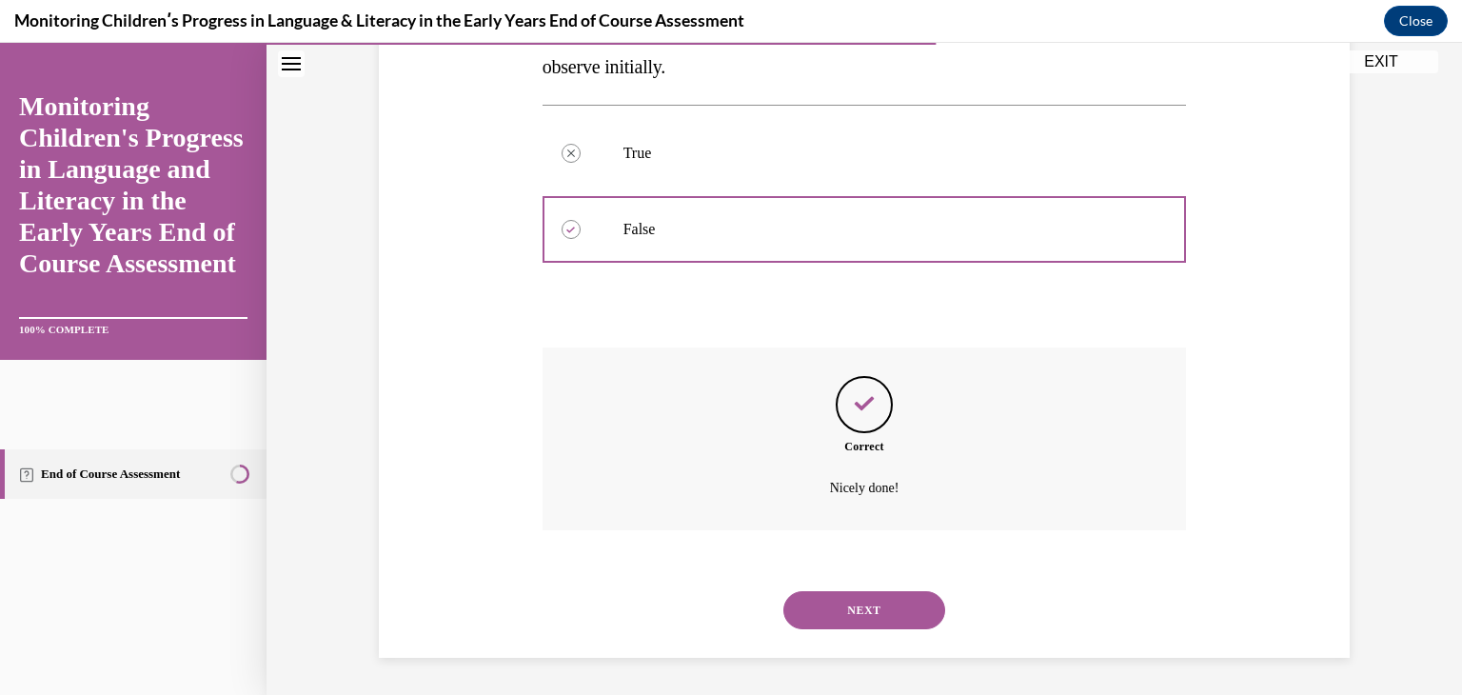
scroll to position [392, 0]
click at [876, 618] on button "NEXT" at bounding box center [865, 609] width 162 height 38
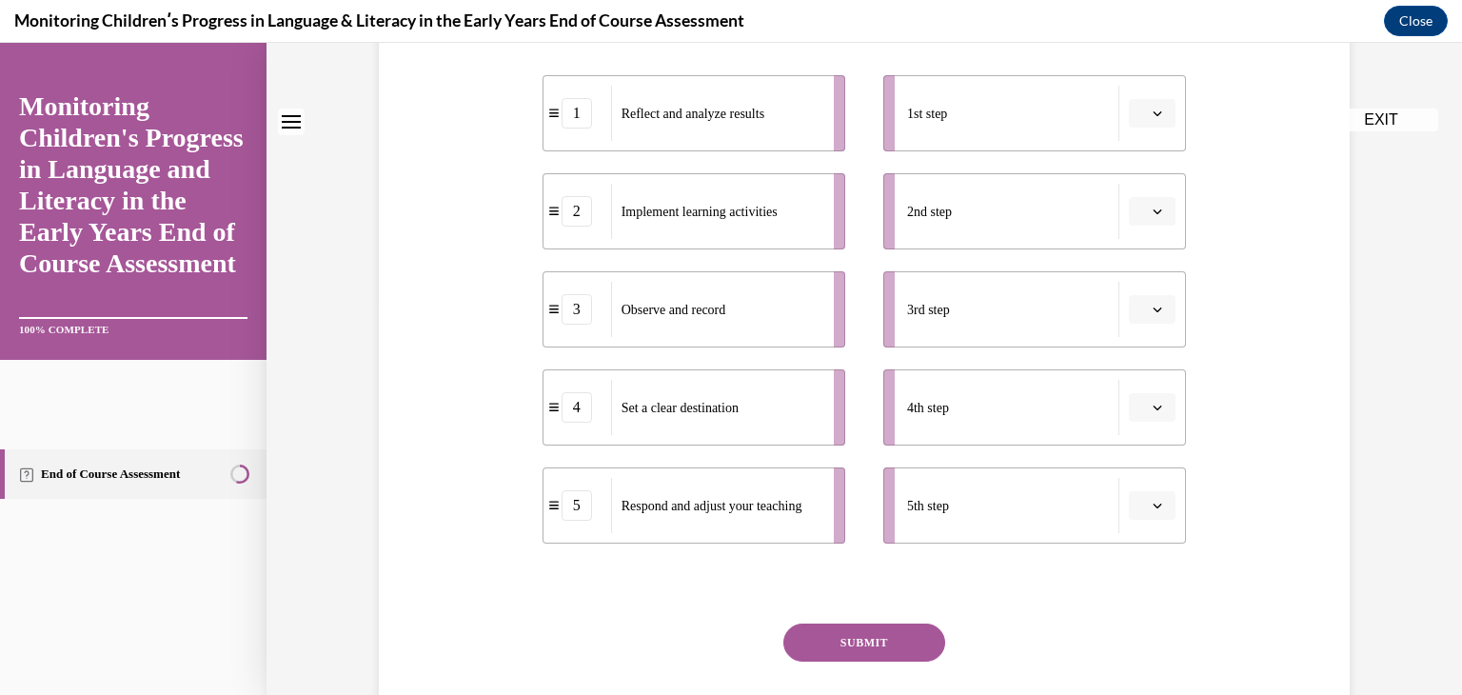
scroll to position [0, 0]
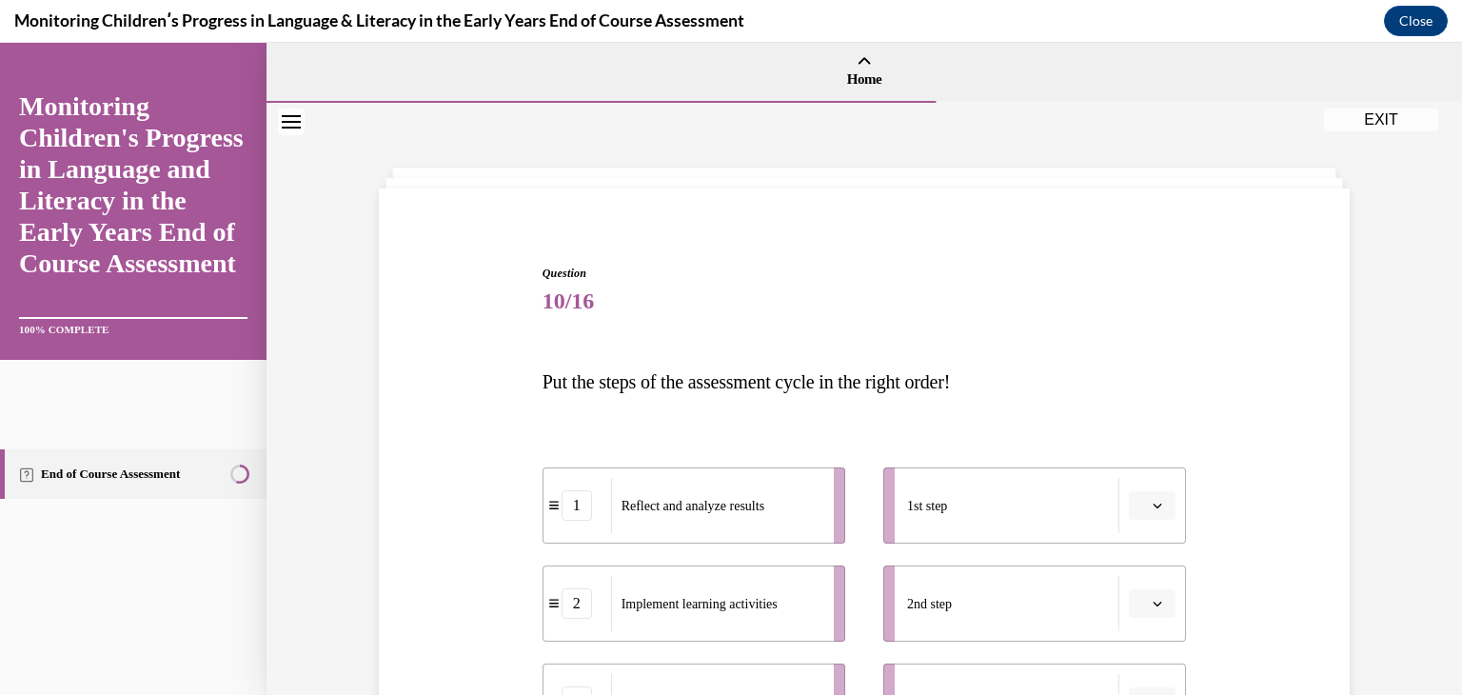
click at [1444, 554] on div "Question 10/16 Put the steps of the assessment cycle in the right order! 1 Refl…" at bounding box center [865, 656] width 1196 height 1107
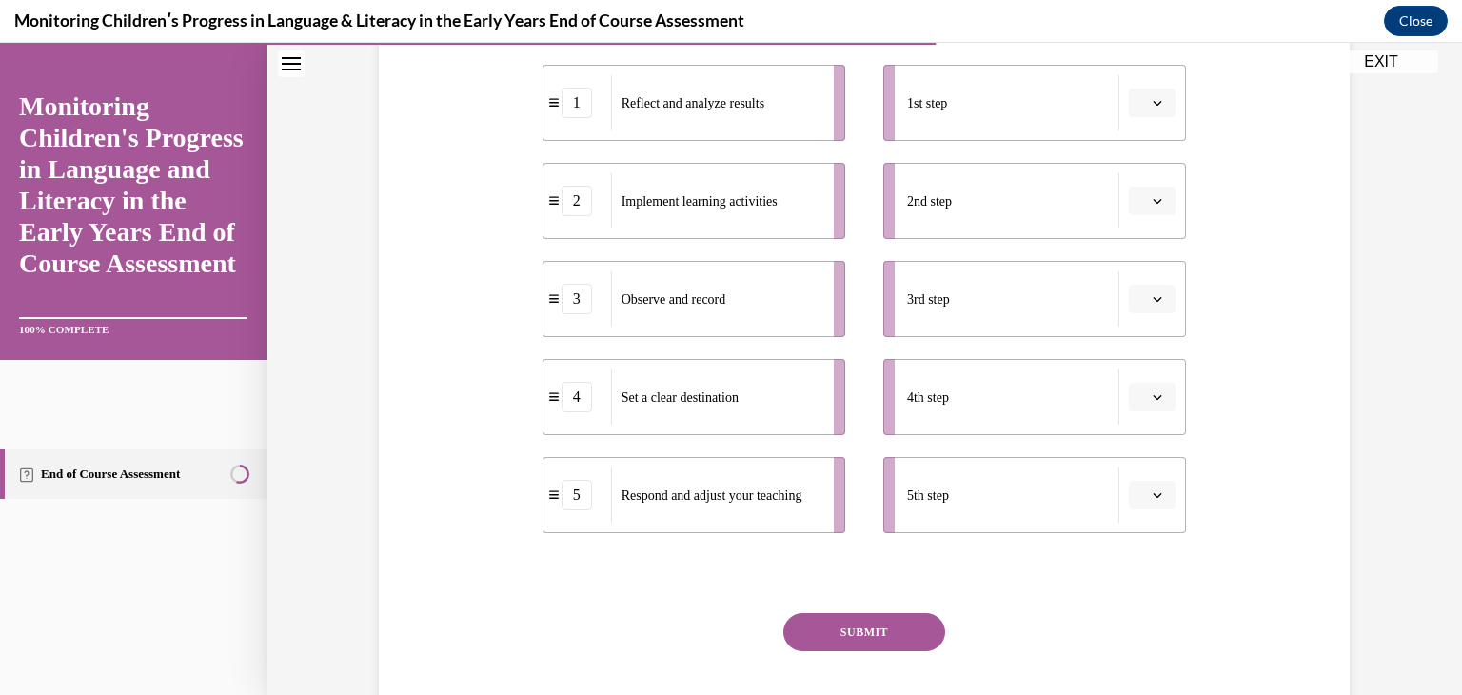
scroll to position [389, 0]
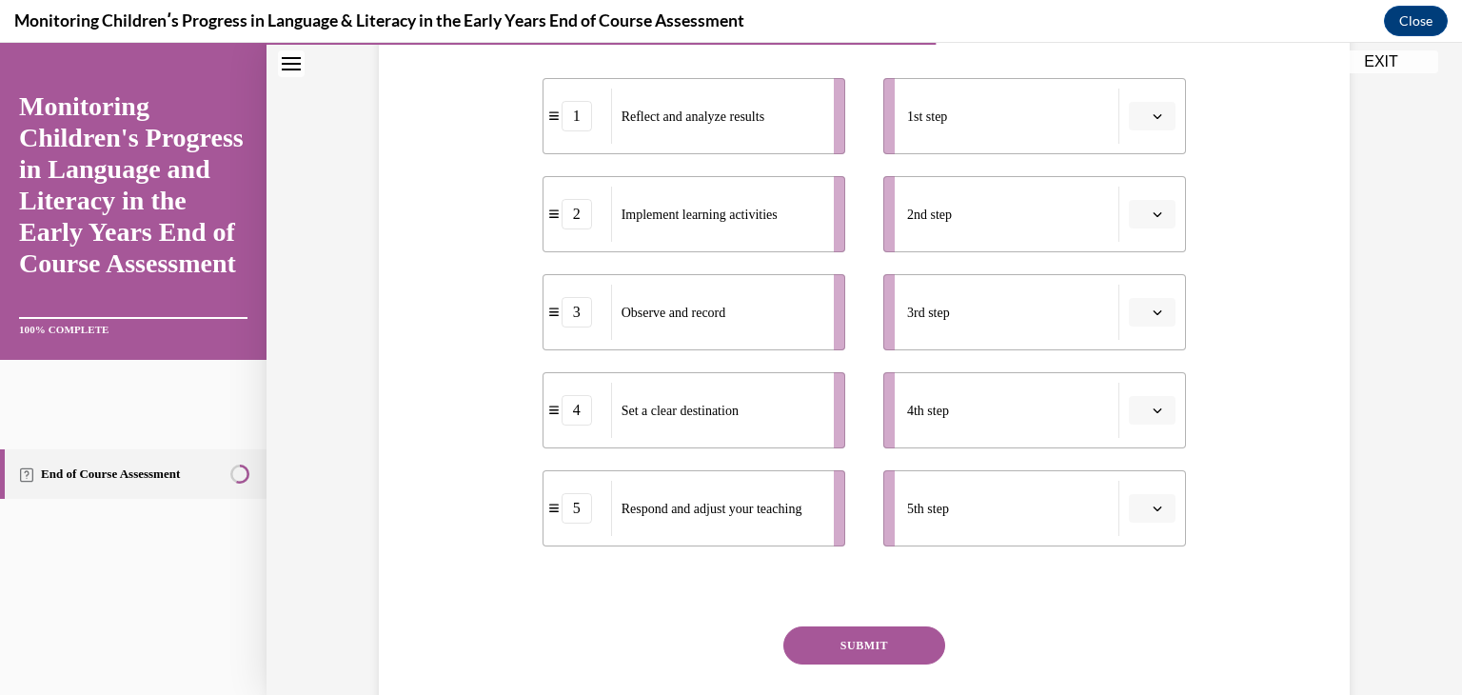
click at [1159, 107] on button "button" at bounding box center [1152, 116] width 47 height 29
click at [1153, 347] on div "5" at bounding box center [1144, 348] width 48 height 38
click at [1141, 218] on span "Please select an option" at bounding box center [1144, 214] width 7 height 19
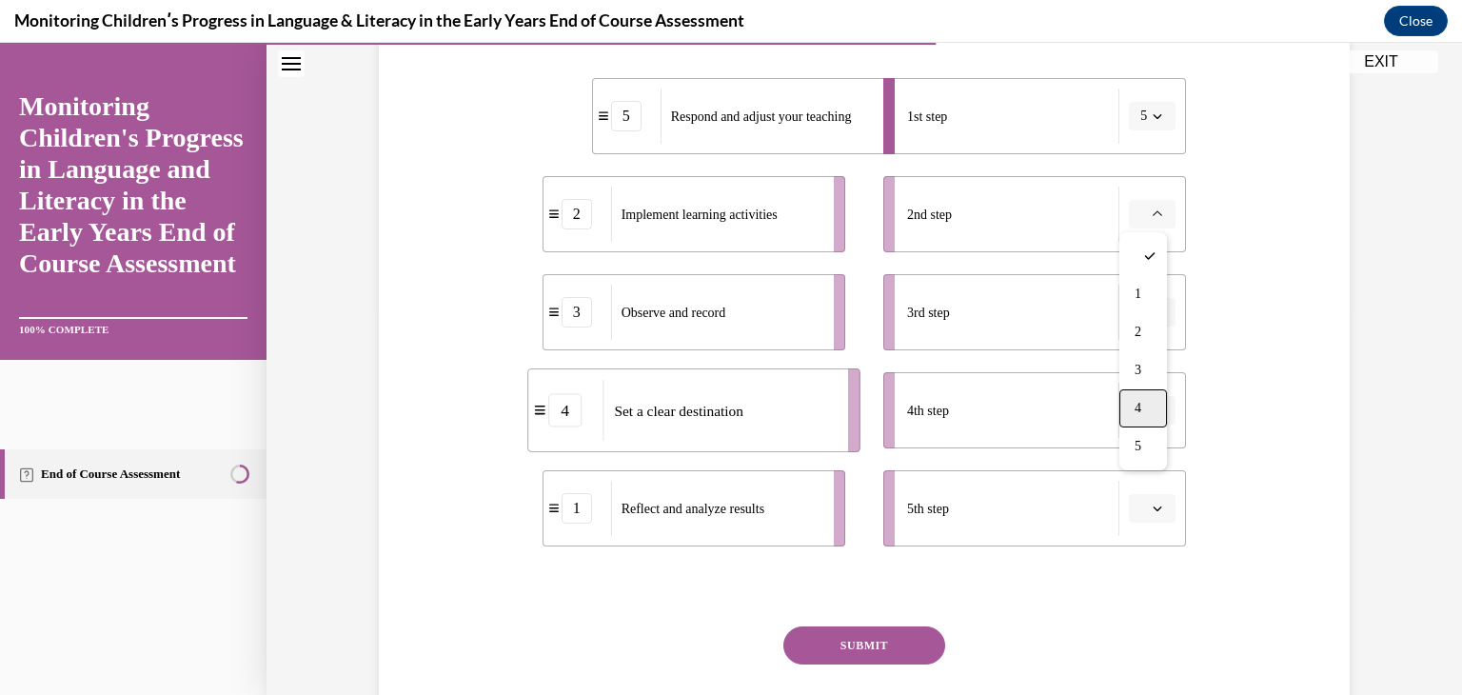
click at [1141, 402] on span "4" at bounding box center [1138, 408] width 7 height 15
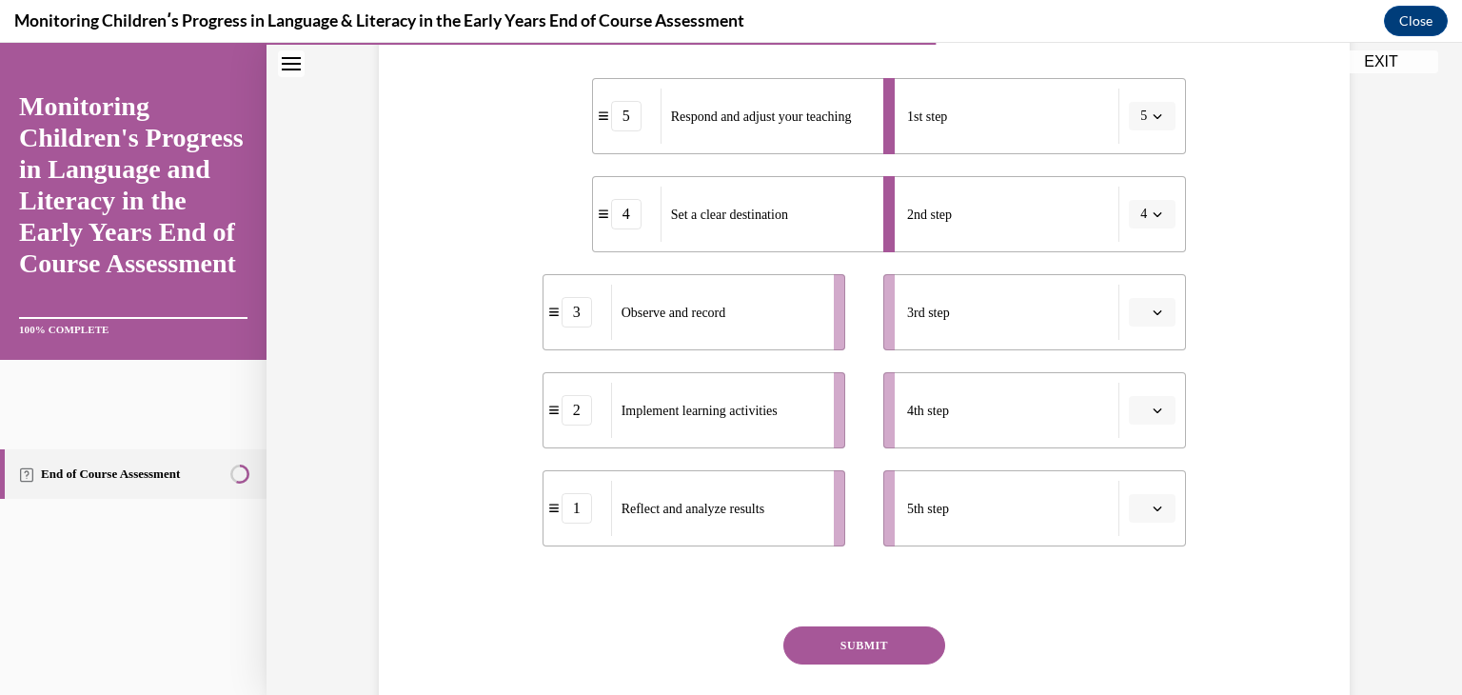
click at [1157, 326] on li "3rd step" at bounding box center [1034, 312] width 303 height 76
click at [1156, 312] on span "button" at bounding box center [1157, 312] width 13 height 13
click at [1149, 387] on div "1" at bounding box center [1144, 392] width 48 height 38
click at [1151, 415] on span "button" at bounding box center [1157, 410] width 13 height 13
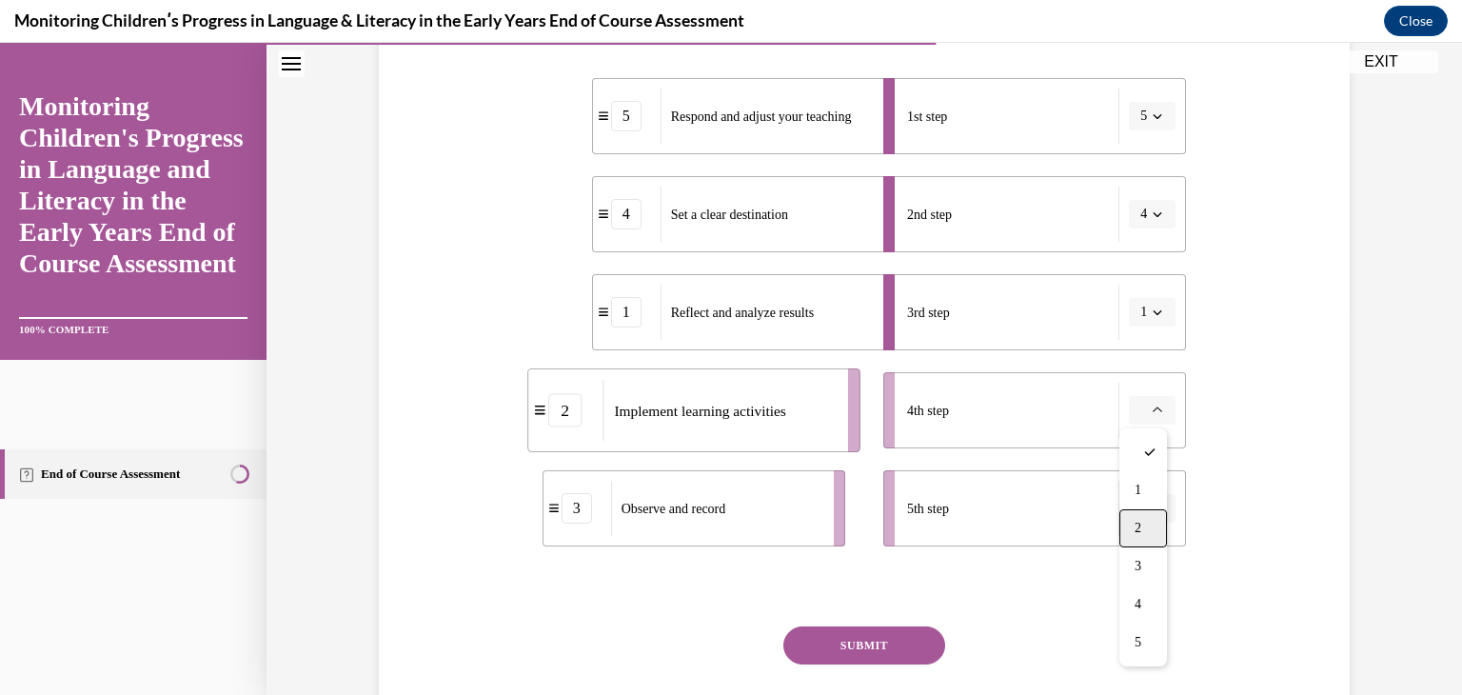
click at [1159, 523] on div "2" at bounding box center [1144, 528] width 48 height 38
click at [1157, 516] on button "button" at bounding box center [1152, 508] width 47 height 29
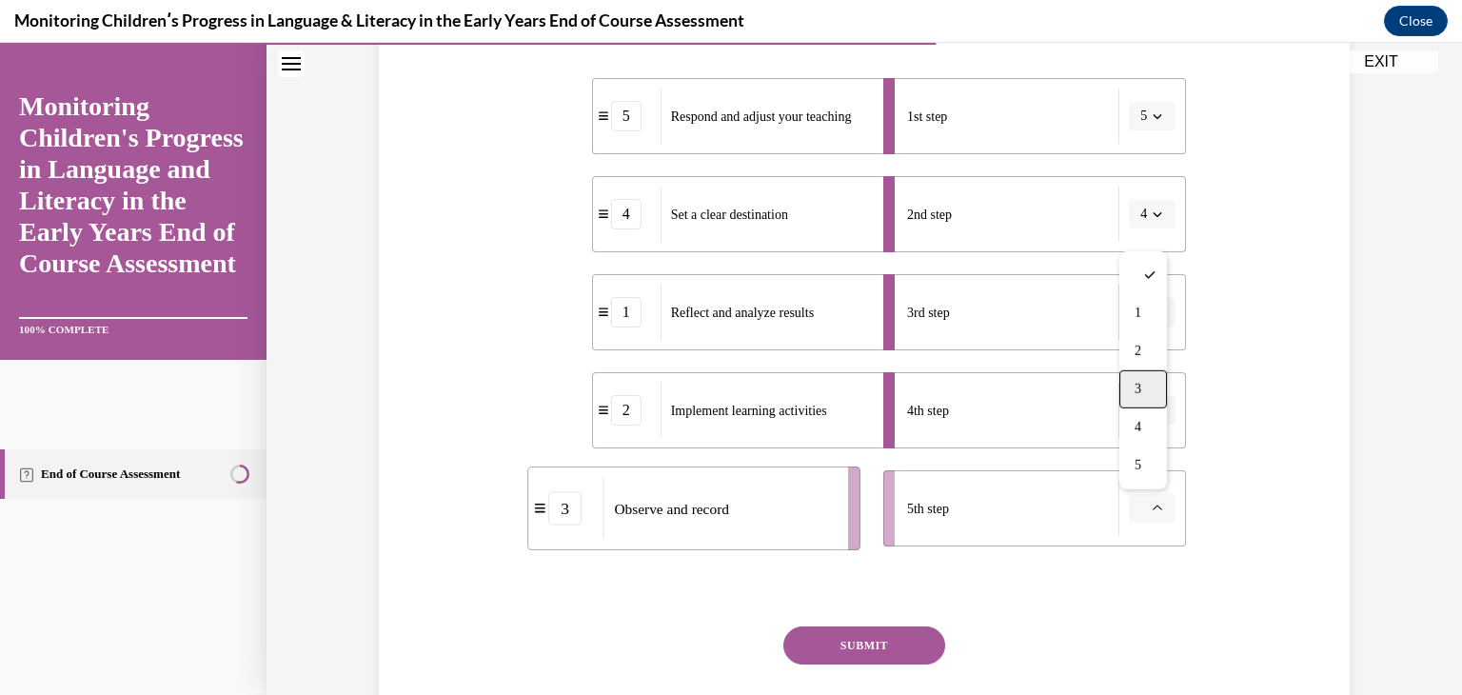
click at [1154, 370] on div "3" at bounding box center [1144, 389] width 48 height 38
click at [1161, 111] on button "5" at bounding box center [1152, 116] width 47 height 29
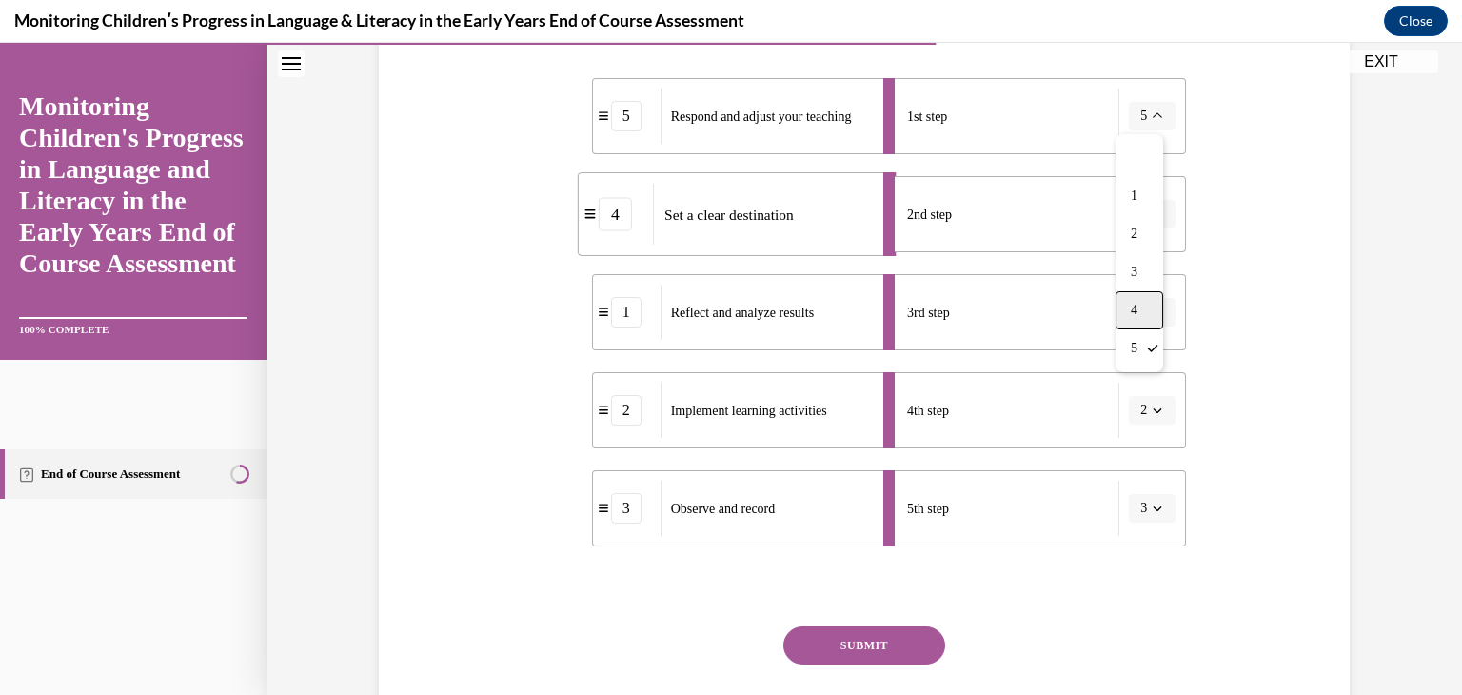
click at [1145, 302] on div "4" at bounding box center [1140, 310] width 48 height 38
click at [637, 124] on div "4" at bounding box center [627, 116] width 68 height 30
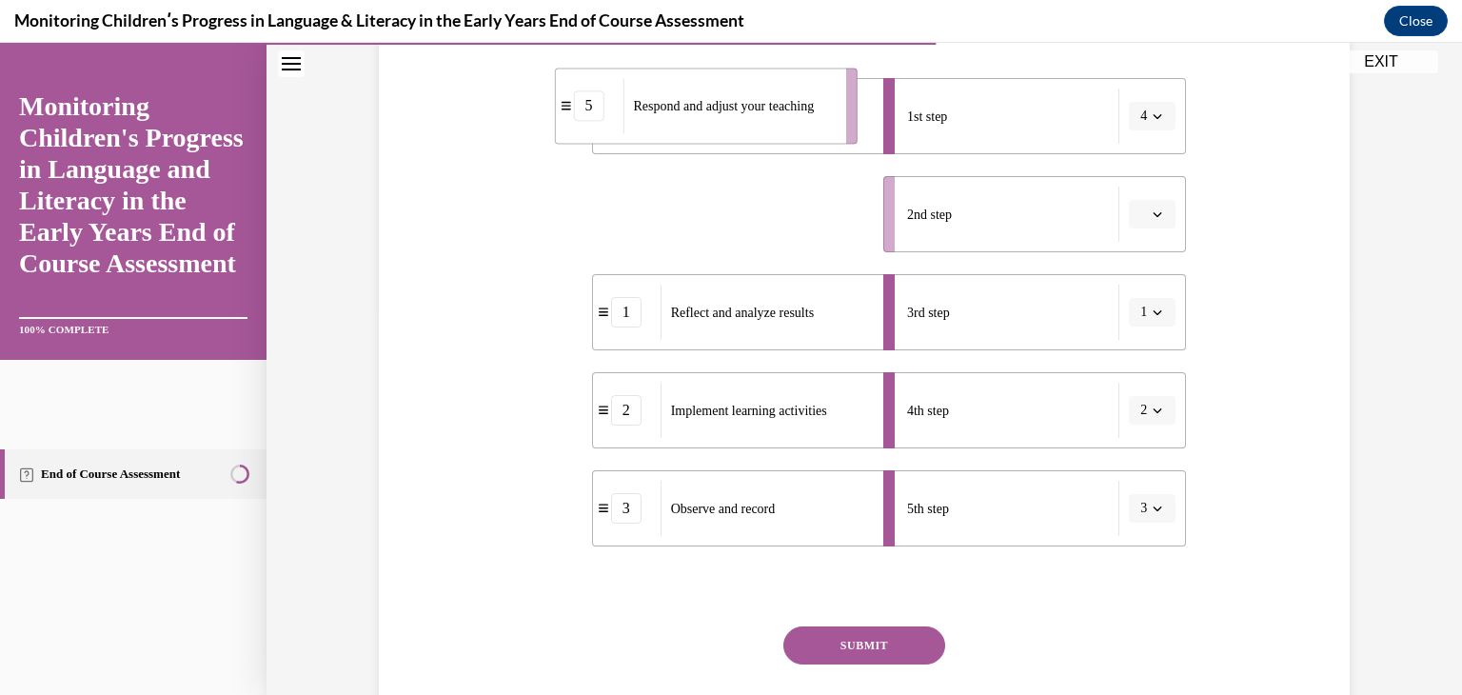
drag, startPoint x: 712, startPoint y: 200, endPoint x: 724, endPoint y: 96, distance: 104.4
click at [724, 96] on div "Respond and adjust your teaching" at bounding box center [728, 105] width 210 height 55
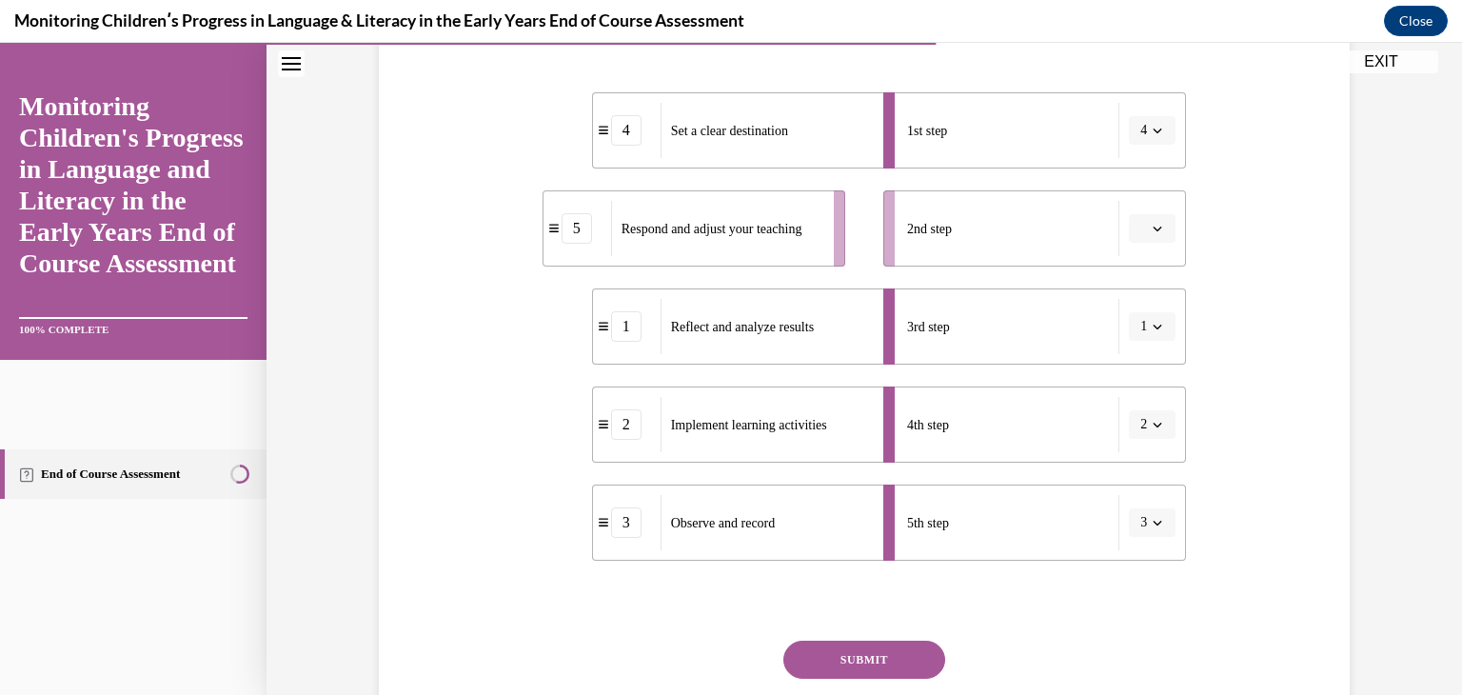
click at [1155, 224] on icon "button" at bounding box center [1158, 229] width 10 height 10
click at [1145, 332] on div "2" at bounding box center [1144, 347] width 48 height 38
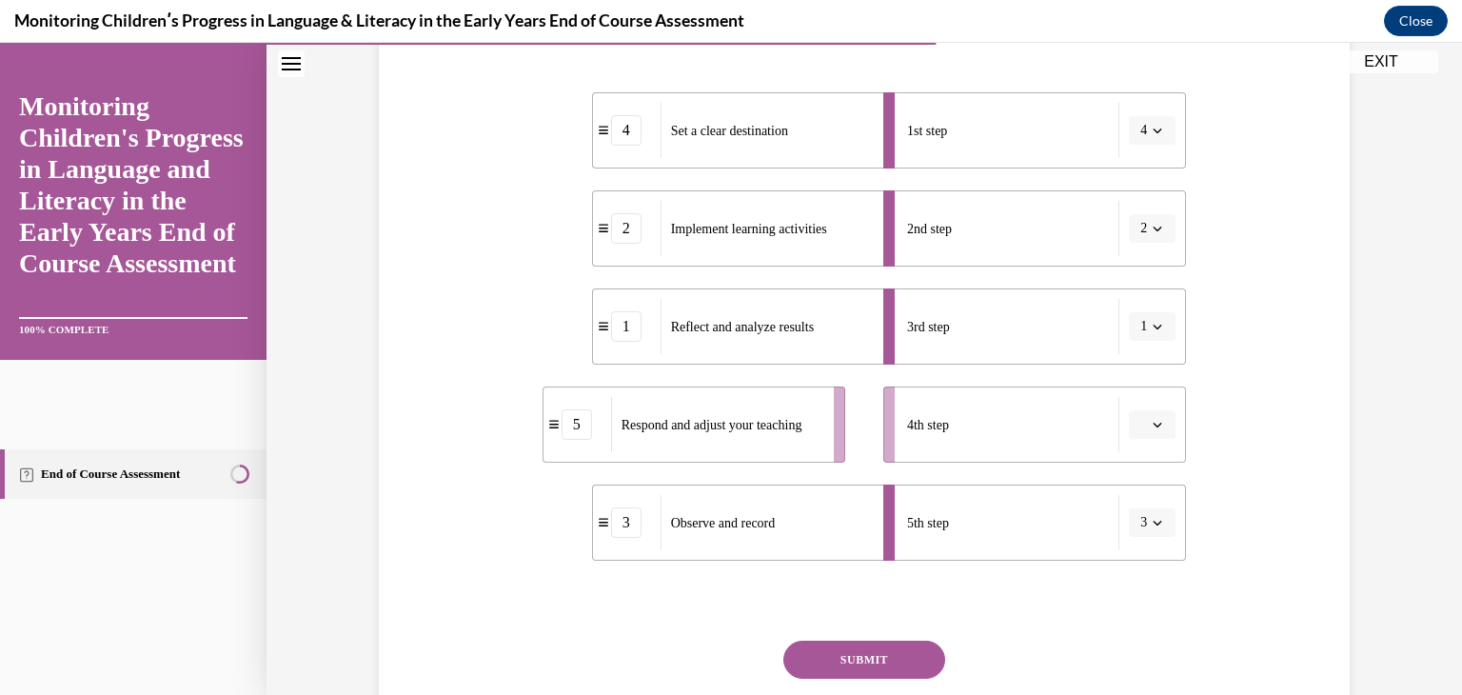
click at [1151, 332] on span "button" at bounding box center [1157, 326] width 13 height 13
click at [1150, 485] on div "3" at bounding box center [1140, 483] width 48 height 38
click at [1154, 425] on icon "button" at bounding box center [1158, 425] width 9 height 5
click at [1156, 495] on div "1" at bounding box center [1144, 505] width 48 height 38
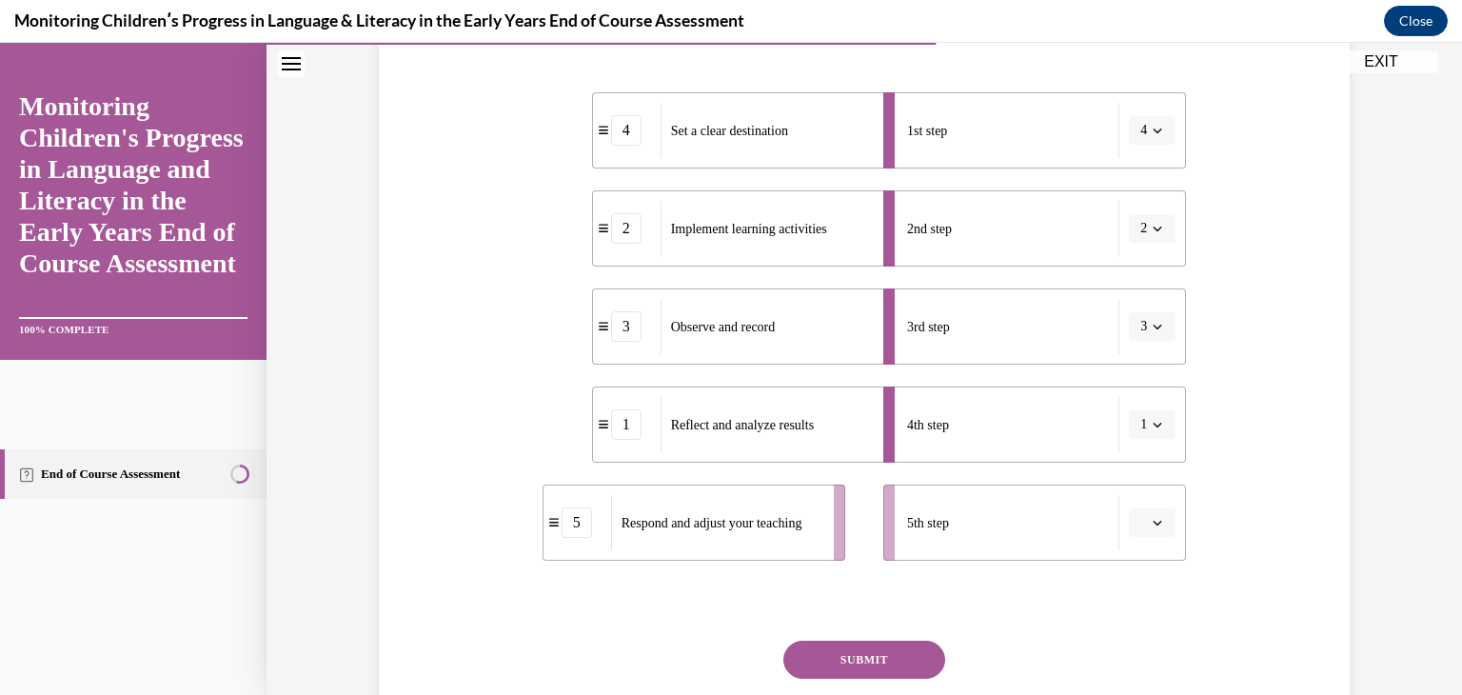
click at [1154, 523] on icon "button" at bounding box center [1158, 523] width 10 height 10
click at [1154, 477] on div "5" at bounding box center [1144, 480] width 48 height 38
click at [883, 665] on button "SUBMIT" at bounding box center [865, 660] width 162 height 38
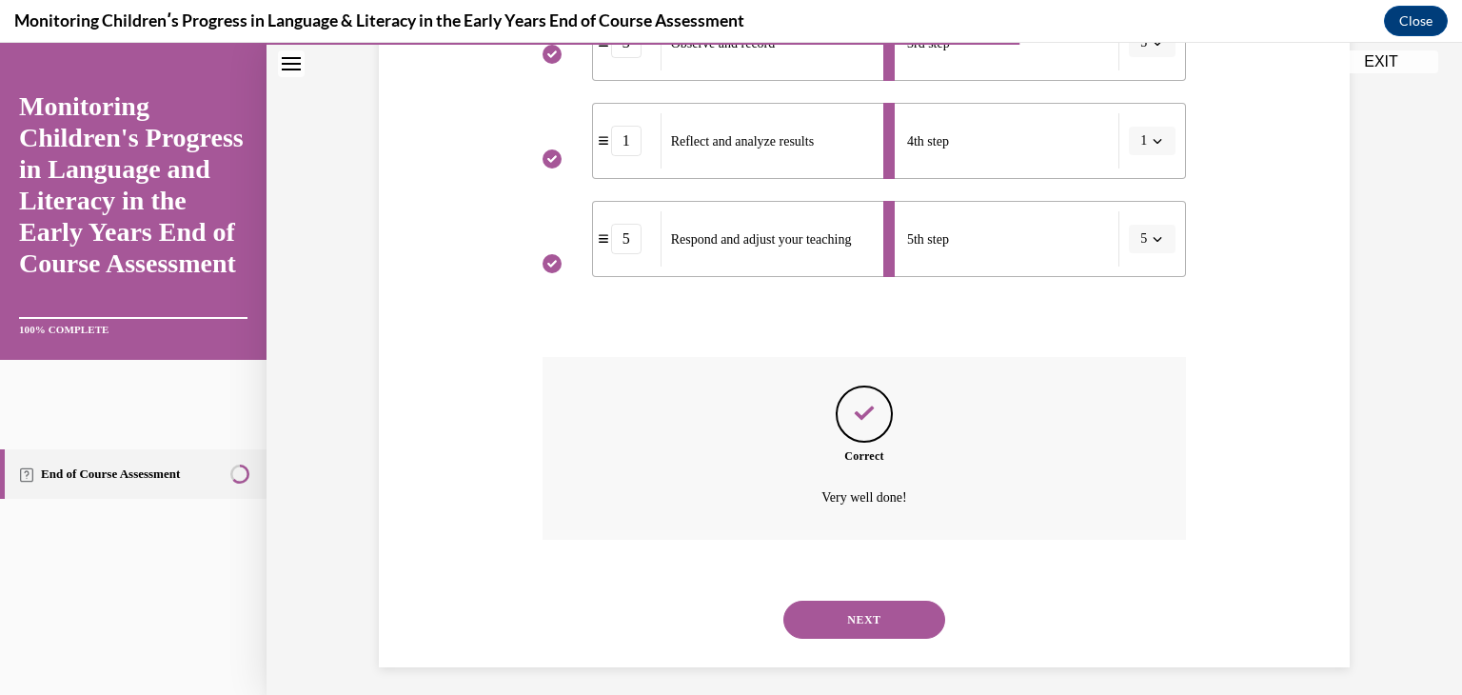
scroll to position [669, 0]
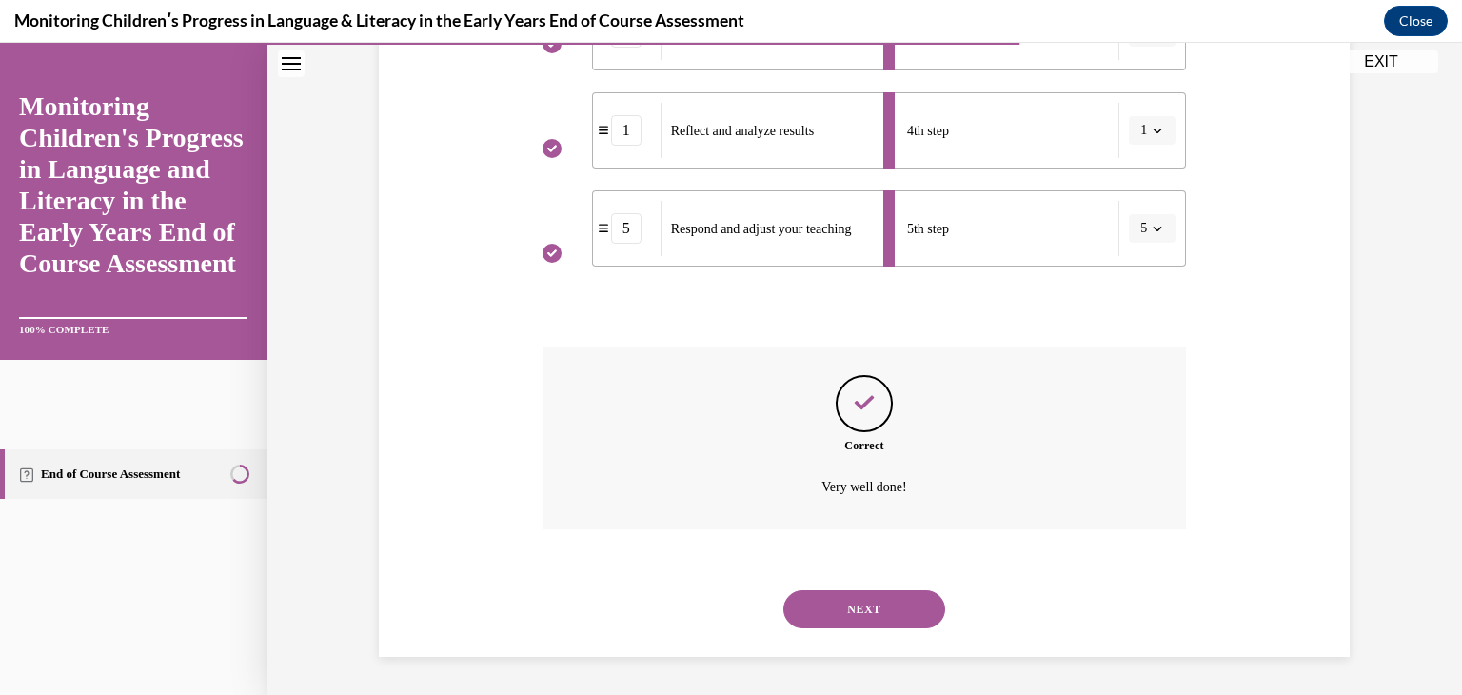
click at [882, 599] on button "NEXT" at bounding box center [865, 609] width 162 height 38
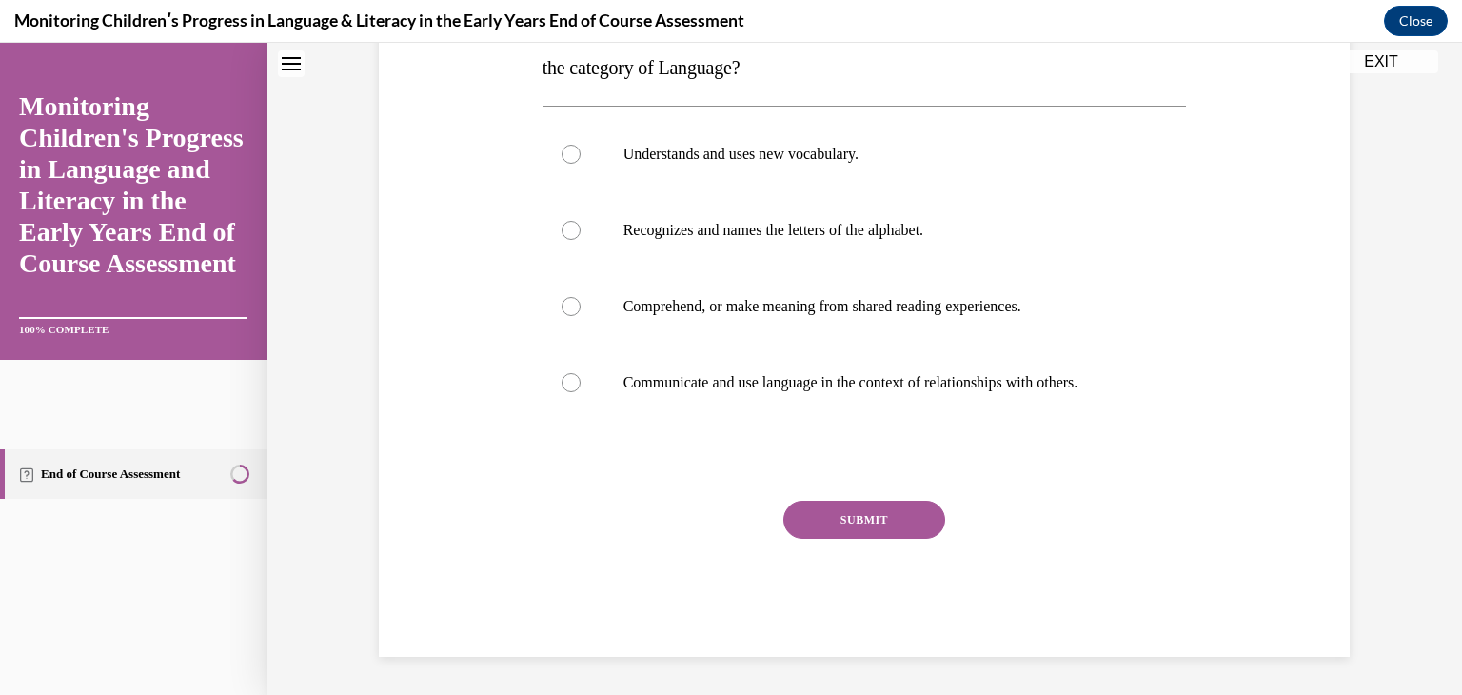
scroll to position [0, 0]
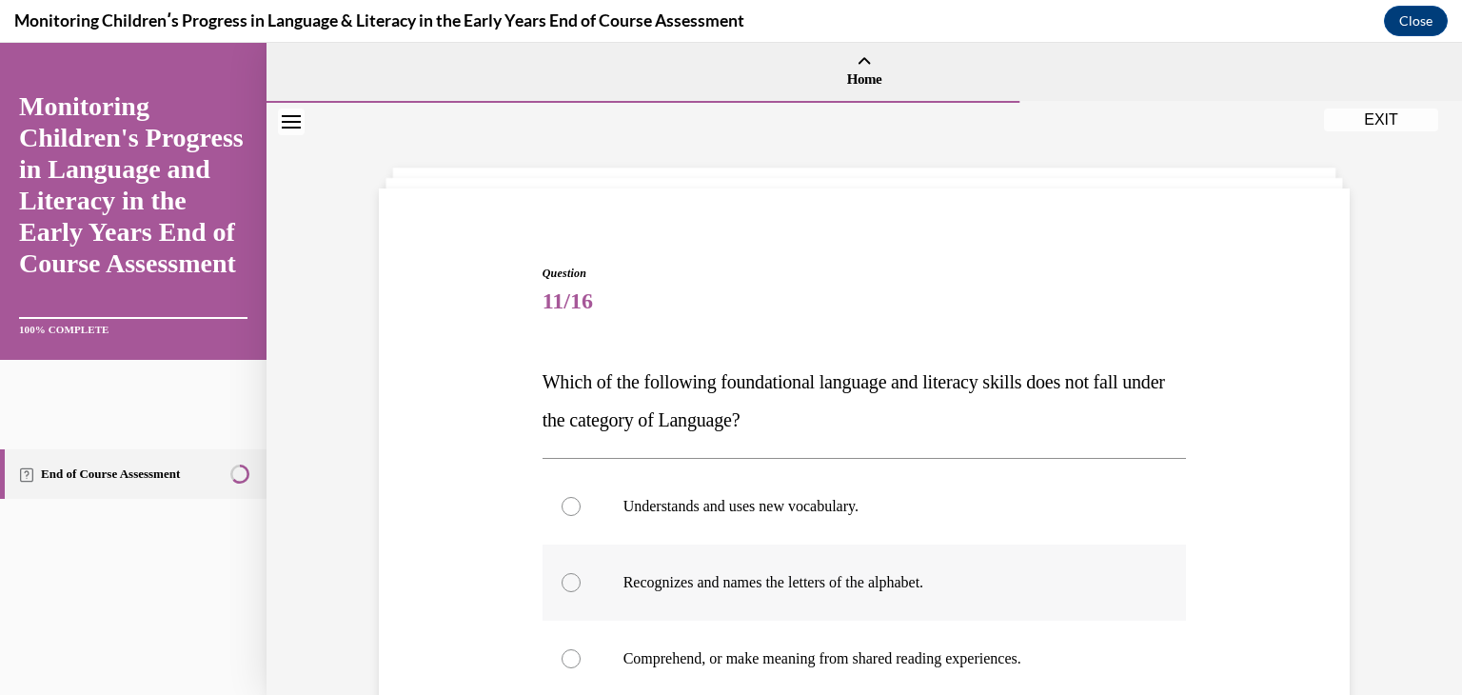
click at [881, 599] on label "Recognizes and names the letters of the alphabet." at bounding box center [865, 583] width 645 height 76
click at [581, 592] on input "Recognizes and names the letters of the alphabet." at bounding box center [571, 582] width 19 height 19
radio input "true"
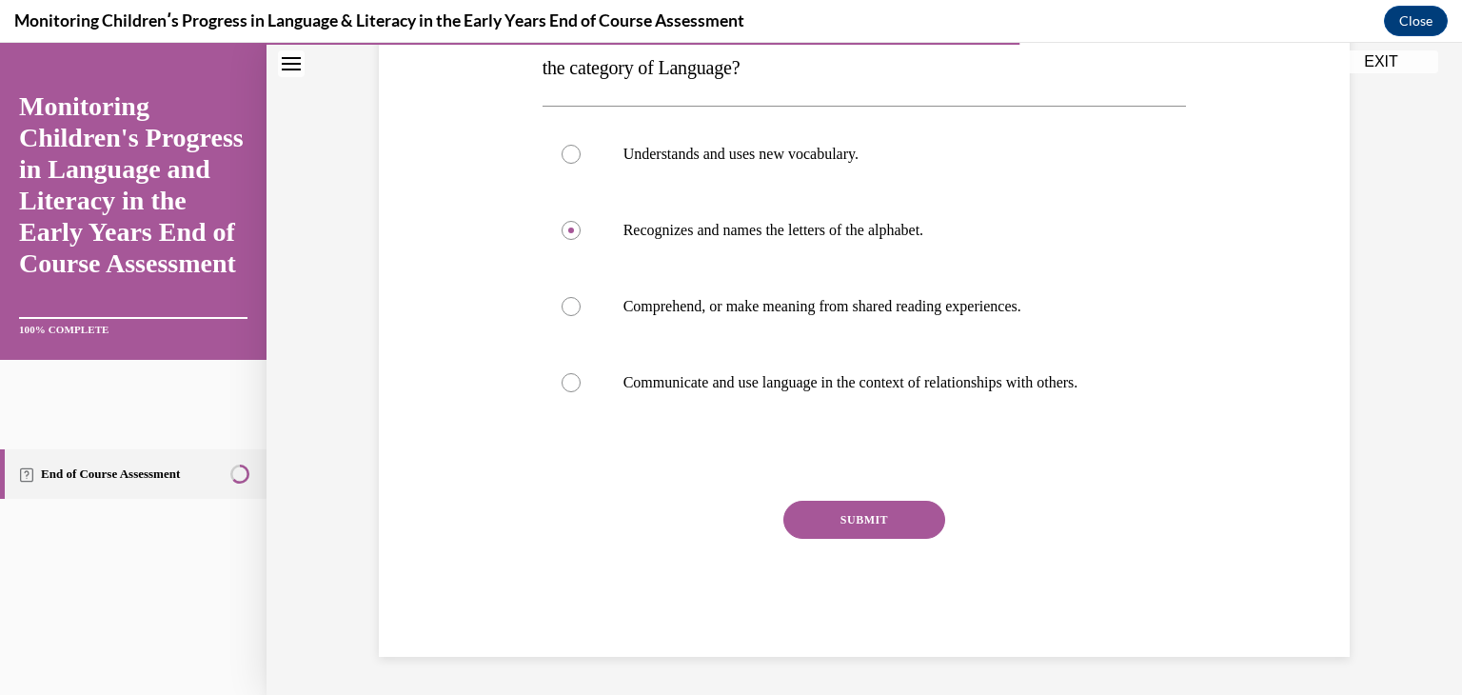
click at [897, 530] on button "SUBMIT" at bounding box center [865, 520] width 162 height 38
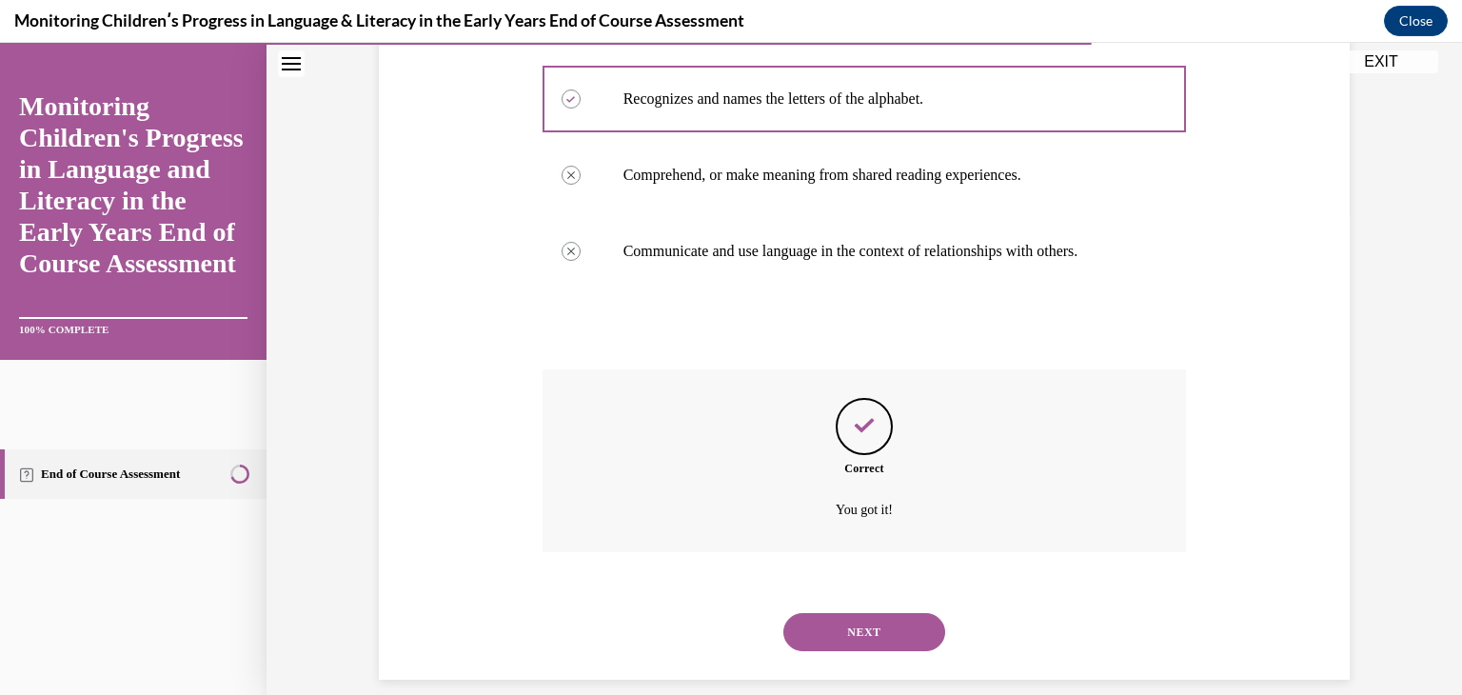
scroll to position [506, 0]
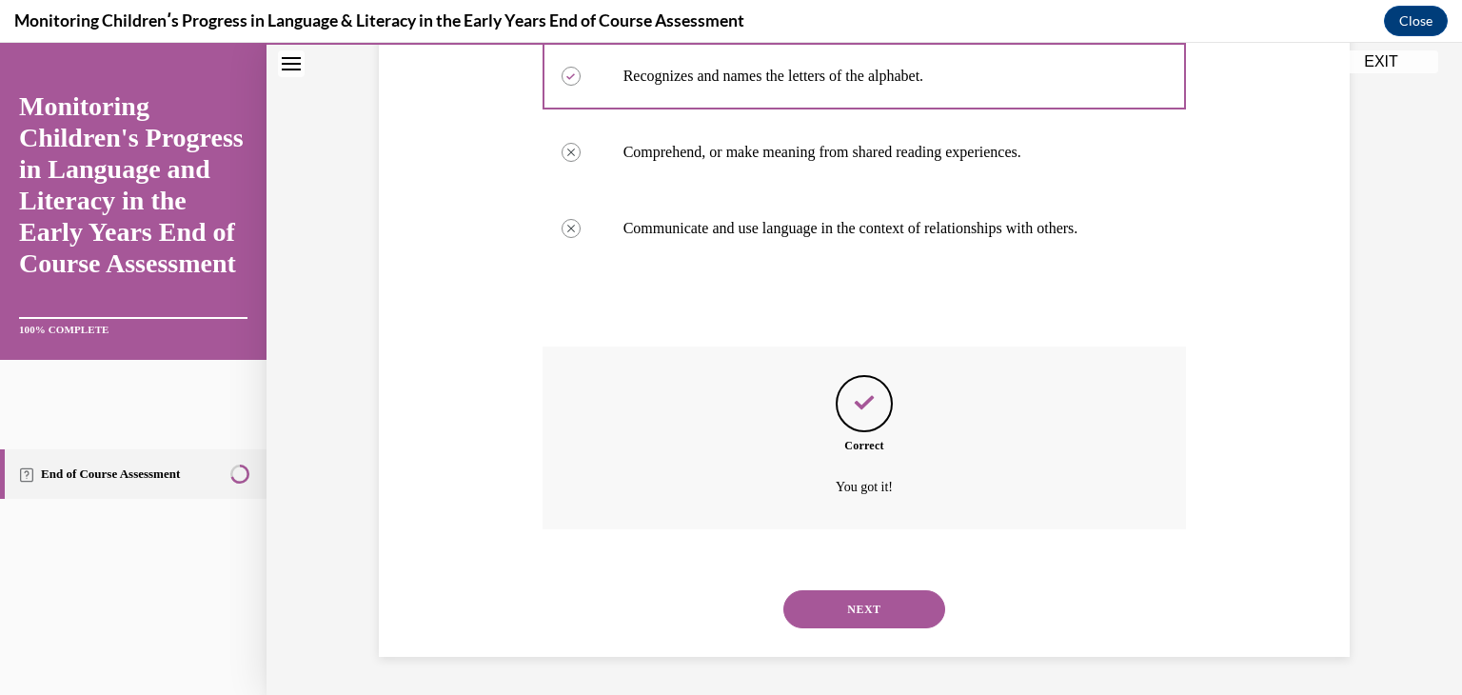
click at [862, 612] on button "NEXT" at bounding box center [865, 609] width 162 height 38
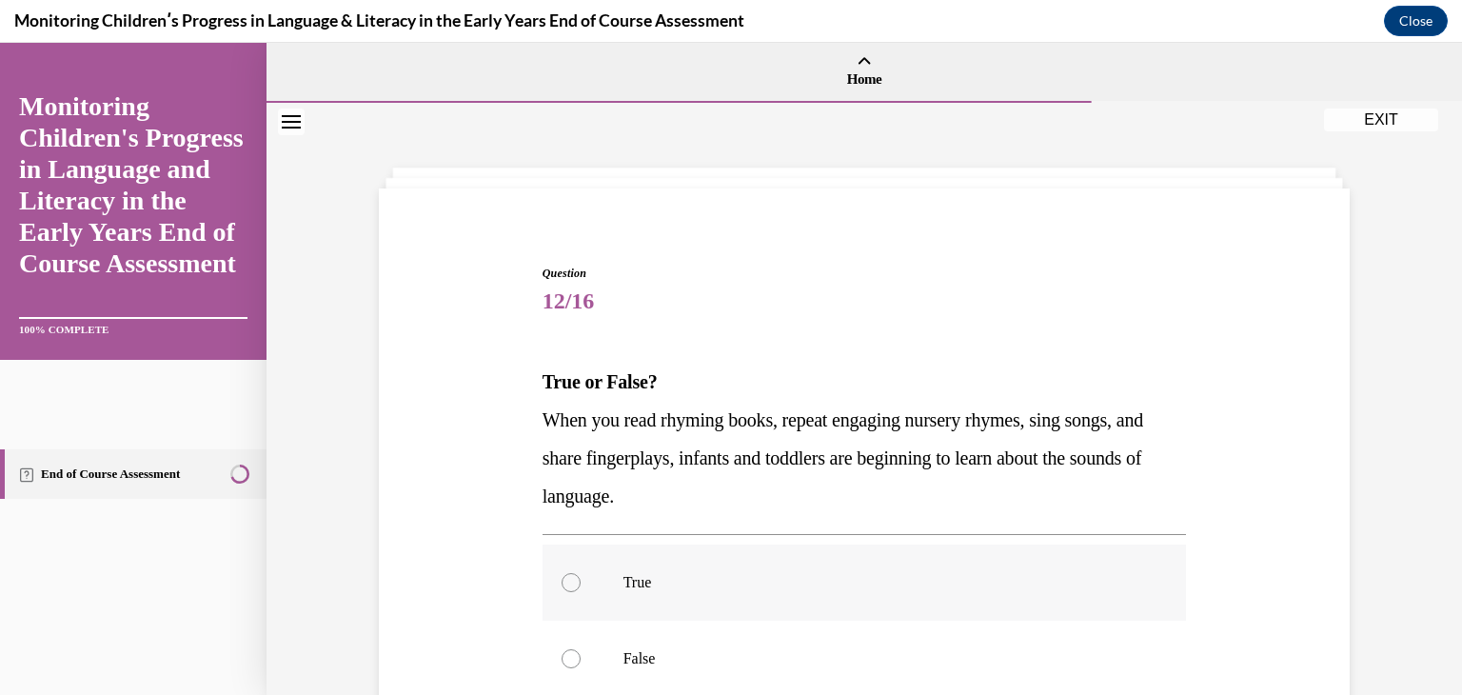
click at [725, 594] on label "True" at bounding box center [865, 583] width 645 height 76
click at [581, 592] on input "True" at bounding box center [571, 582] width 19 height 19
radio input "true"
click at [1445, 637] on div "Question 12/16 True or False? When you read rhyming books, repeat engaging nurs…" at bounding box center [865, 537] width 1196 height 868
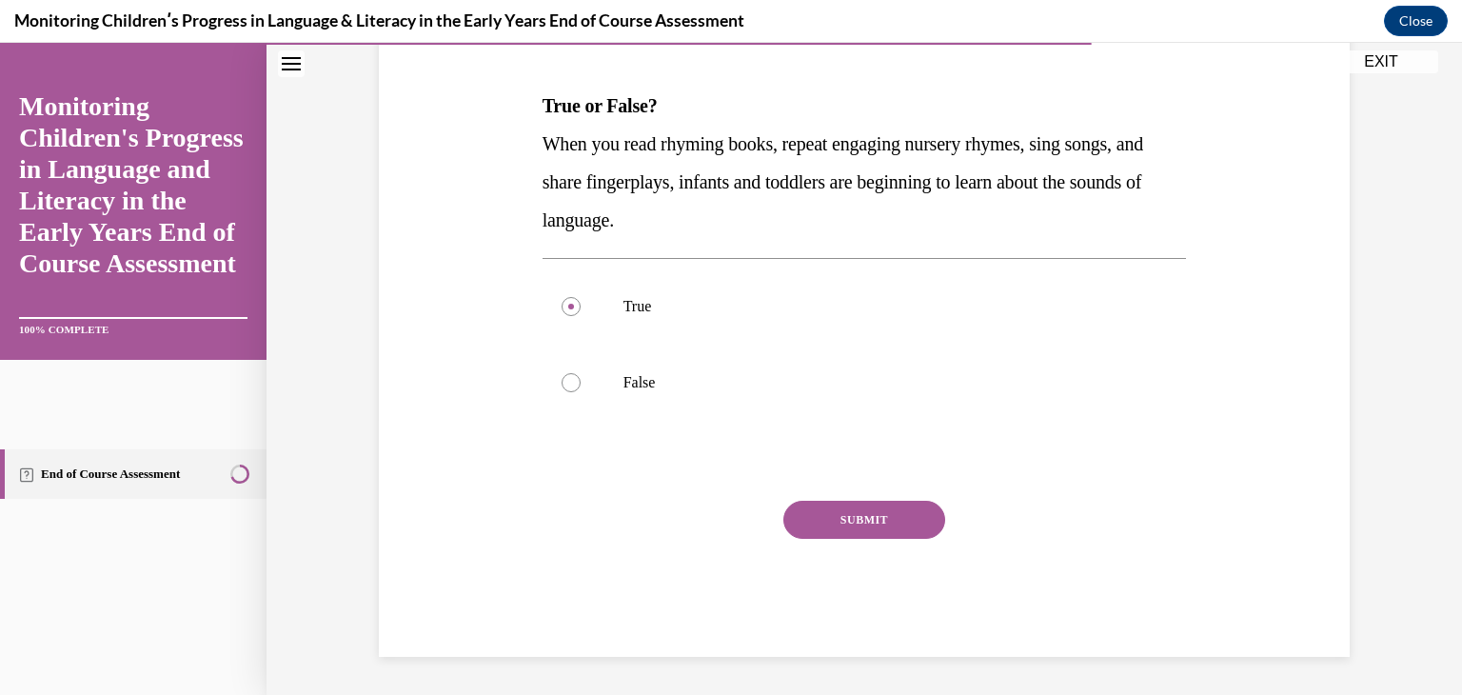
click at [899, 520] on button "SUBMIT" at bounding box center [865, 520] width 162 height 38
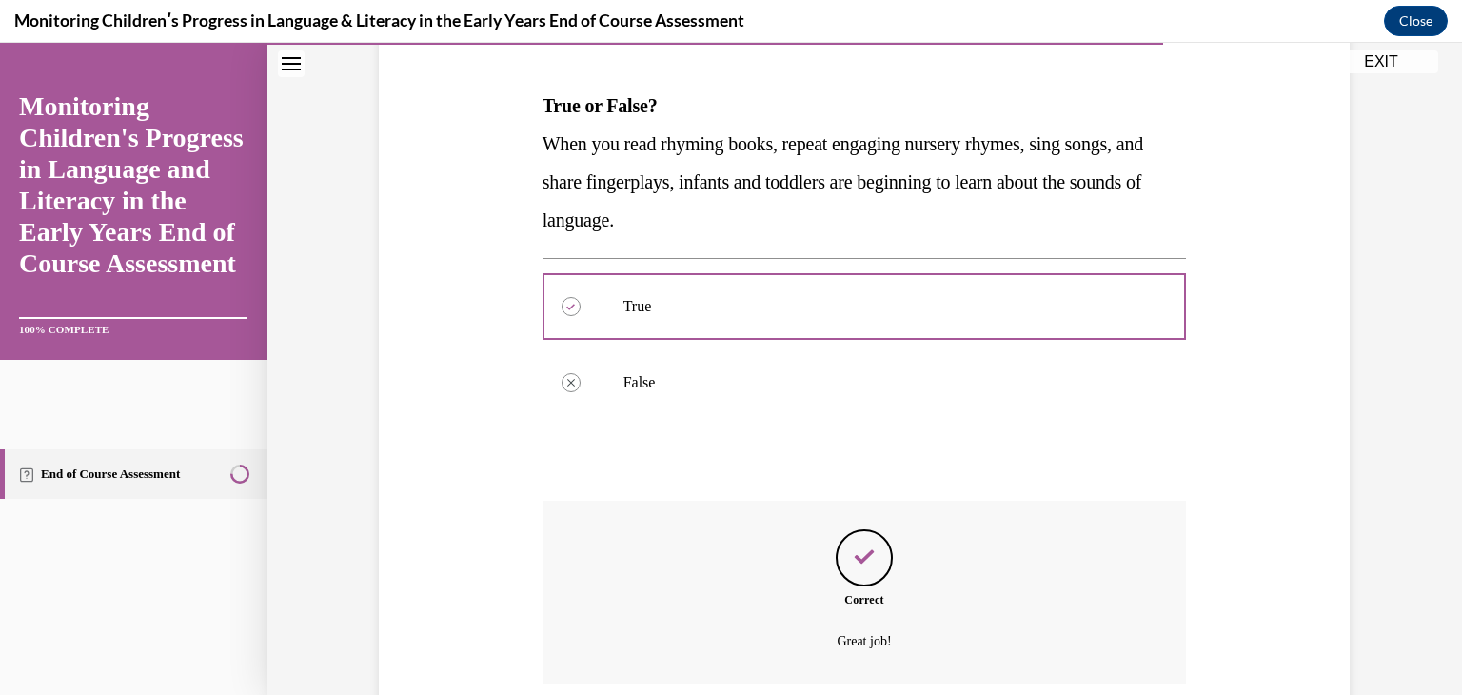
scroll to position [430, 0]
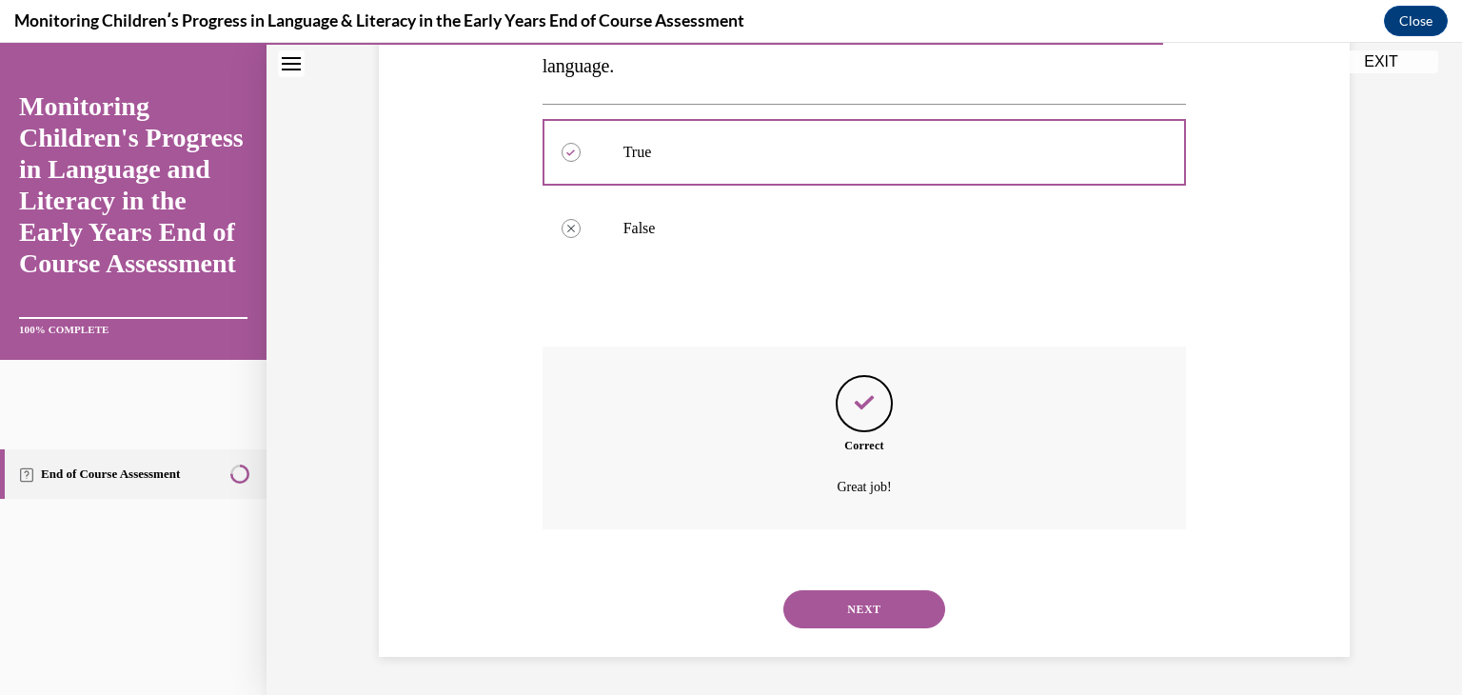
click at [850, 610] on button "NEXT" at bounding box center [865, 609] width 162 height 38
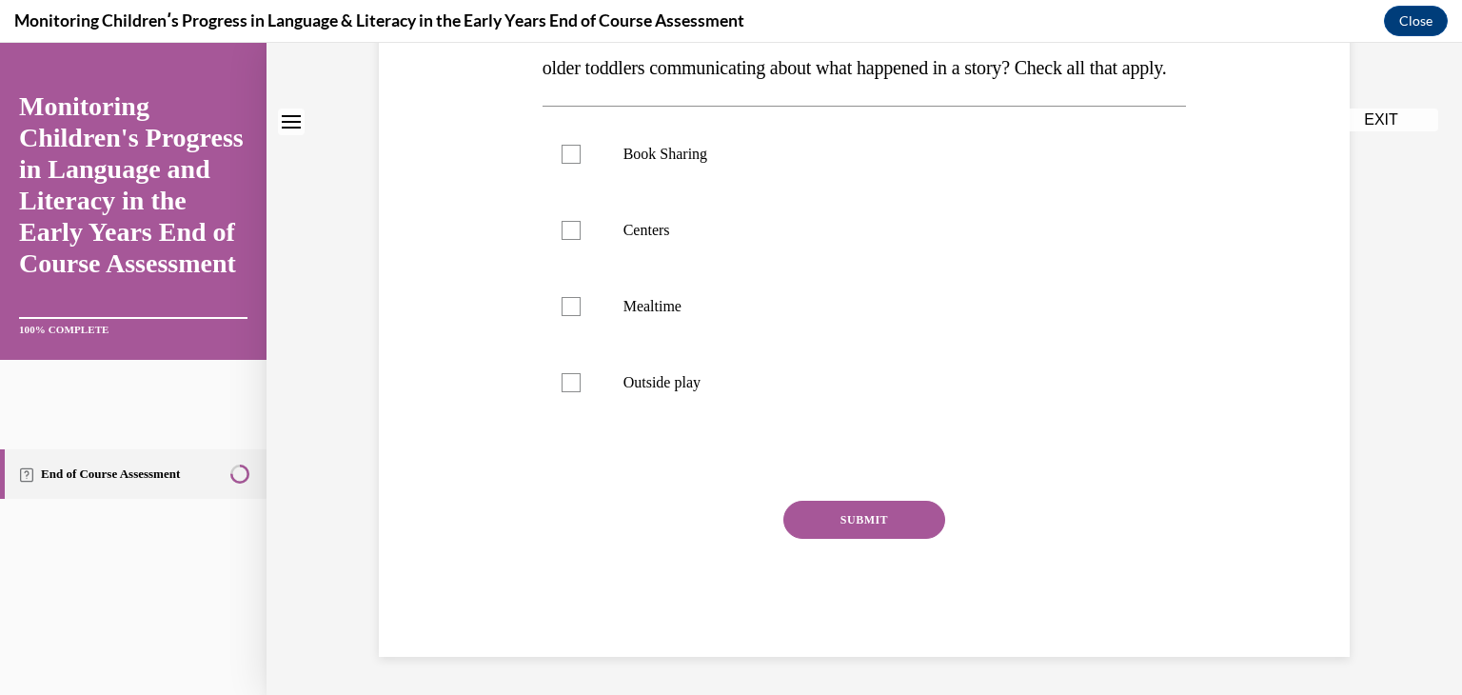
scroll to position [0, 0]
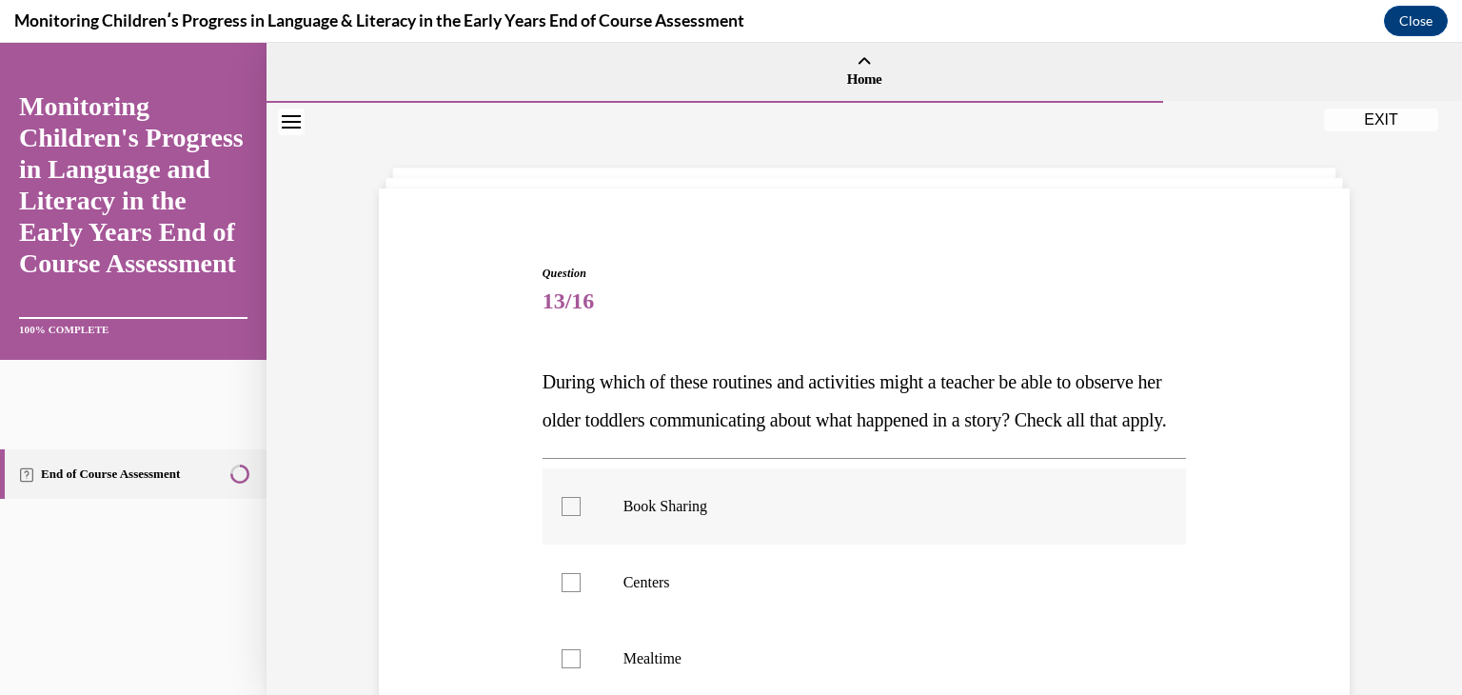
click at [740, 516] on p "Book Sharing" at bounding box center [882, 506] width 516 height 19
click at [581, 516] on input "Book Sharing" at bounding box center [571, 506] width 19 height 19
checkbox input "true"
click at [729, 599] on label "Centers" at bounding box center [865, 583] width 645 height 76
click at [581, 592] on input "Centers" at bounding box center [571, 582] width 19 height 19
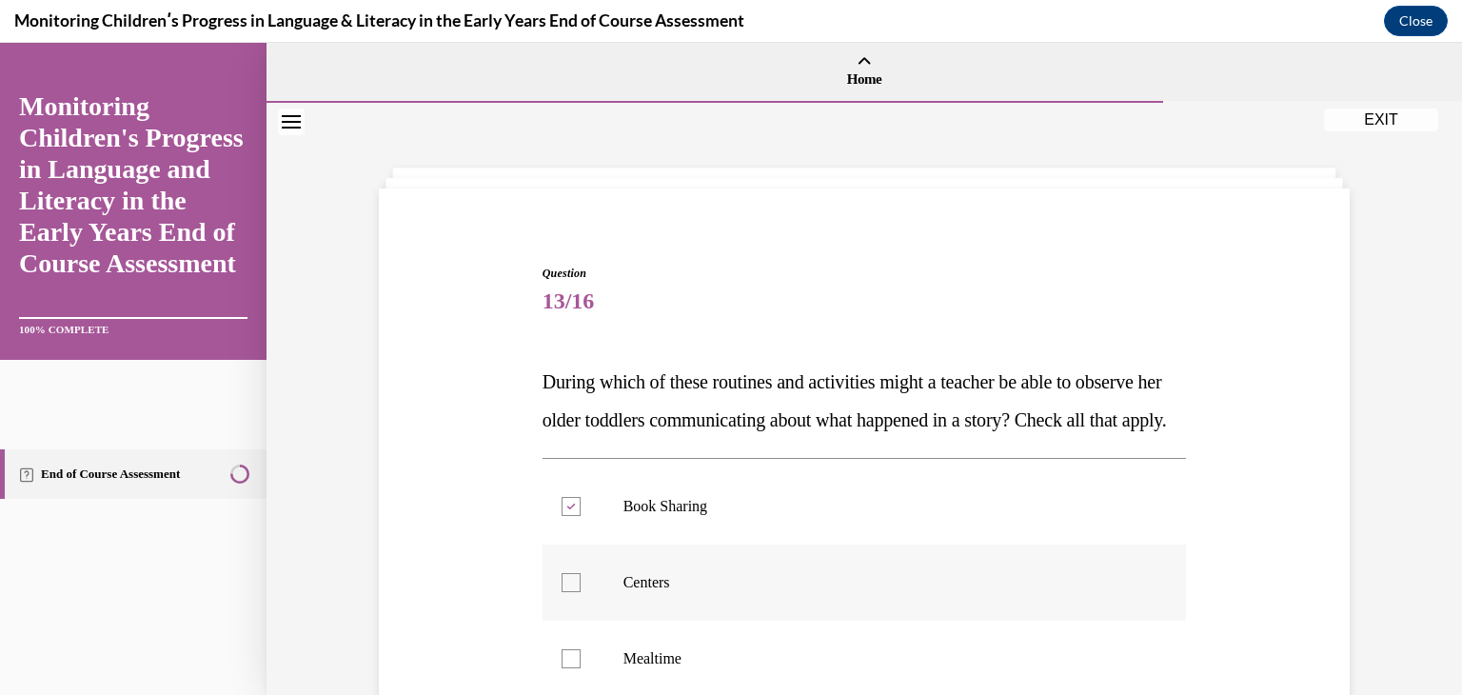
checkbox input "true"
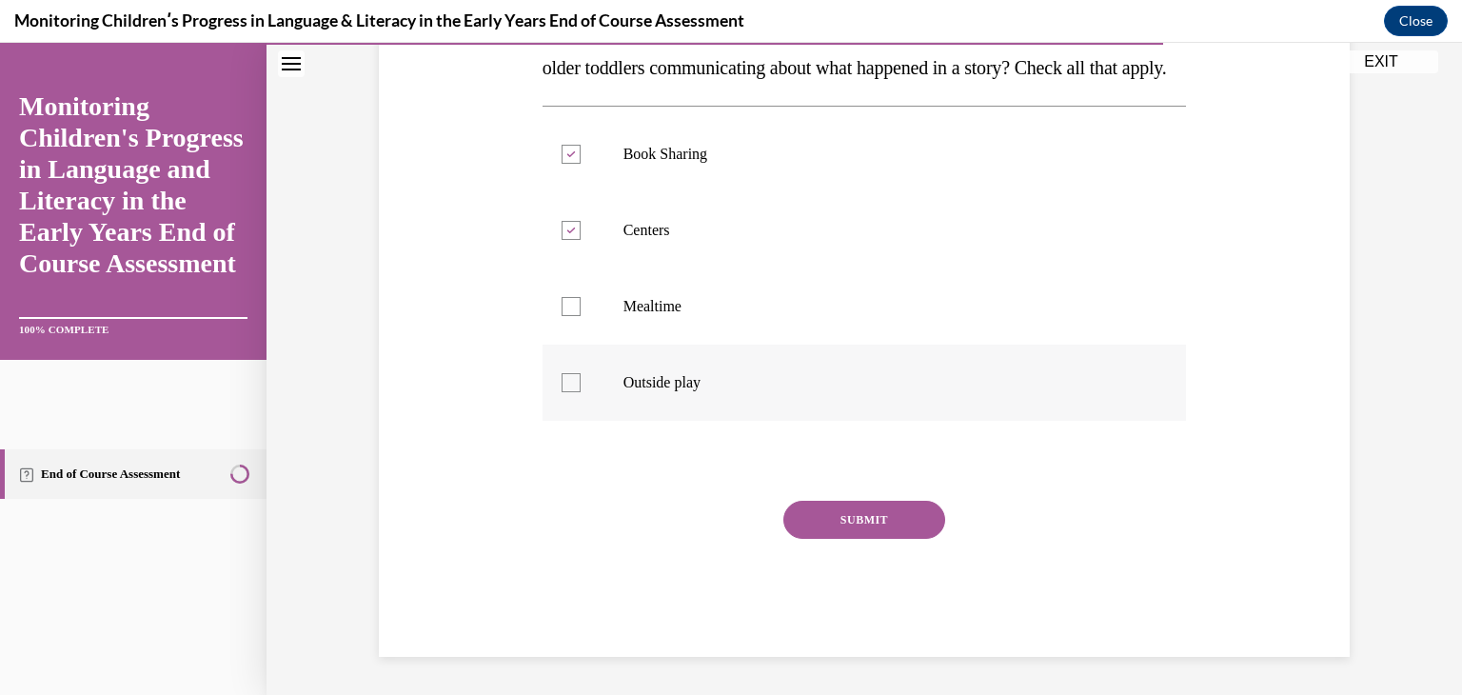
click at [758, 386] on p "Outside play" at bounding box center [882, 382] width 516 height 19
click at [581, 386] on input "Outside play" at bounding box center [571, 382] width 19 height 19
checkbox input "true"
click at [744, 314] on p "Mealtime" at bounding box center [882, 306] width 516 height 19
click at [581, 314] on input "Mealtime" at bounding box center [571, 306] width 19 height 19
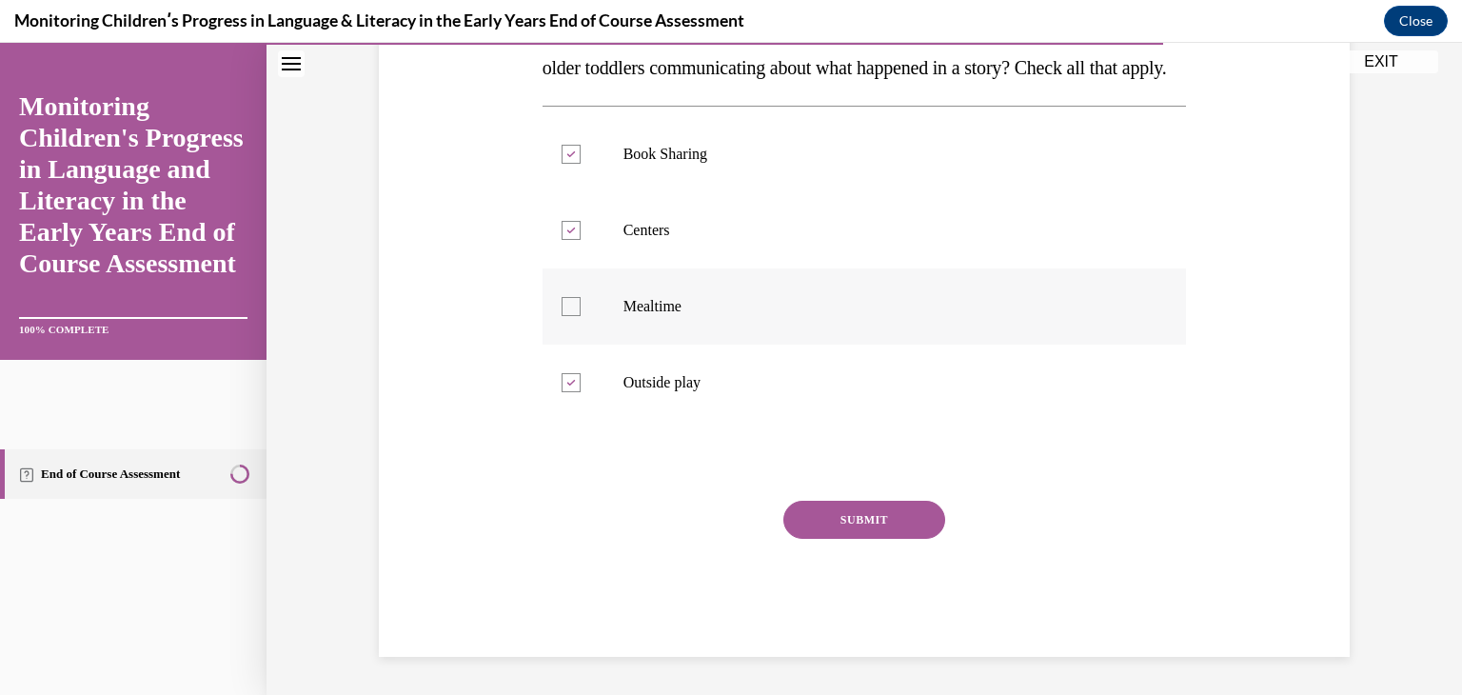
checkbox input "true"
click at [848, 510] on button "SUBMIT" at bounding box center [865, 520] width 162 height 38
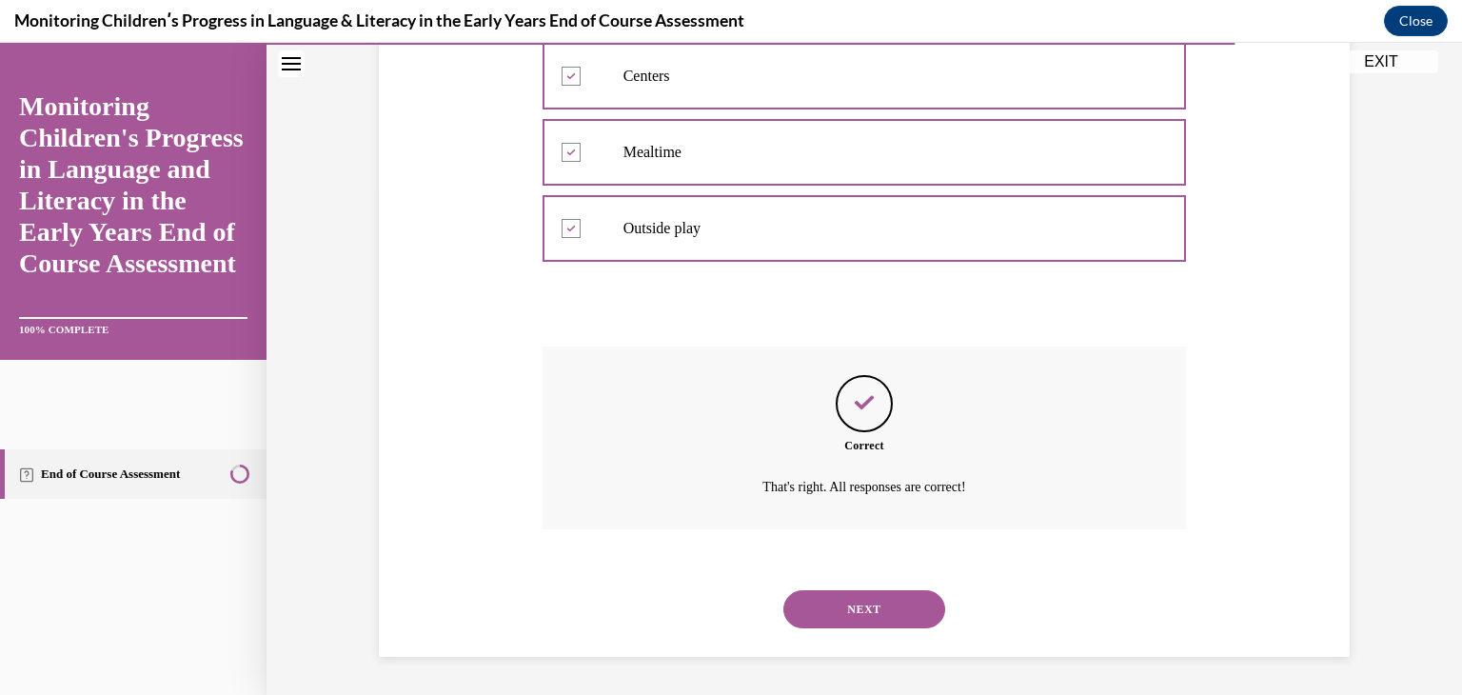
scroll to position [545, 0]
click at [886, 603] on button "NEXT" at bounding box center [865, 609] width 162 height 38
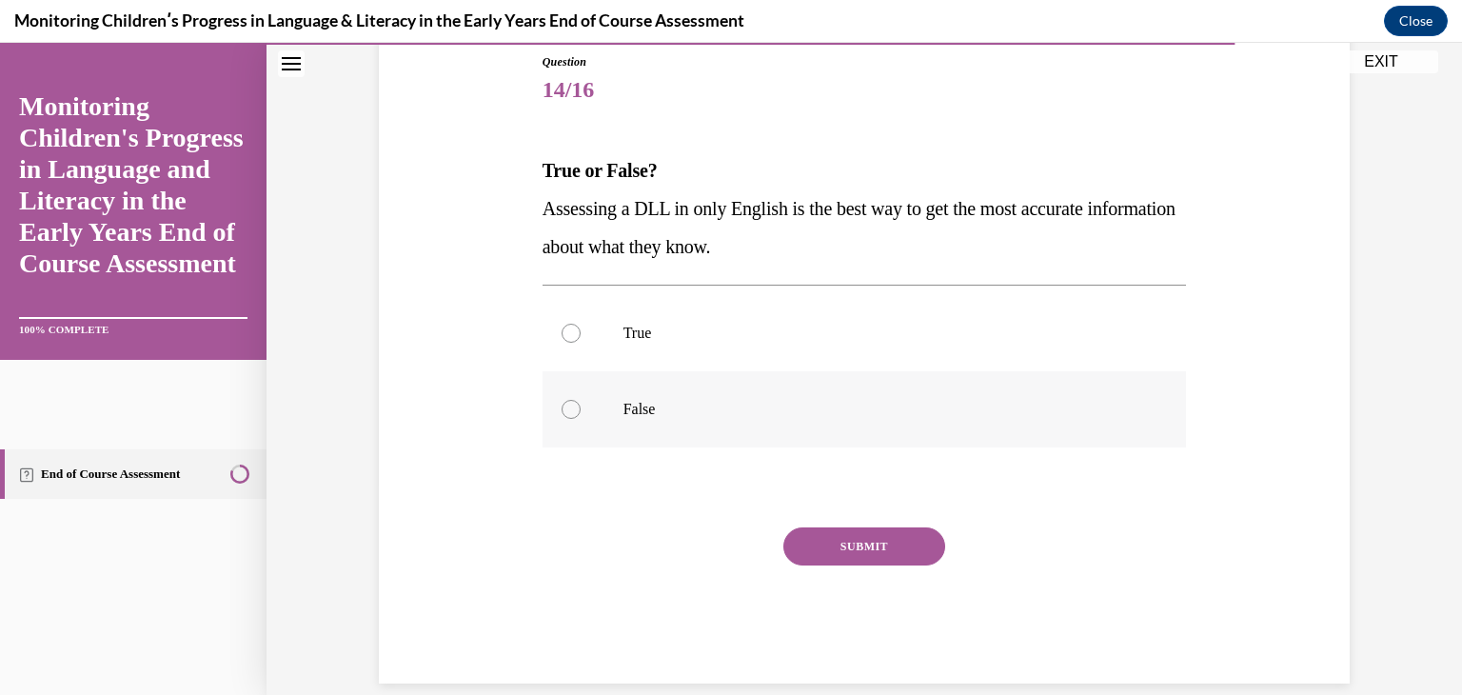
click at [606, 383] on label "False" at bounding box center [865, 409] width 645 height 76
click at [581, 400] on input "False" at bounding box center [571, 409] width 19 height 19
radio input "true"
click at [838, 551] on button "SUBMIT" at bounding box center [865, 546] width 162 height 38
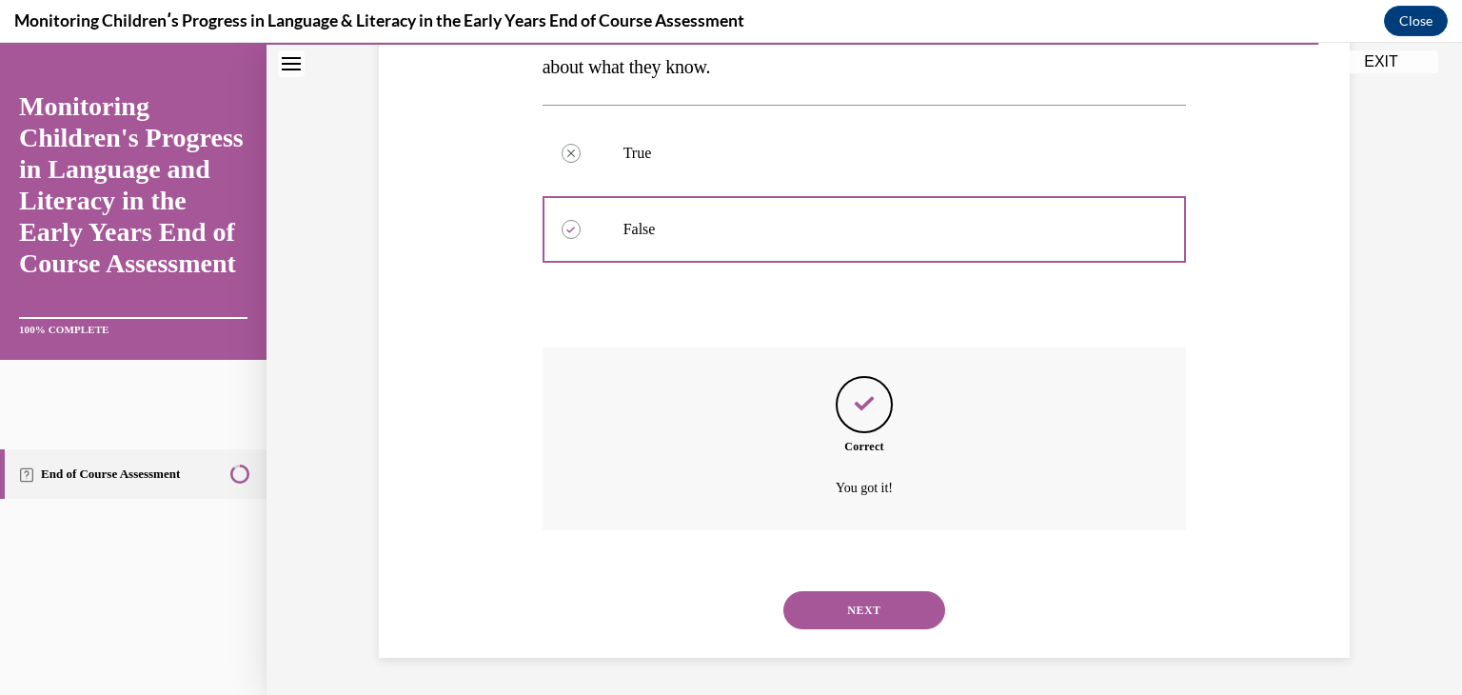
scroll to position [392, 0]
click at [872, 594] on button "NEXT" at bounding box center [865, 609] width 162 height 38
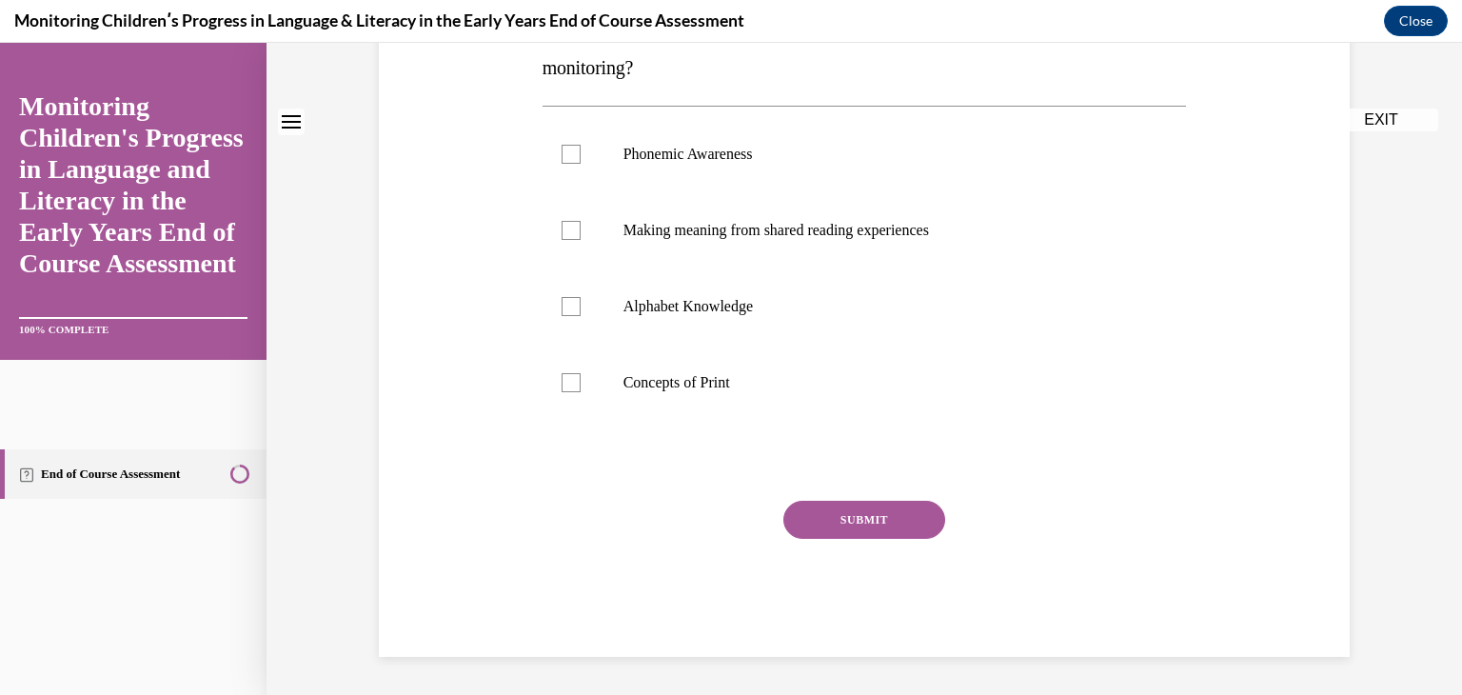
scroll to position [0, 0]
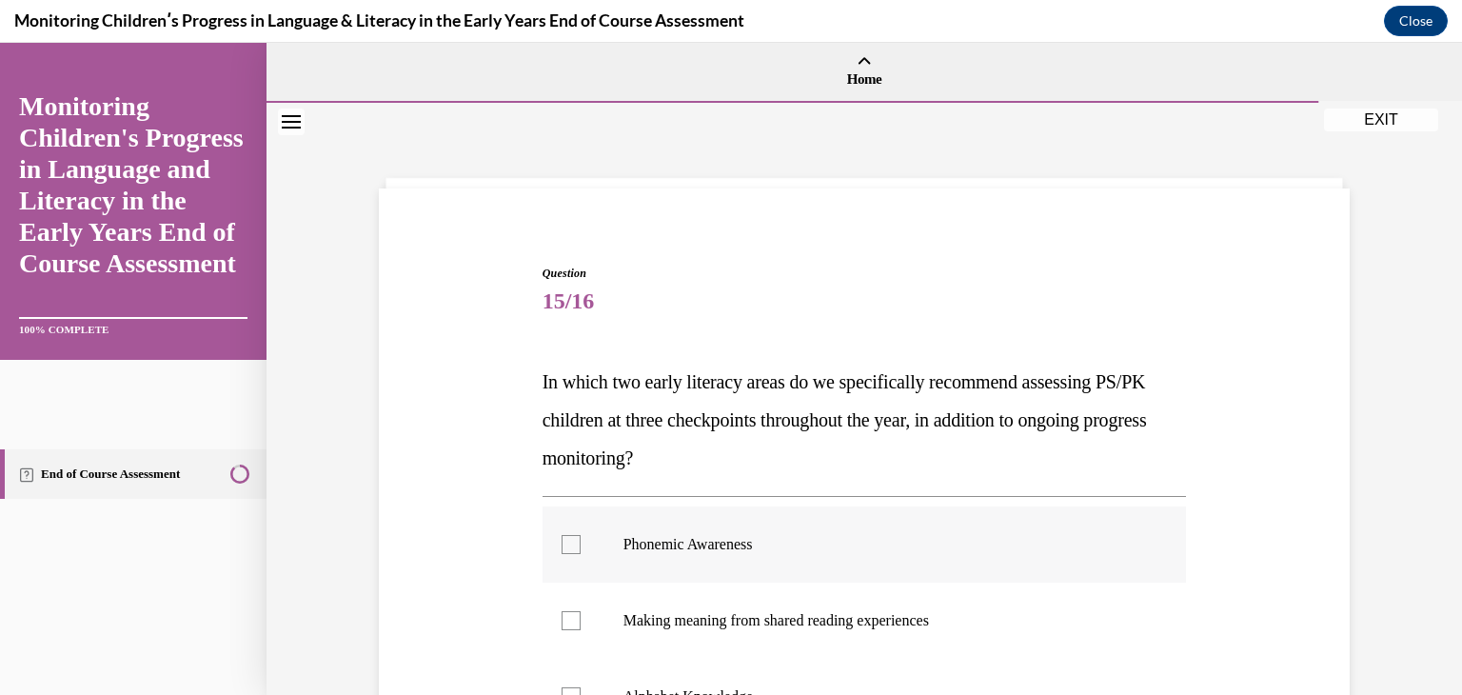
click at [871, 546] on p "Phonemic Awareness" at bounding box center [882, 544] width 516 height 19
click at [581, 546] on input "Phonemic Awareness" at bounding box center [571, 544] width 19 height 19
checkbox input "true"
click at [851, 672] on label "Alphabet Knowledge" at bounding box center [865, 697] width 645 height 76
click at [581, 687] on input "Alphabet Knowledge" at bounding box center [571, 696] width 19 height 19
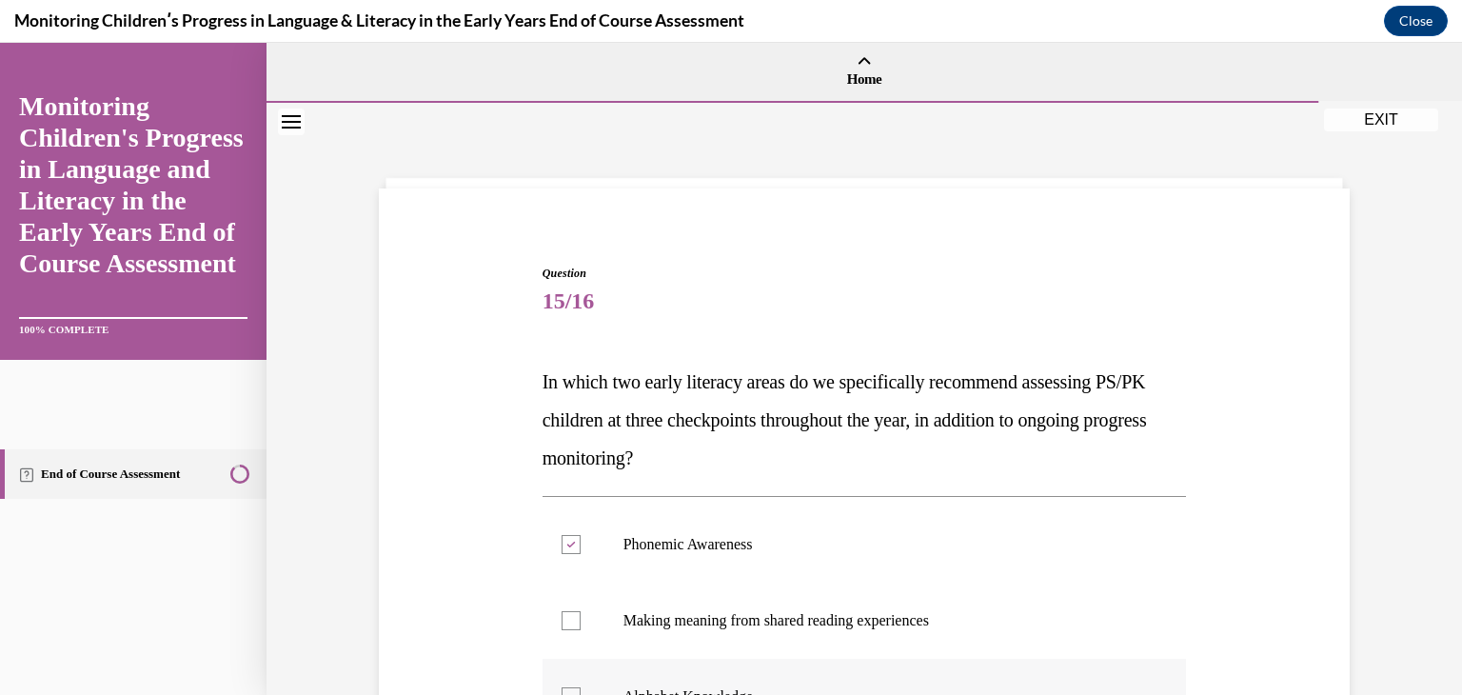
checkbox input "true"
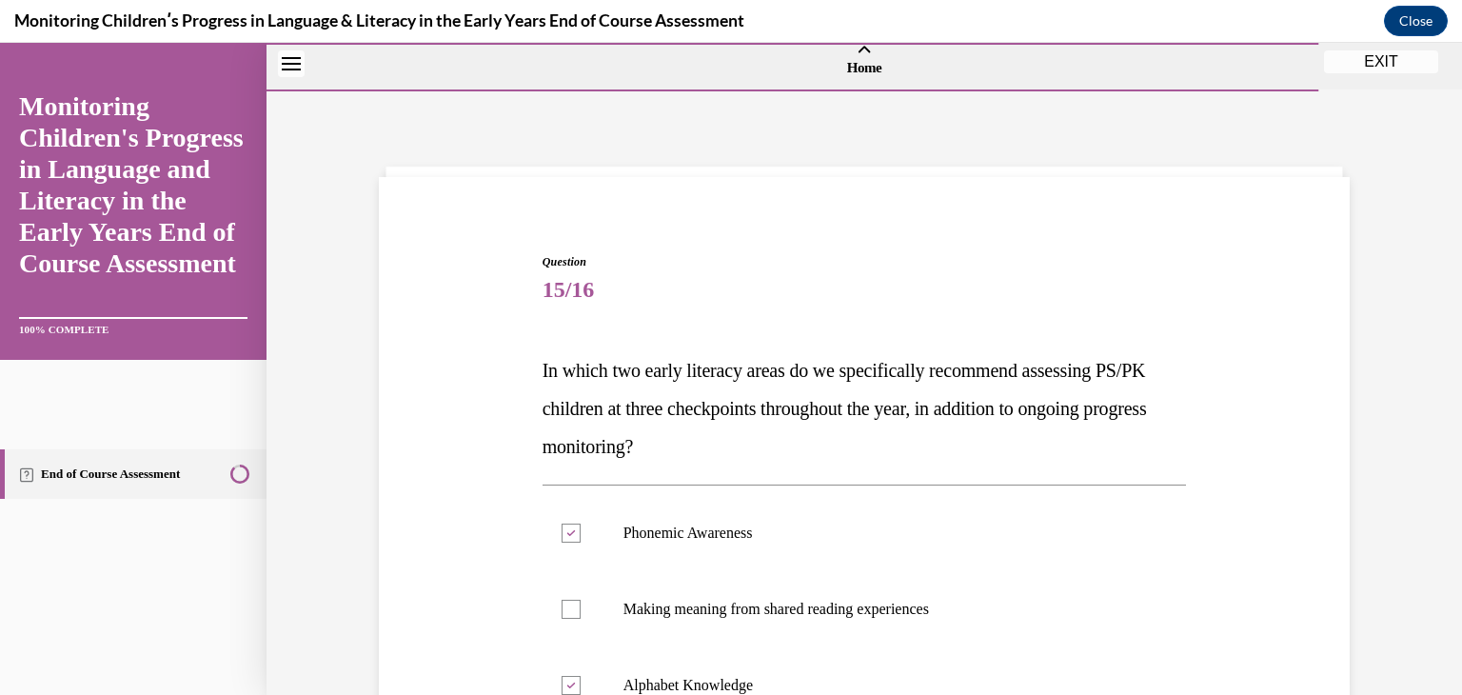
scroll to position [390, 0]
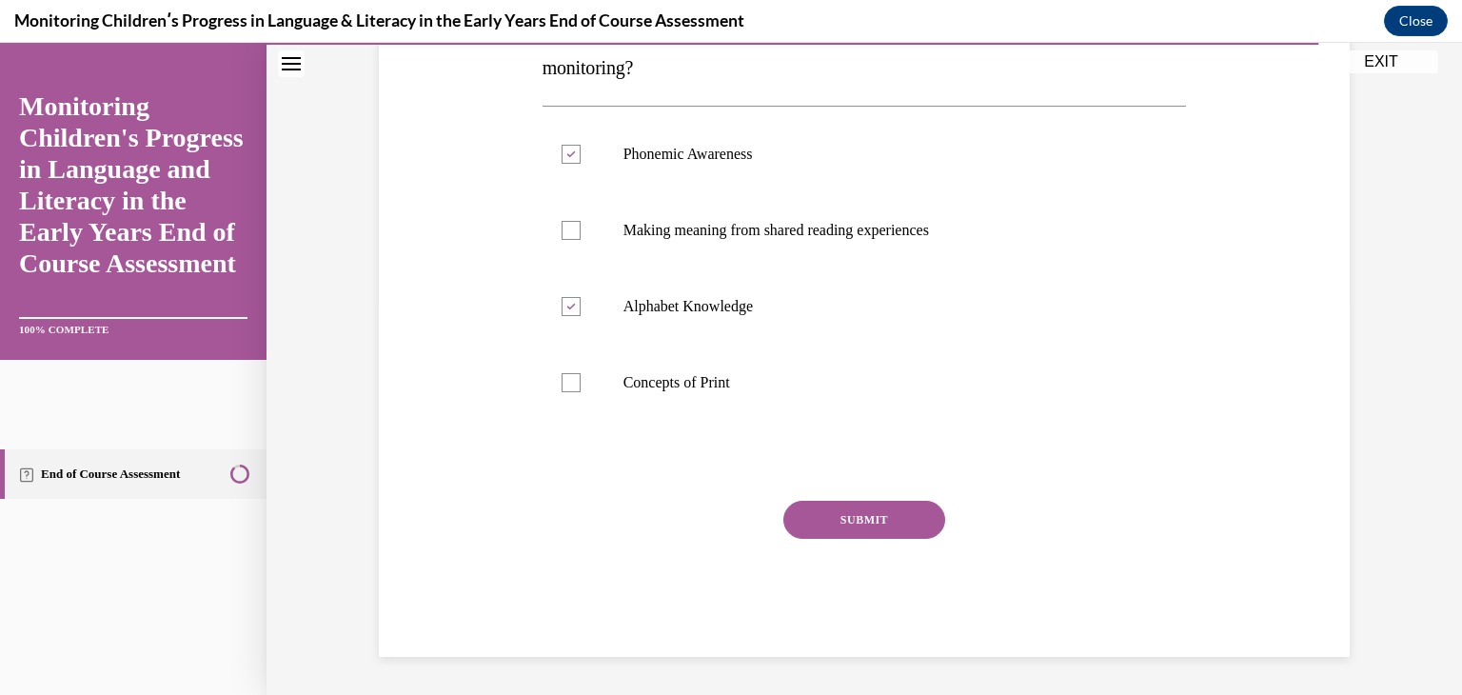
click at [899, 519] on button "SUBMIT" at bounding box center [865, 520] width 162 height 38
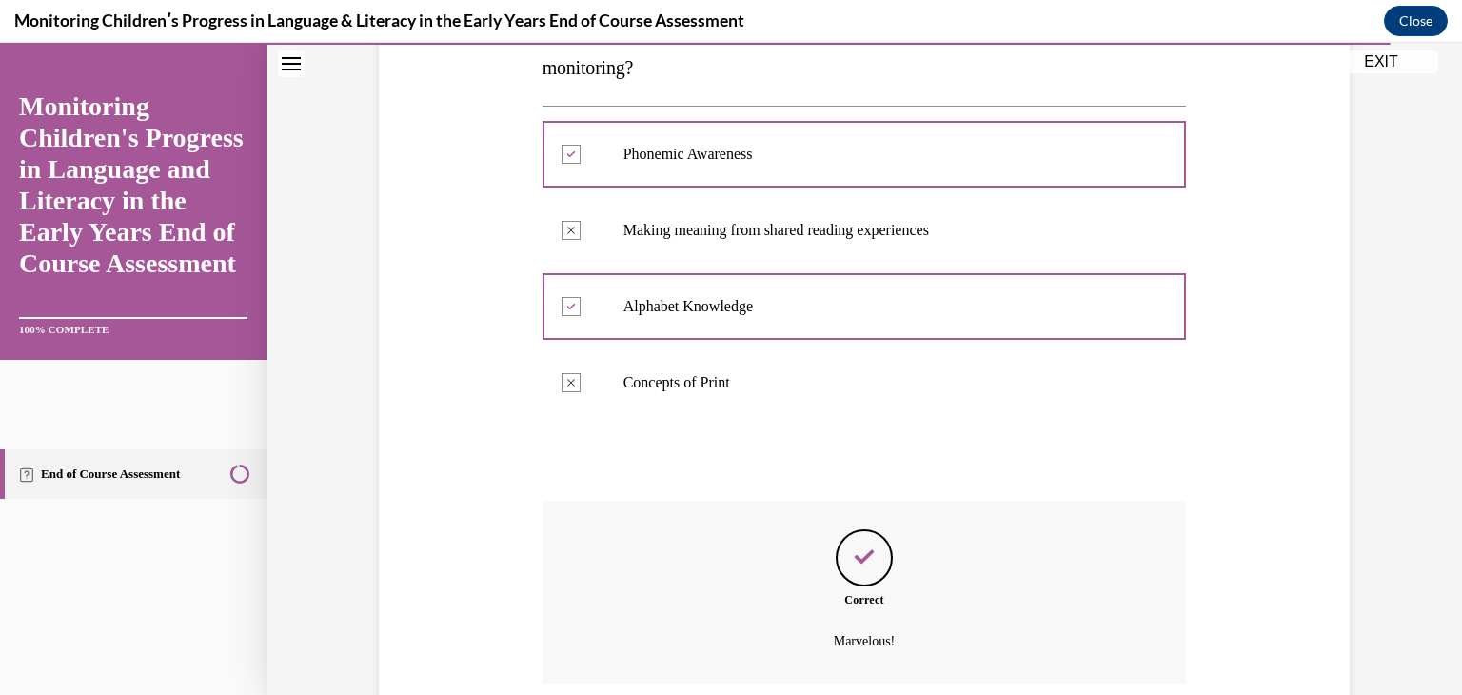
scroll to position [545, 0]
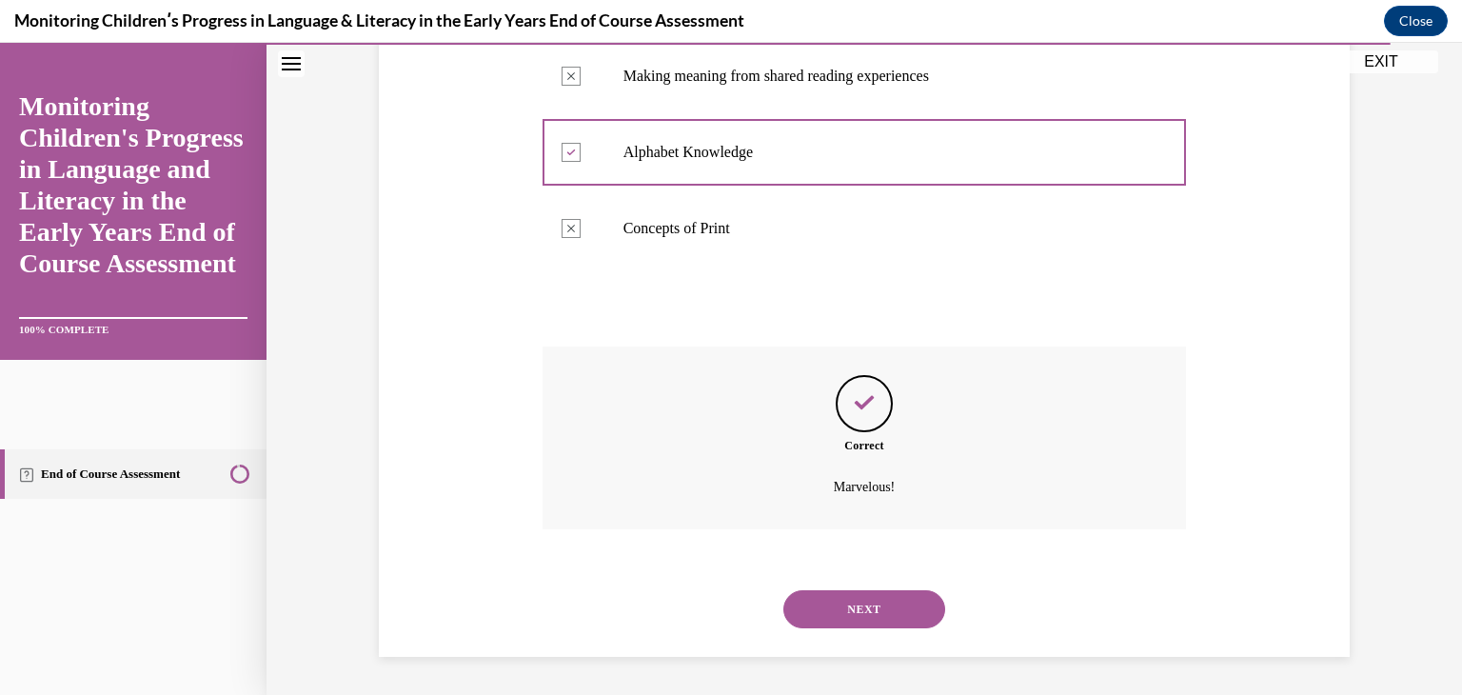
click at [880, 610] on button "NEXT" at bounding box center [865, 609] width 162 height 38
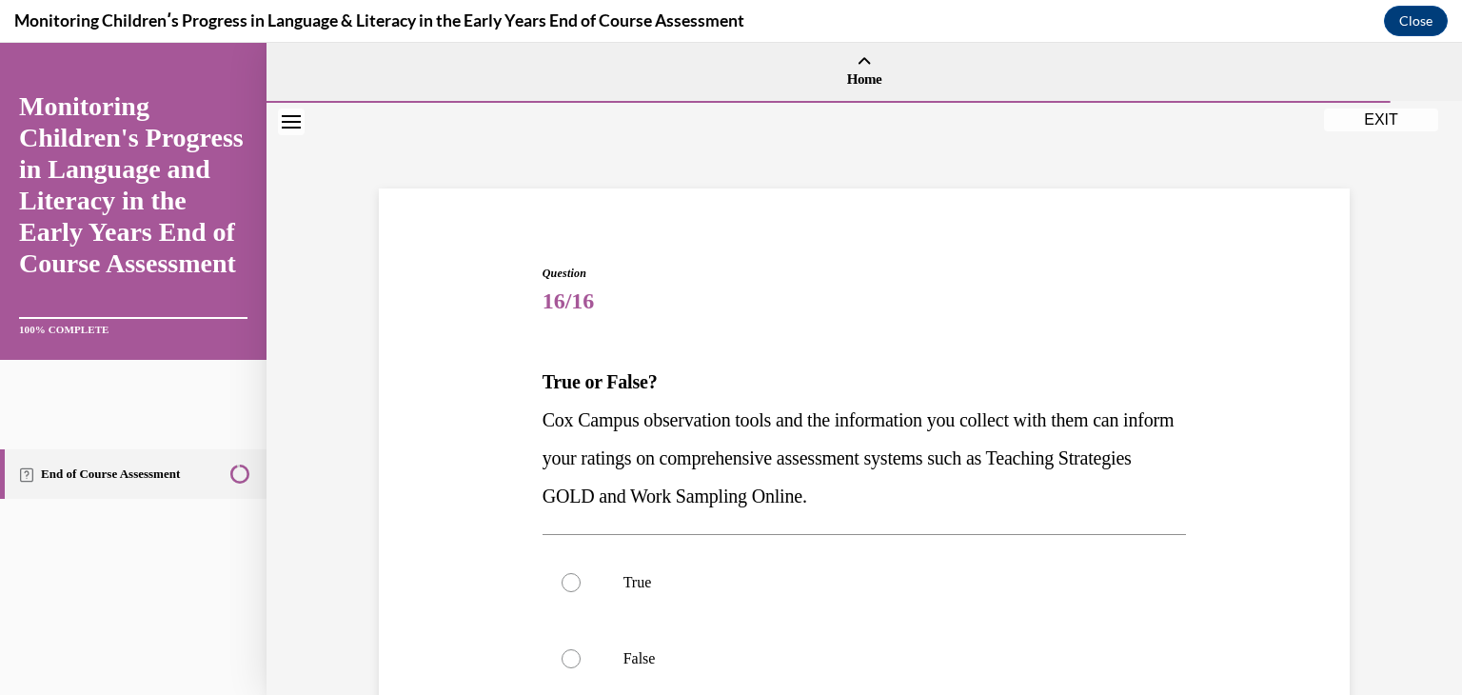
click at [880, 610] on label "True" at bounding box center [865, 583] width 645 height 76
click at [581, 592] on input "True" at bounding box center [571, 582] width 19 height 19
radio input "true"
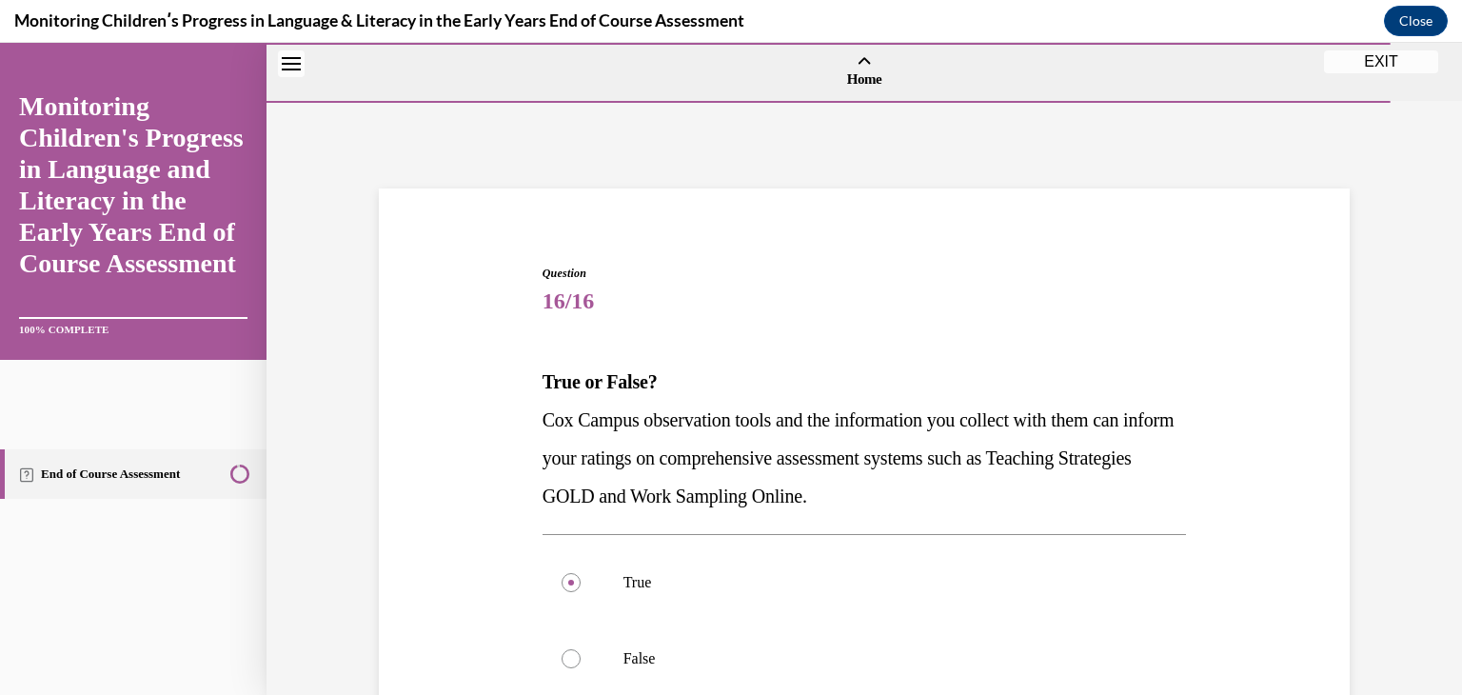
scroll to position [276, 0]
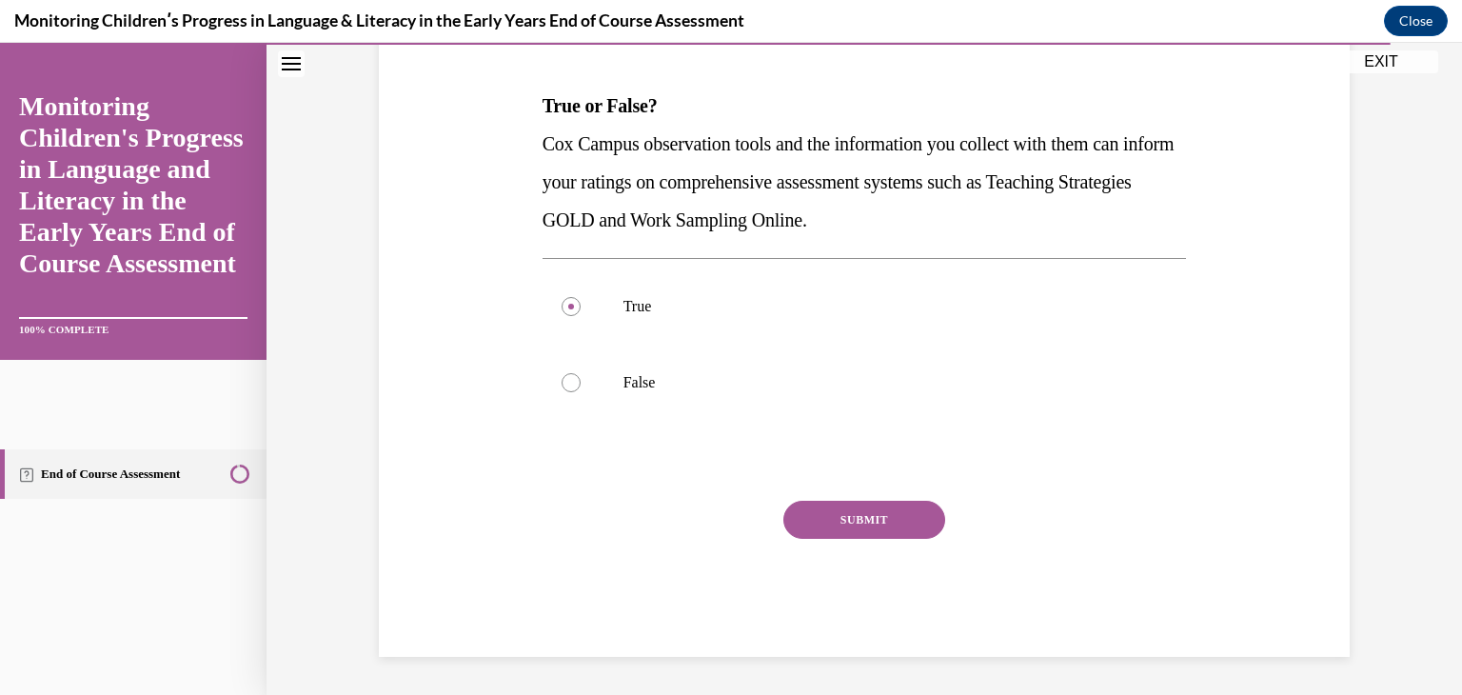
click at [863, 519] on button "SUBMIT" at bounding box center [865, 520] width 162 height 38
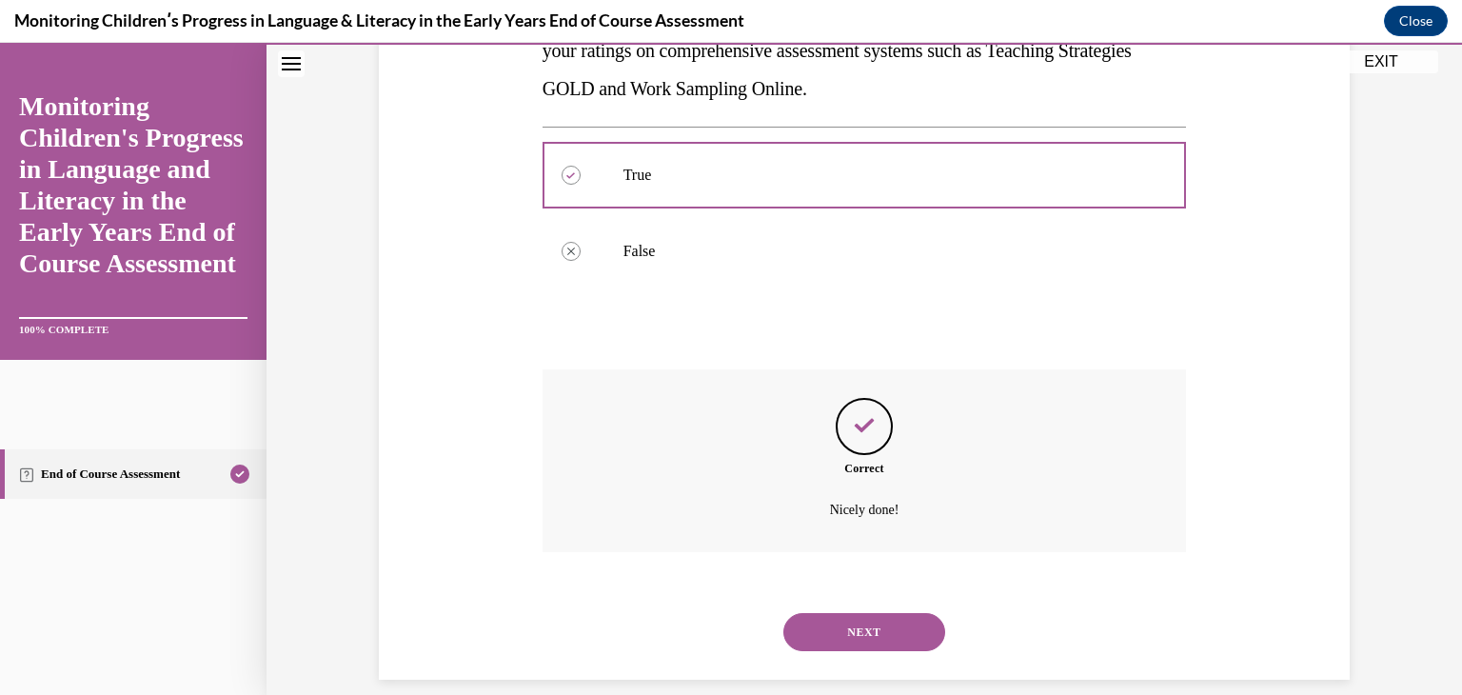
scroll to position [430, 0]
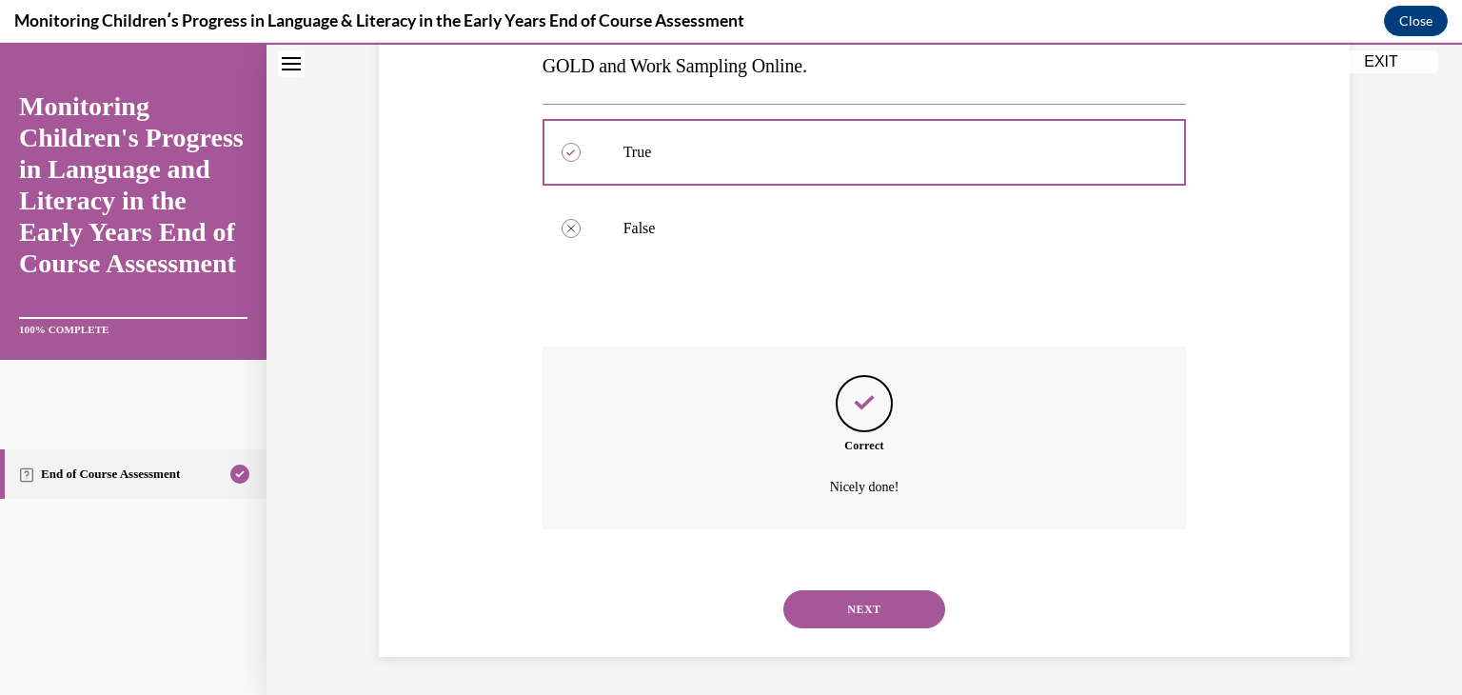
click at [897, 628] on div "NEXT" at bounding box center [865, 609] width 645 height 76
click at [893, 618] on button "NEXT" at bounding box center [865, 609] width 162 height 38
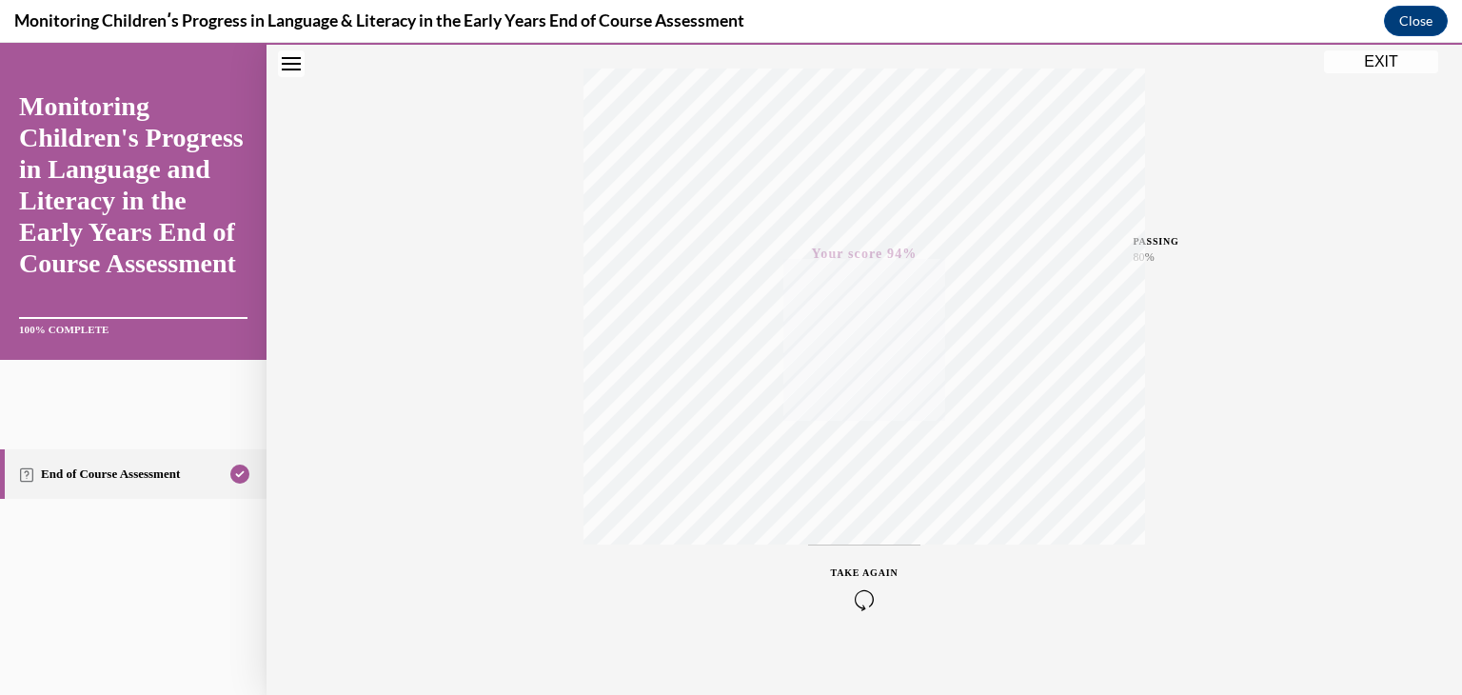
scroll to position [324, 0]
click at [1404, 66] on button "EXIT" at bounding box center [1381, 61] width 114 height 23
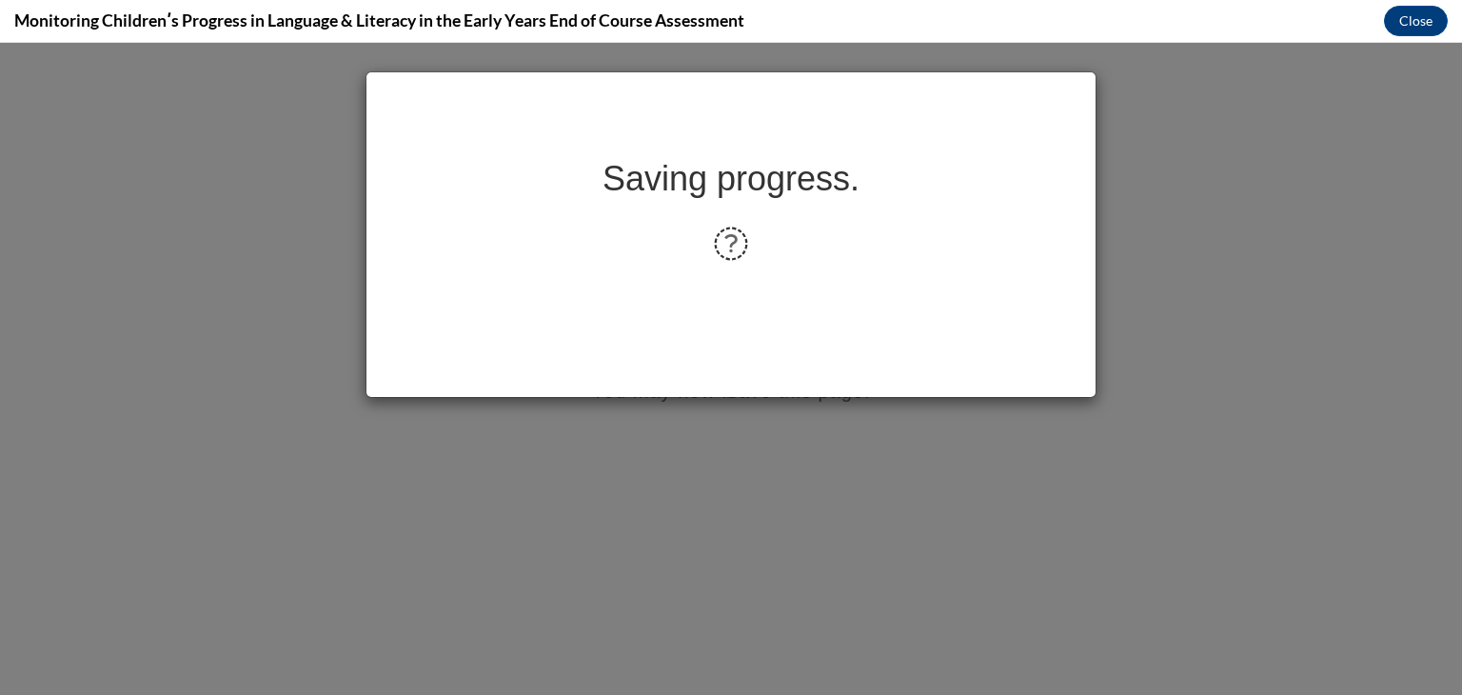
scroll to position [0, 0]
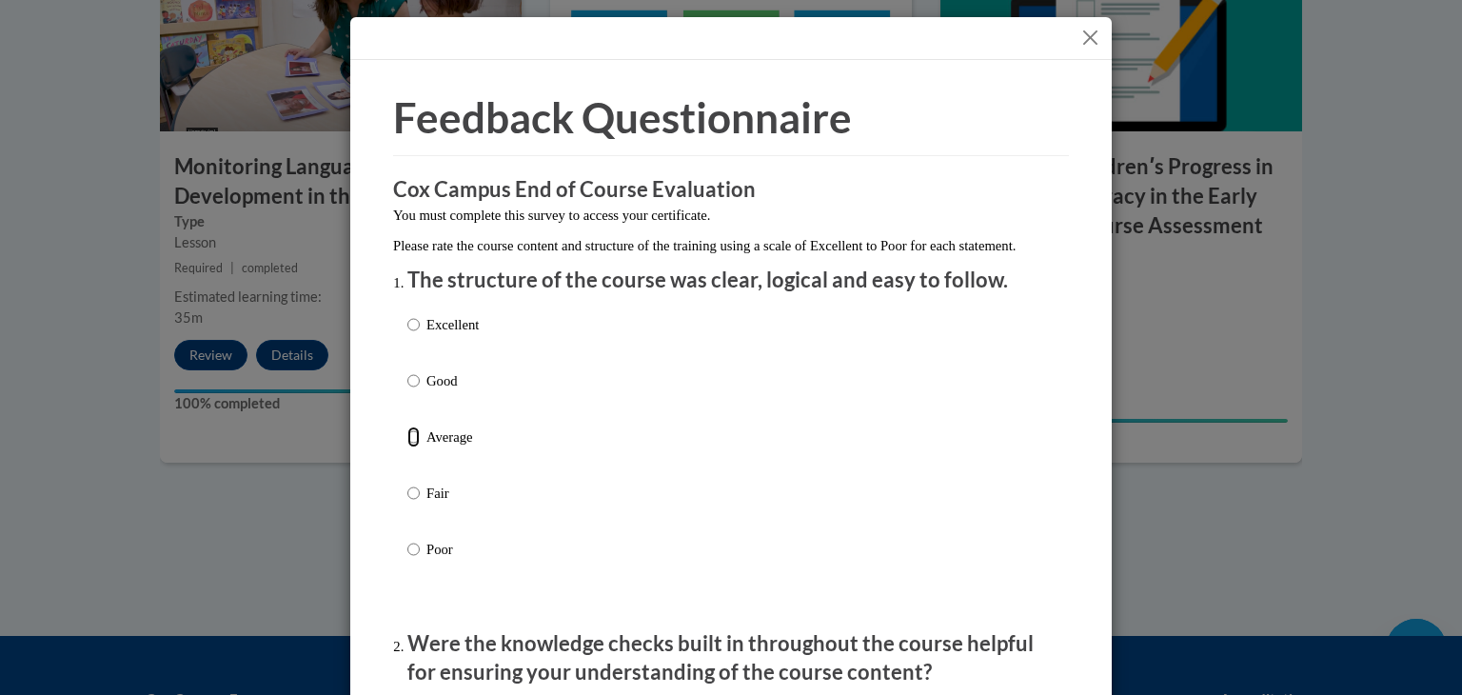
click at [407, 447] on input "Average" at bounding box center [413, 437] width 12 height 21
radio input "true"
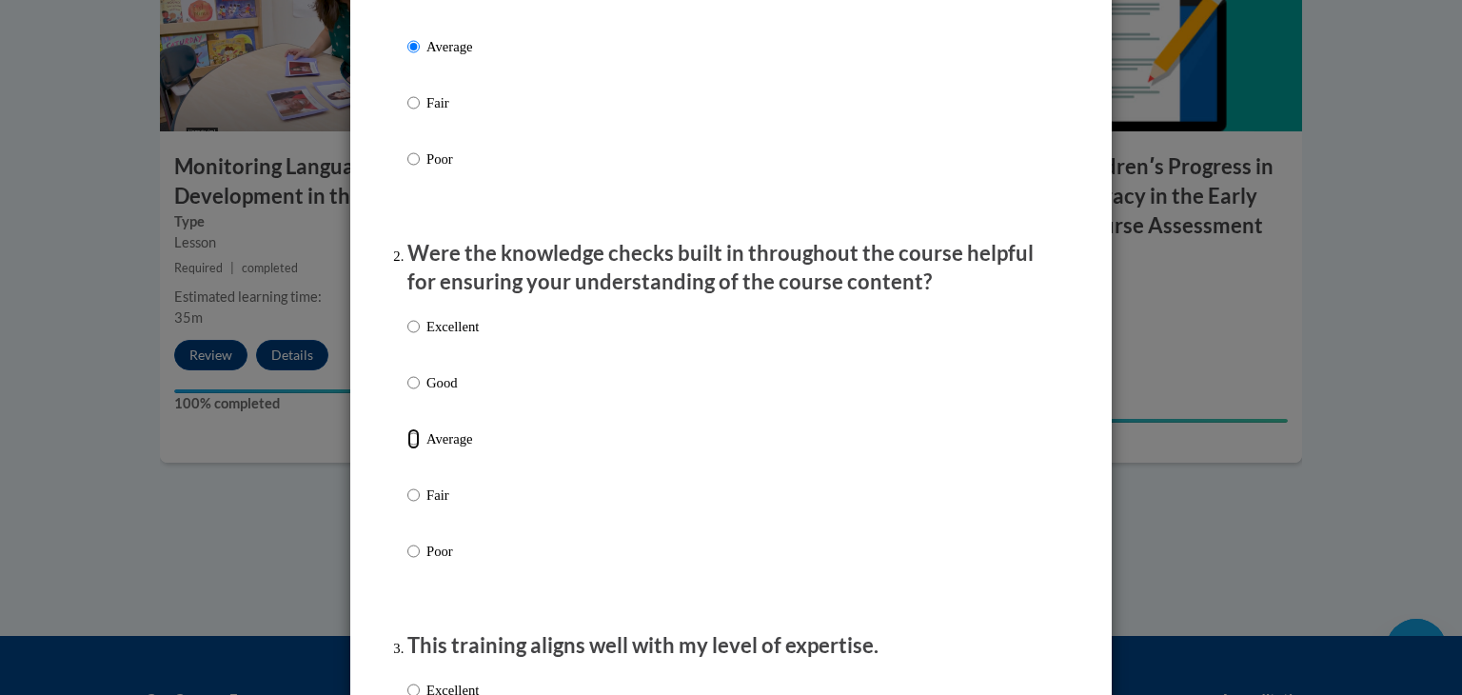
click at [407, 449] on input "Average" at bounding box center [413, 438] width 12 height 21
radio input "true"
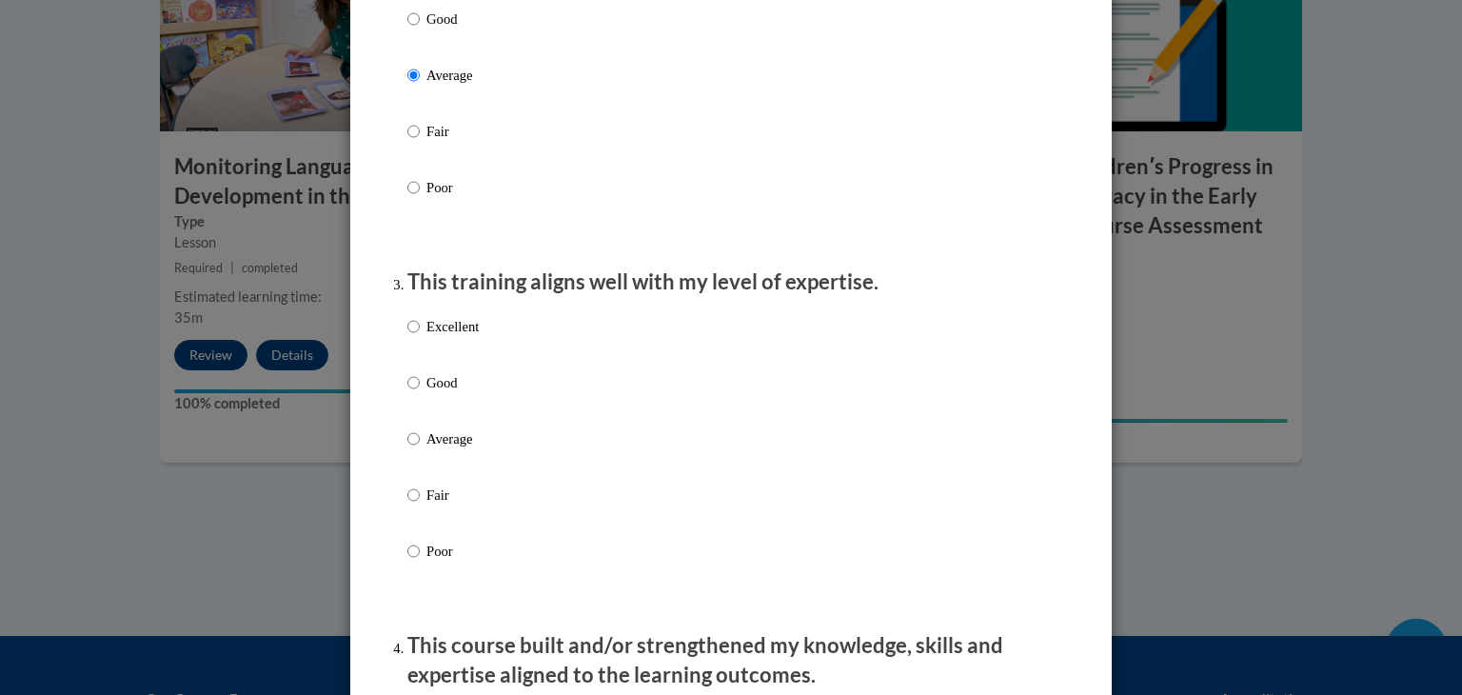
scroll to position [1146, 0]
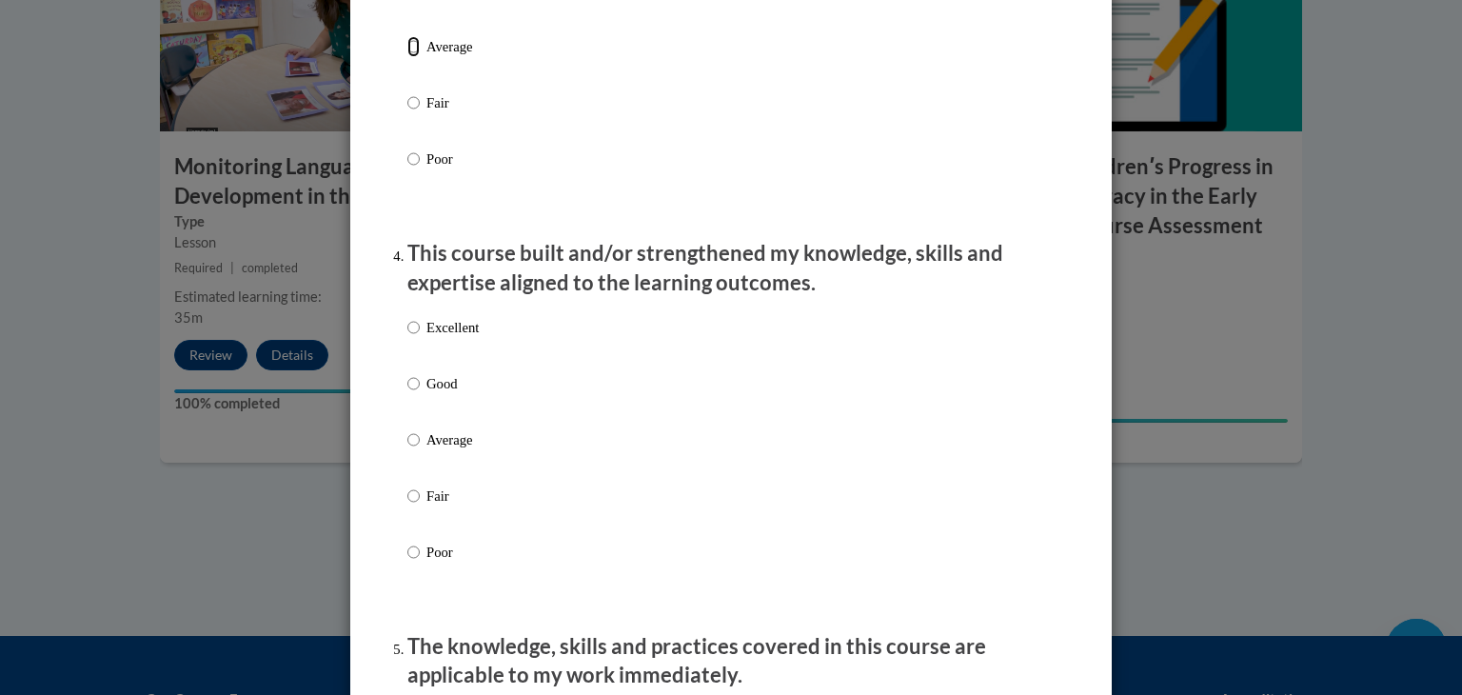
click at [409, 57] on input "Average" at bounding box center [413, 46] width 12 height 21
radio input "true"
click at [427, 450] on p "Average" at bounding box center [453, 439] width 52 height 21
click at [420, 450] on input "Average" at bounding box center [413, 439] width 12 height 21
radio input "true"
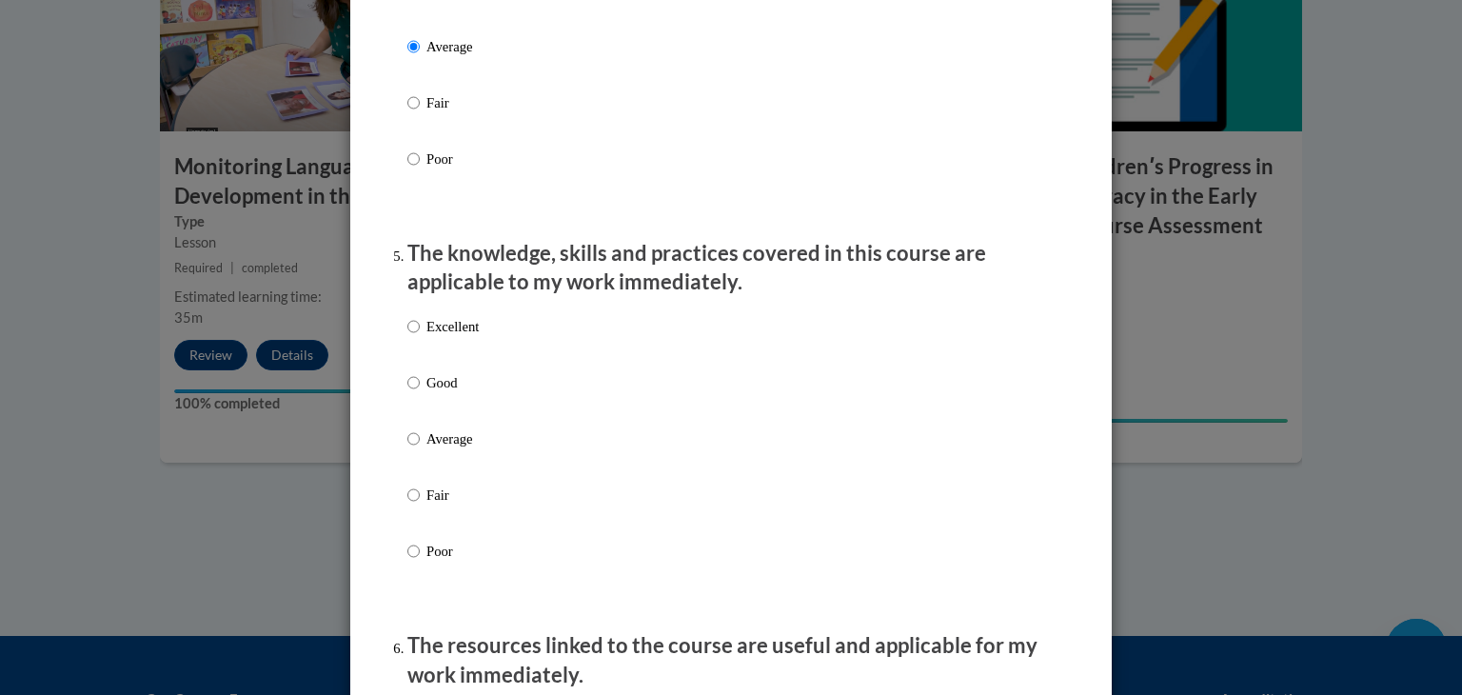
click at [427, 449] on p "Average" at bounding box center [453, 438] width 52 height 21
click at [420, 449] on input "Average" at bounding box center [413, 438] width 12 height 21
radio input "true"
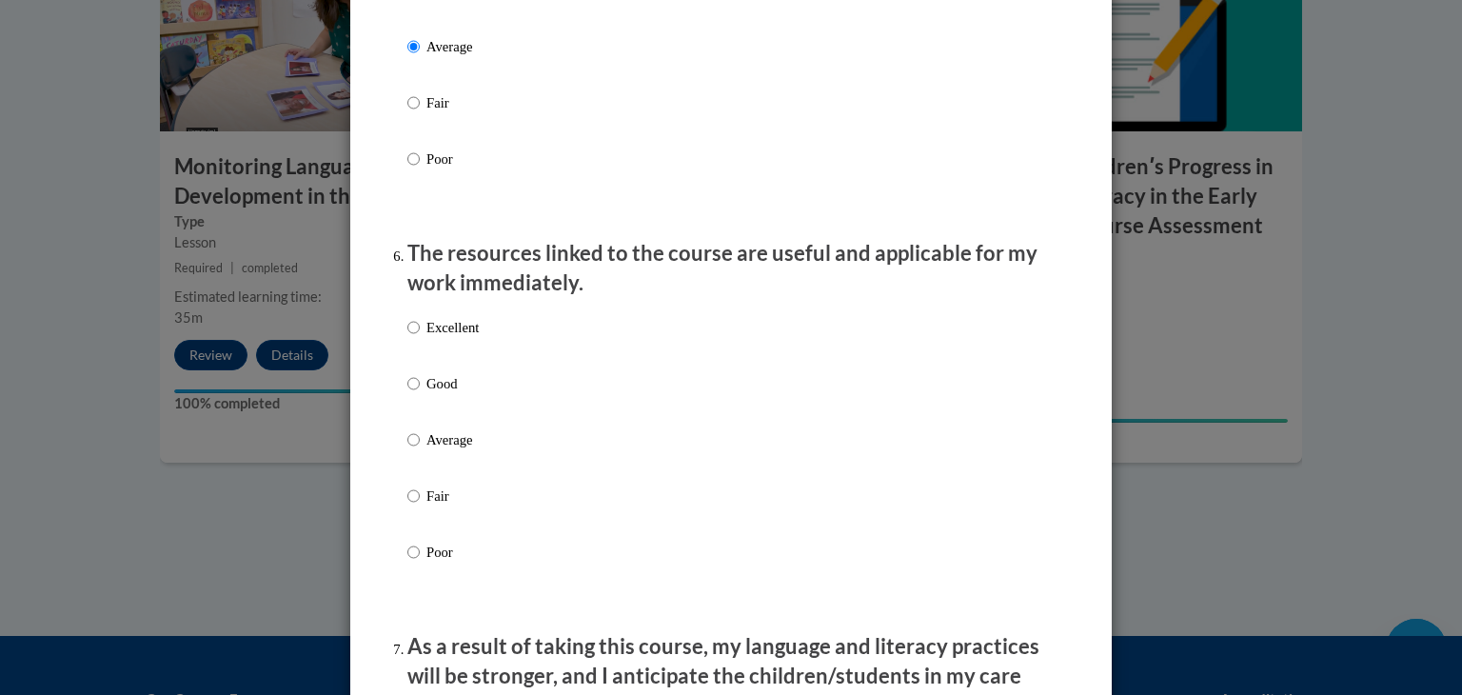
click at [427, 450] on p "Average" at bounding box center [453, 439] width 52 height 21
click at [420, 450] on input "Average" at bounding box center [413, 439] width 12 height 21
radio input "true"
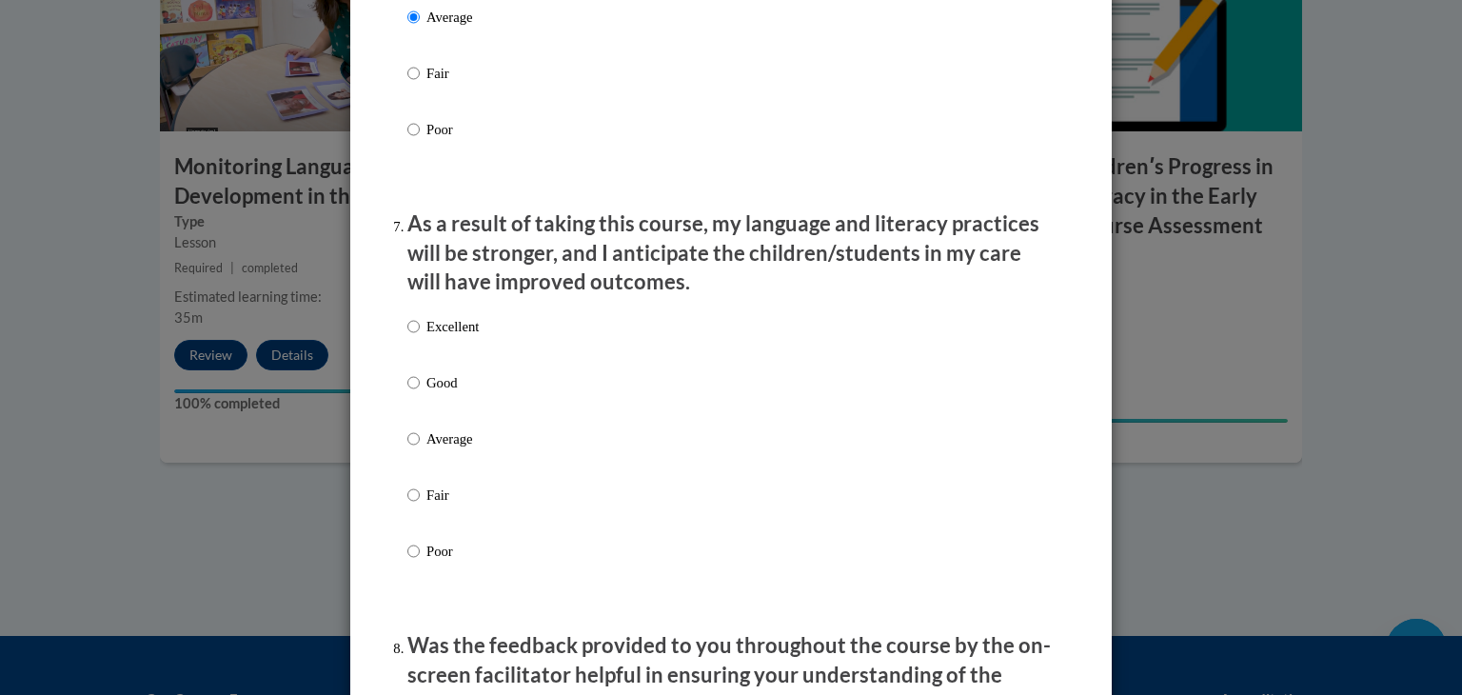
click at [427, 449] on p "Average" at bounding box center [453, 438] width 52 height 21
click at [420, 449] on input "Average" at bounding box center [413, 438] width 12 height 21
radio input "true"
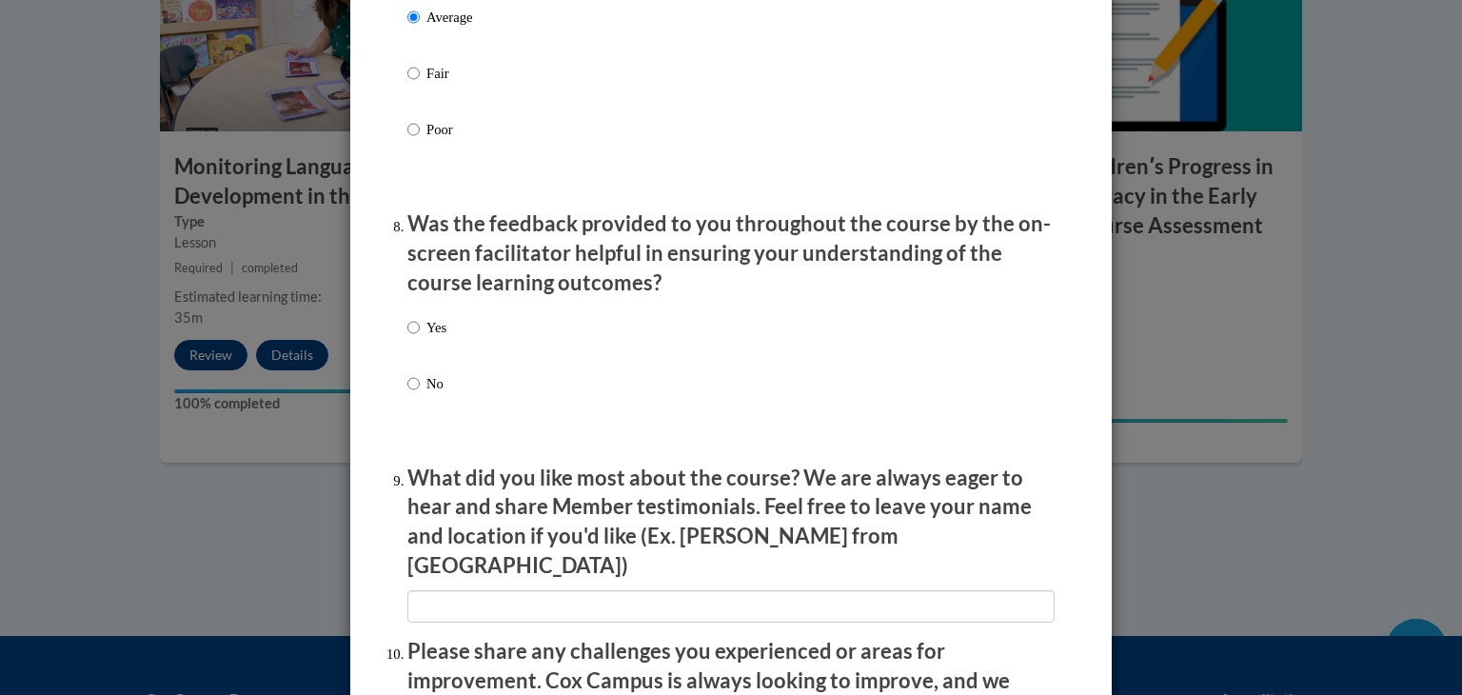
click at [408, 338] on input "Yes" at bounding box center [413, 327] width 12 height 21
radio input "true"
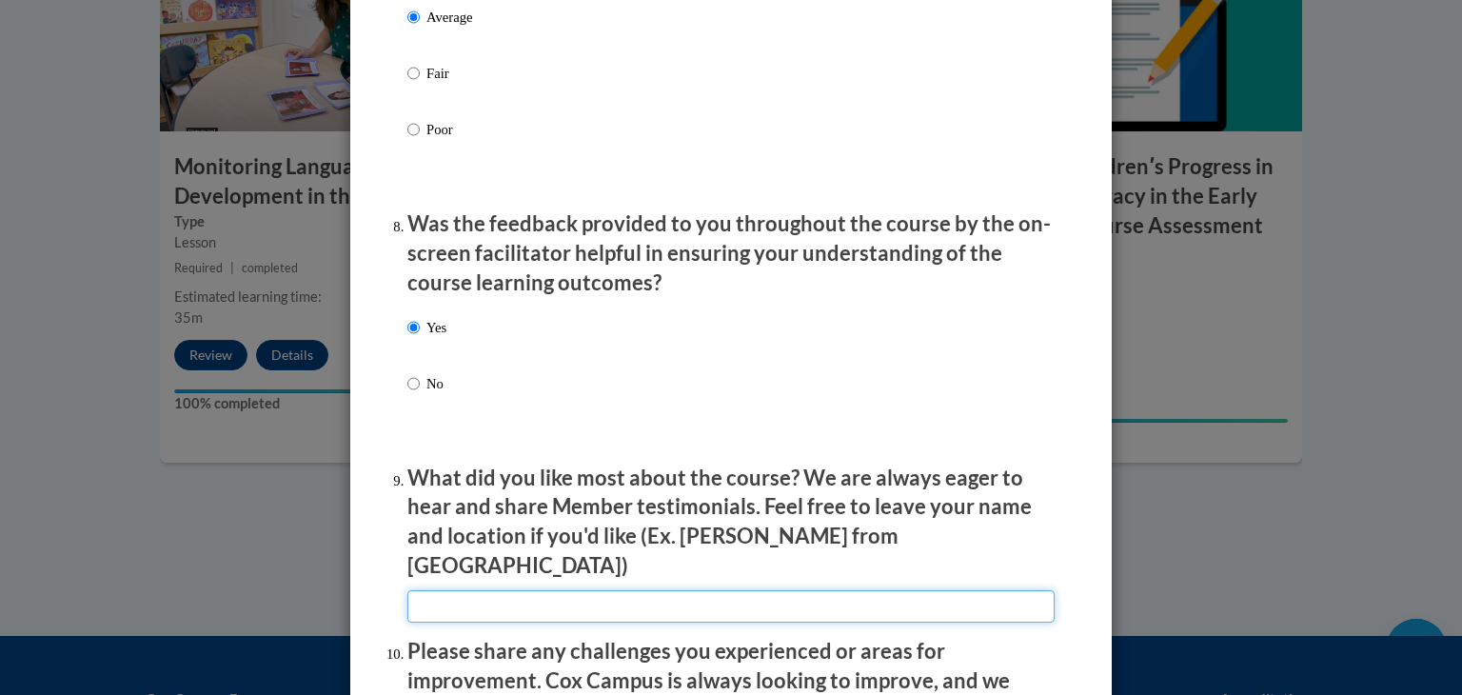
click at [482, 605] on input "textbox" at bounding box center [730, 606] width 647 height 32
type input "na"
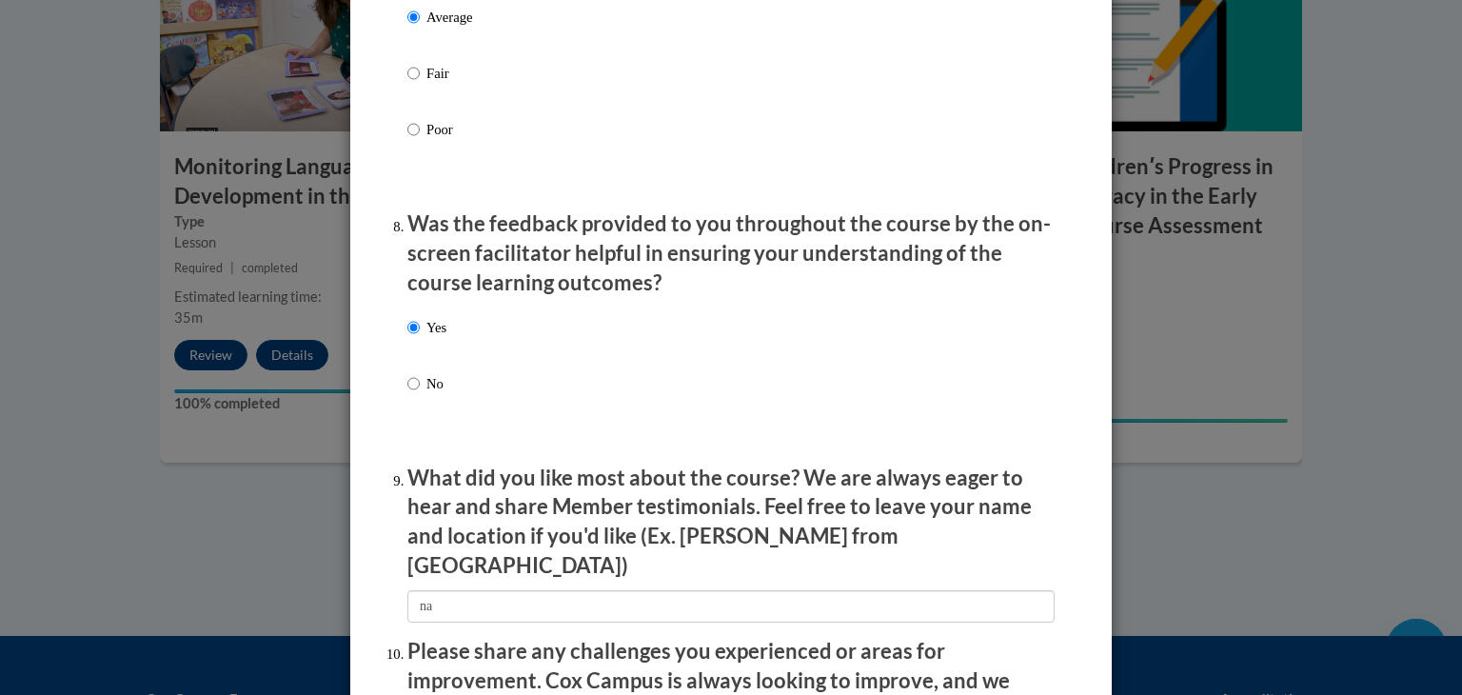
scroll to position [3170, 0]
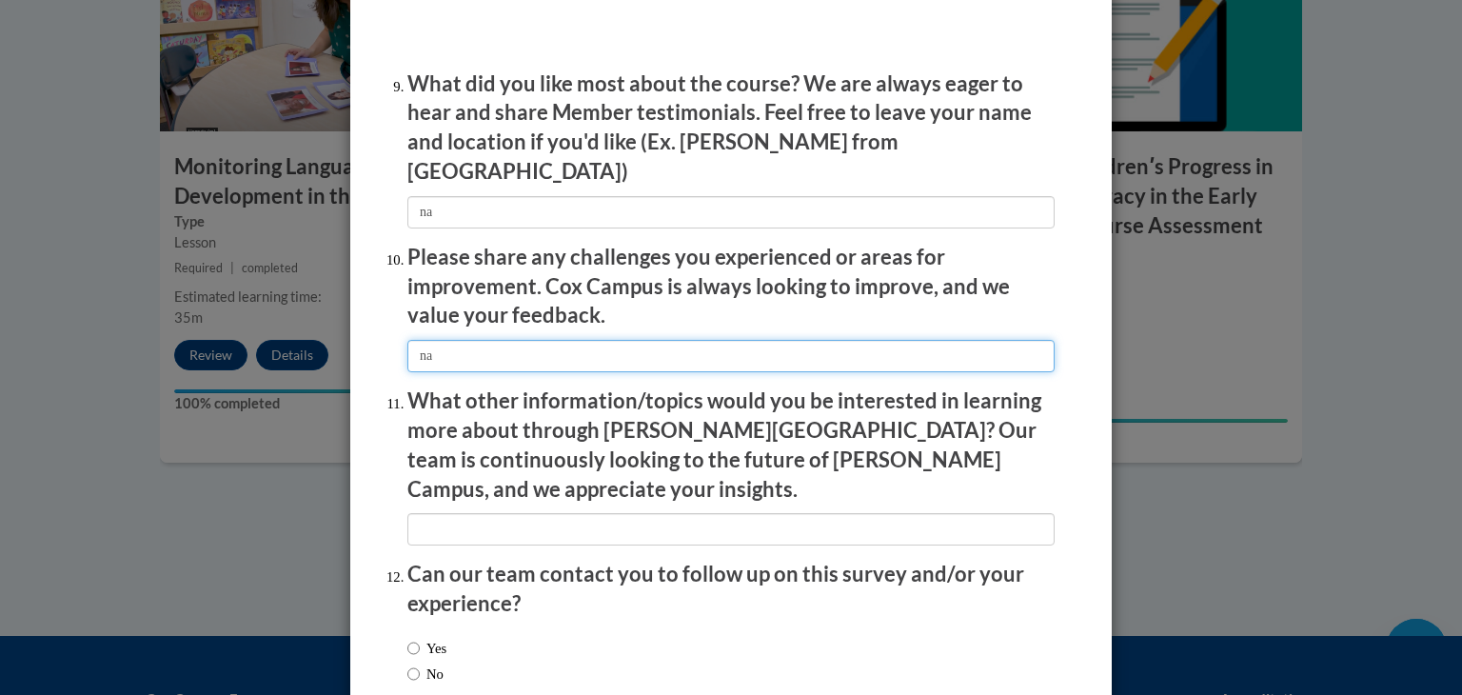
type input "na"
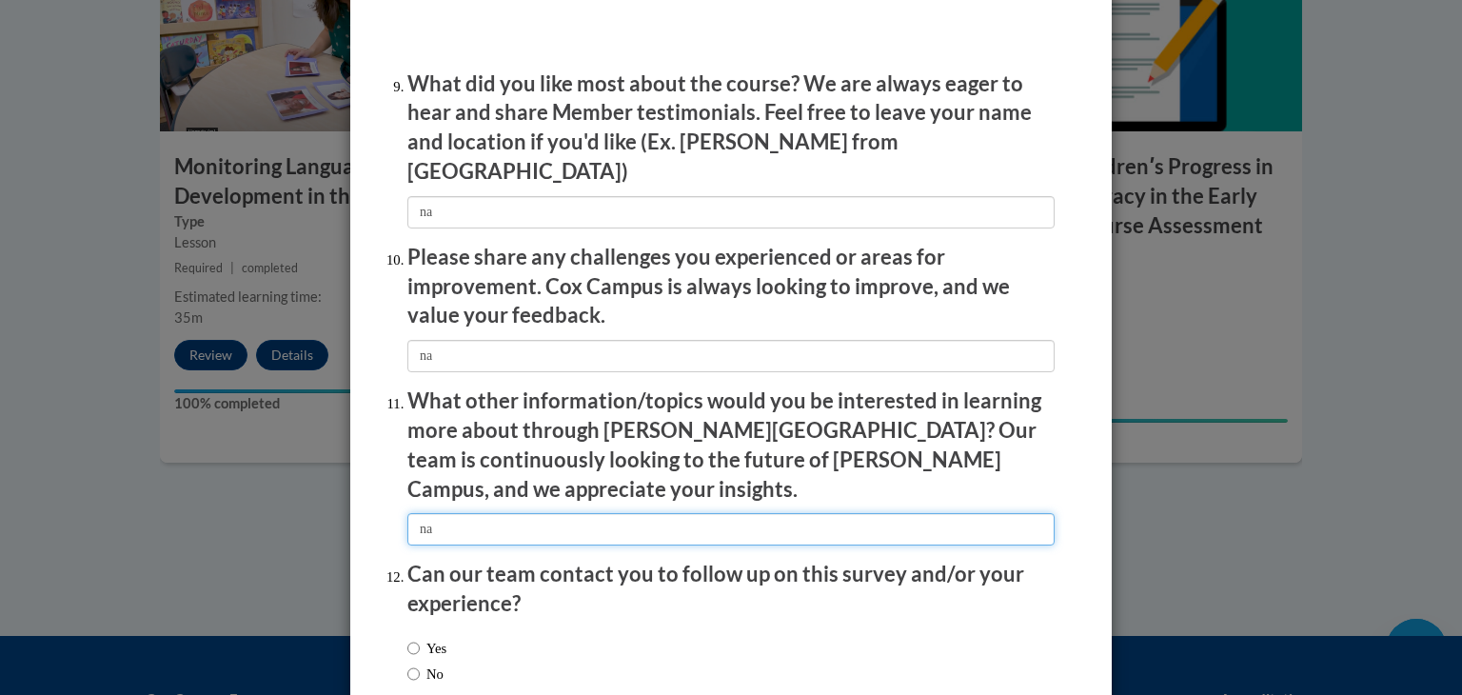
type input "na"
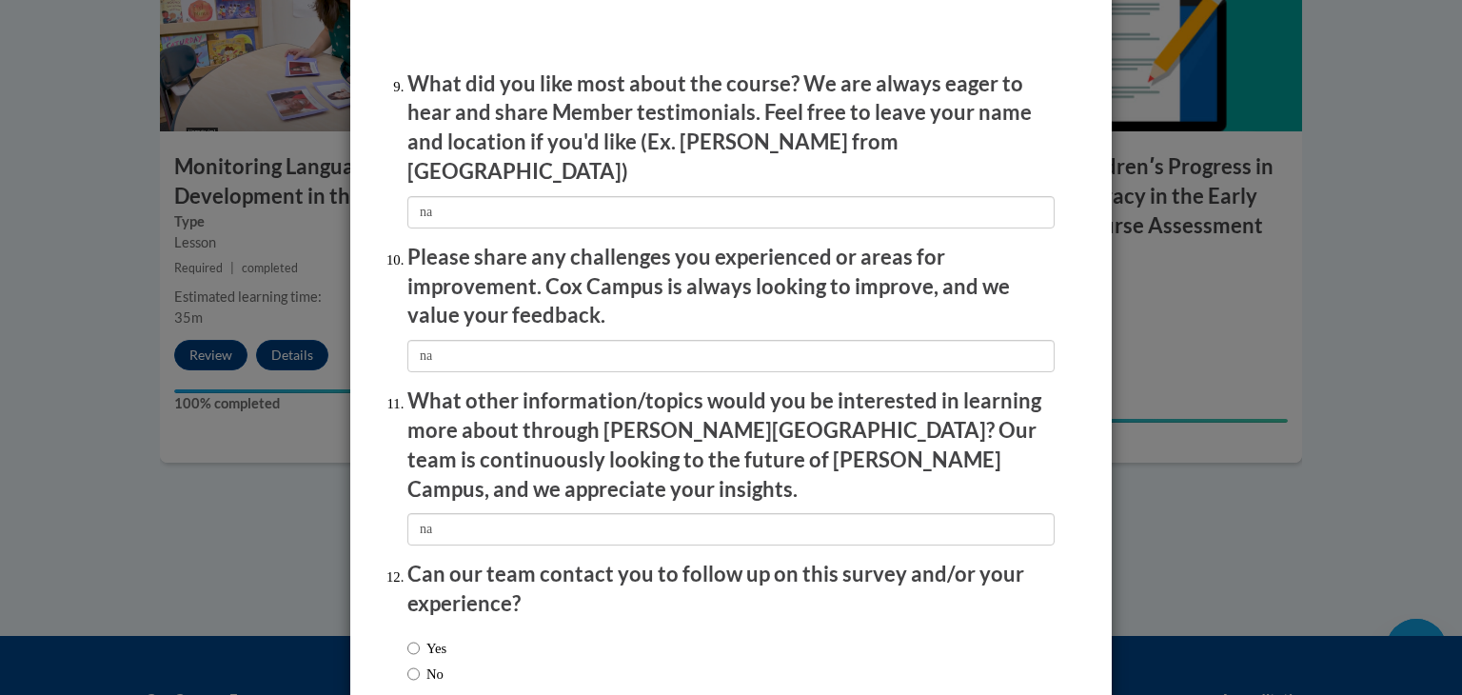
click at [442, 664] on label "No" at bounding box center [425, 674] width 36 height 21
click at [420, 664] on input "No" at bounding box center [413, 674] width 12 height 21
radio input "true"
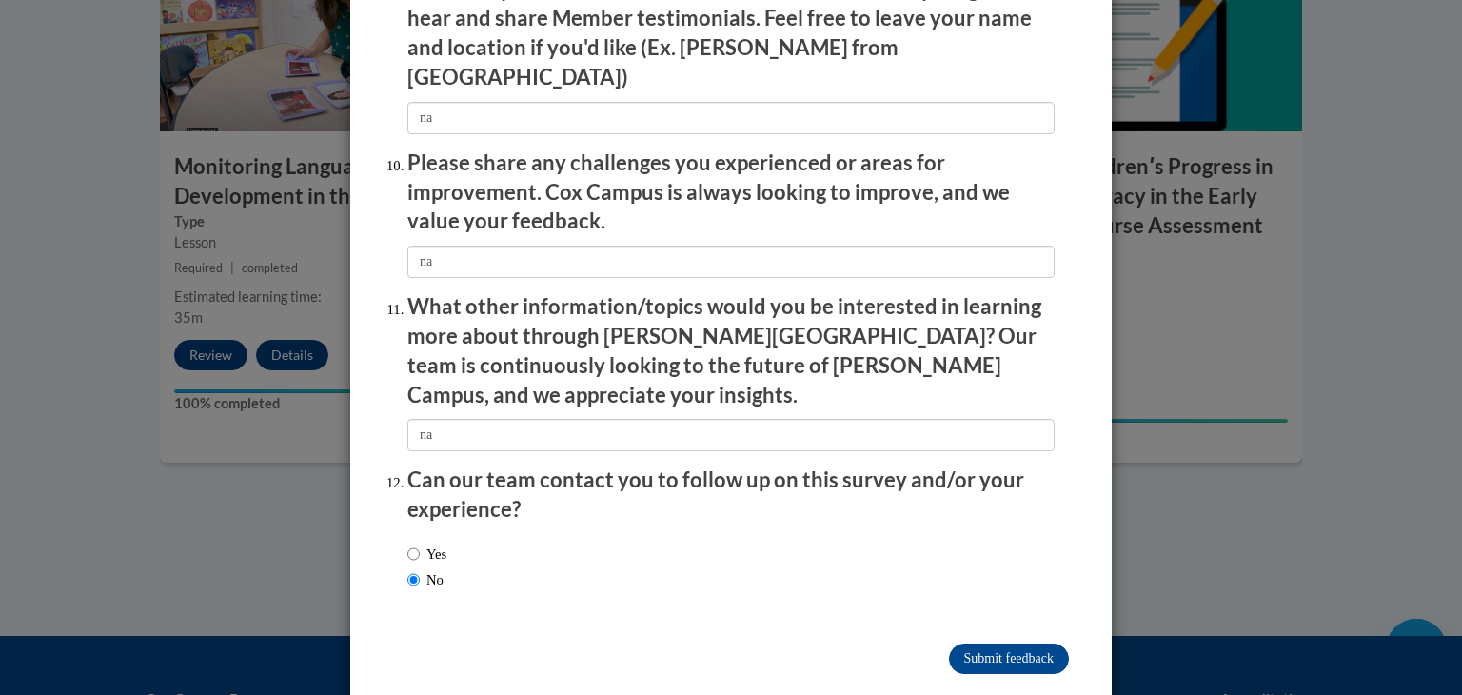
scroll to position [3270, 0]
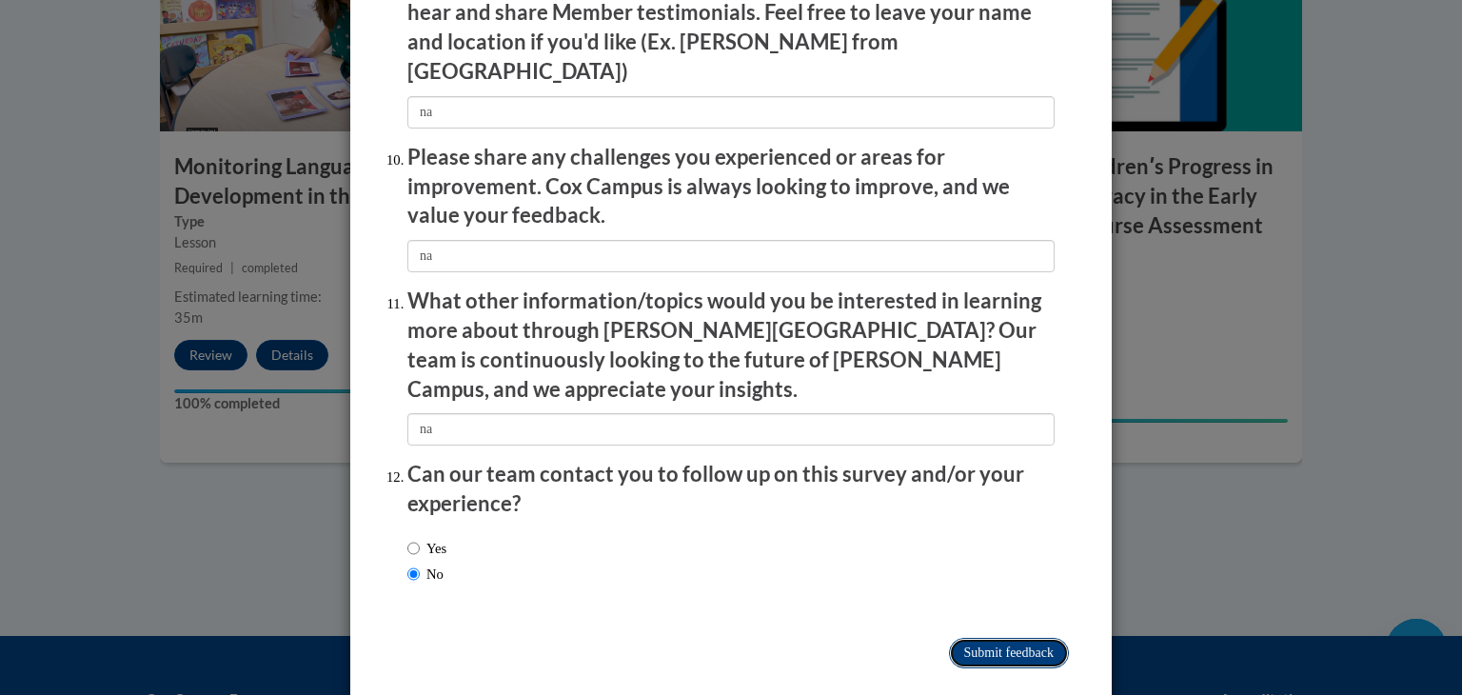
click at [1002, 638] on input "Submit feedback" at bounding box center [1009, 653] width 120 height 30
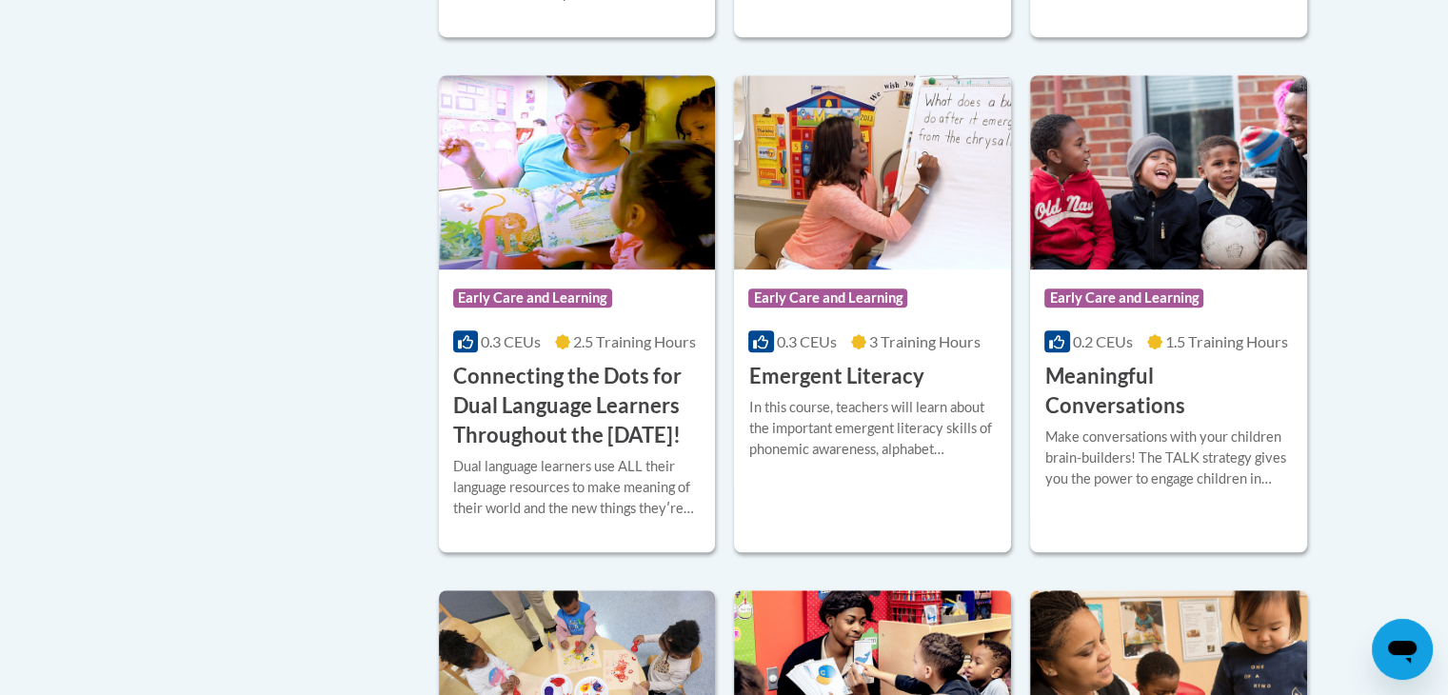
scroll to position [1823, 0]
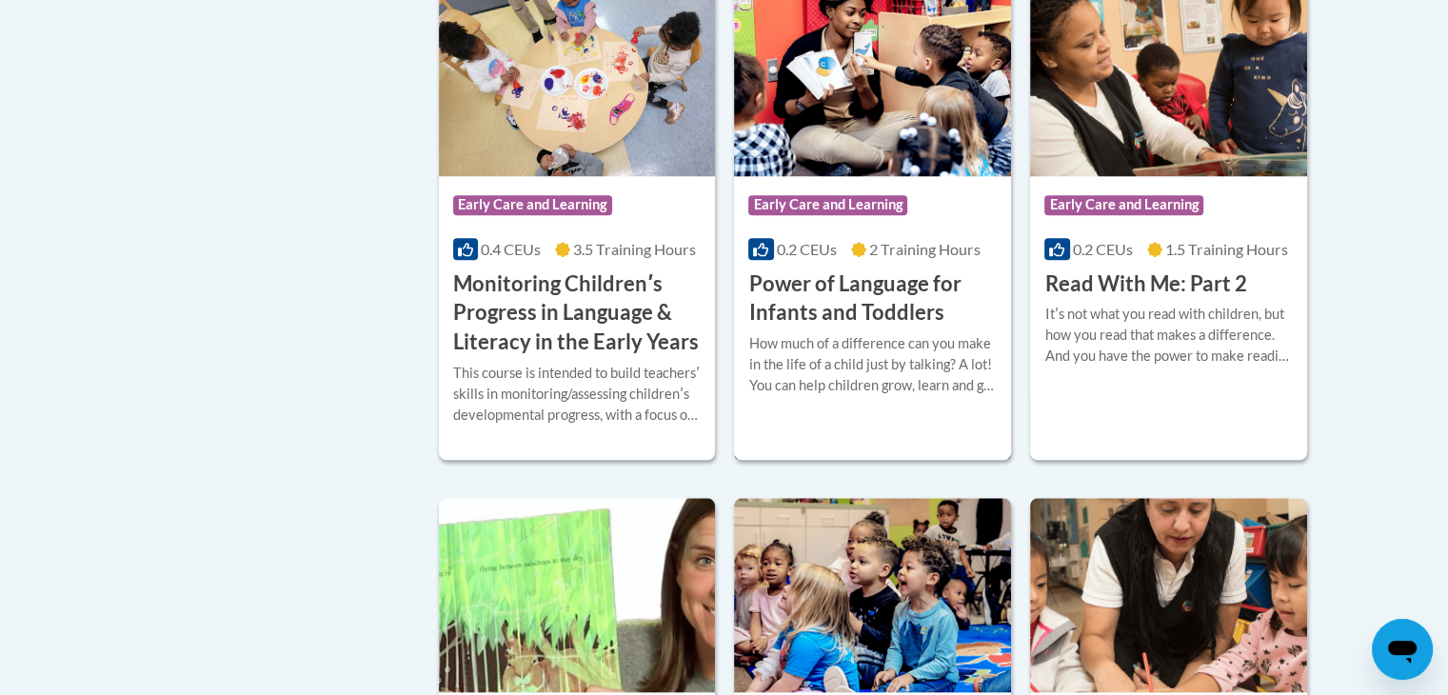
click at [792, 321] on h3 "Power of Language for Infants and Toddlers" at bounding box center [872, 298] width 248 height 59
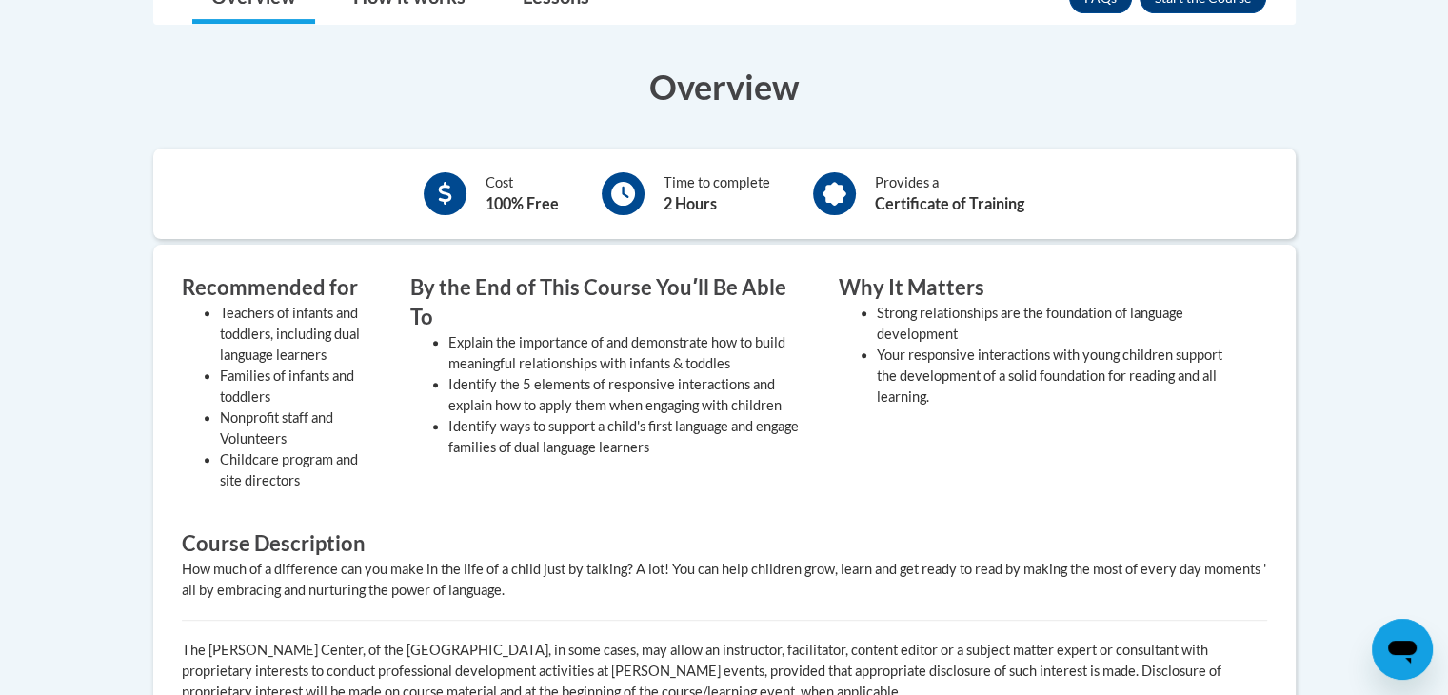
scroll to position [447, 0]
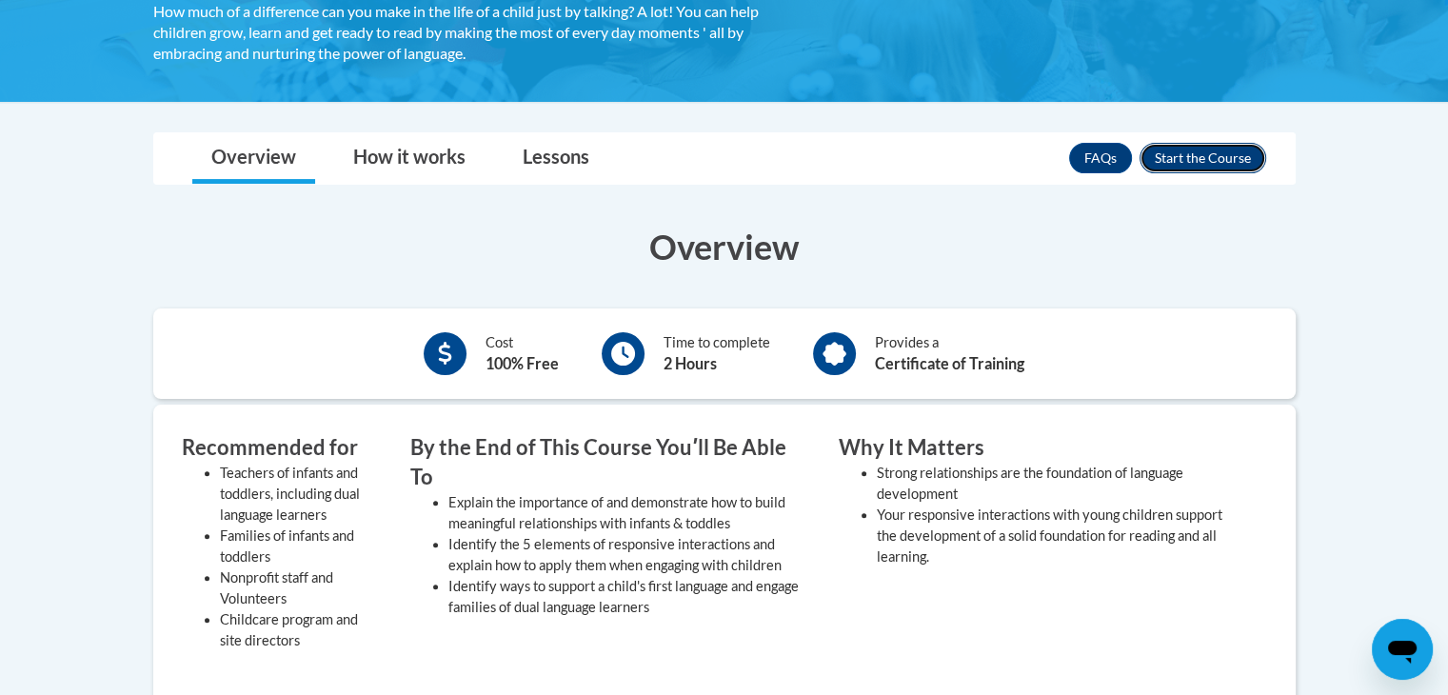
click at [1184, 155] on button "Enroll" at bounding box center [1203, 158] width 127 height 30
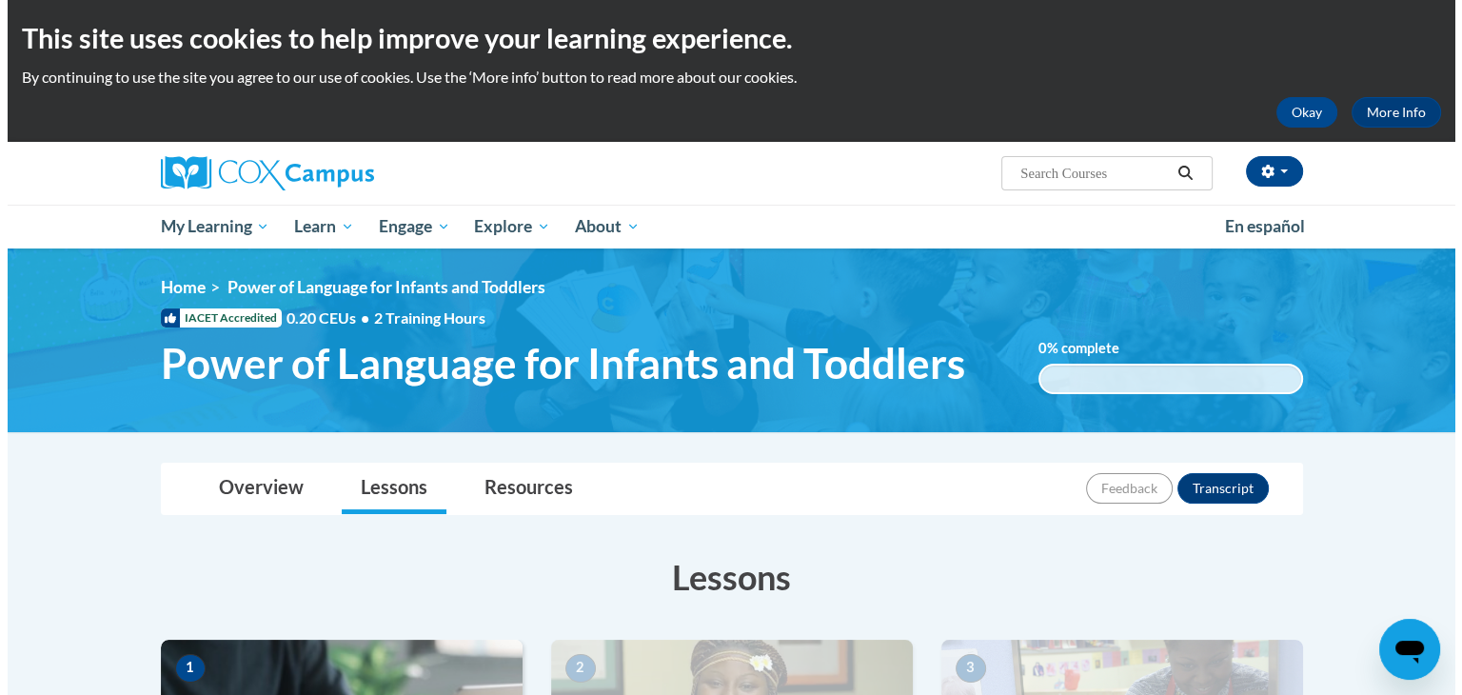
scroll to position [607, 0]
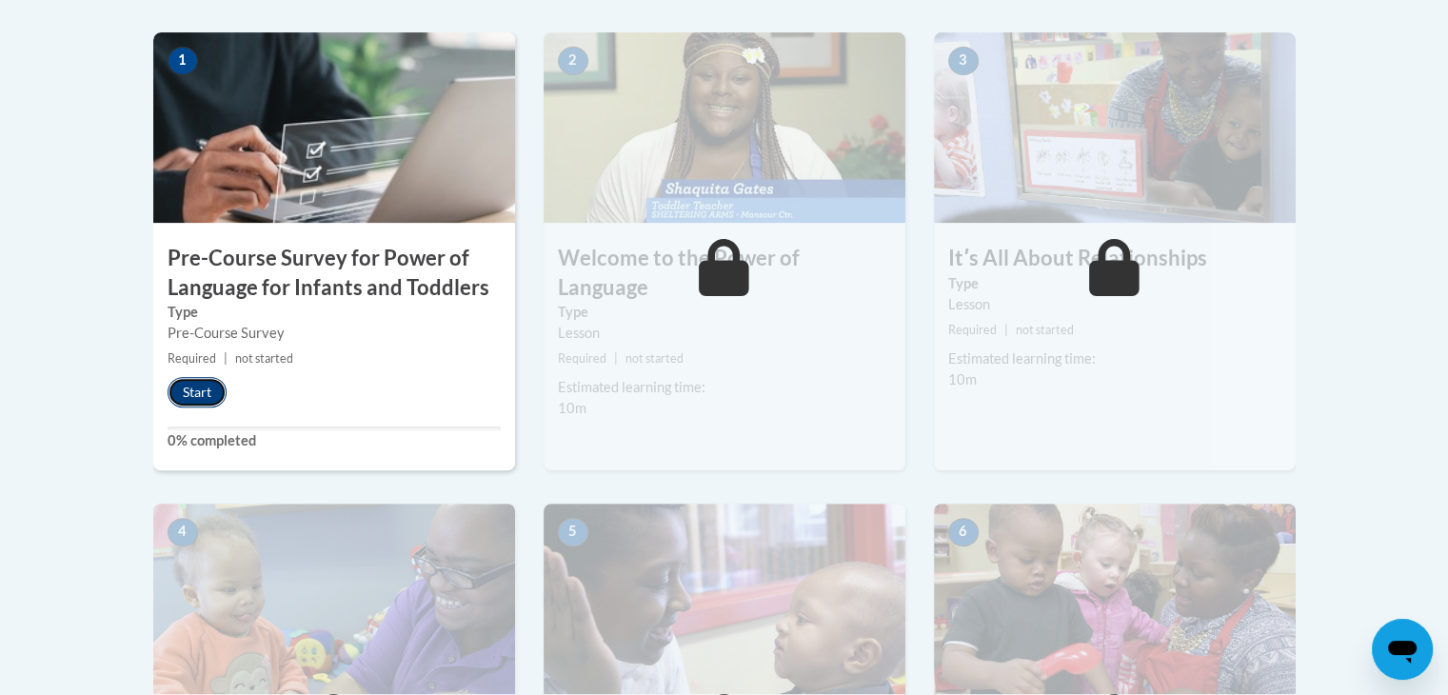
click at [190, 387] on button "Start" at bounding box center [197, 392] width 59 height 30
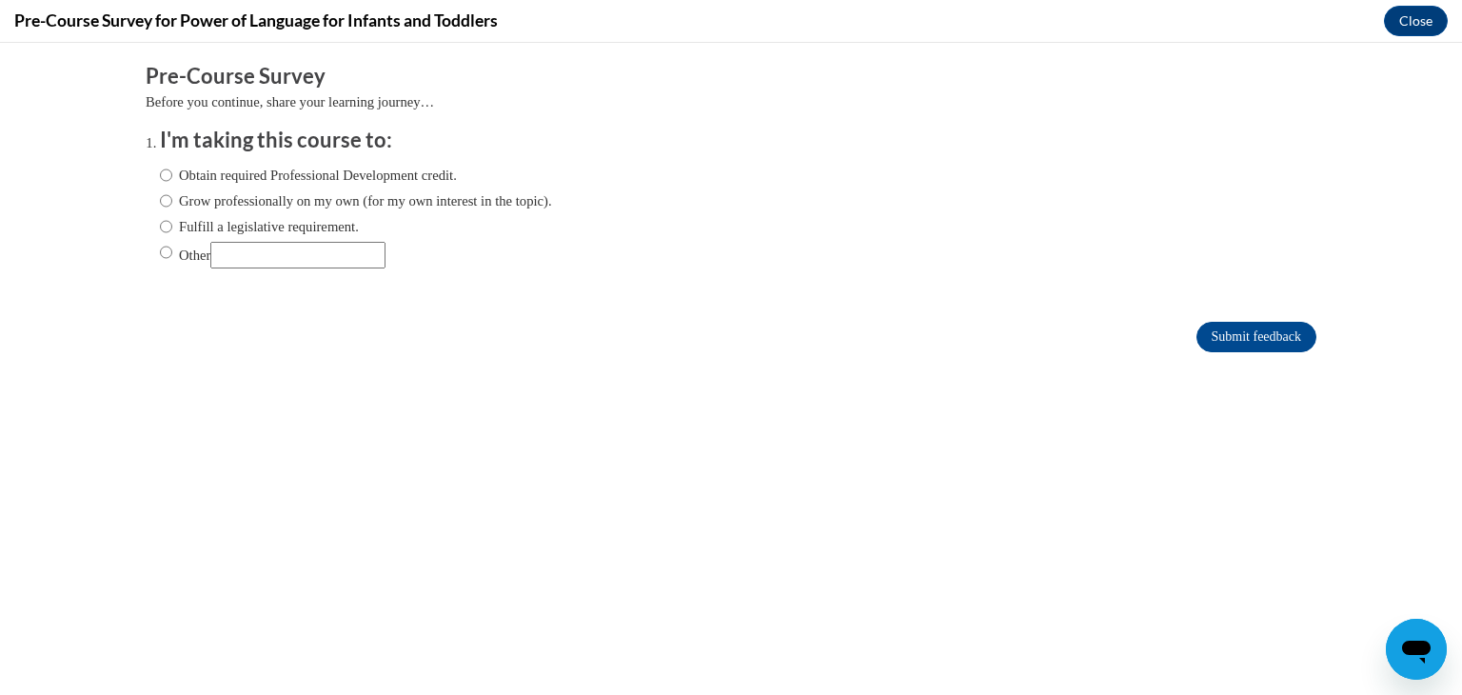
scroll to position [0, 0]
click at [248, 178] on label "Obtain required Professional Development credit." at bounding box center [308, 175] width 297 height 21
click at [172, 178] on input "Obtain required Professional Development credit." at bounding box center [166, 175] width 12 height 21
radio input "true"
click at [1229, 330] on input "Submit feedback" at bounding box center [1257, 337] width 120 height 30
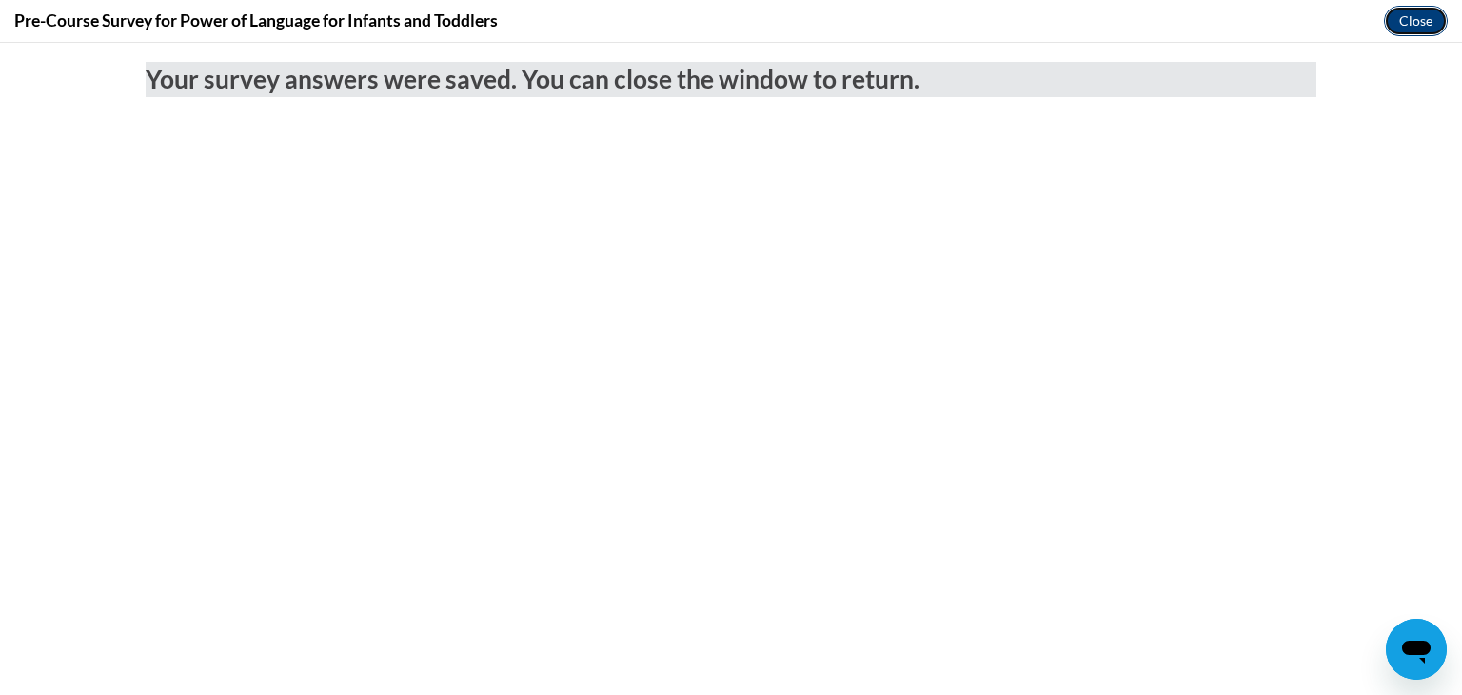
click at [1422, 13] on button "Close" at bounding box center [1416, 21] width 64 height 30
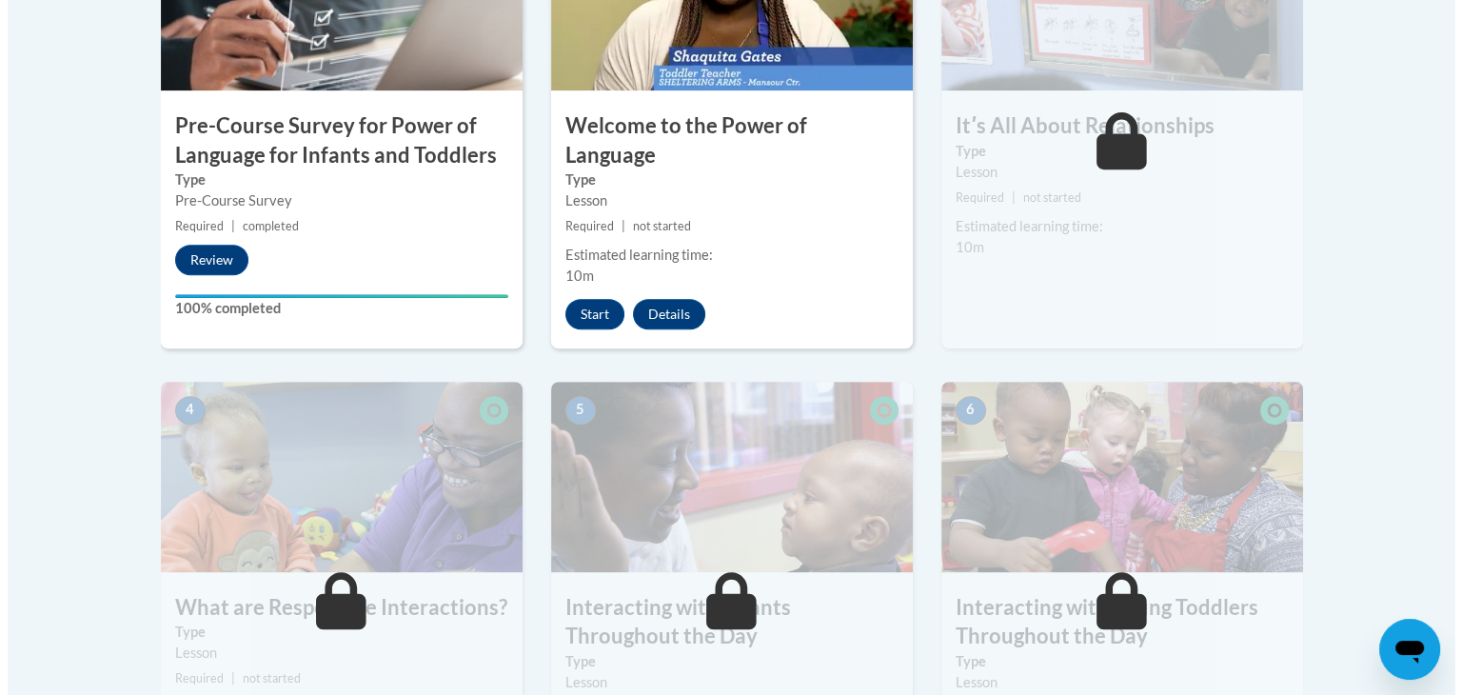
scroll to position [654, 0]
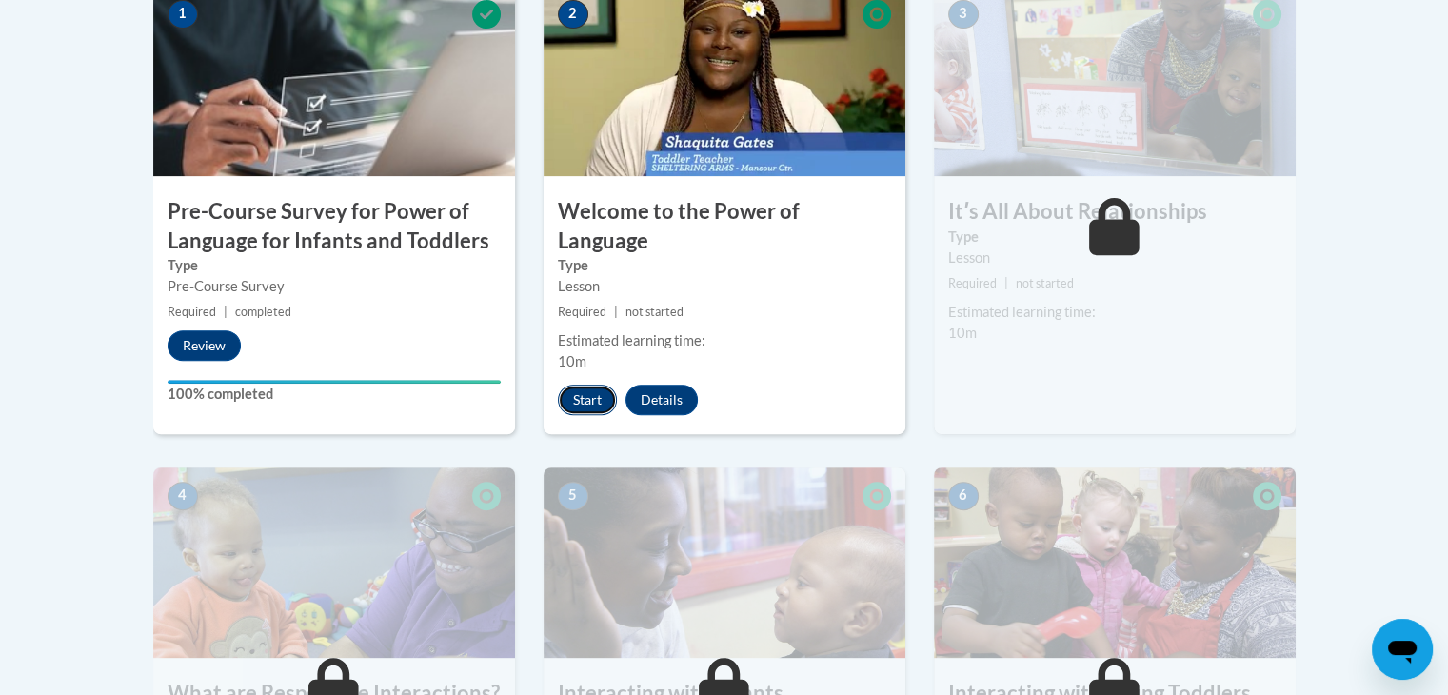
click at [587, 385] on button "Start" at bounding box center [587, 400] width 59 height 30
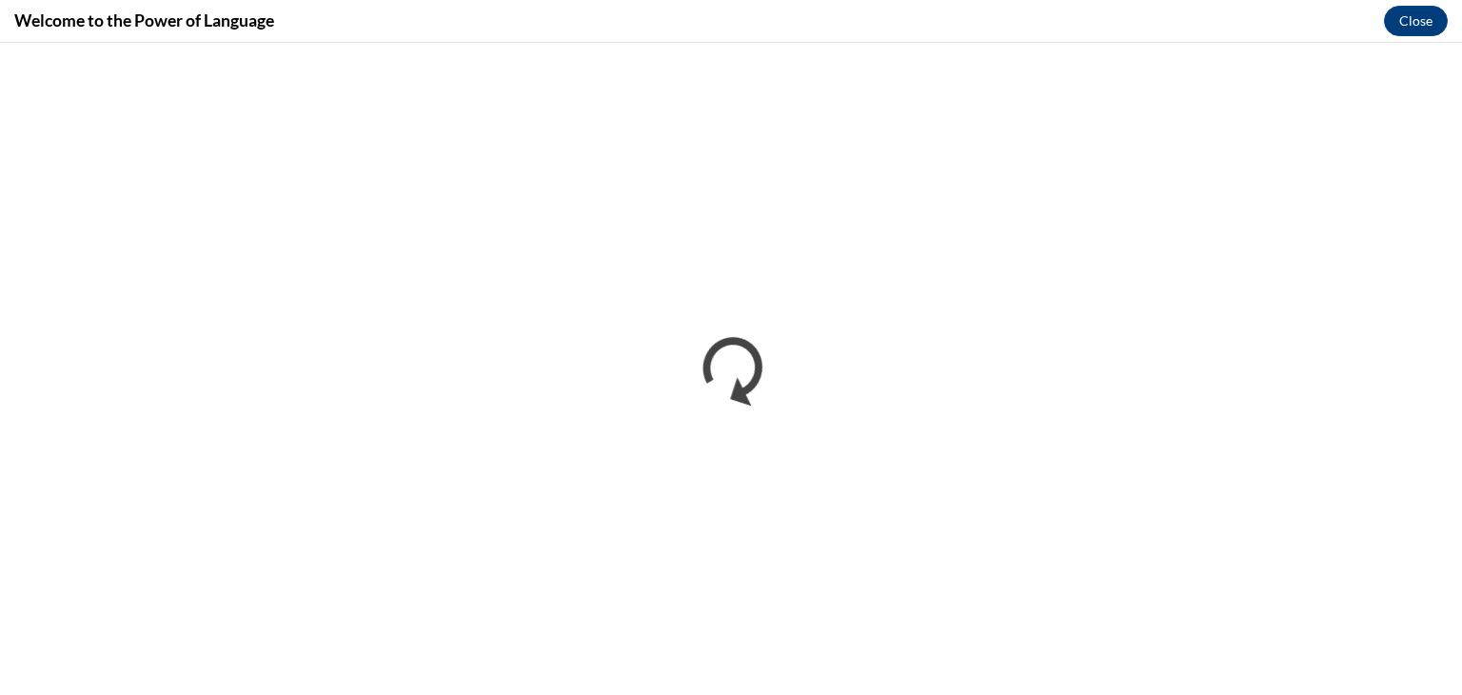
scroll to position [0, 0]
